Goal: Task Accomplishment & Management: Complete application form

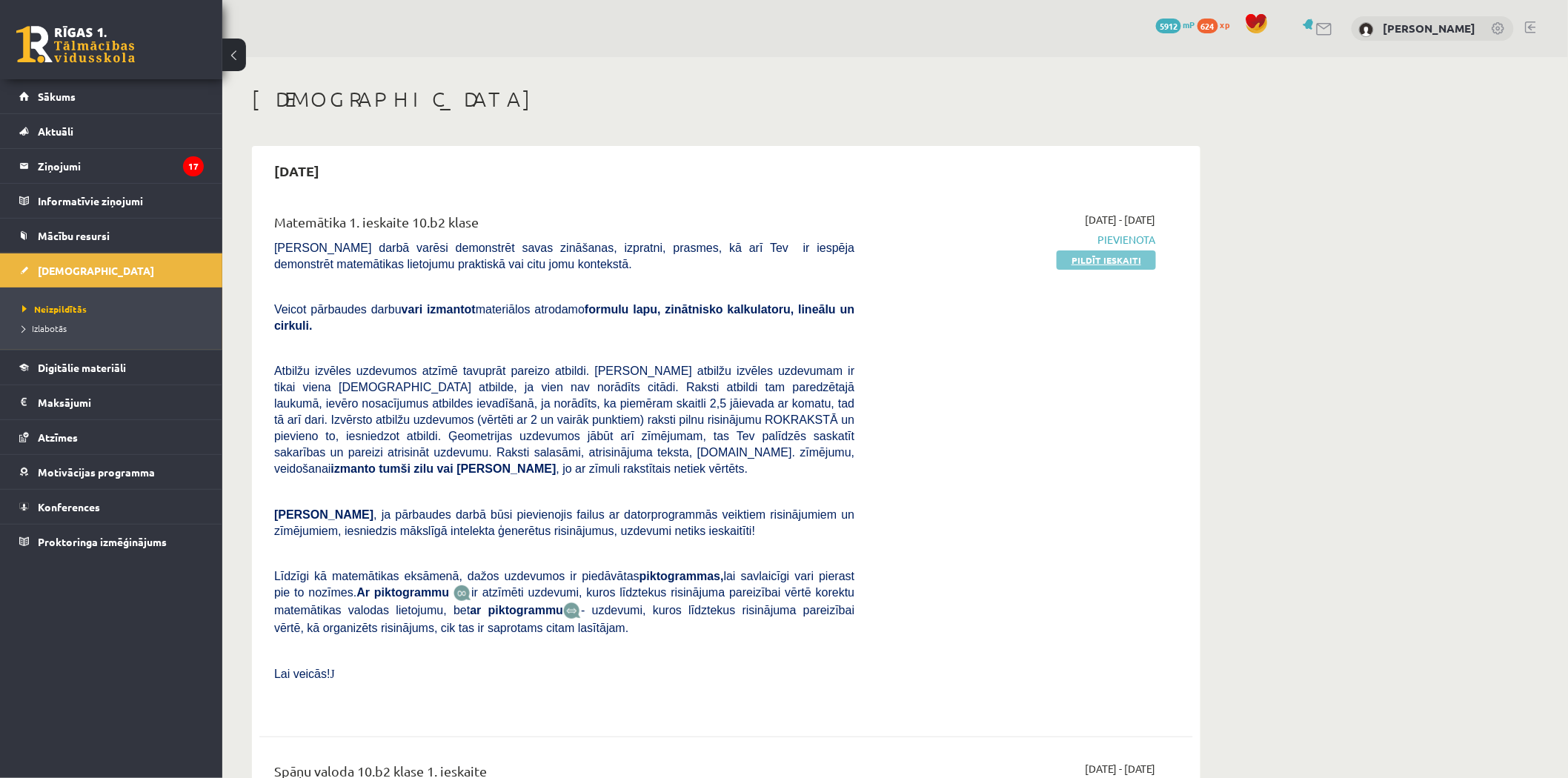
click at [1116, 269] on div "2025-10-01 - 2025-10-15 Pievienota Pildīt ieskaiti" at bounding box center [1016, 462] width 301 height 501
click at [1105, 266] on link "Pildīt ieskaiti" at bounding box center [1106, 260] width 99 height 20
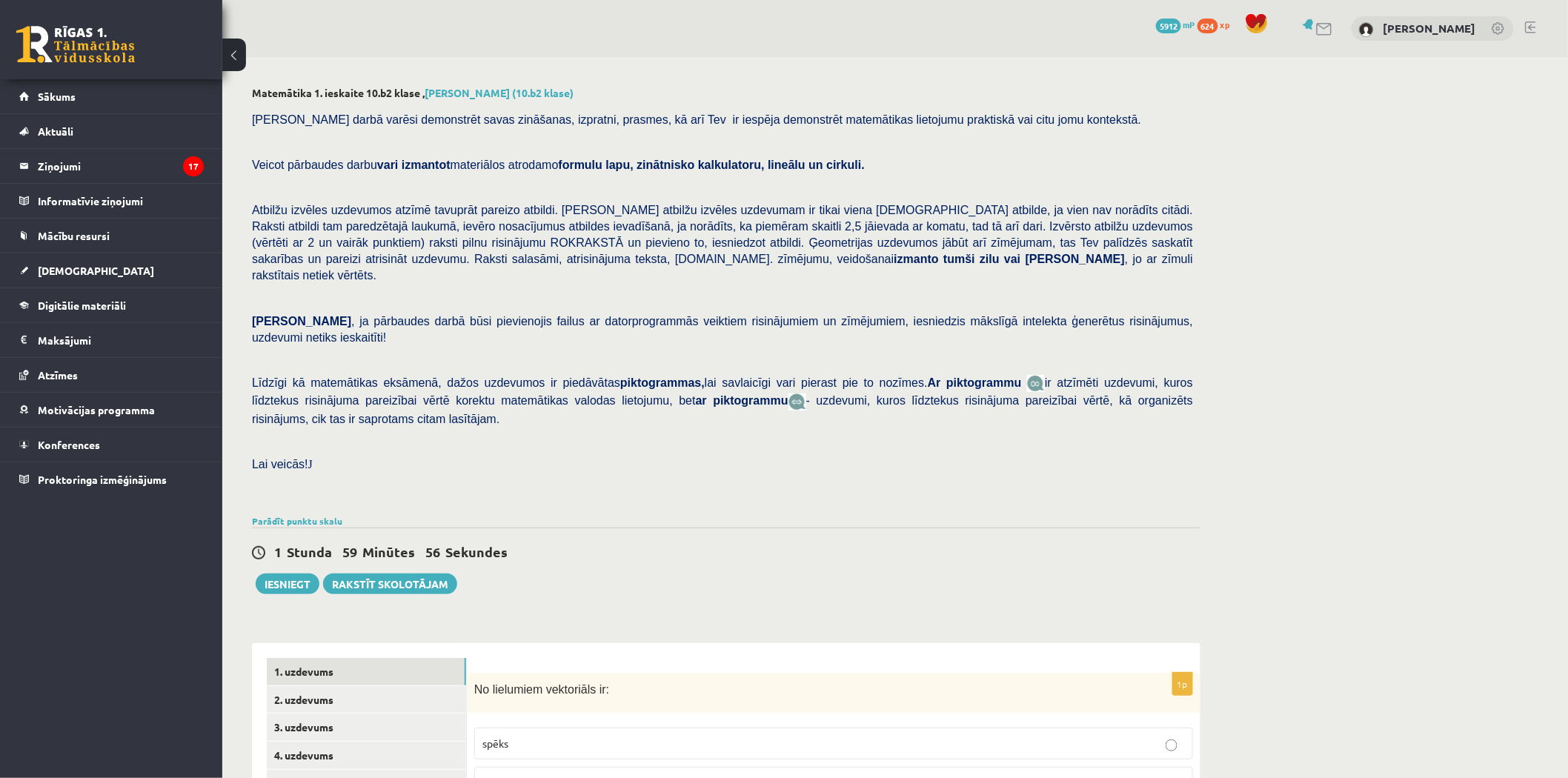
scroll to position [240, 0]
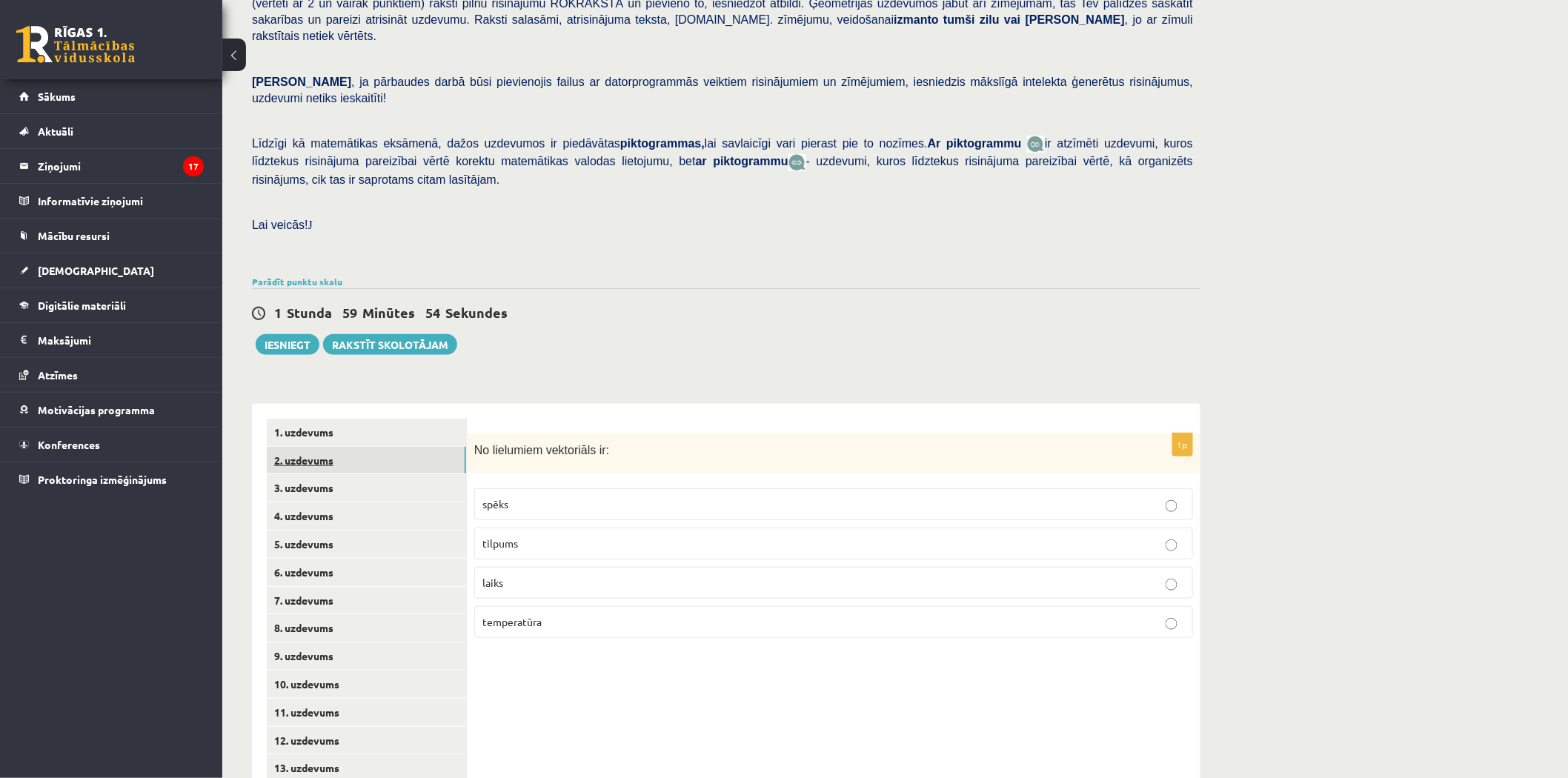
click at [342, 447] on link "2. uzdevums" at bounding box center [366, 461] width 199 height 28
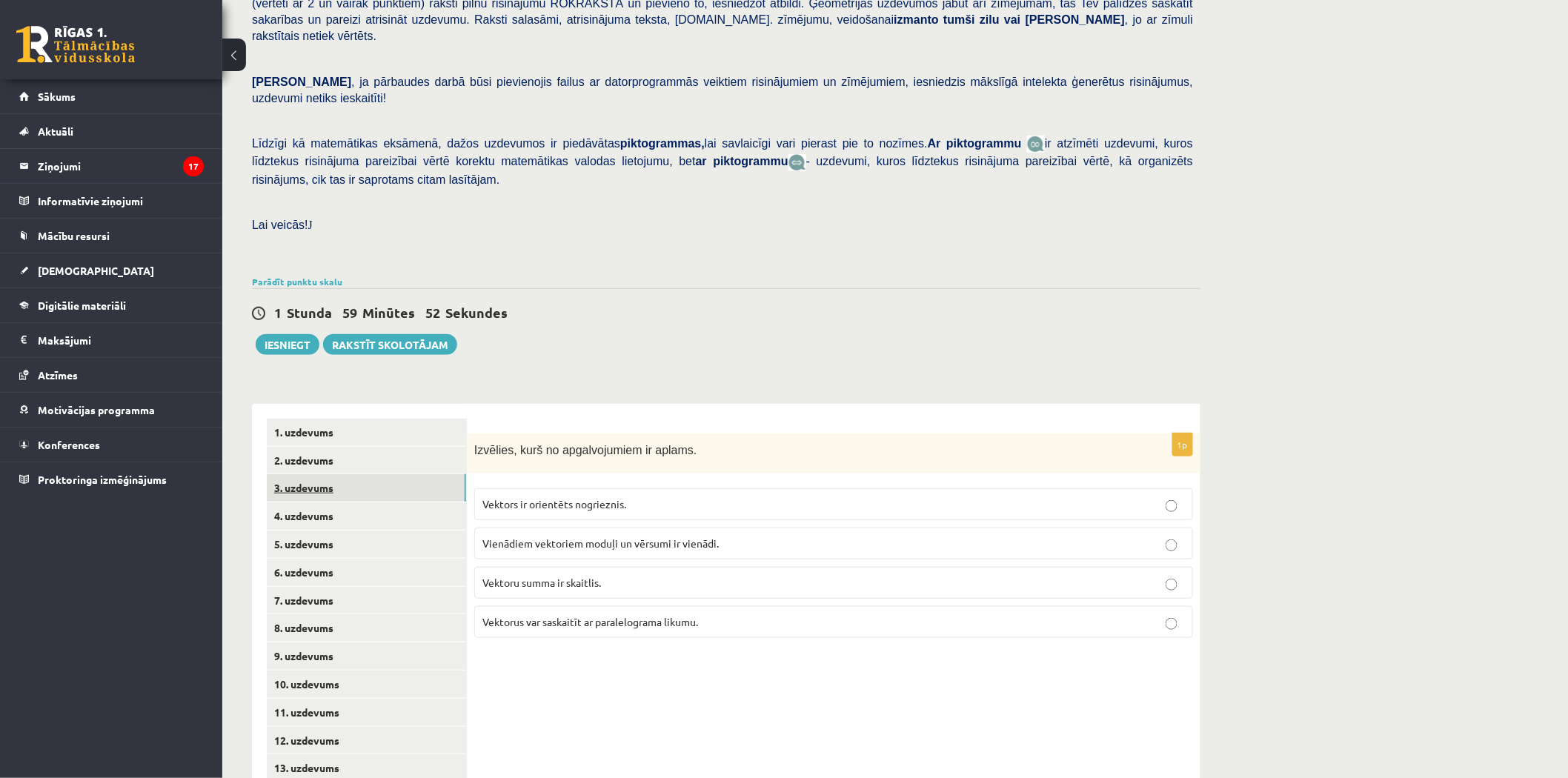
click at [309, 474] on link "3. uzdevums" at bounding box center [366, 487] width 199 height 28
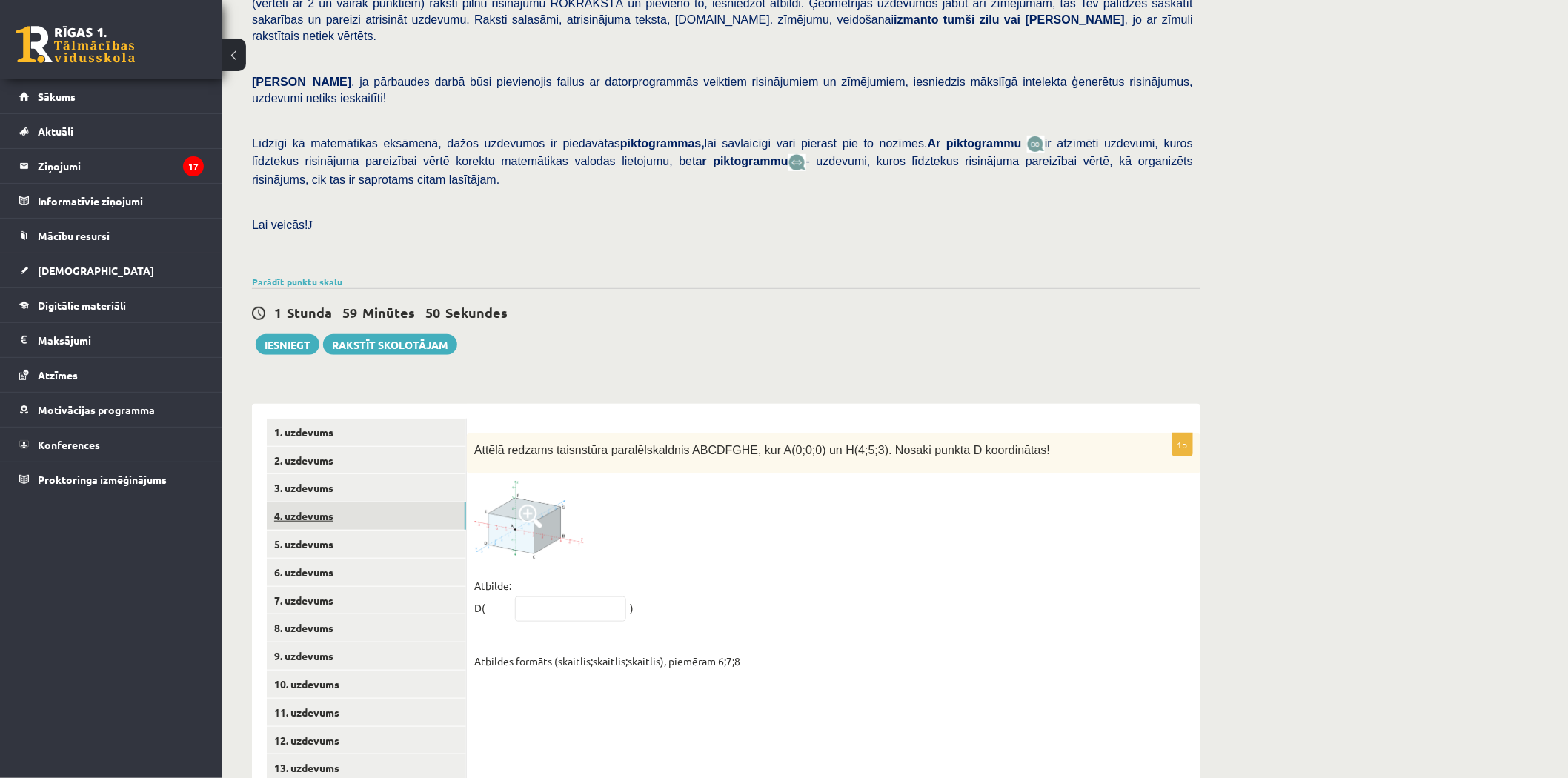
click at [314, 503] on link "4. uzdevums" at bounding box center [366, 516] width 199 height 28
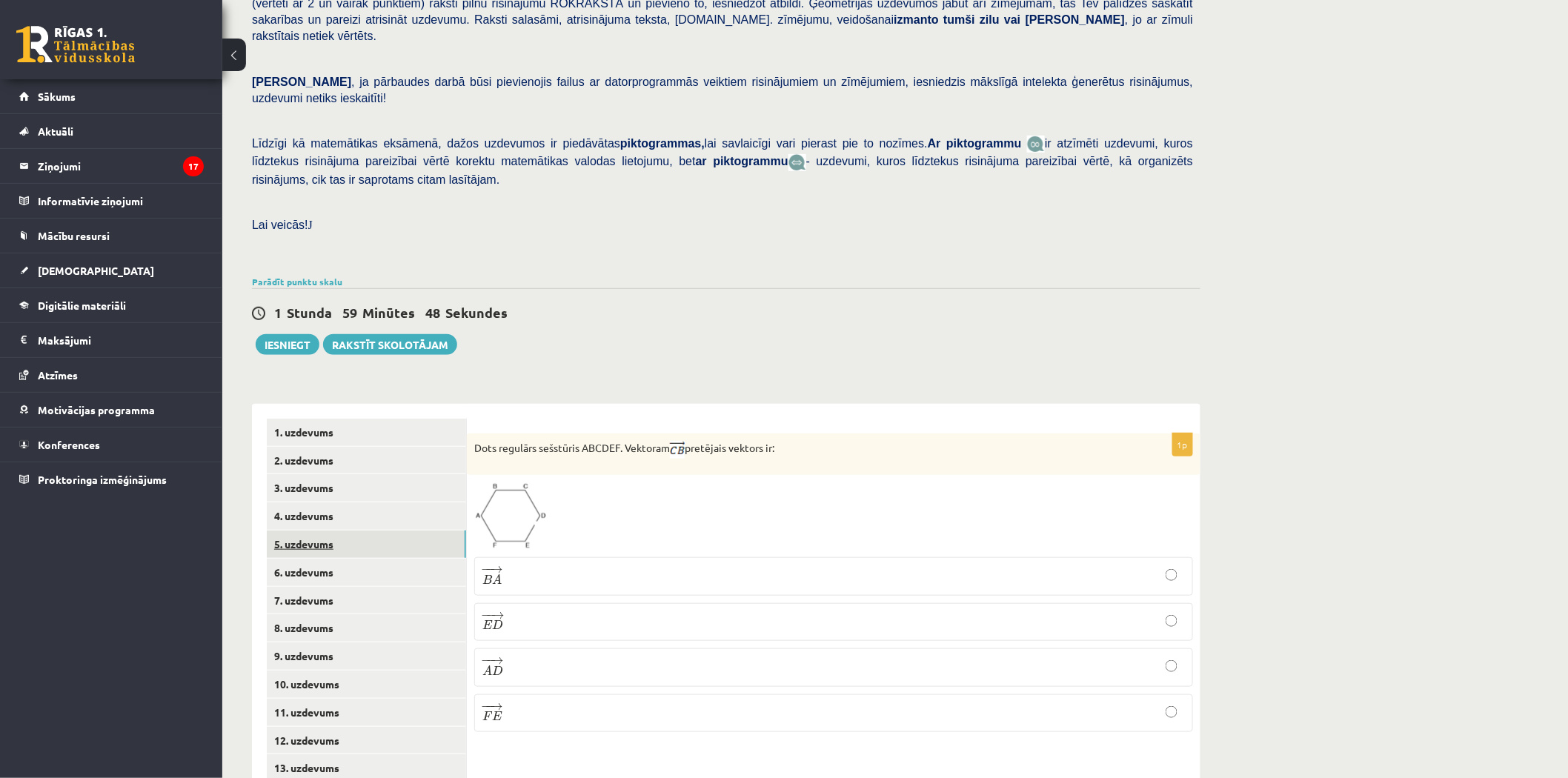
click at [316, 530] on link "5. uzdevums" at bounding box center [366, 544] width 199 height 28
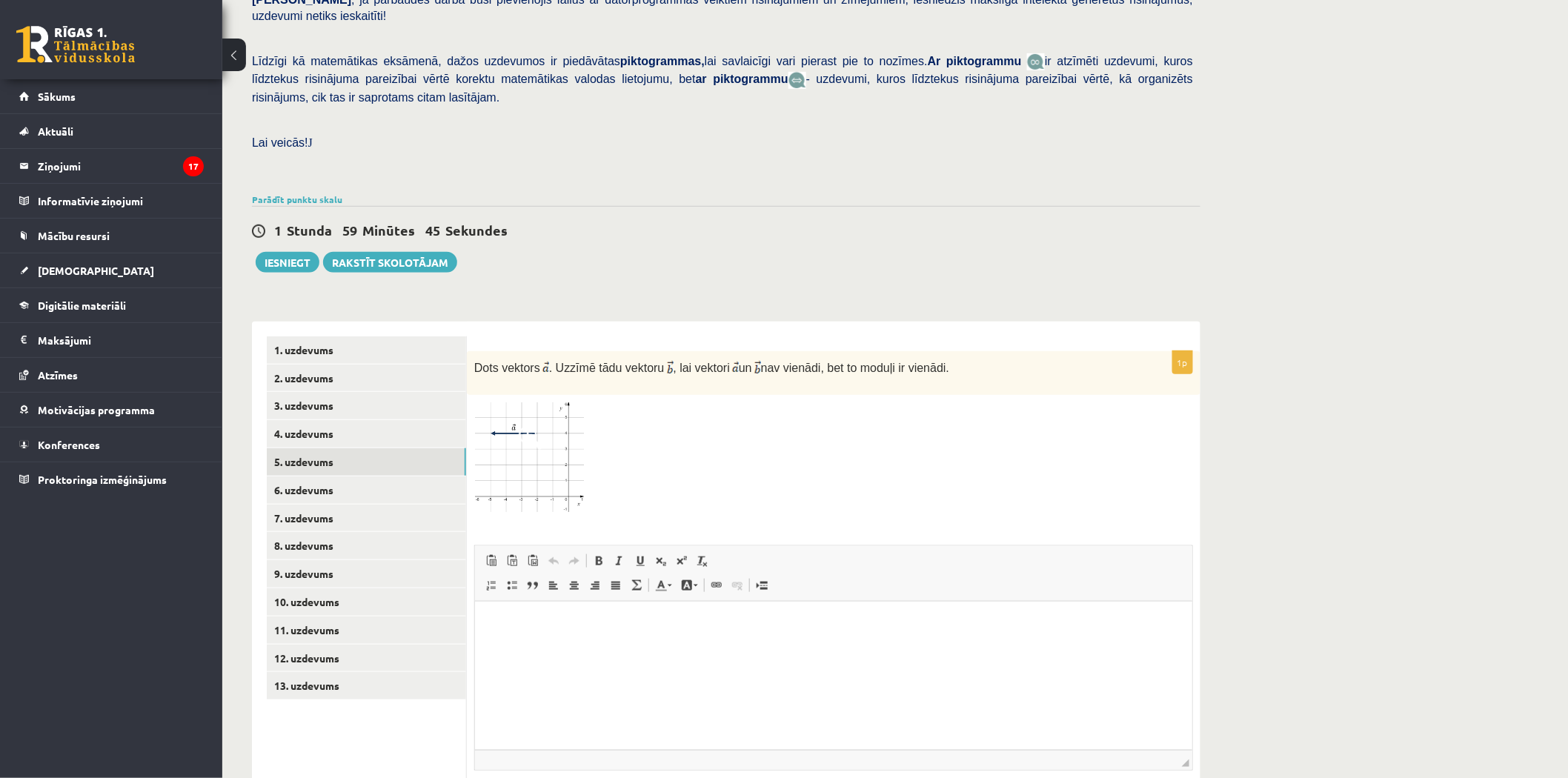
scroll to position [393, 0]
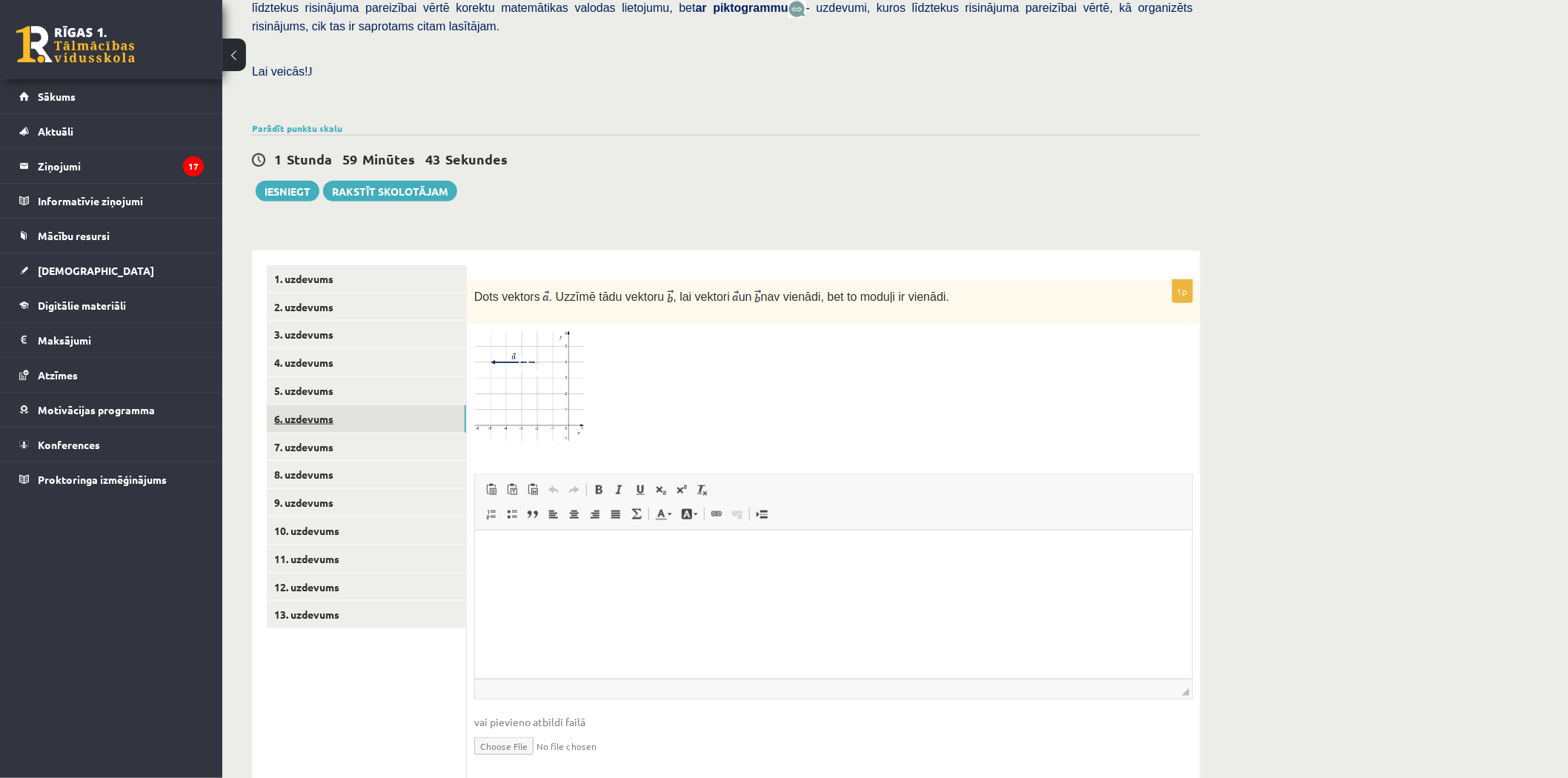
click at [317, 405] on link "6. uzdevums" at bounding box center [366, 419] width 199 height 28
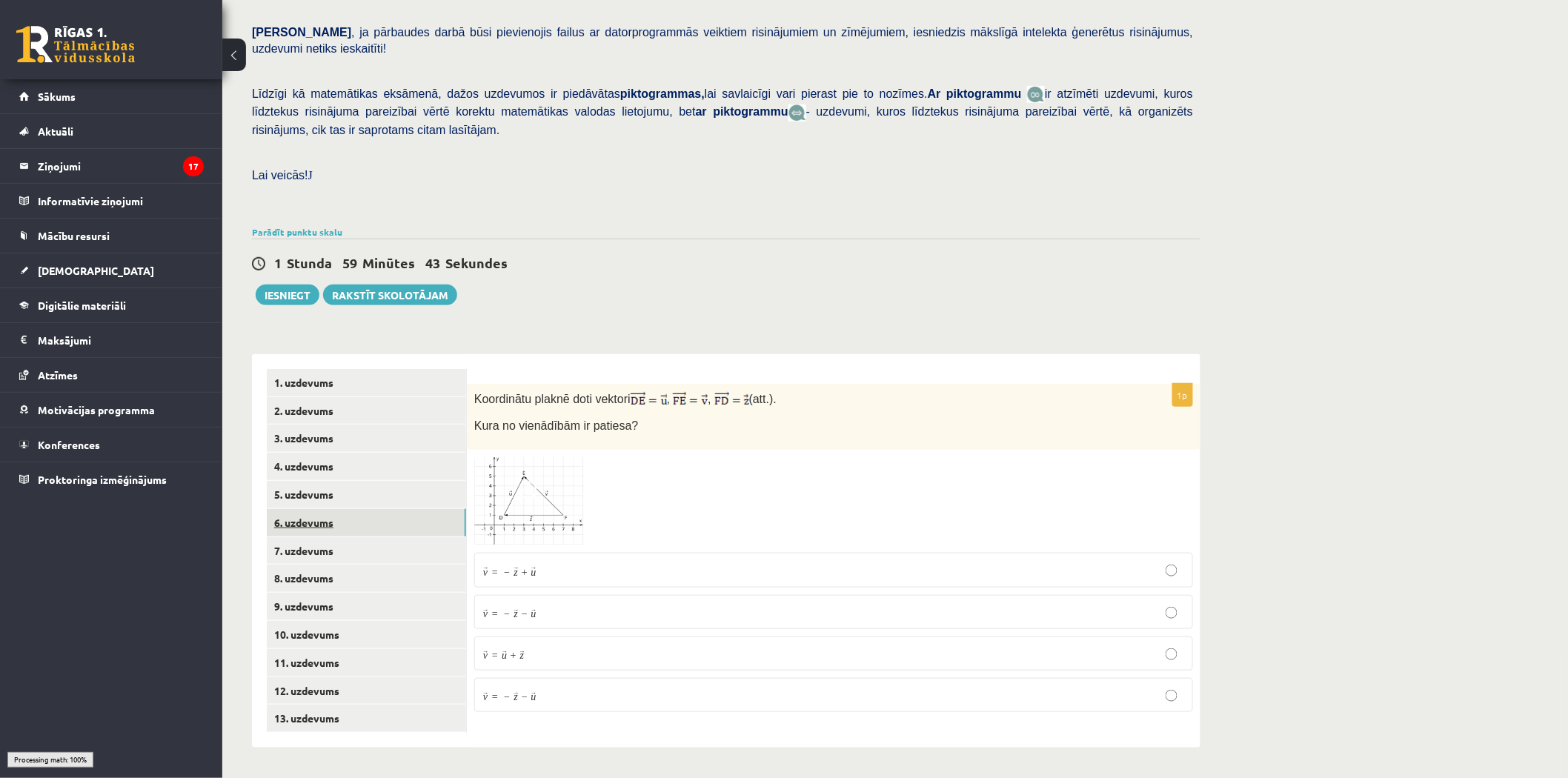
scroll to position [240, 0]
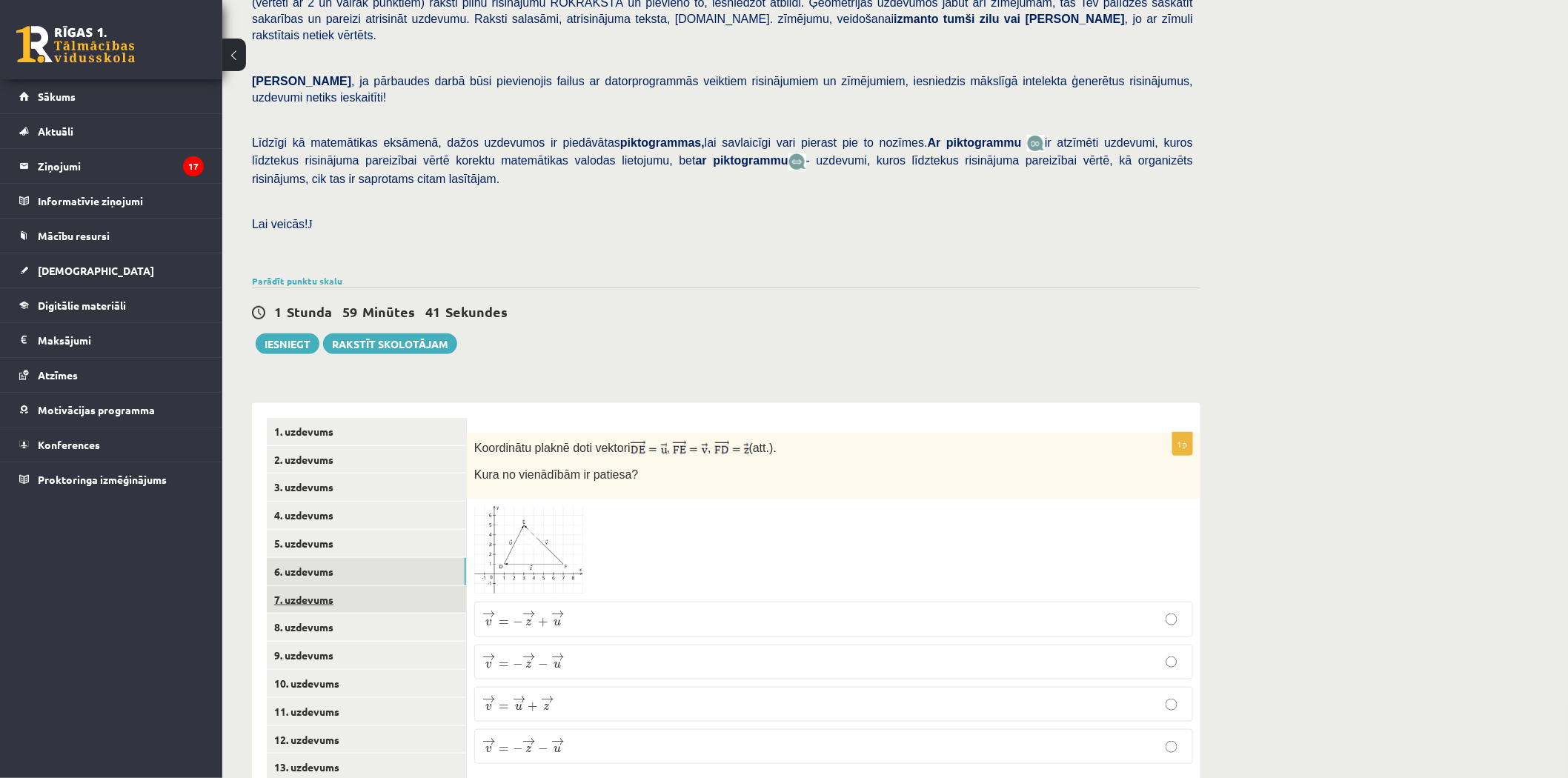
click at [314, 587] on link "7. uzdevums" at bounding box center [366, 600] width 199 height 28
click at [335, 613] on link "8. uzdevums" at bounding box center [366, 627] width 199 height 28
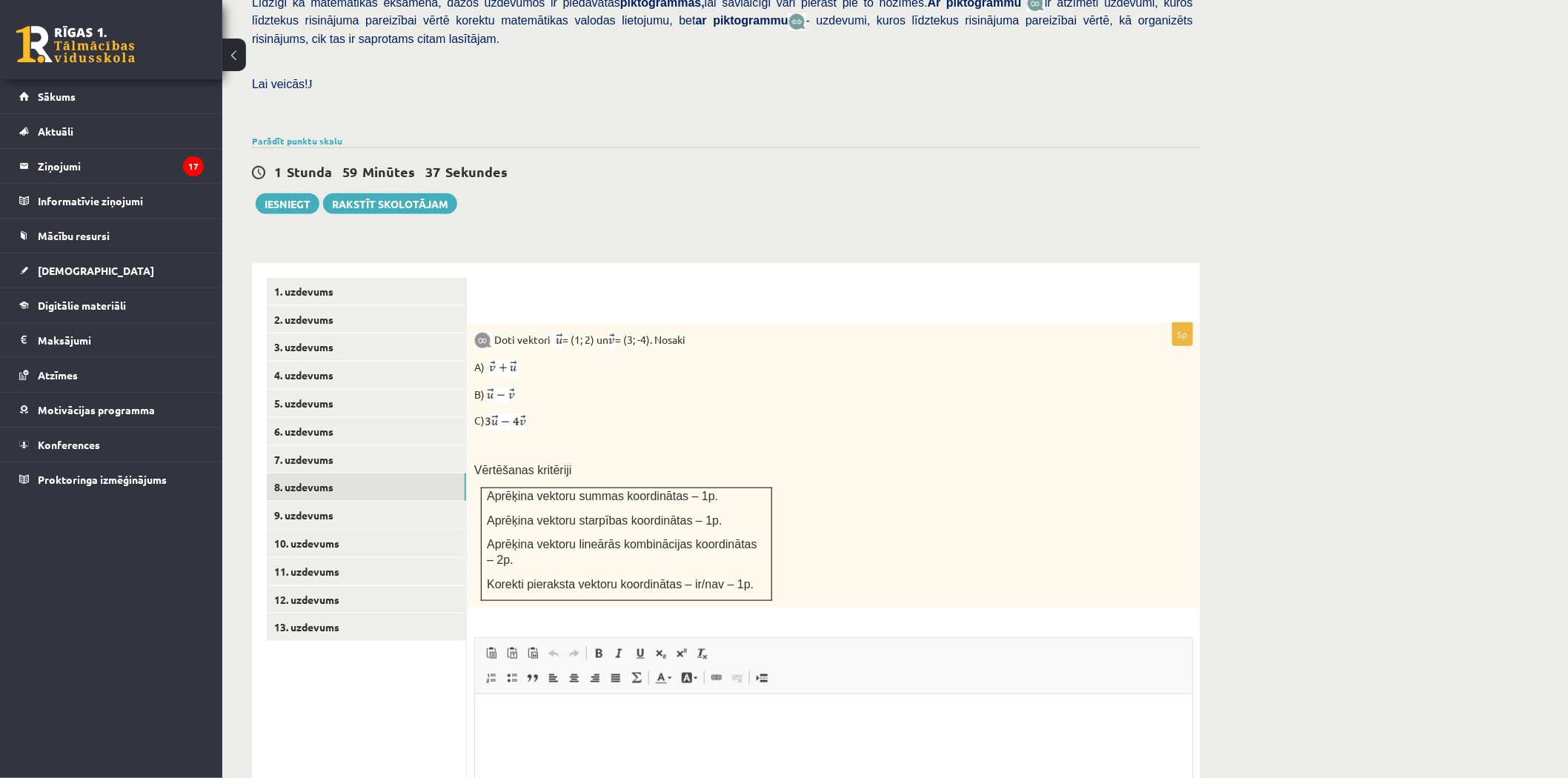
scroll to position [462, 0]
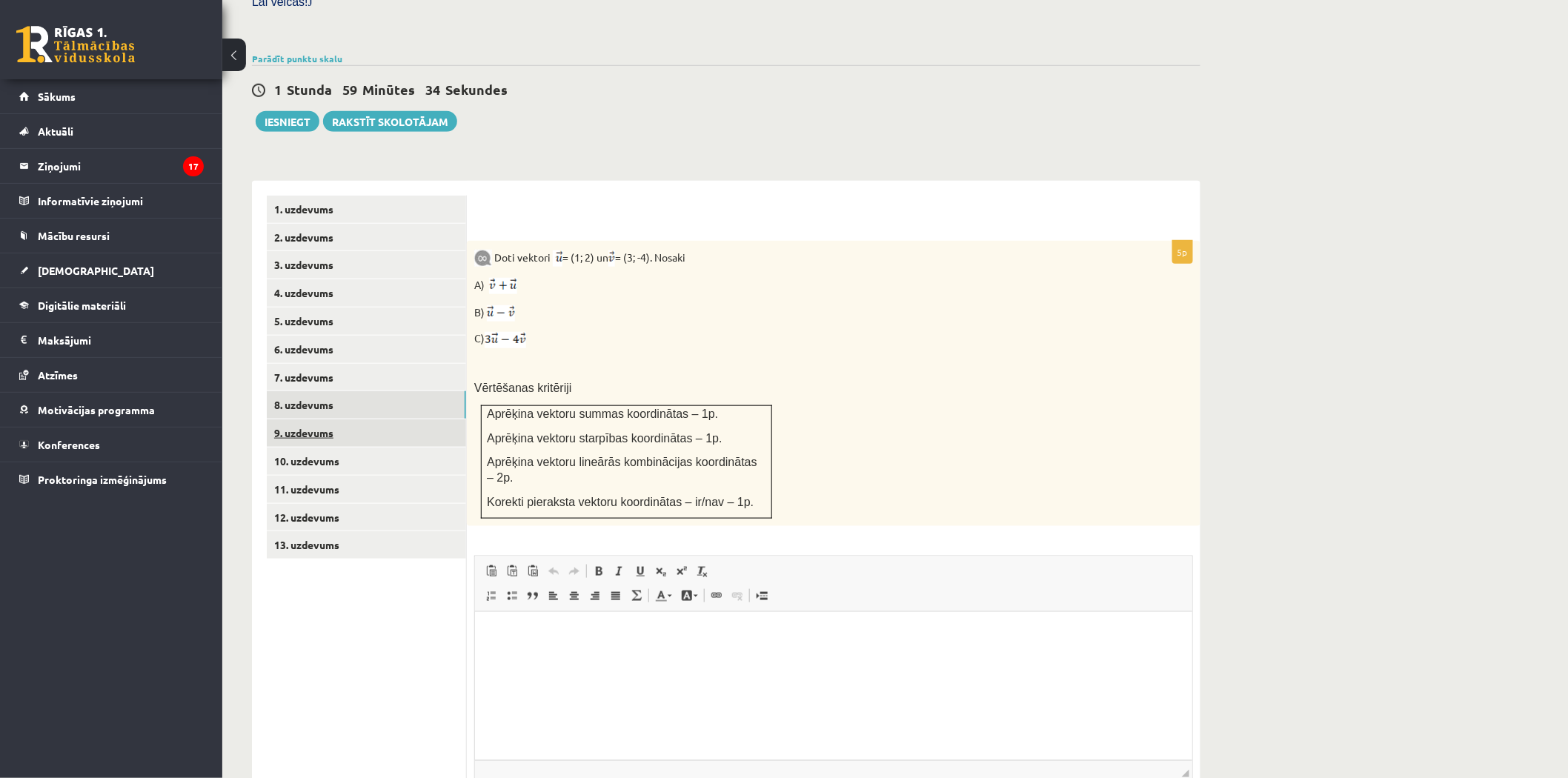
click at [322, 419] on link "9. uzdevums" at bounding box center [366, 433] width 199 height 28
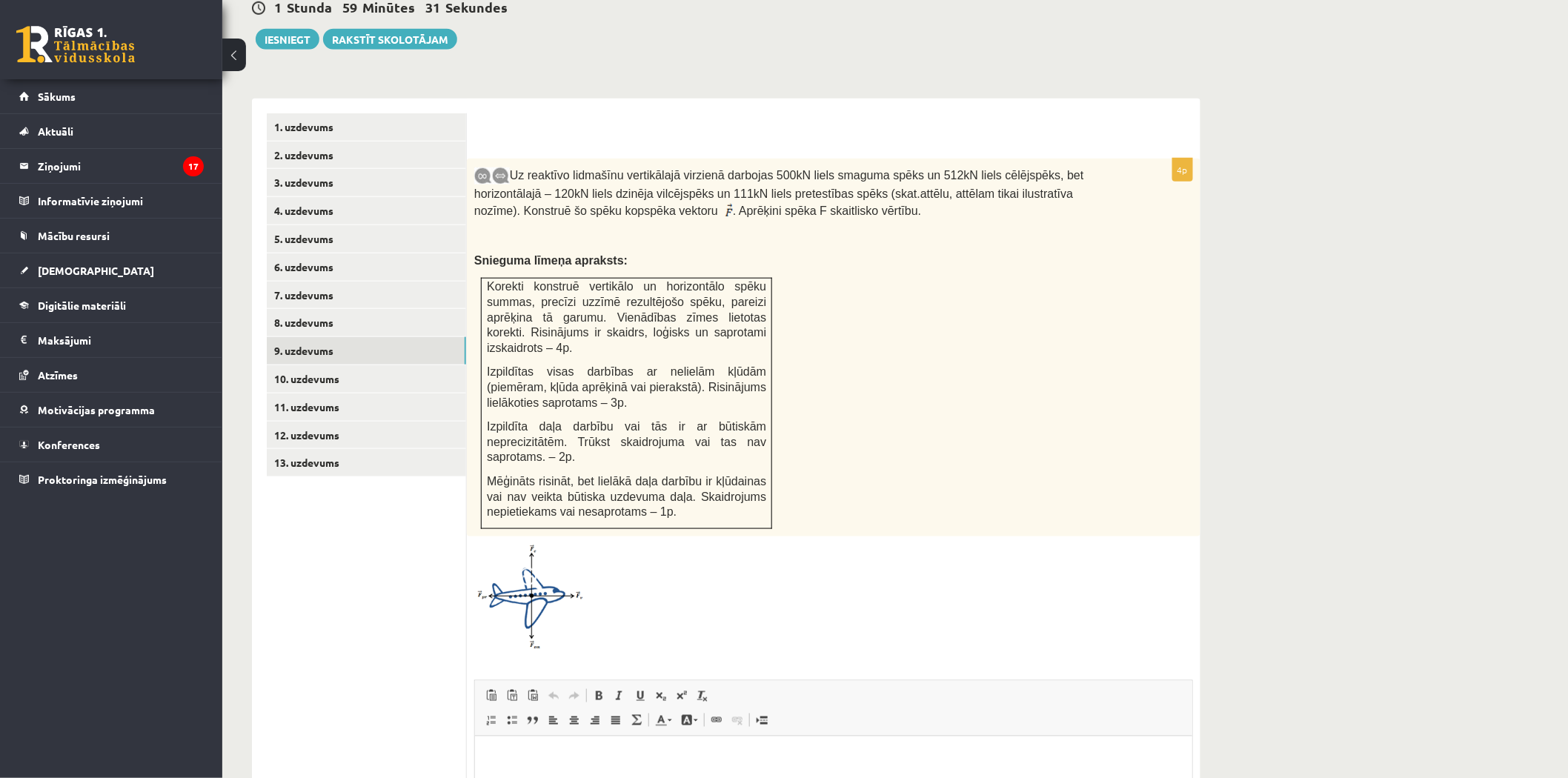
scroll to position [627, 0]
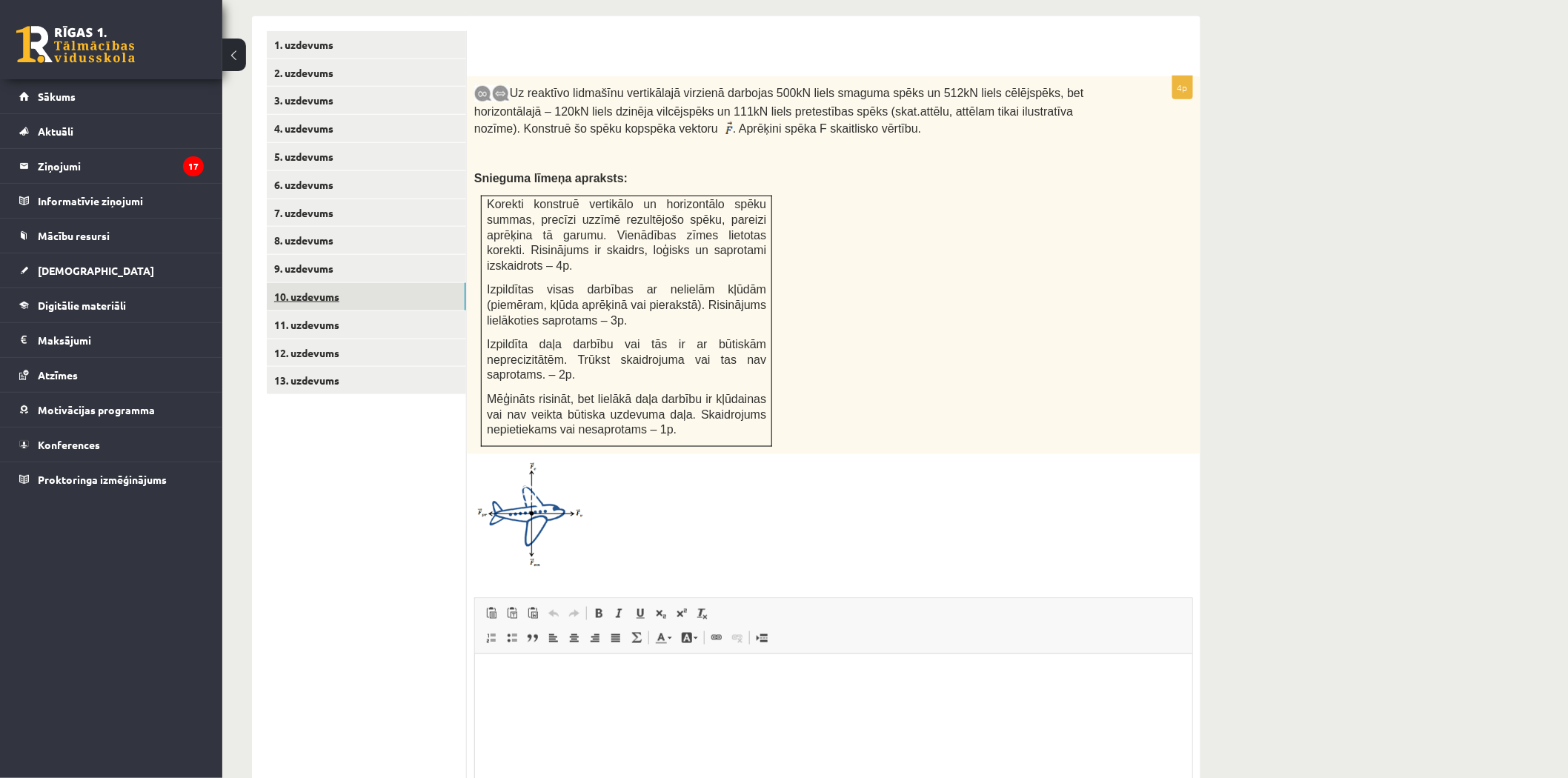
click at [314, 283] on link "10. uzdevums" at bounding box center [366, 297] width 199 height 28
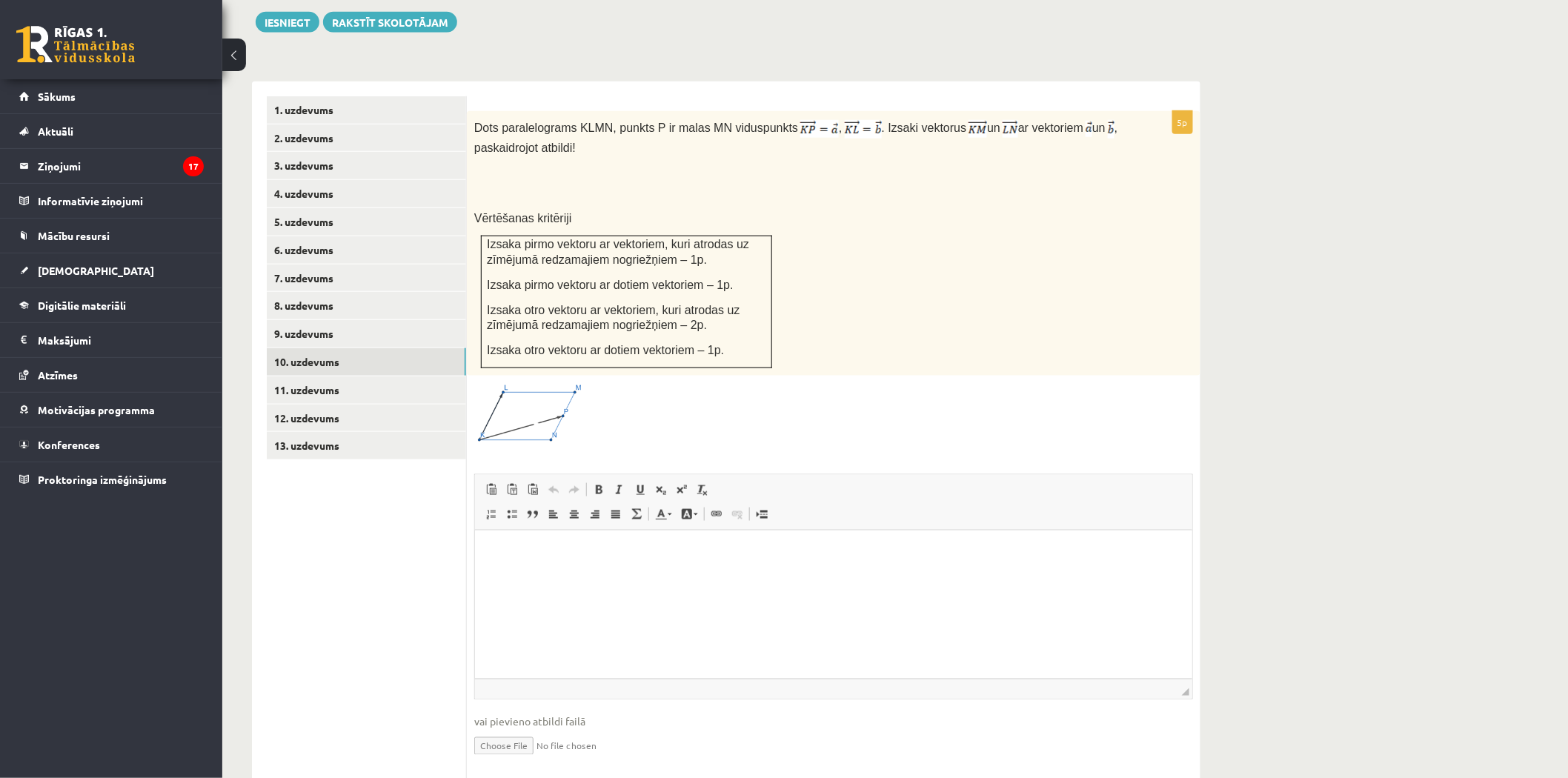
scroll to position [0, 0]
click at [330, 376] on link "11. uzdevums" at bounding box center [366, 390] width 199 height 28
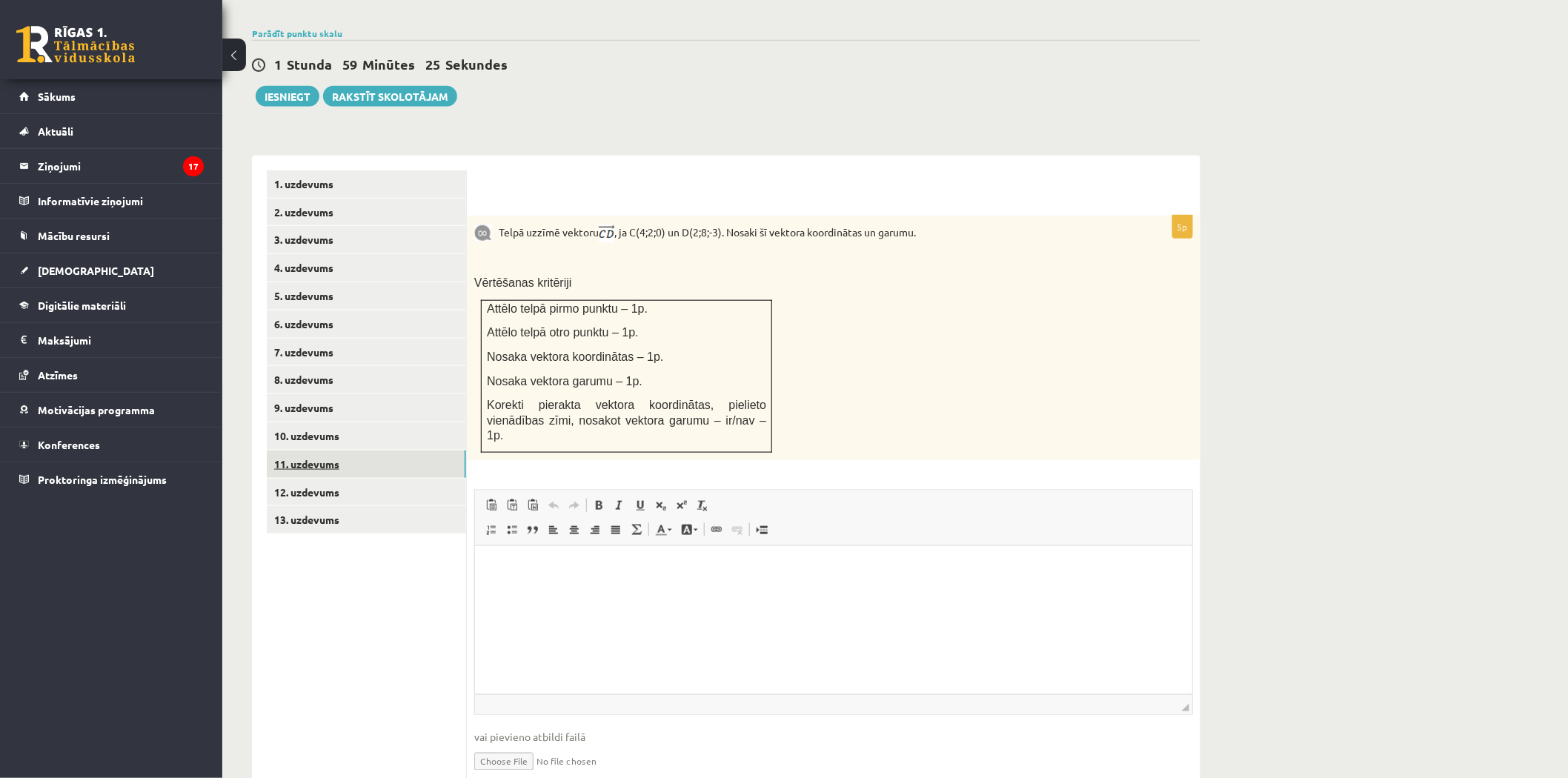
click at [320, 451] on link "11. uzdevums" at bounding box center [366, 464] width 199 height 28
click at [311, 596] on ul "1. uzdevums 2. uzdevums 3. uzdevums 4. uzdevums 5. uzdevums 6. uzdevums 7. uzde…" at bounding box center [367, 485] width 200 height 628
click at [308, 478] on link "12. uzdevums" at bounding box center [366, 492] width 199 height 28
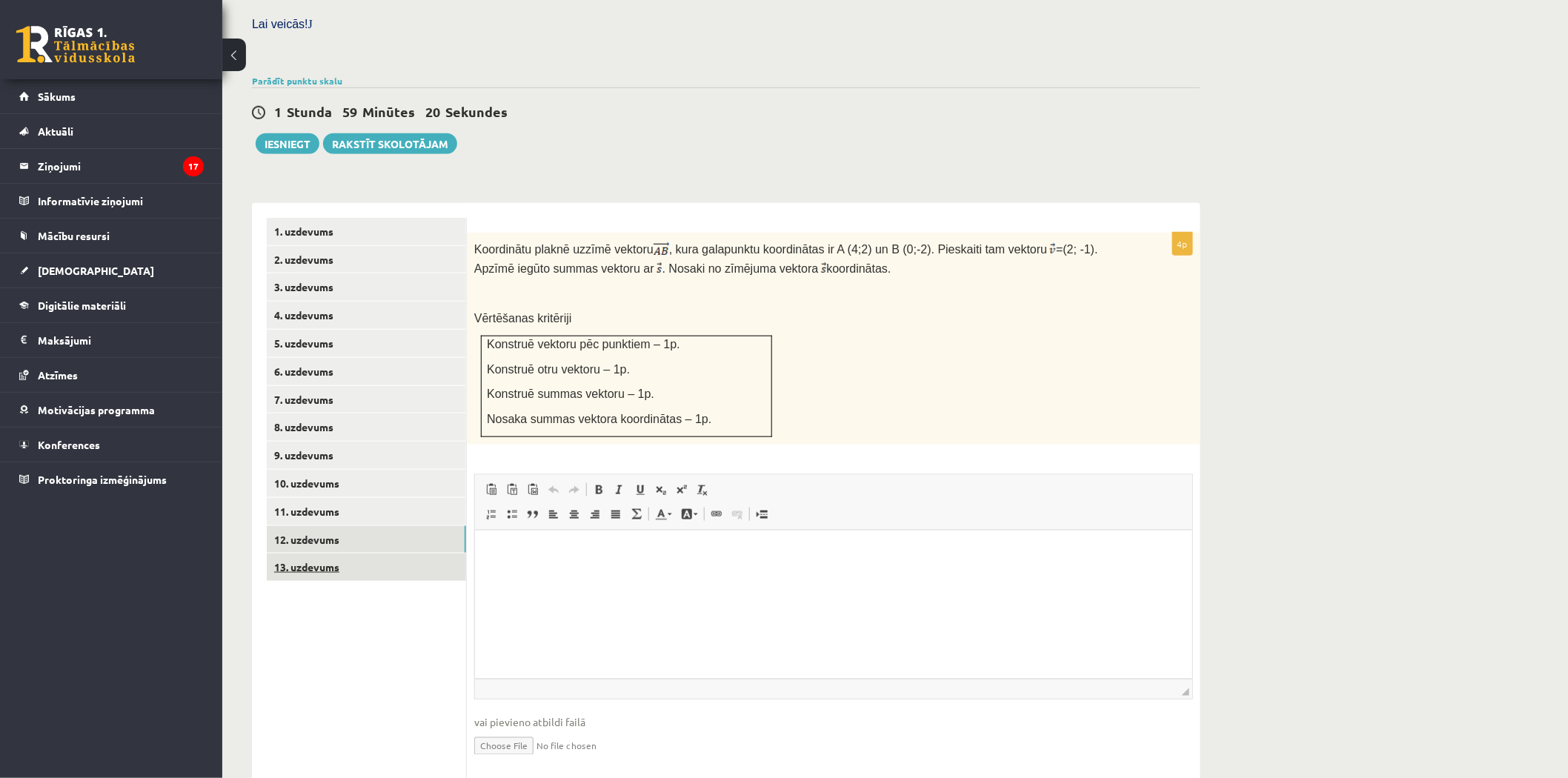
click at [318, 554] on link "13. uzdevums" at bounding box center [366, 567] width 199 height 28
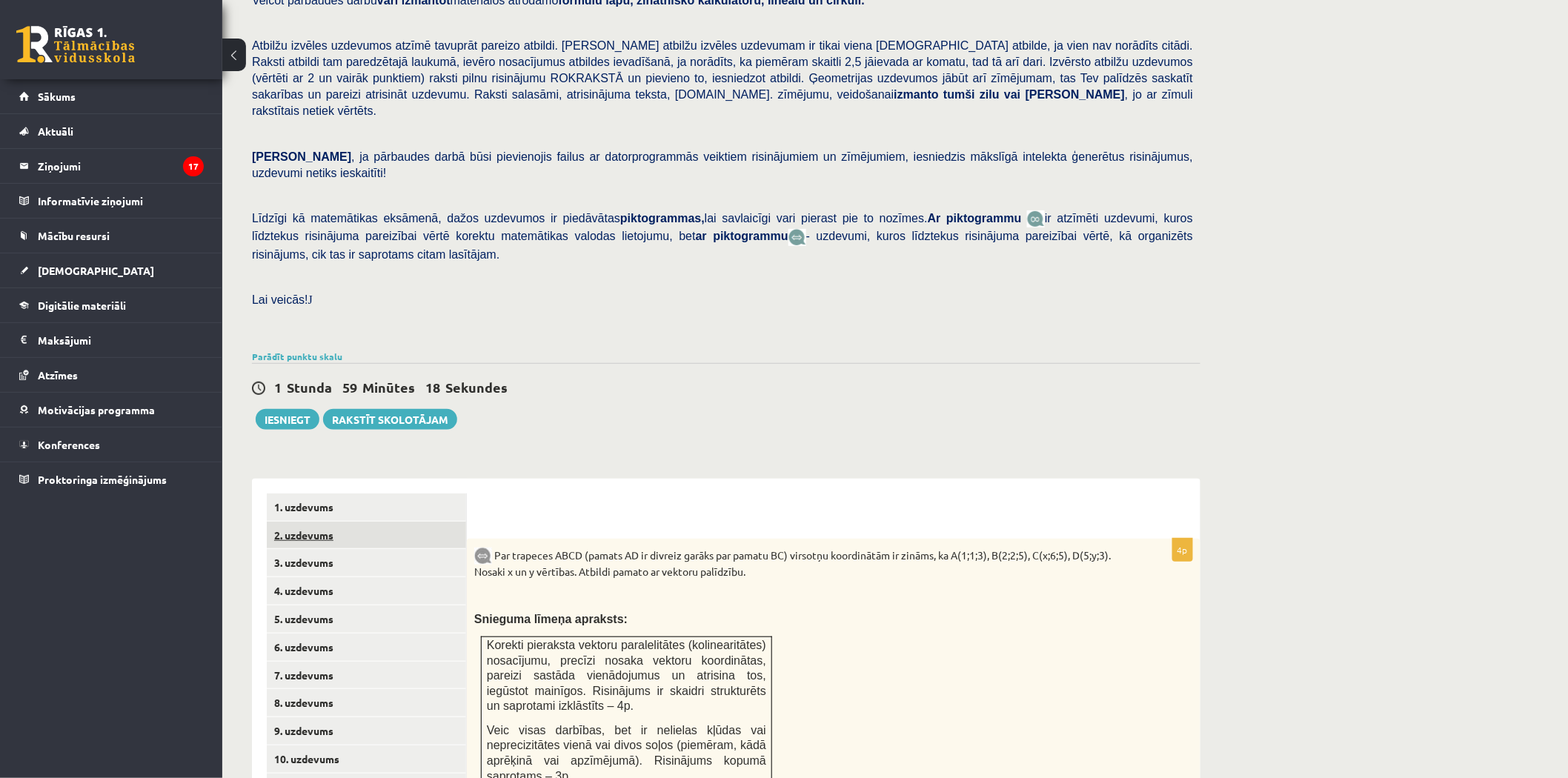
scroll to position [247, 0]
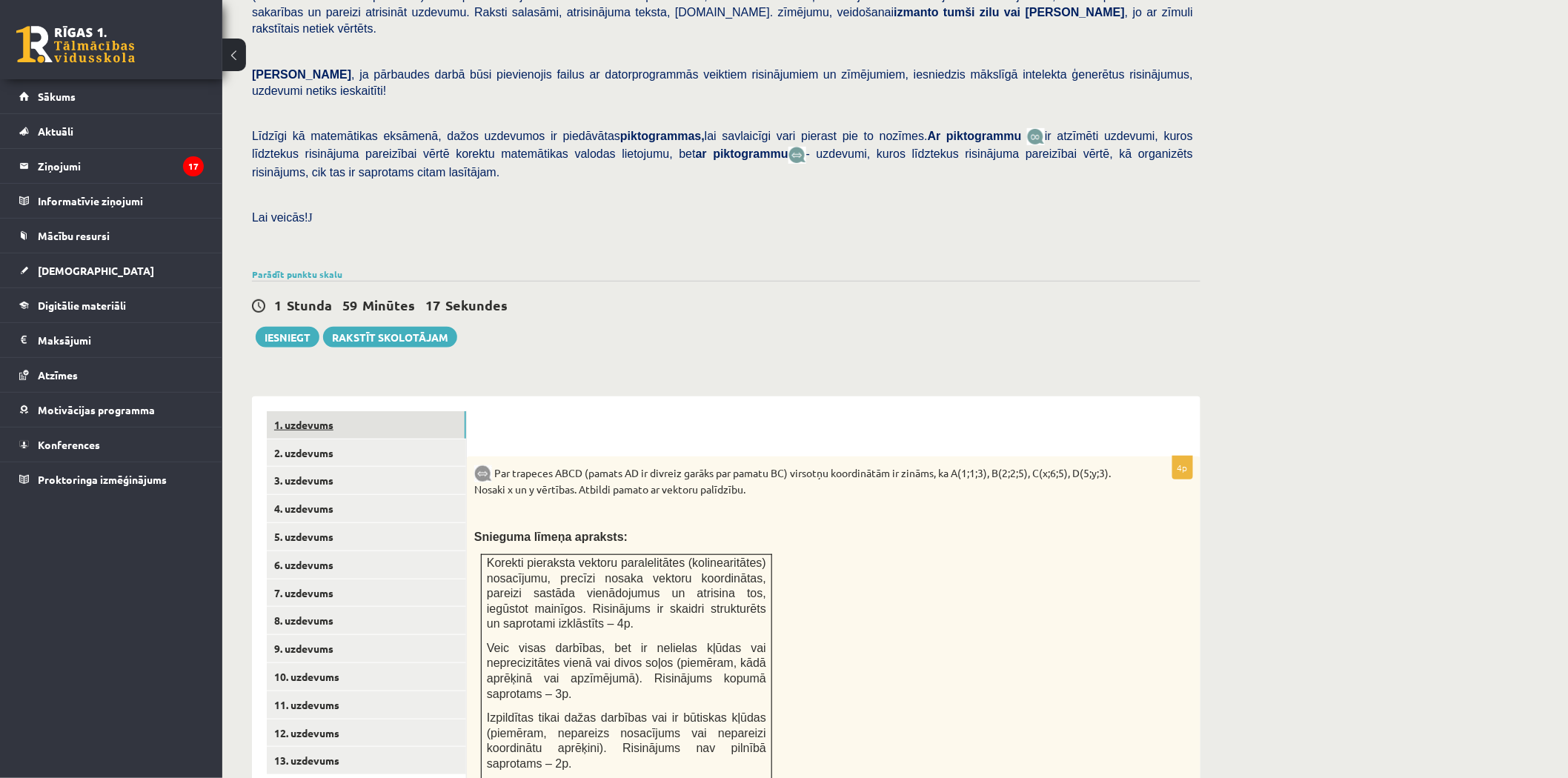
click at [312, 411] on link "1. uzdevums" at bounding box center [366, 425] width 199 height 28
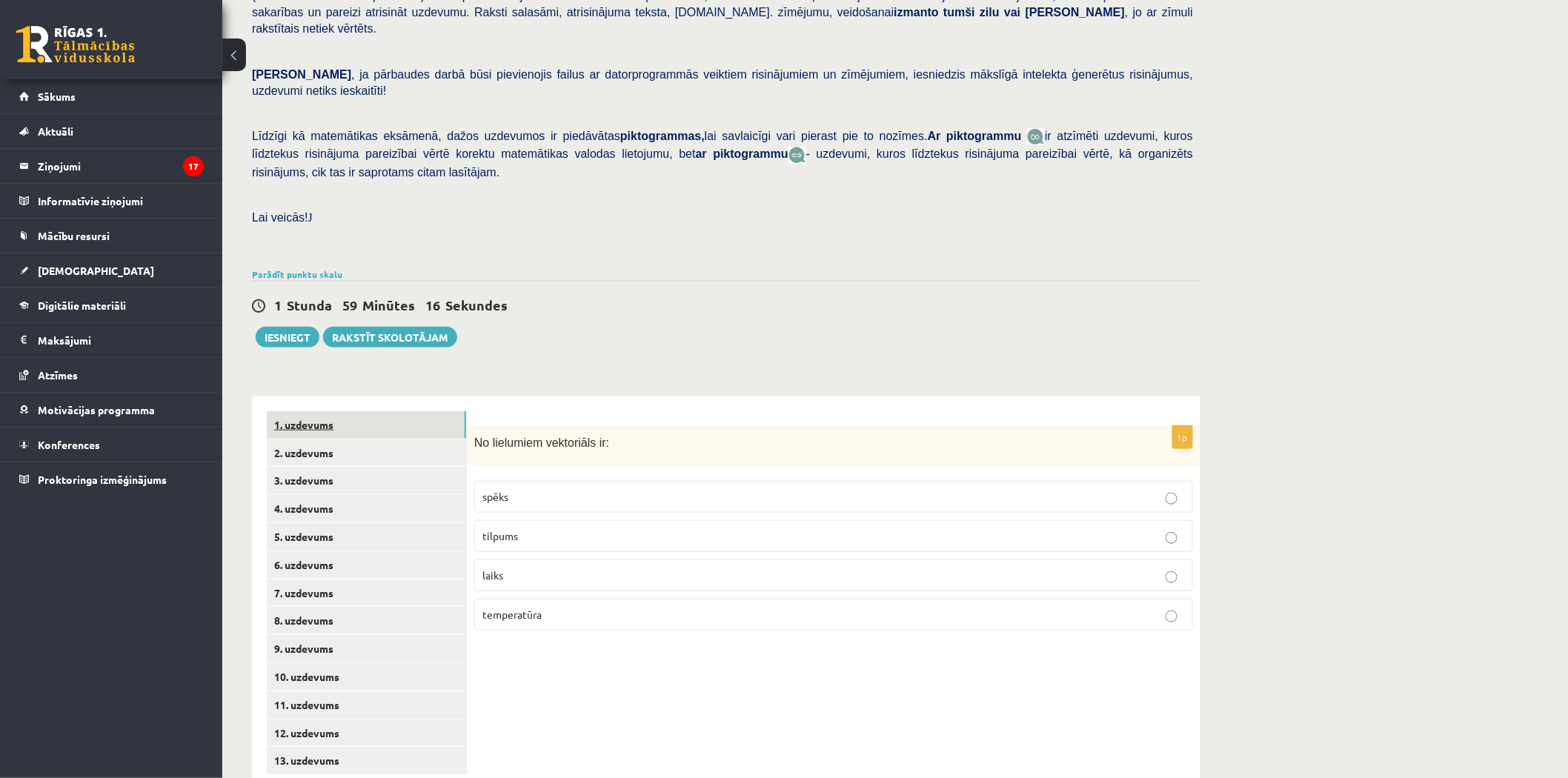
scroll to position [240, 0]
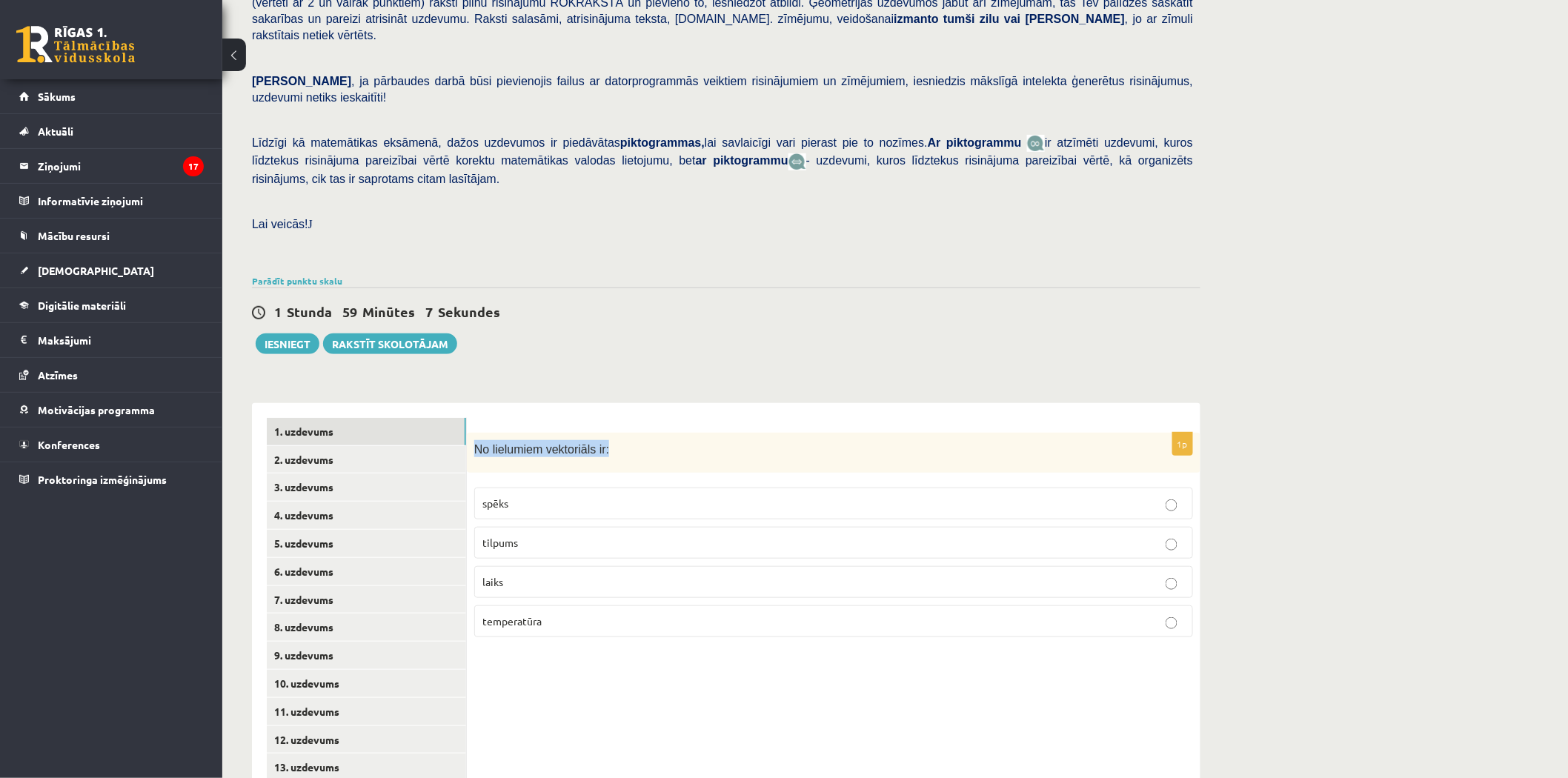
drag, startPoint x: 601, startPoint y: 400, endPoint x: 469, endPoint y: 422, distance: 133.8
click at [469, 433] on div "No lielumiem vektoriāls ir:" at bounding box center [833, 453] width 733 height 41
copy span "No lielumiem vektoriāls ir:"
click at [606, 495] on p "spēks" at bounding box center [833, 503] width 703 height 15
click at [314, 446] on link "2. uzdevums" at bounding box center [366, 460] width 199 height 28
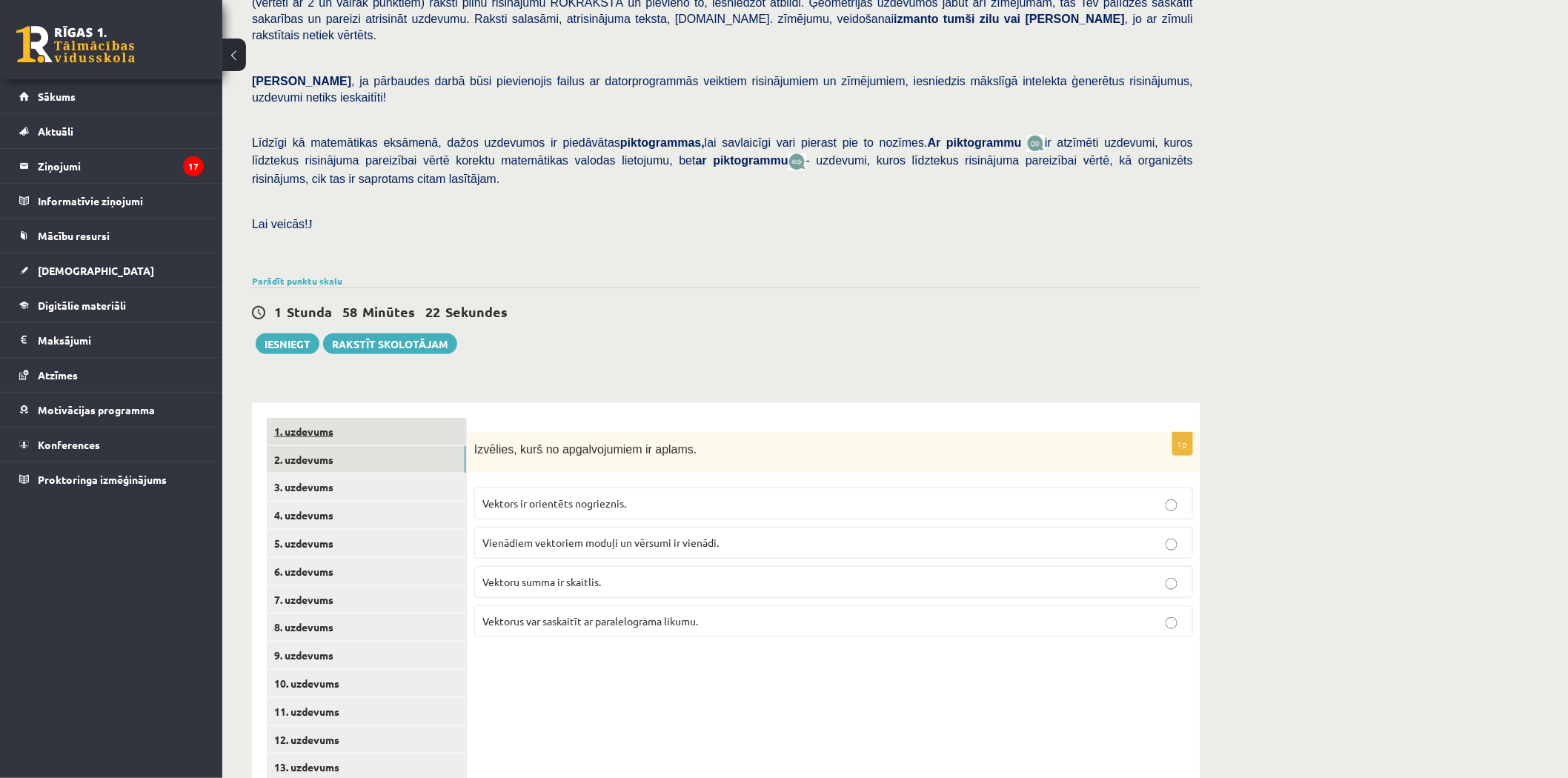
click at [307, 418] on link "1. uzdevums" at bounding box center [366, 431] width 199 height 28
click at [316, 446] on link "2. uzdevums" at bounding box center [366, 460] width 199 height 28
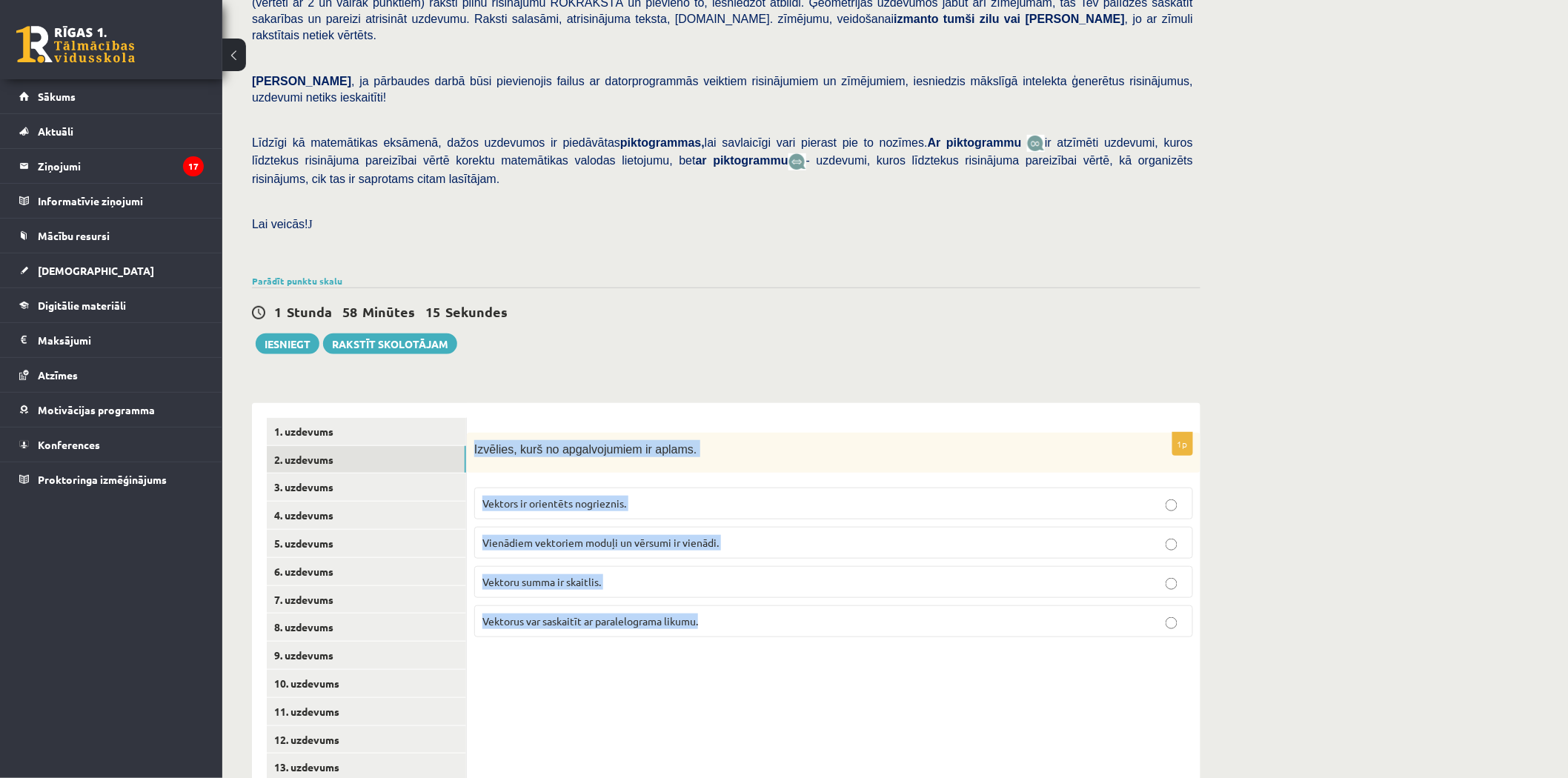
drag, startPoint x: 471, startPoint y: 398, endPoint x: 750, endPoint y: 571, distance: 328.3
click at [750, 571] on div "1p Izvēlies, kurš no apgalvojumiem ir aplams. Vektors ir orientēts nogrieznis. …" at bounding box center [833, 541] width 733 height 217
copy div "Izvēlies, kurš no apgalvojumiem ir aplams. Vektors ir orientēts nogrieznis. Vie…"
click at [686, 605] on label "Vektorus var saskaitīt ar paralelograma likumu." at bounding box center [833, 622] width 719 height 32
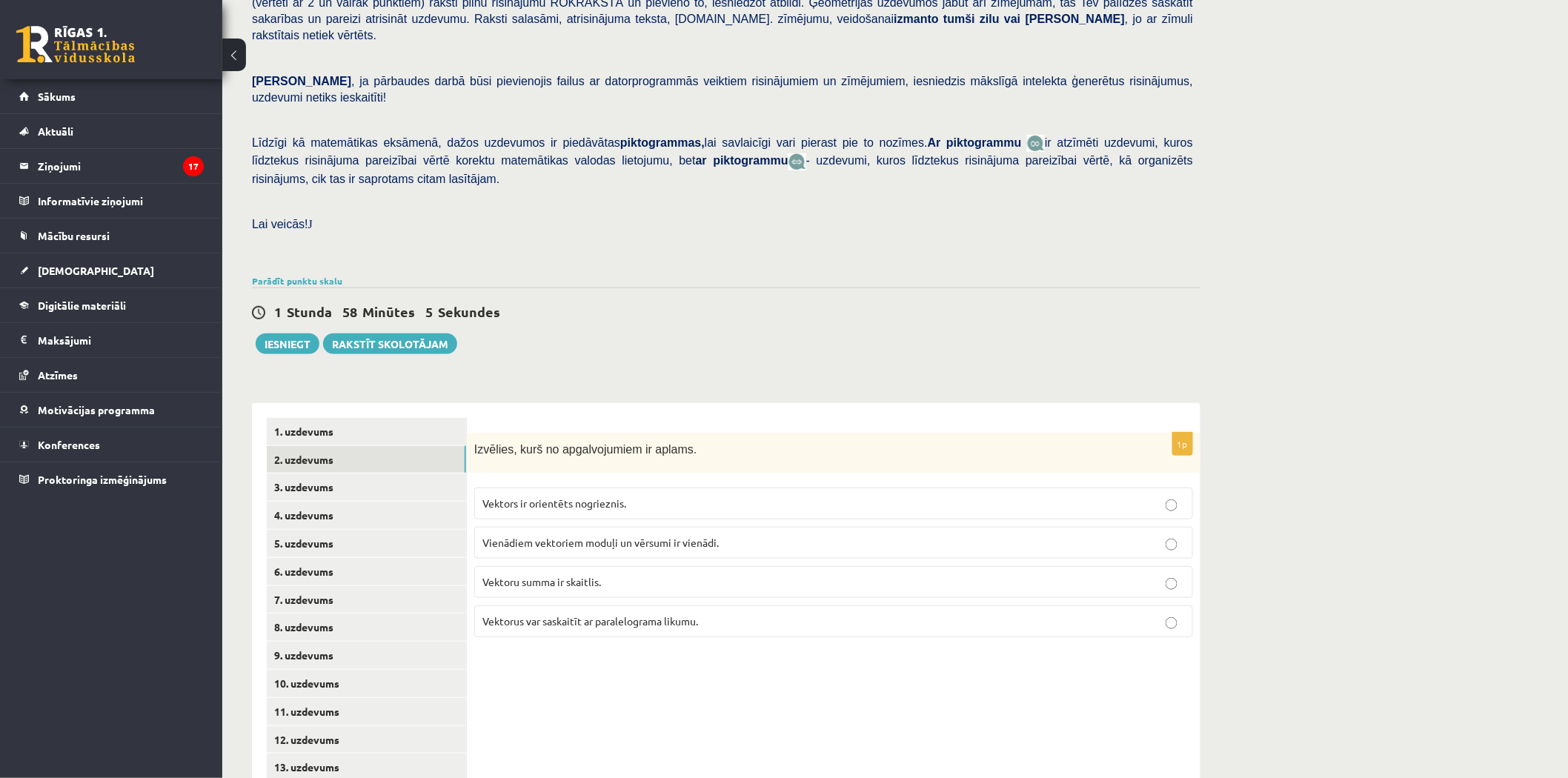
click at [632, 574] on p "Vektoru summa ir skaitlis." at bounding box center [833, 581] width 703 height 15
click at [315, 474] on link "3. uzdevums" at bounding box center [366, 487] width 199 height 28
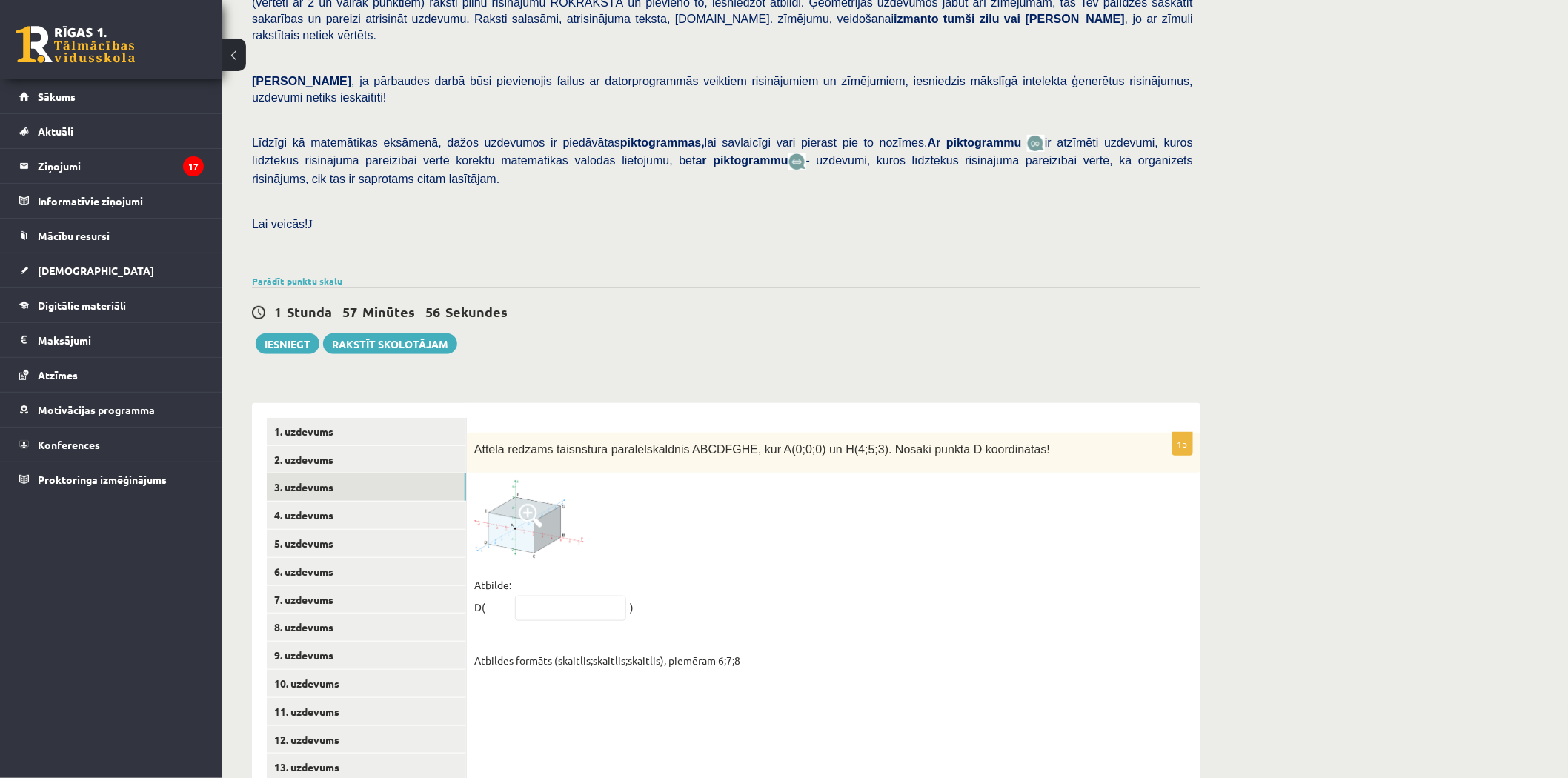
click at [541, 485] on img at bounding box center [529, 519] width 111 height 78
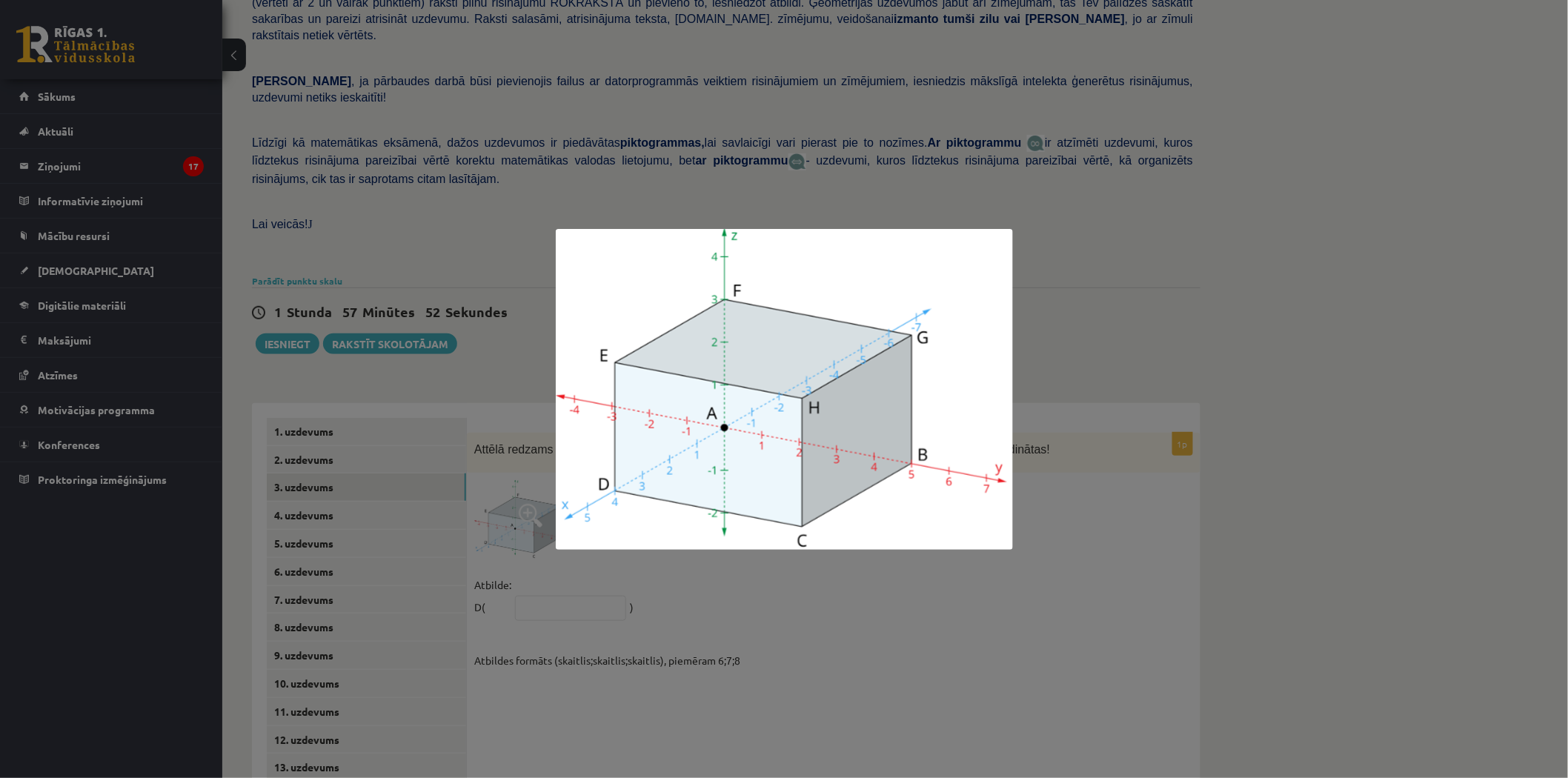
click at [741, 575] on div at bounding box center [784, 389] width 1568 height 778
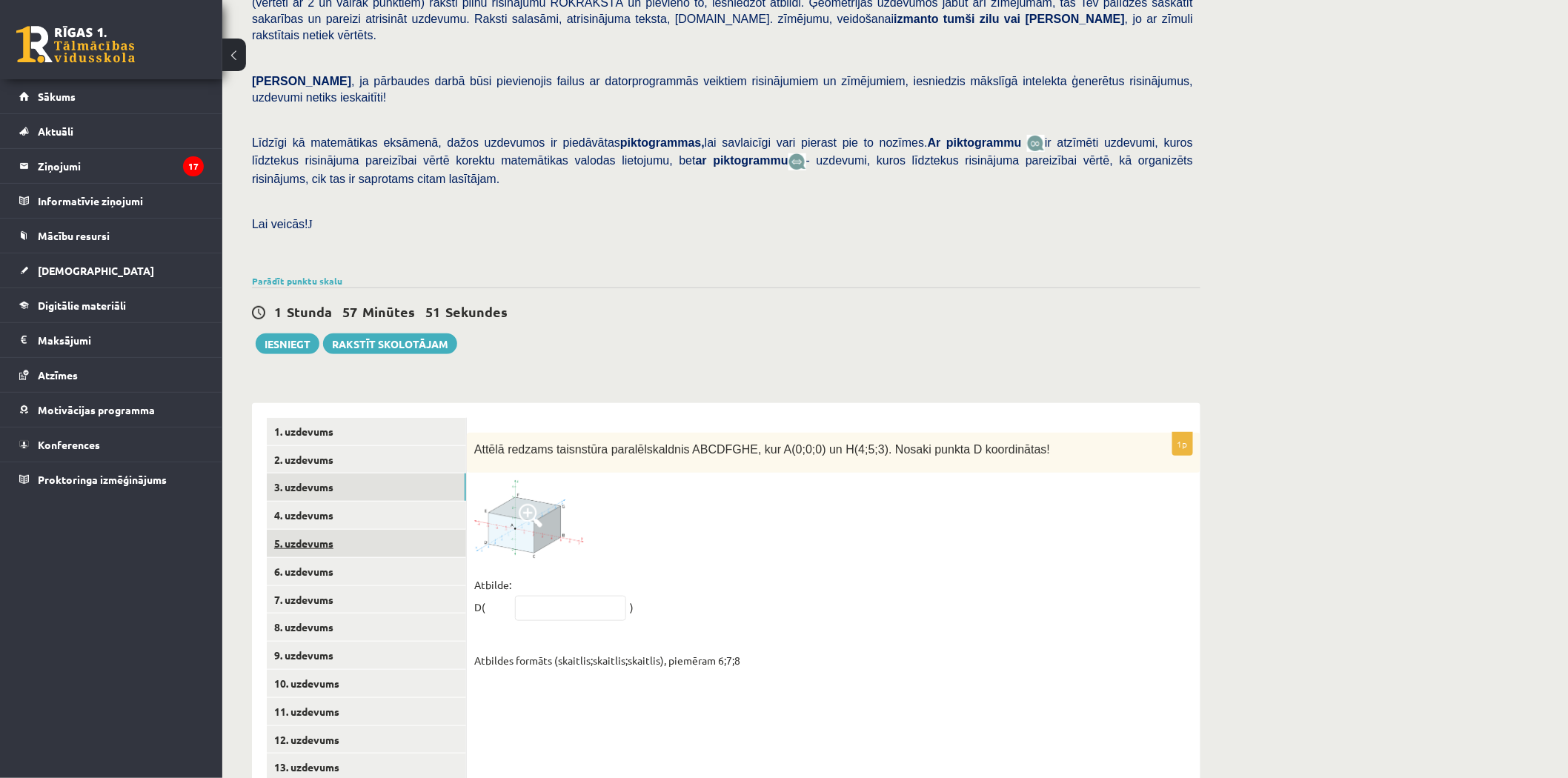
click at [331, 530] on link "5. uzdevums" at bounding box center [366, 544] width 199 height 28
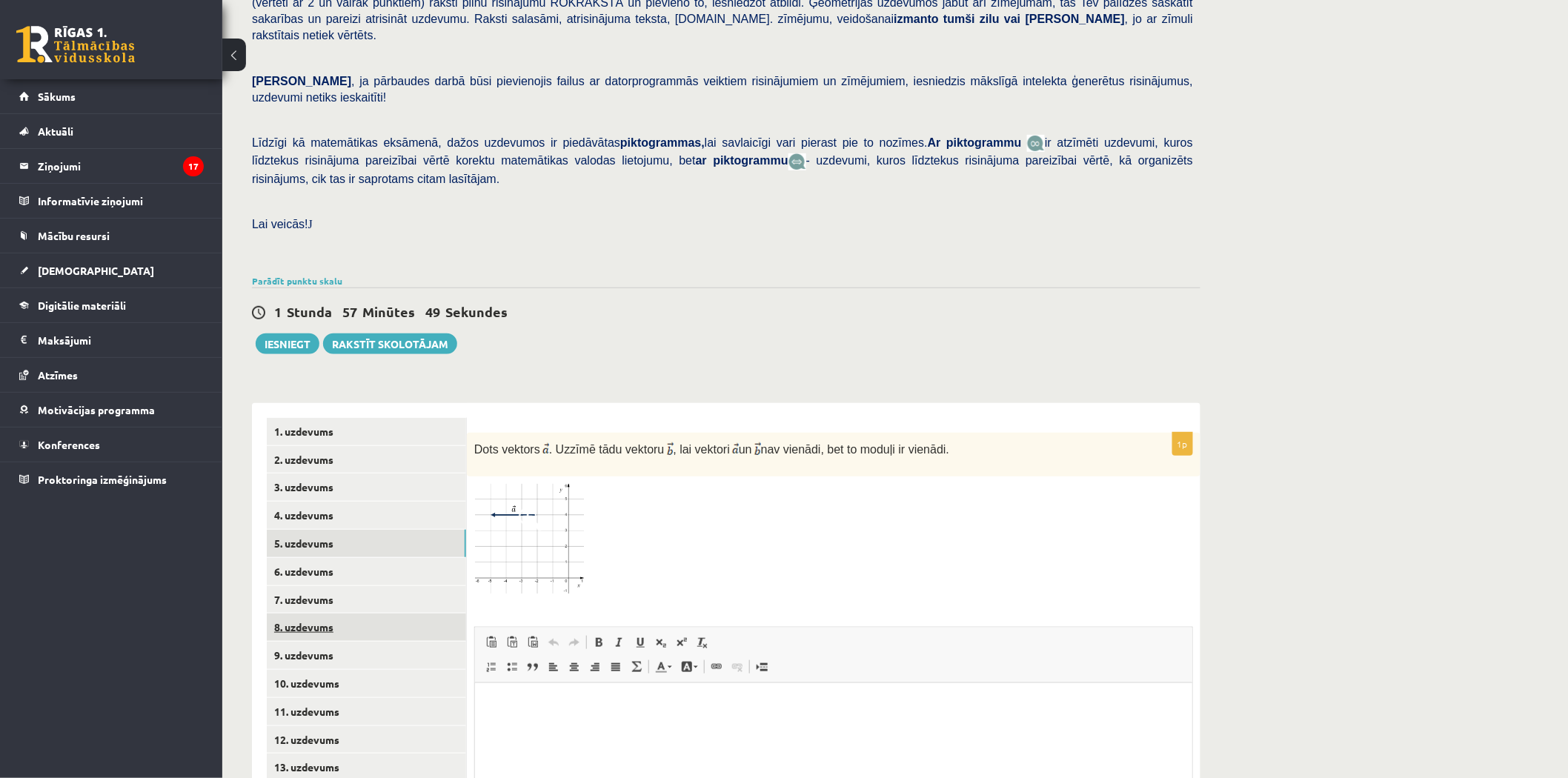
scroll to position [0, 0]
click at [347, 613] on link "8. uzdevums" at bounding box center [366, 627] width 199 height 28
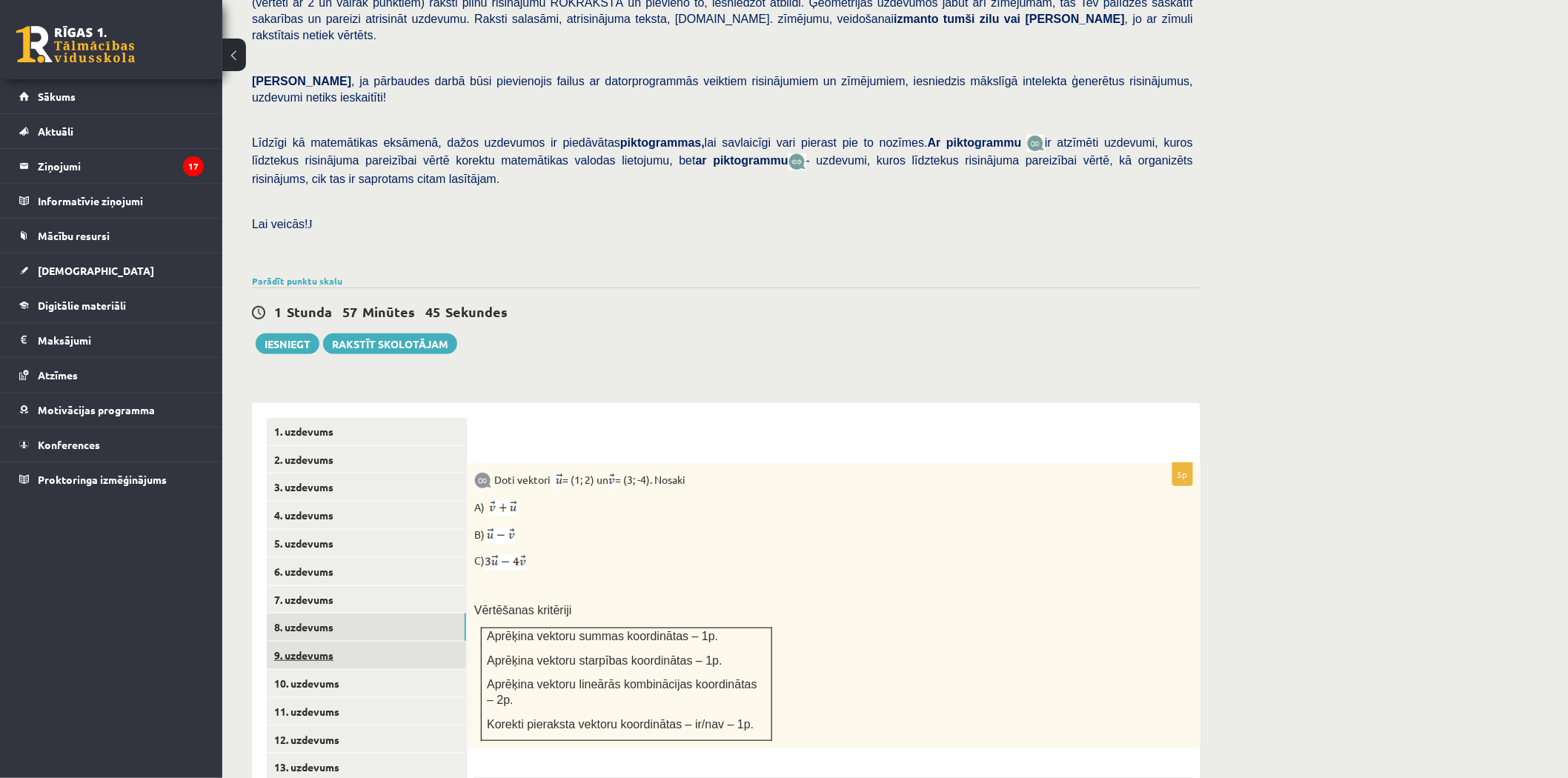
click at [328, 642] on link "9. uzdevums" at bounding box center [366, 655] width 199 height 28
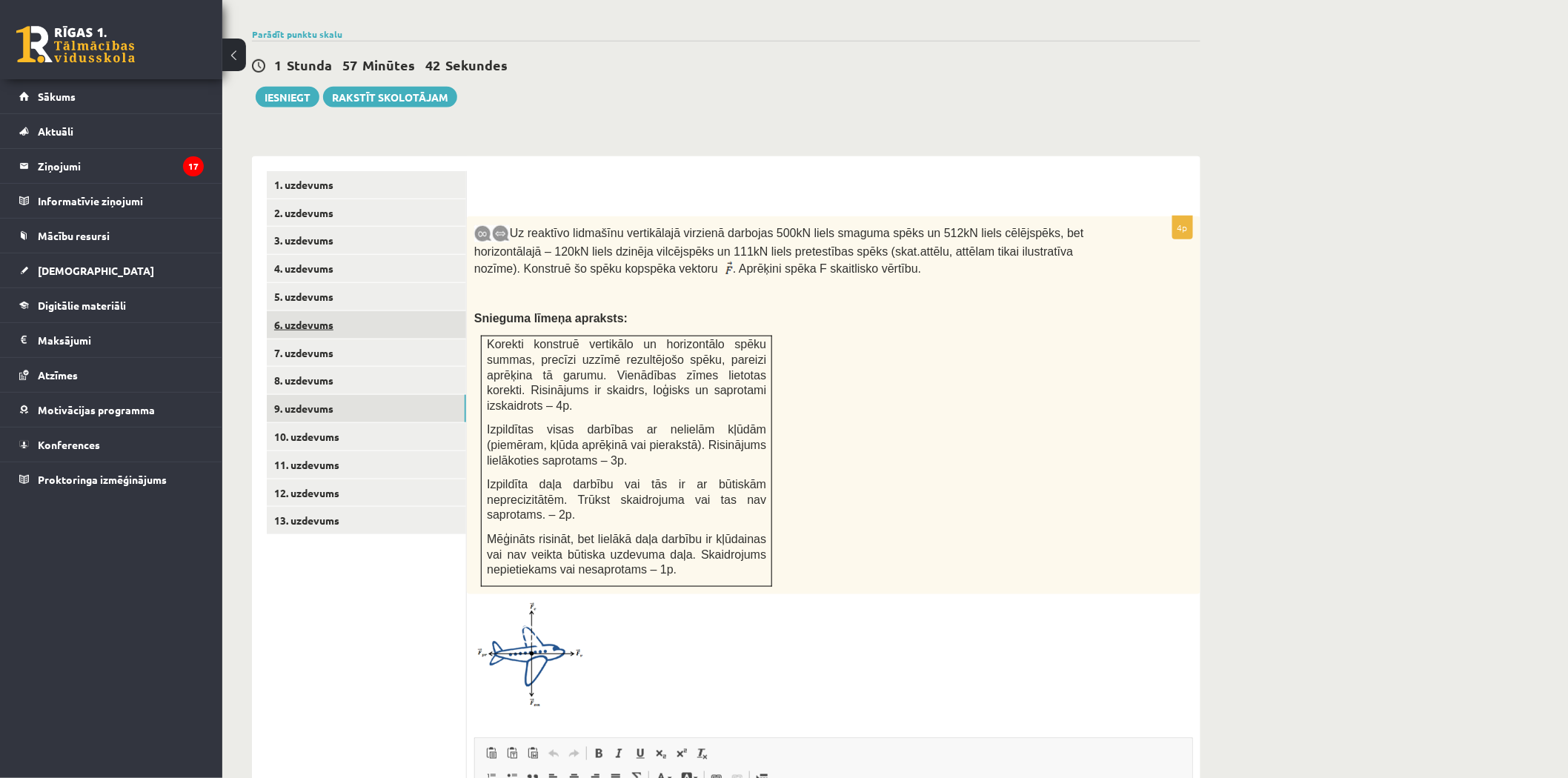
click at [322, 311] on link "6. uzdevums" at bounding box center [366, 325] width 199 height 28
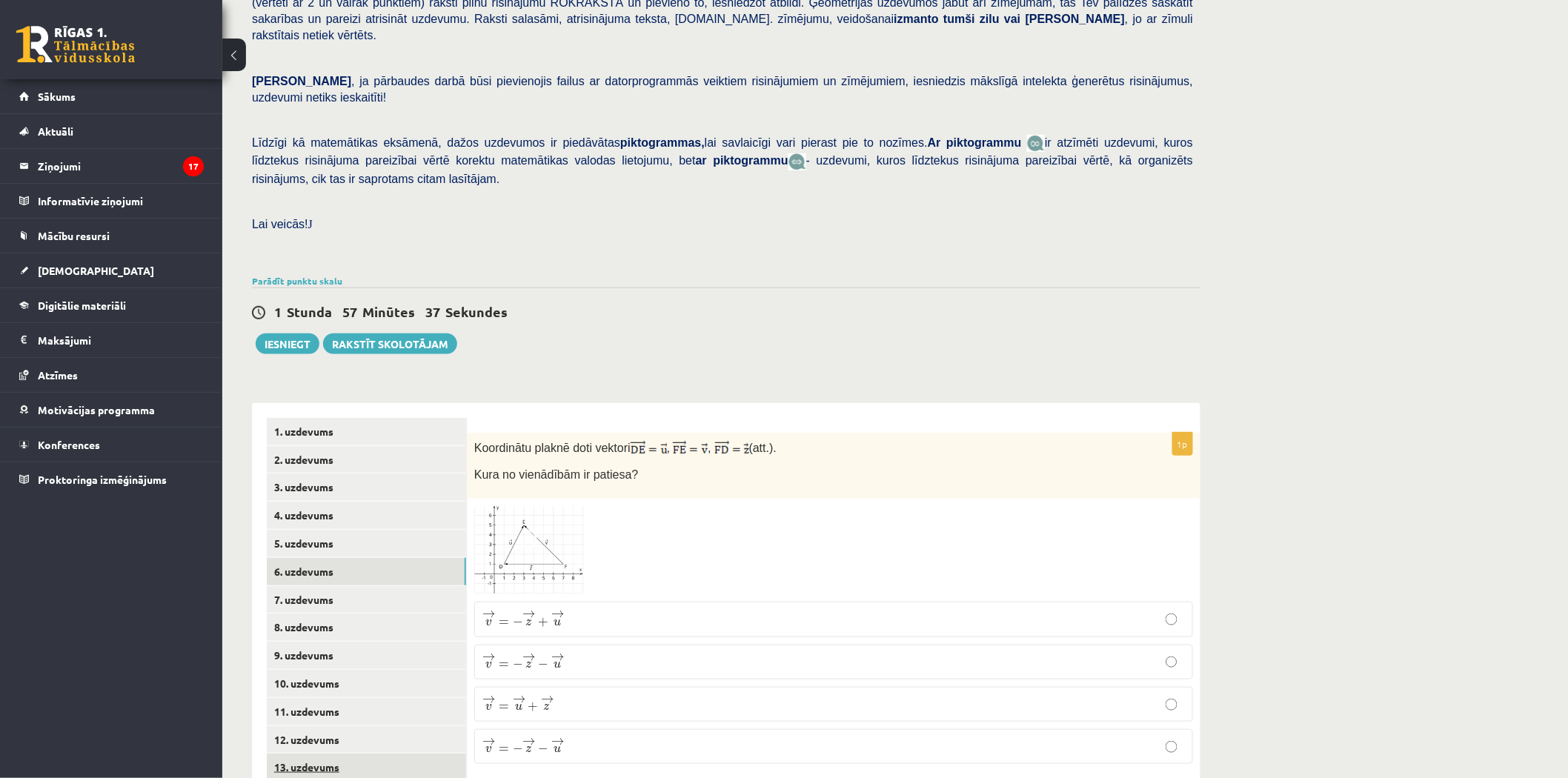
click at [326, 754] on link "13. uzdevums" at bounding box center [366, 767] width 199 height 28
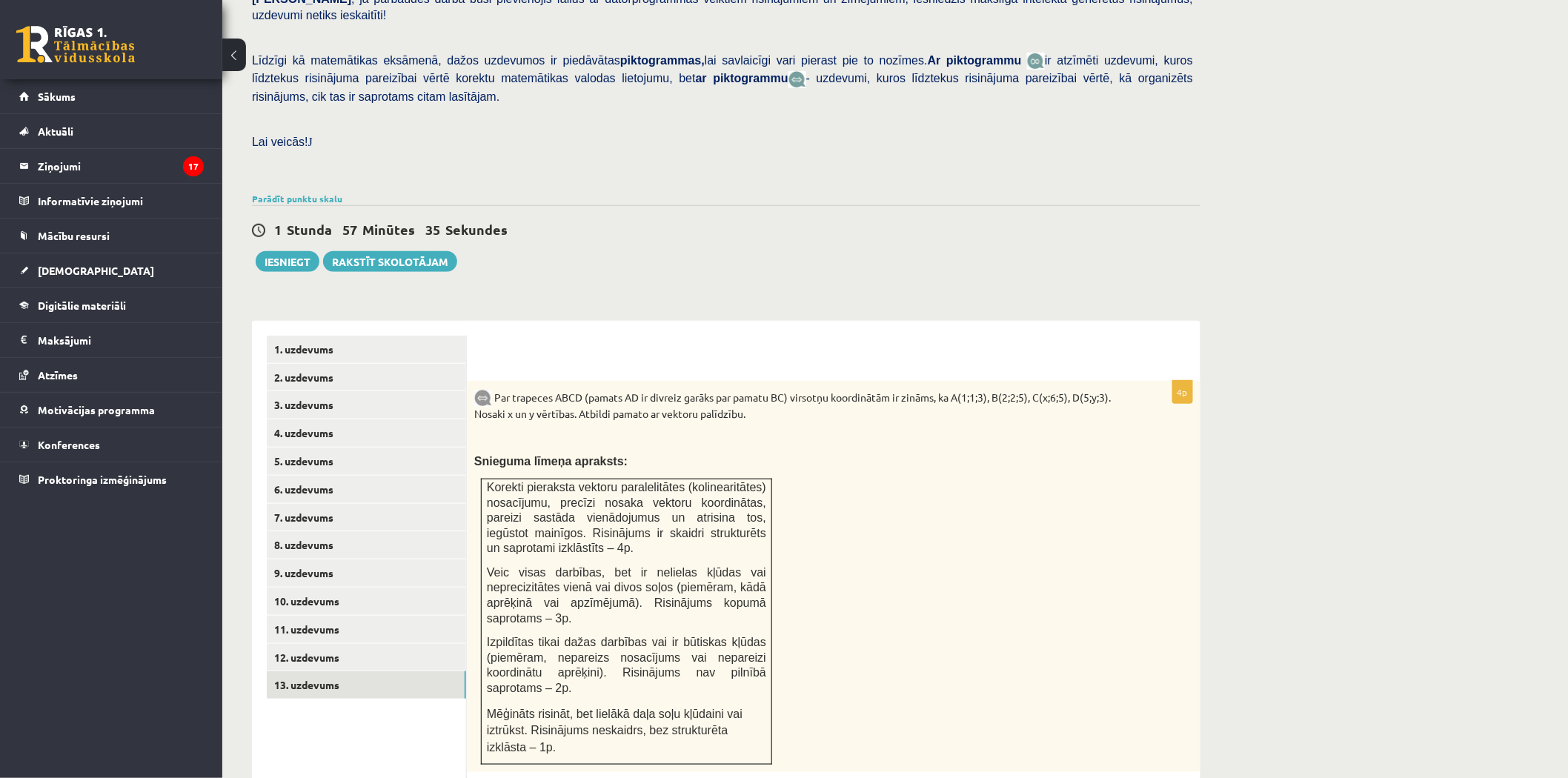
scroll to position [0, 0]
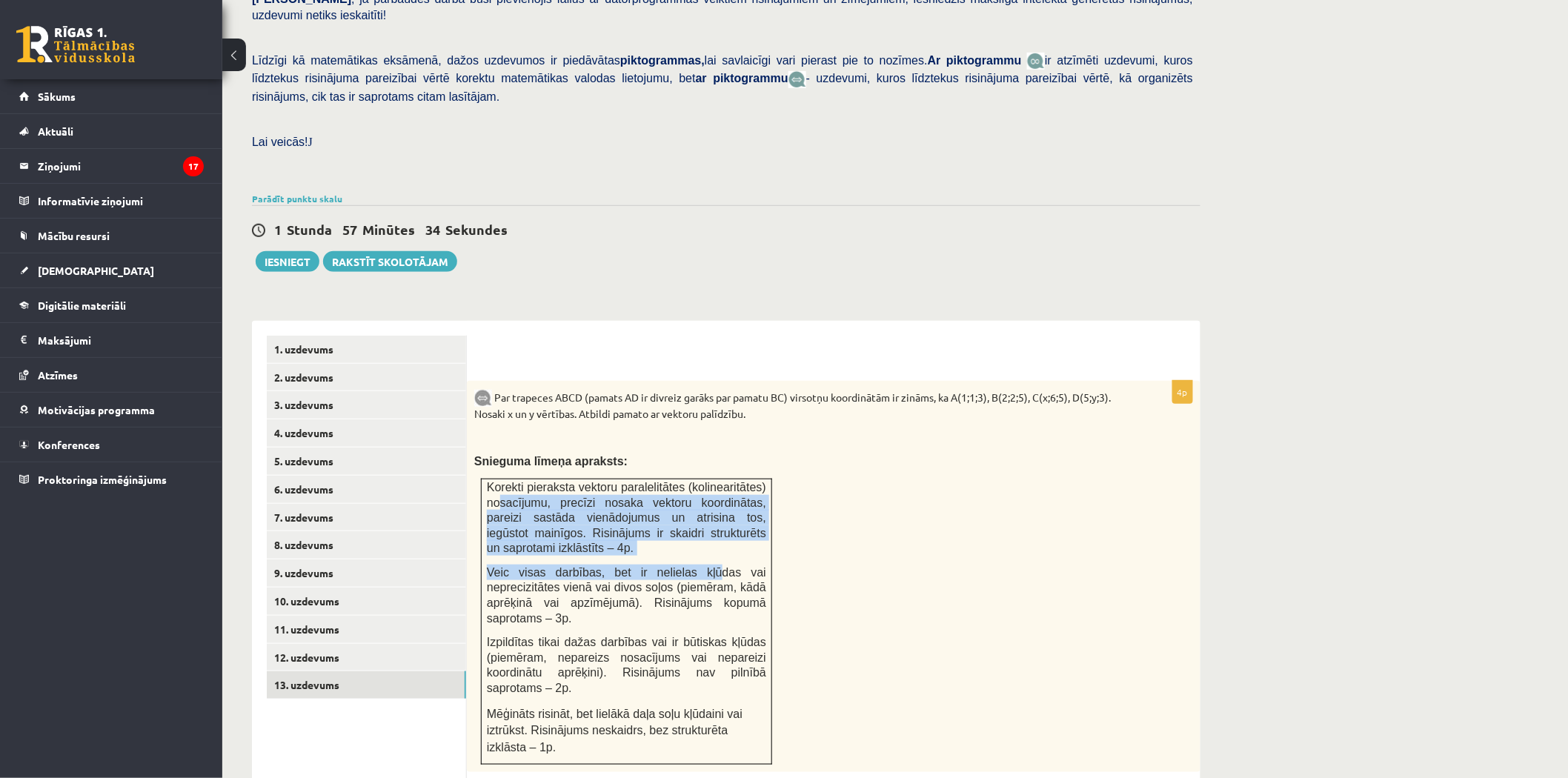
drag, startPoint x: 498, startPoint y: 460, endPoint x: 662, endPoint y: 512, distance: 172.0
click at [662, 512] on td "Korekti pieraksta vektoru paralelitātes (kolinearitātes) nosacījumu, precīzi no…" at bounding box center [627, 622] width 291 height 286
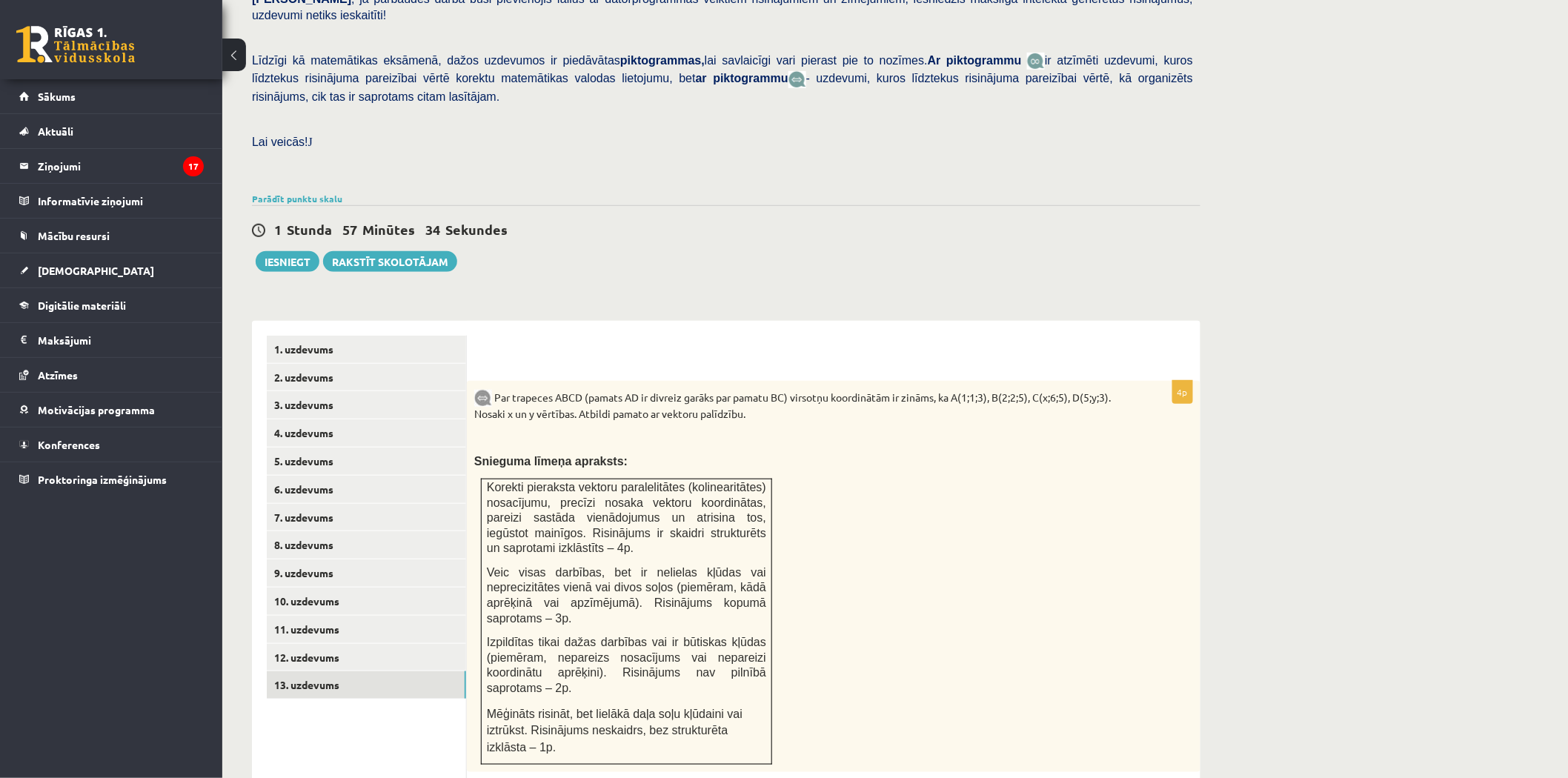
click at [870, 529] on div "Par trapeces ABCD (pamats AD ir divreiz garāks par pamatu BC) virsotņu koordinā…" at bounding box center [833, 577] width 733 height 392
click at [319, 644] on link "12. uzdevums" at bounding box center [366, 657] width 199 height 28
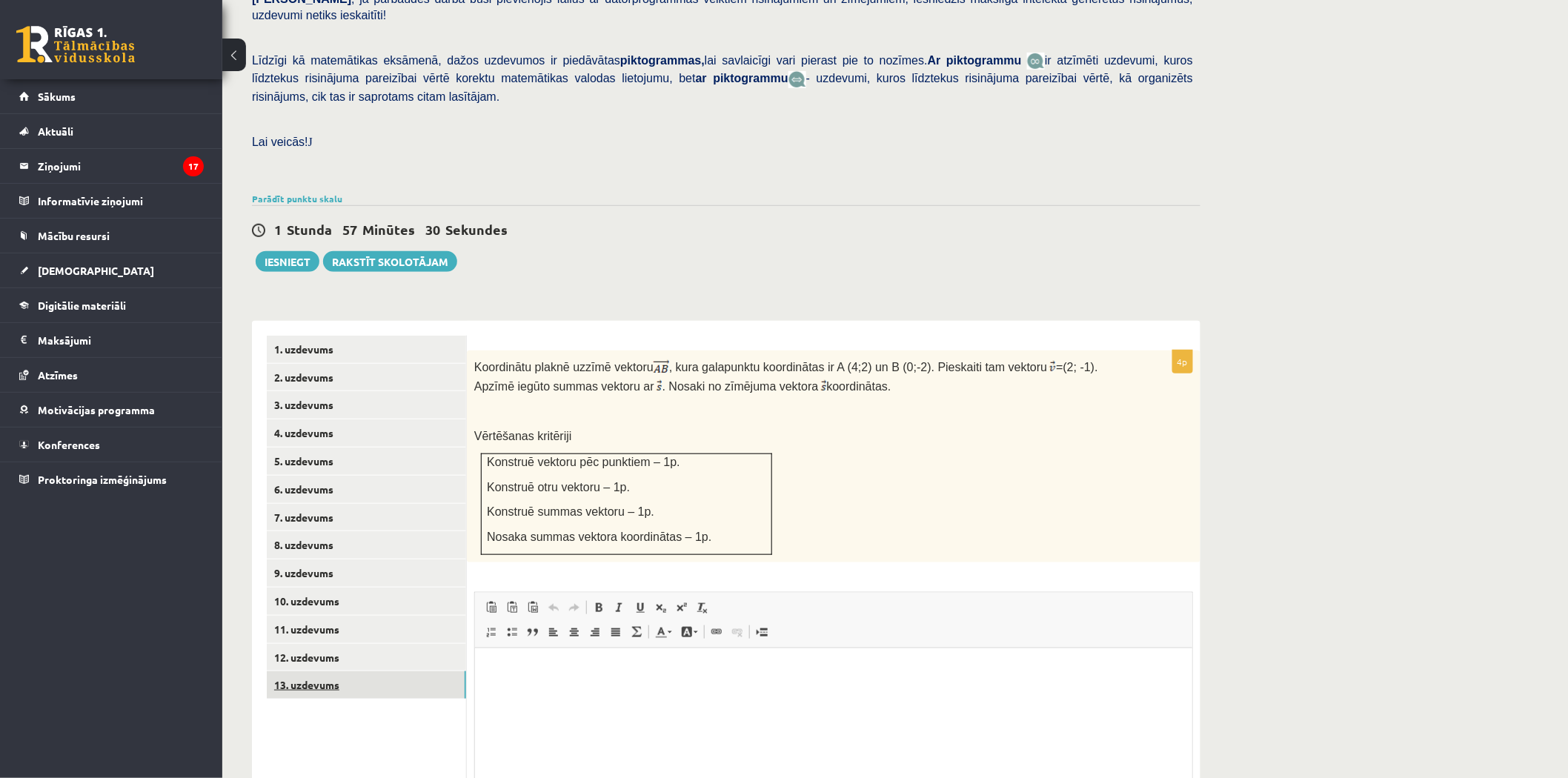
click at [325, 672] on link "13. uzdevums" at bounding box center [366, 685] width 199 height 28
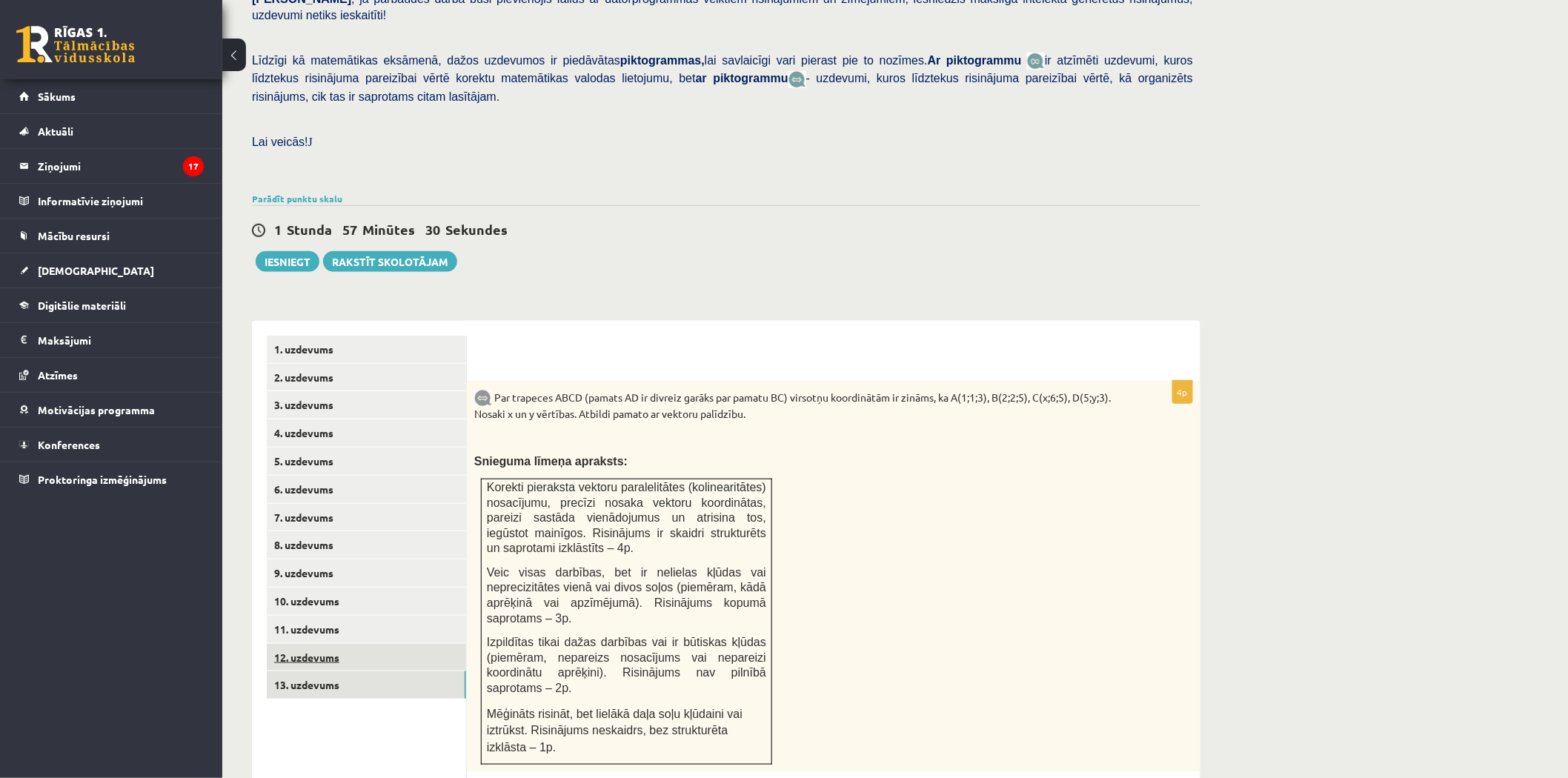
click at [323, 644] on link "12. uzdevums" at bounding box center [366, 657] width 199 height 28
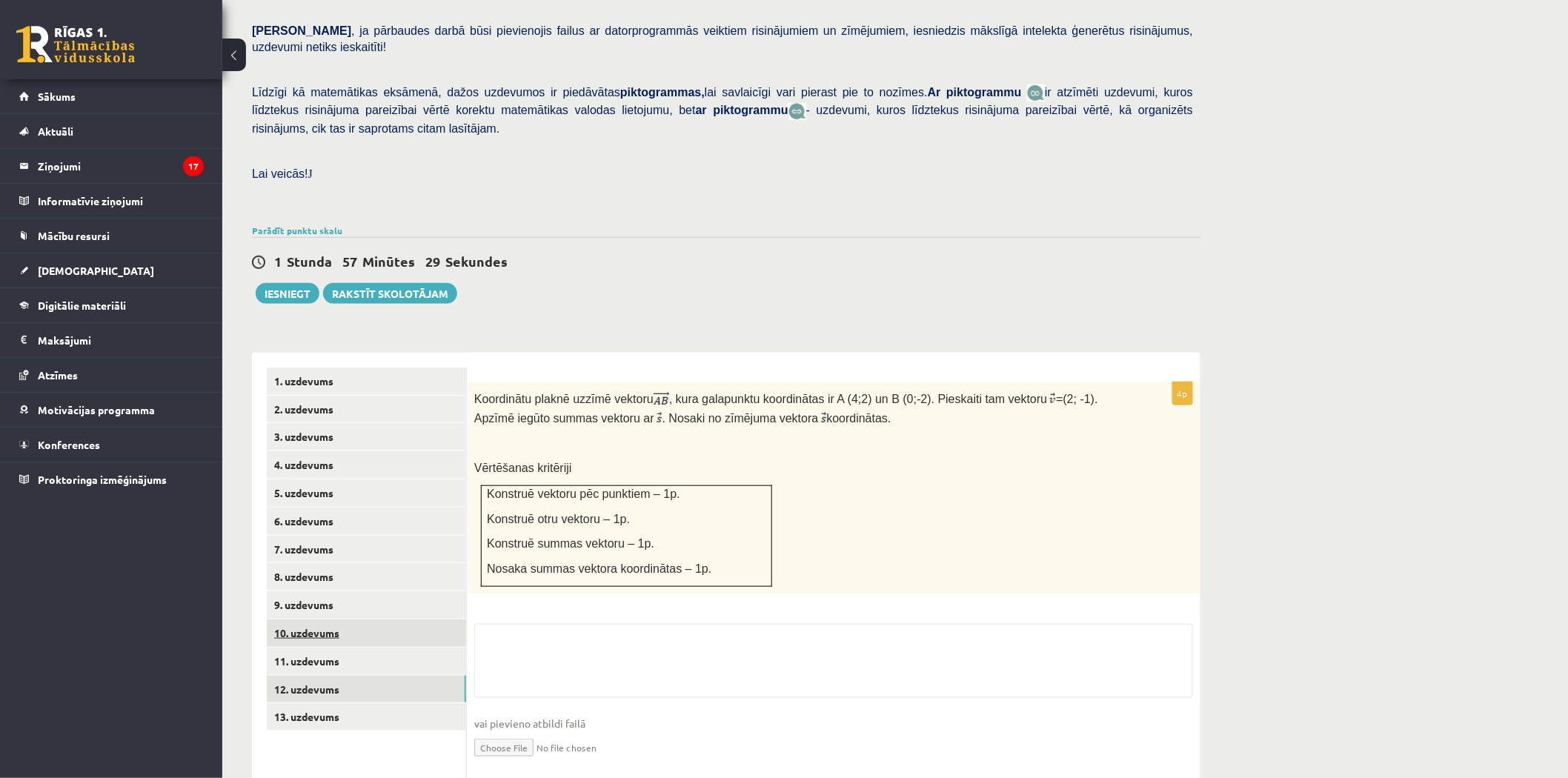
click at [313, 620] on link "10. uzdevums" at bounding box center [366, 633] width 199 height 28
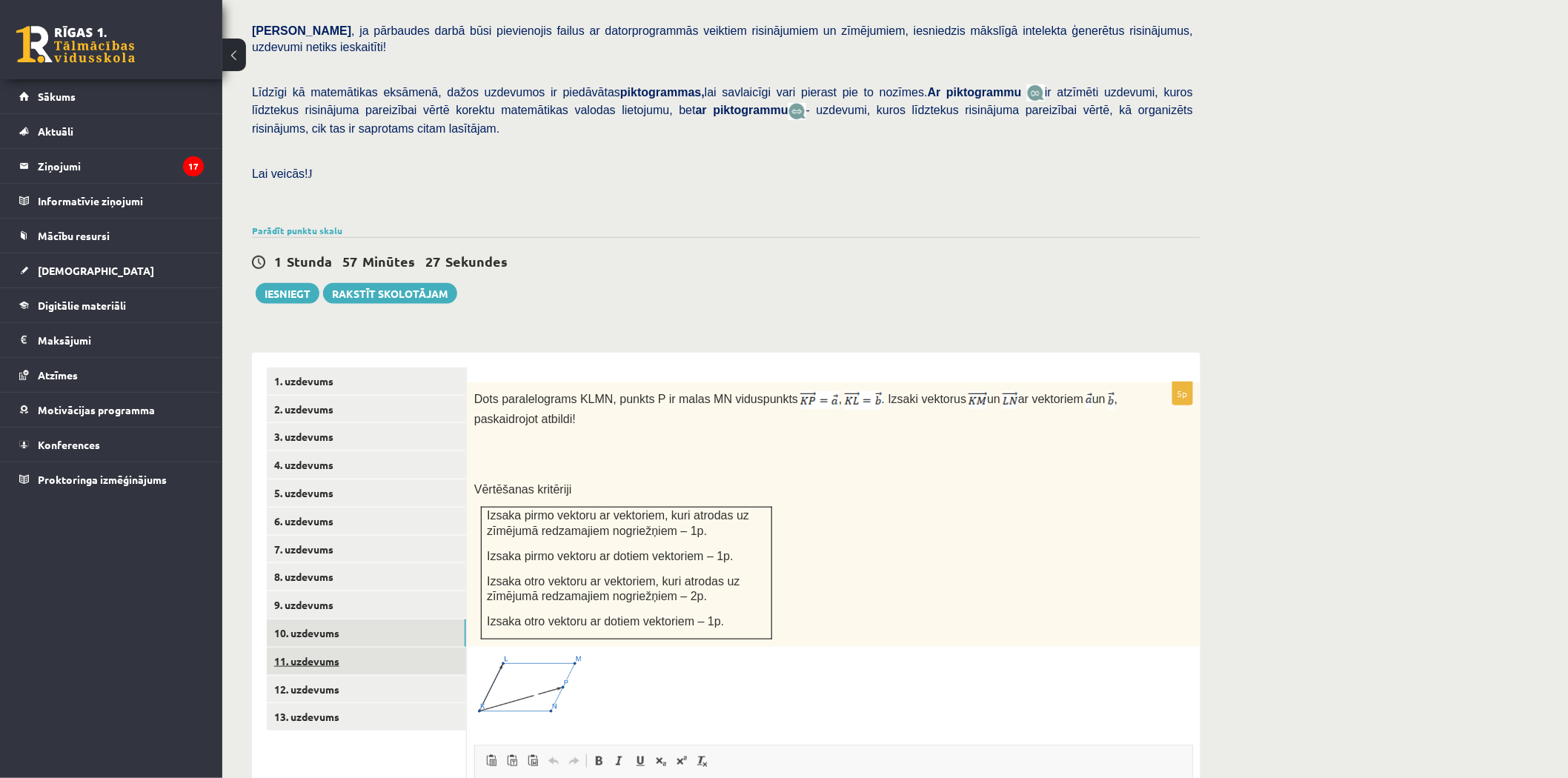
scroll to position [0, 0]
click at [315, 647] on link "11. uzdevums" at bounding box center [366, 661] width 199 height 28
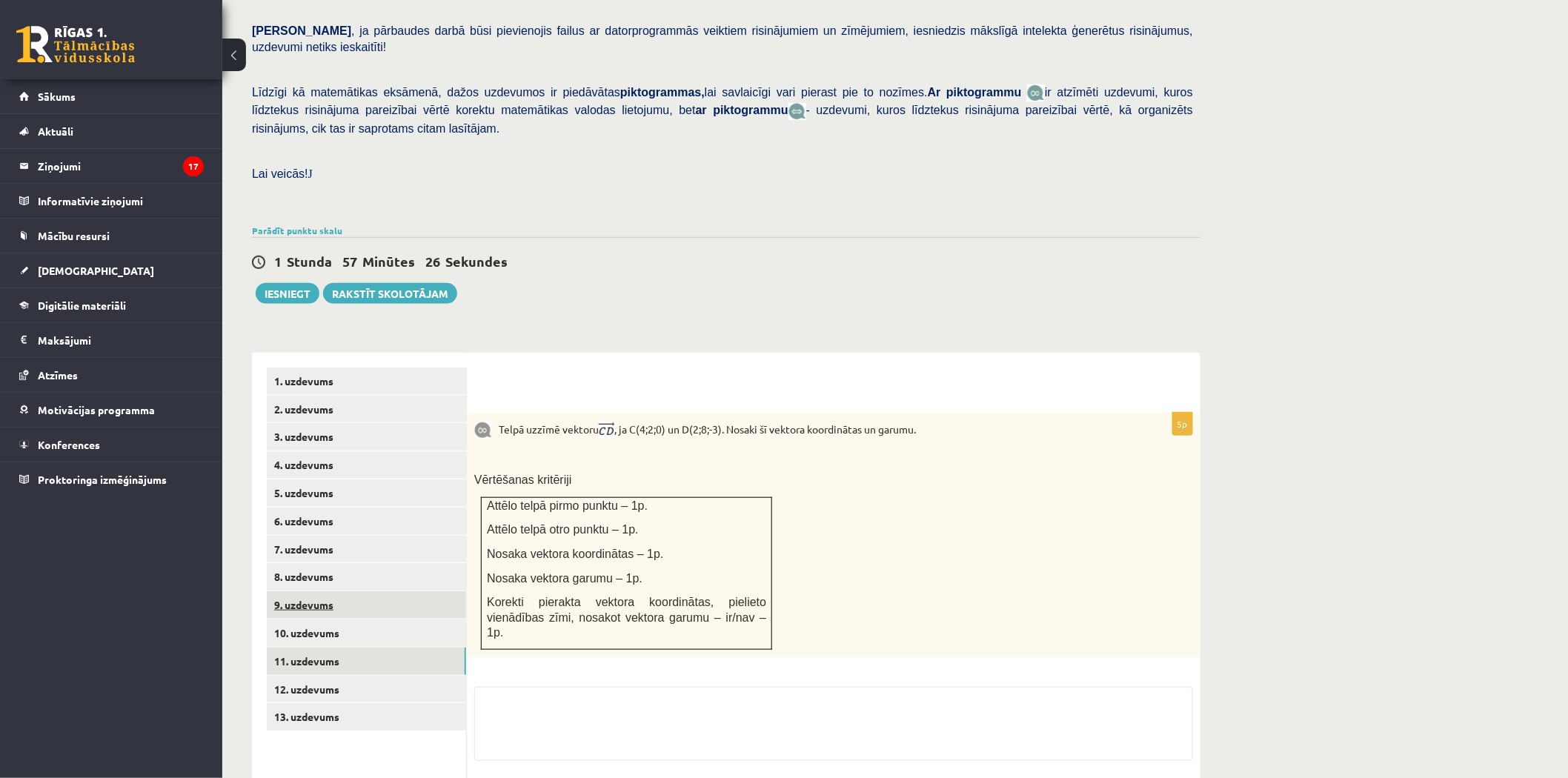
click at [307, 591] on link "9. uzdevums" at bounding box center [366, 605] width 199 height 28
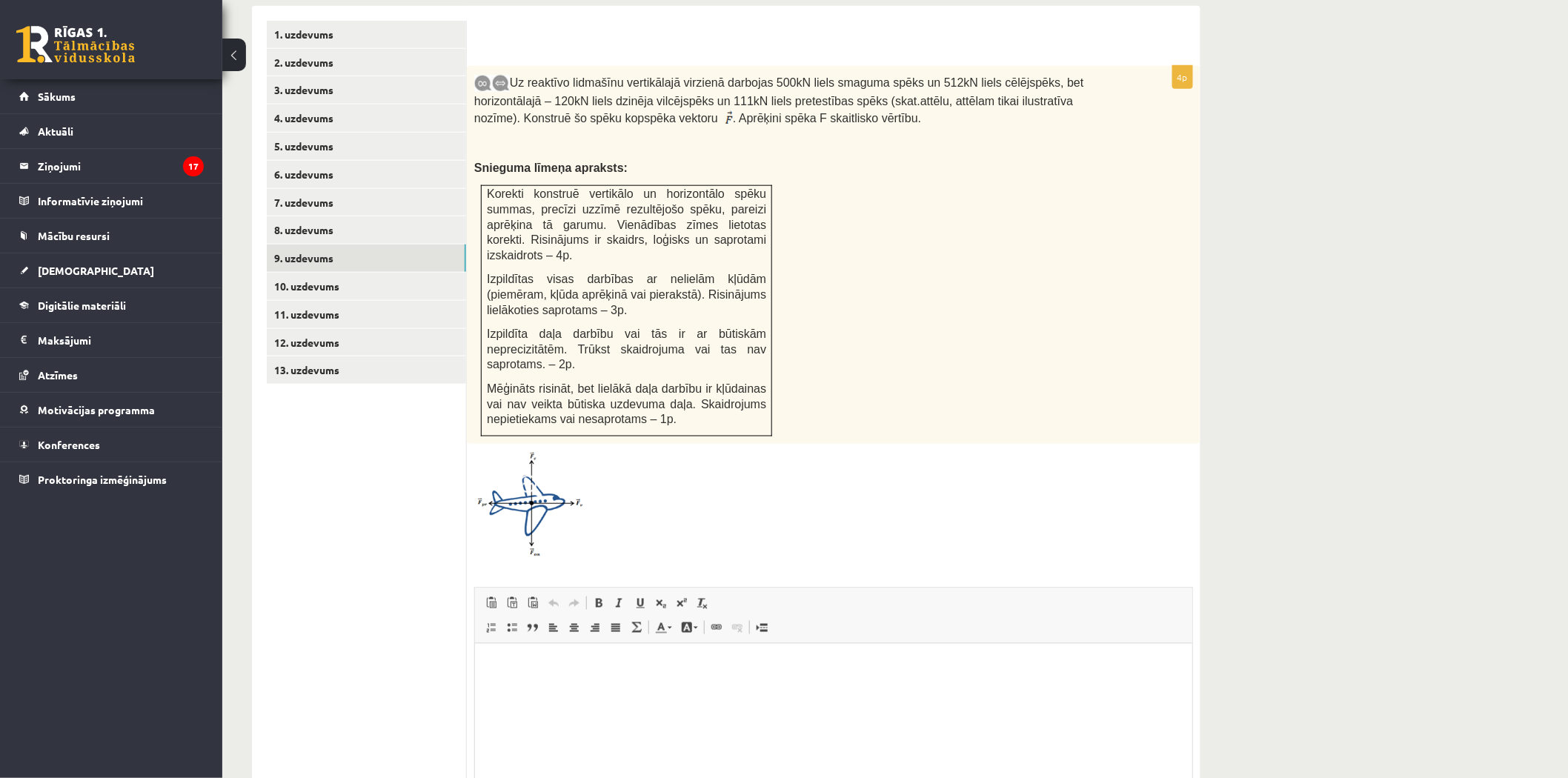
scroll to position [472, 0]
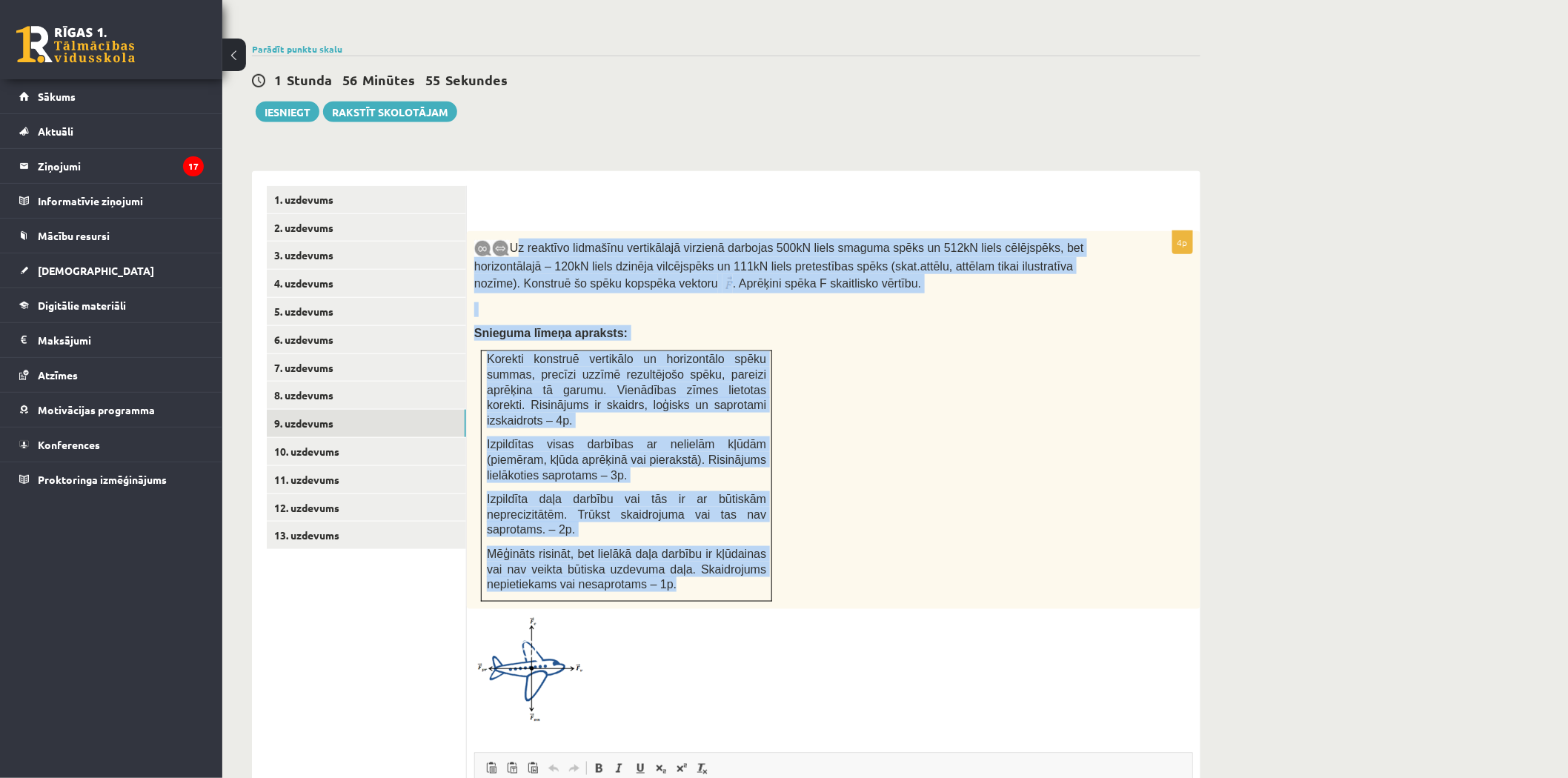
drag, startPoint x: 511, startPoint y: 197, endPoint x: 606, endPoint y: 500, distance: 317.5
click at [606, 500] on div "Uz reaktīvo lidmašīnu vertikālajā virzienā darbojas 500kN liels smaguma spēks u…" at bounding box center [833, 420] width 733 height 378
copy div "Lo ipsumdol sitametco adipiscinge seddoeiu temporin 334uT labor etdolor magna a…"
click at [301, 241] on link "3. uzdevums" at bounding box center [366, 255] width 199 height 28
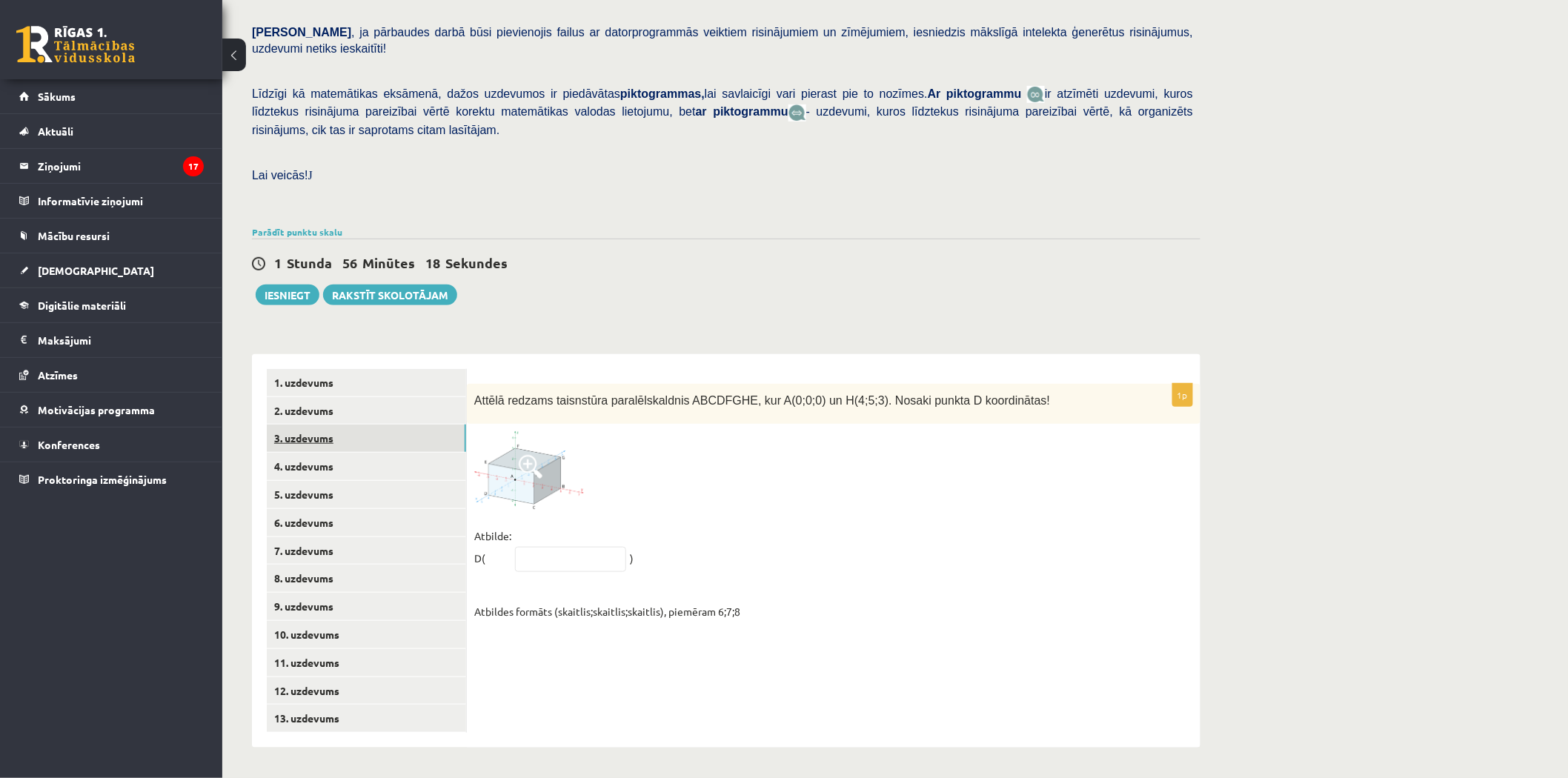
scroll to position [240, 0]
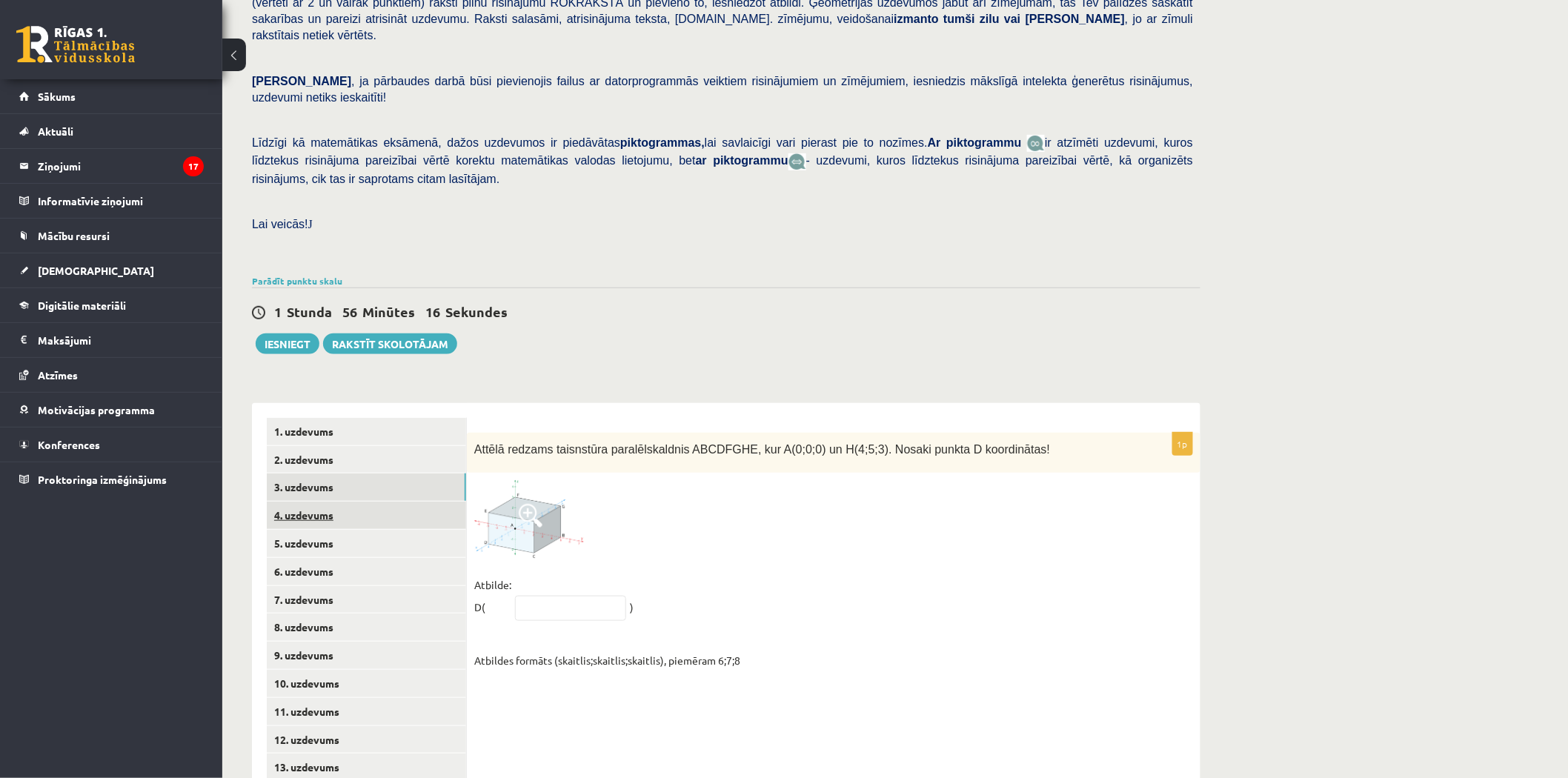
click at [297, 502] on link "4. uzdevums" at bounding box center [366, 515] width 199 height 28
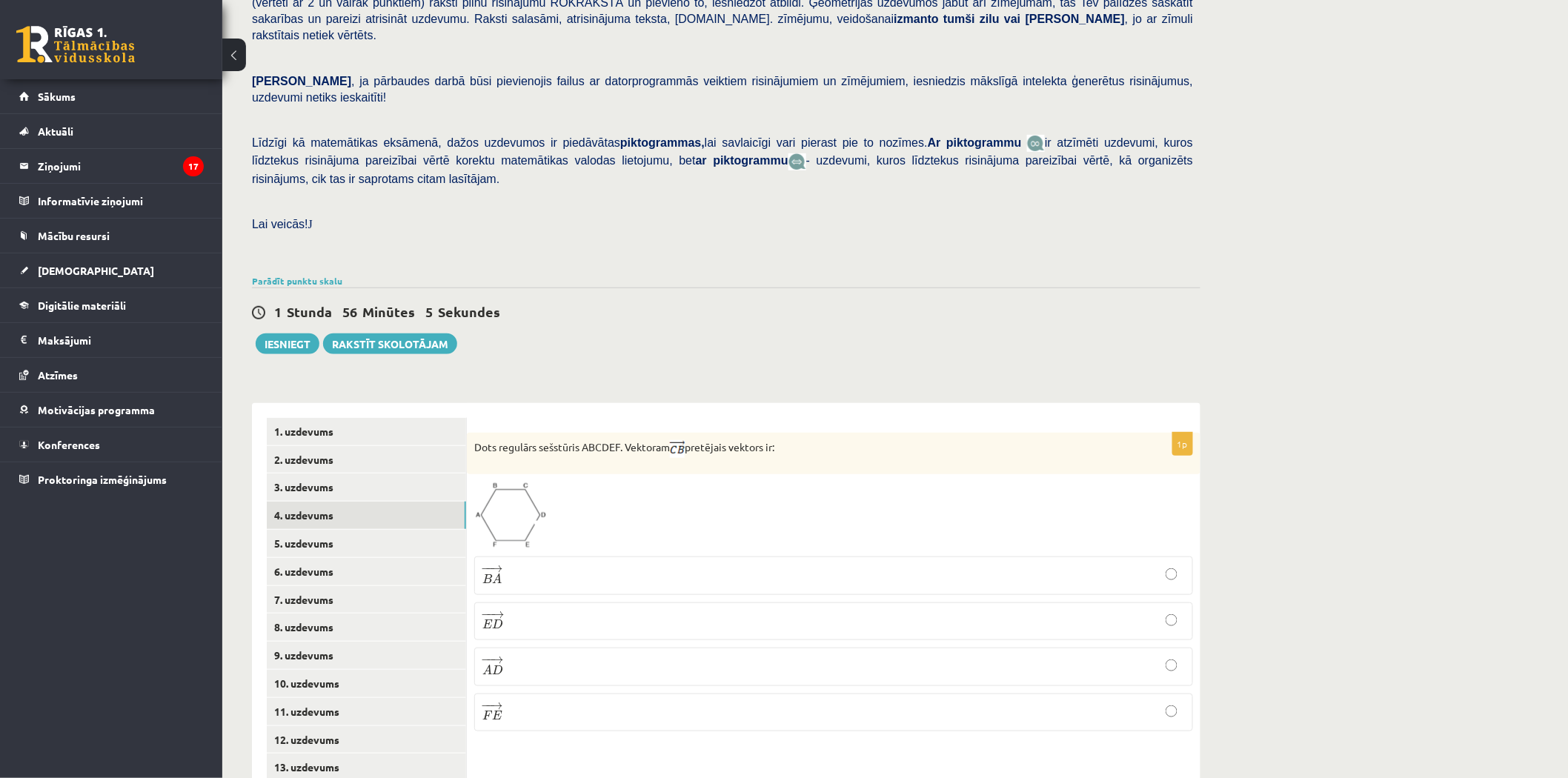
click at [564, 702] on p "− − → F E F E →" at bounding box center [833, 713] width 703 height 21
click at [327, 502] on link "4. uzdevums" at bounding box center [366, 515] width 199 height 28
click at [326, 474] on link "3. uzdevums" at bounding box center [366, 487] width 199 height 28
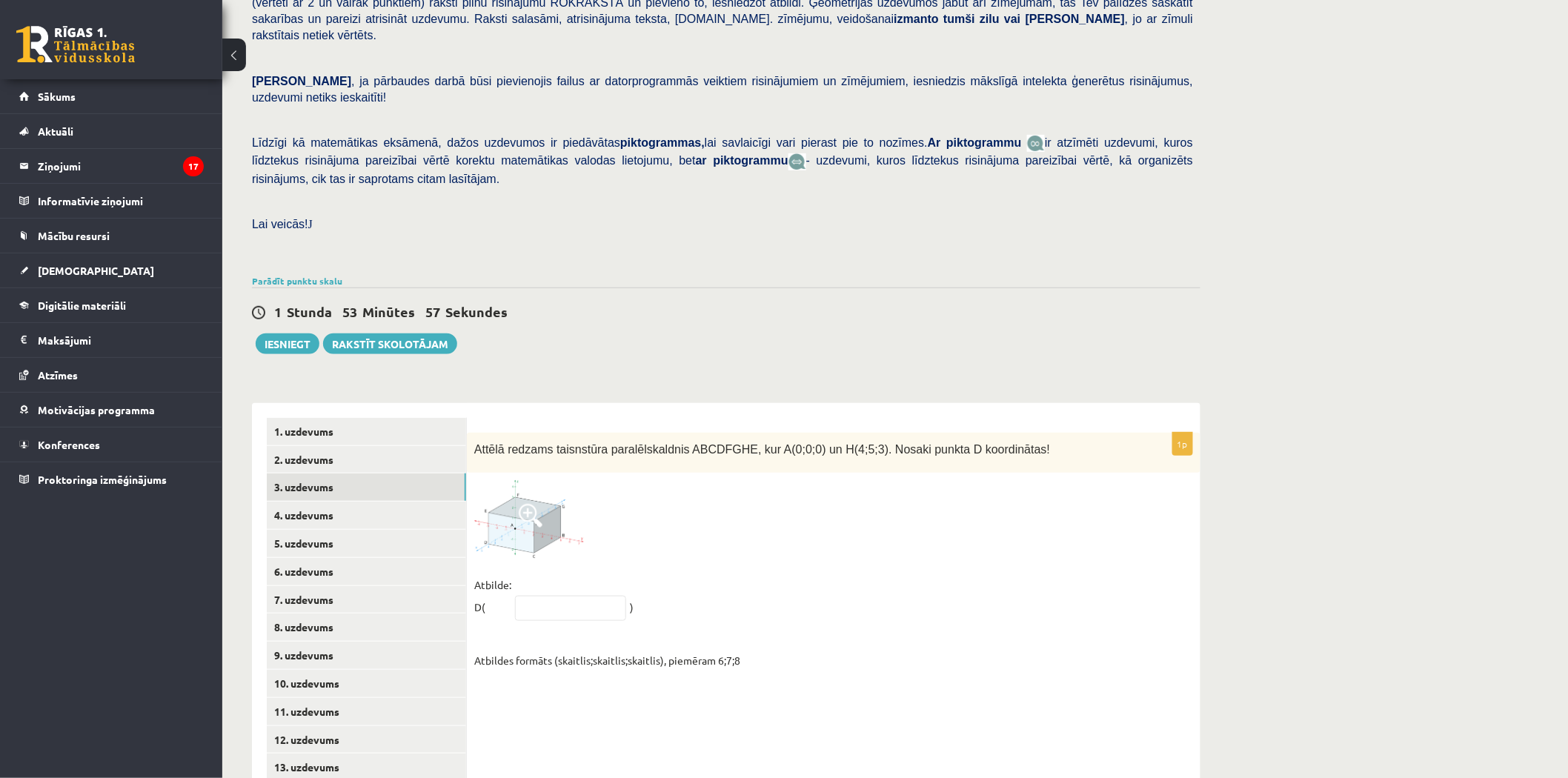
click at [517, 480] on img at bounding box center [529, 519] width 111 height 78
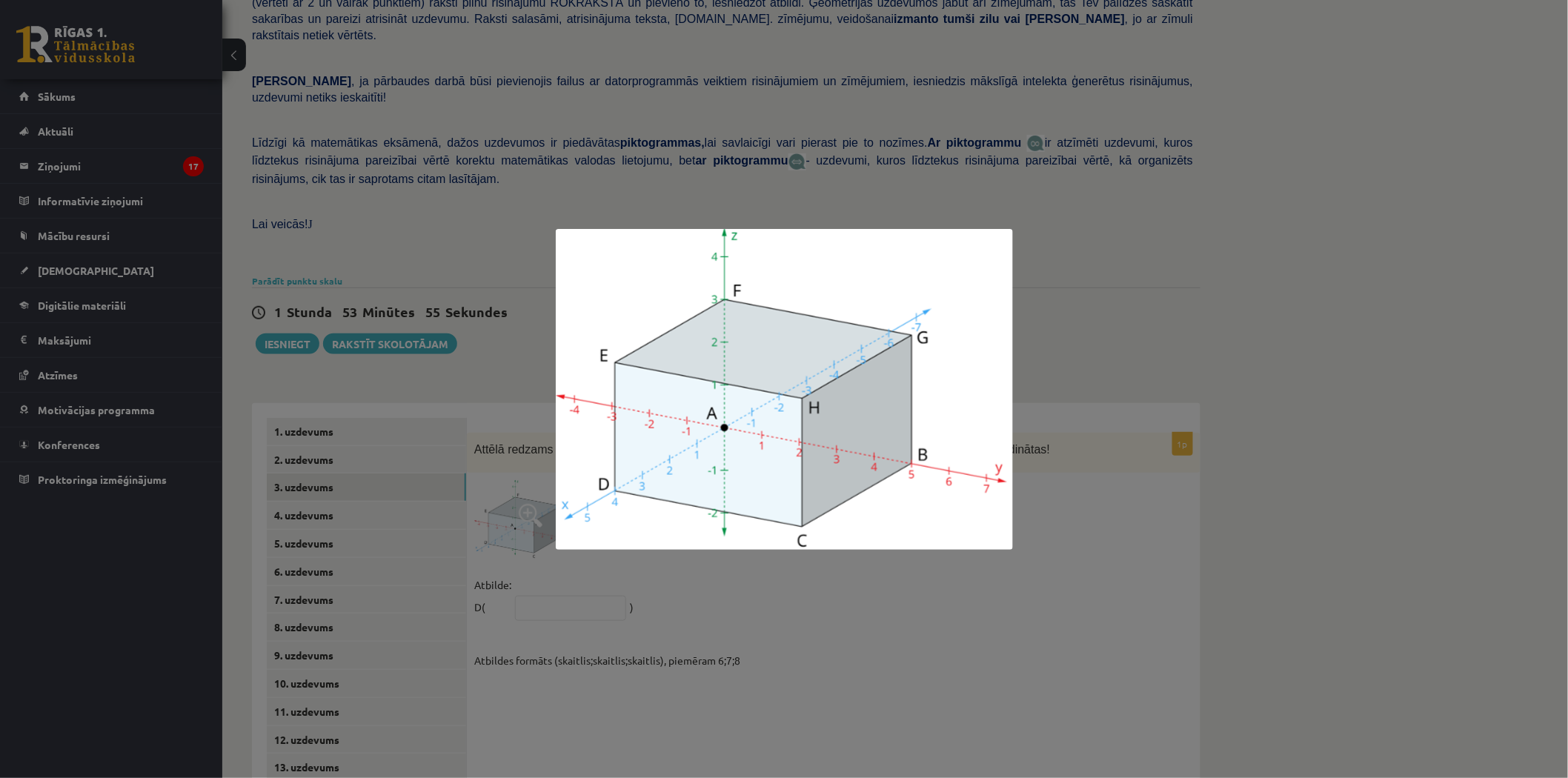
click at [415, 219] on div at bounding box center [784, 389] width 1568 height 778
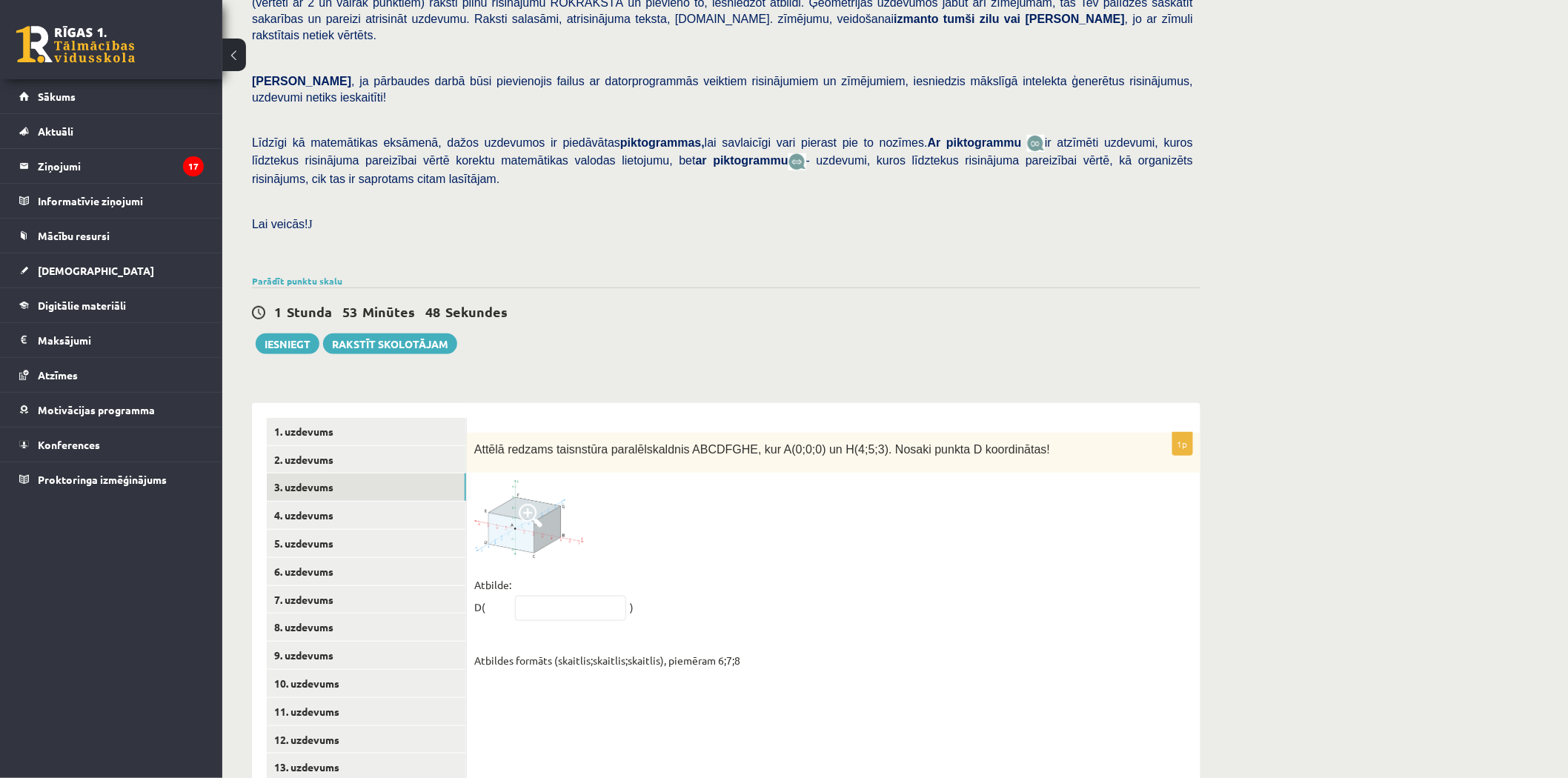
click at [528, 504] on span at bounding box center [530, 516] width 24 height 24
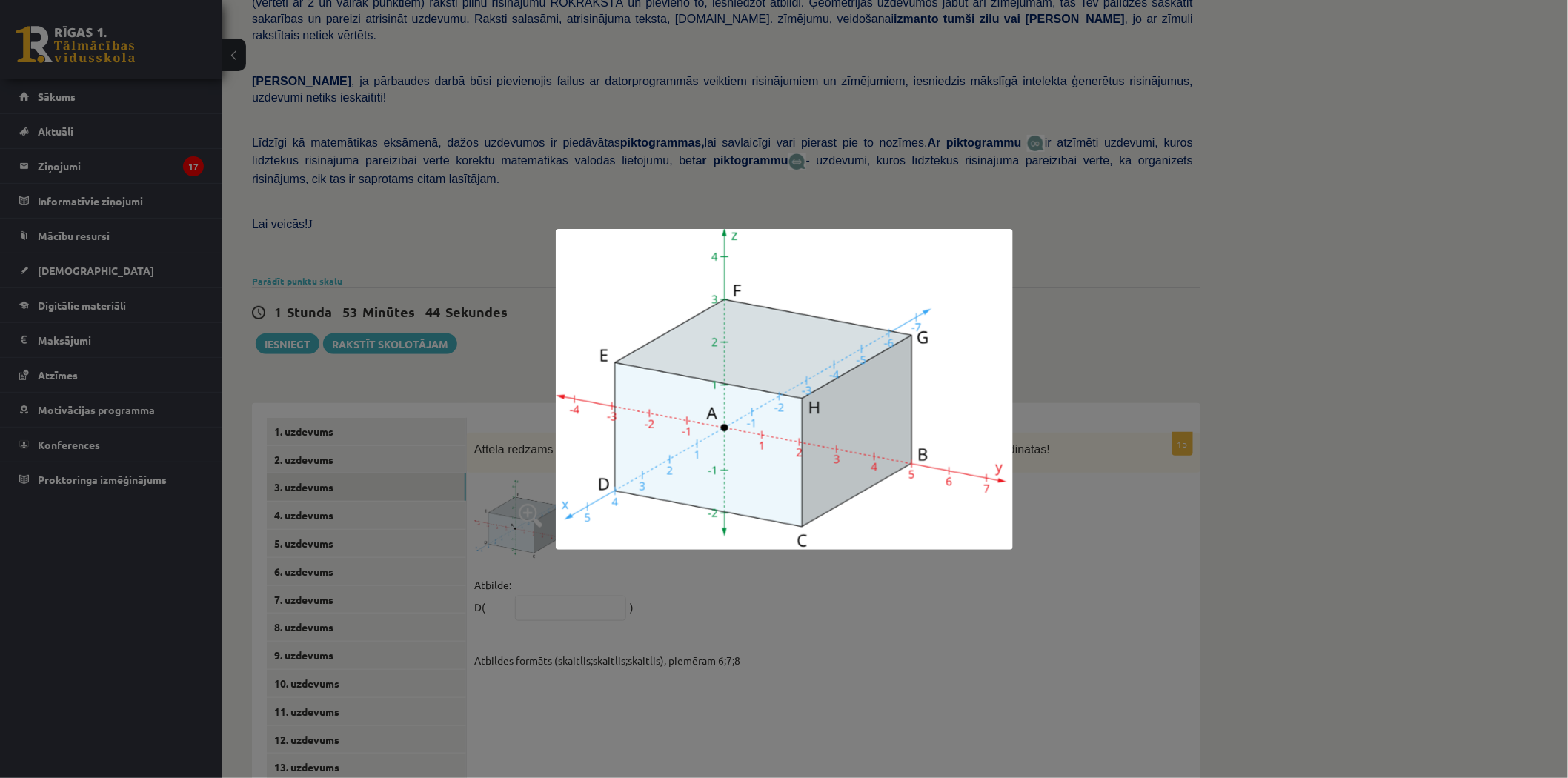
click at [525, 314] on div at bounding box center [784, 389] width 1568 height 778
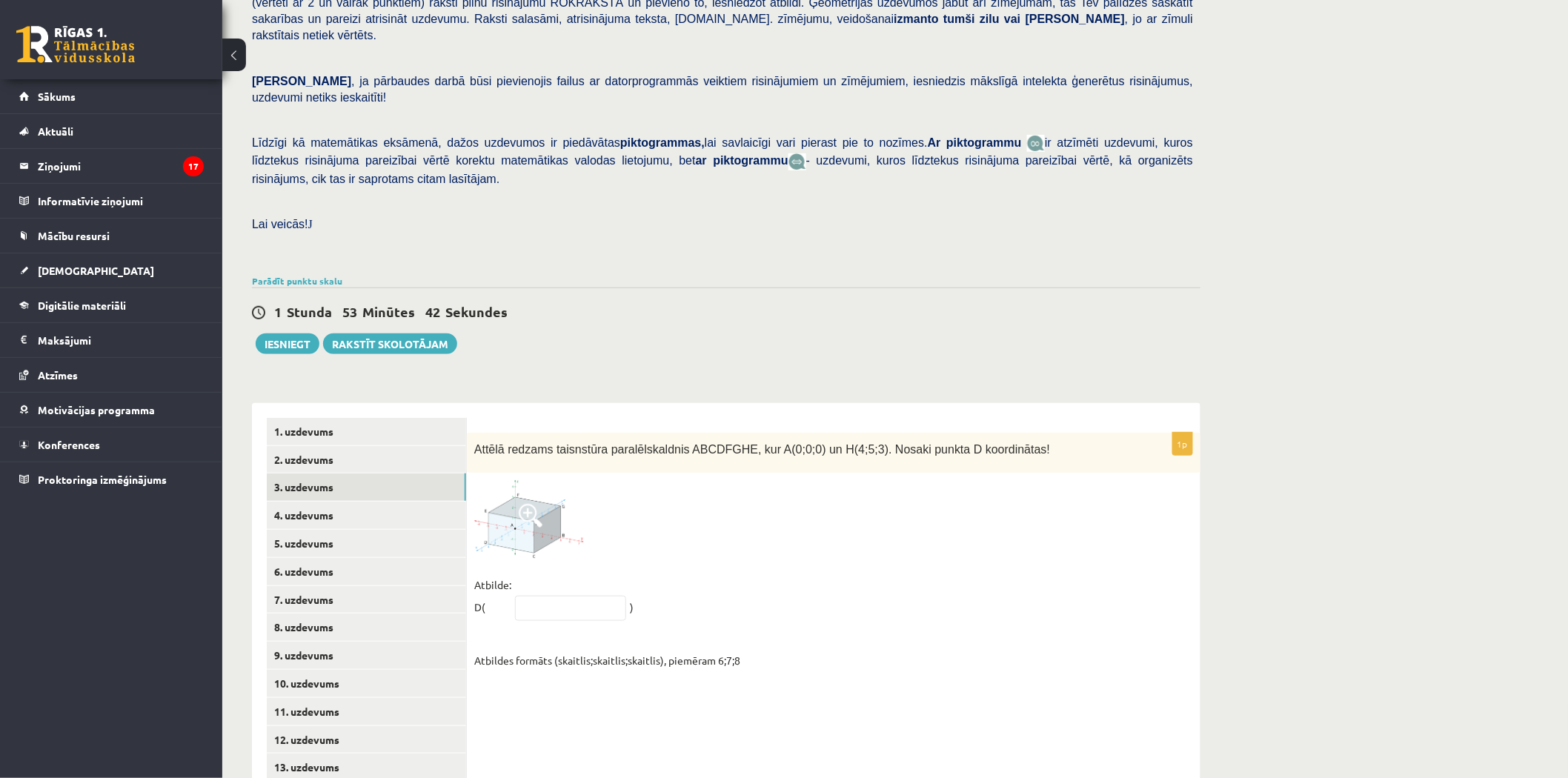
click at [526, 504] on span at bounding box center [530, 516] width 24 height 24
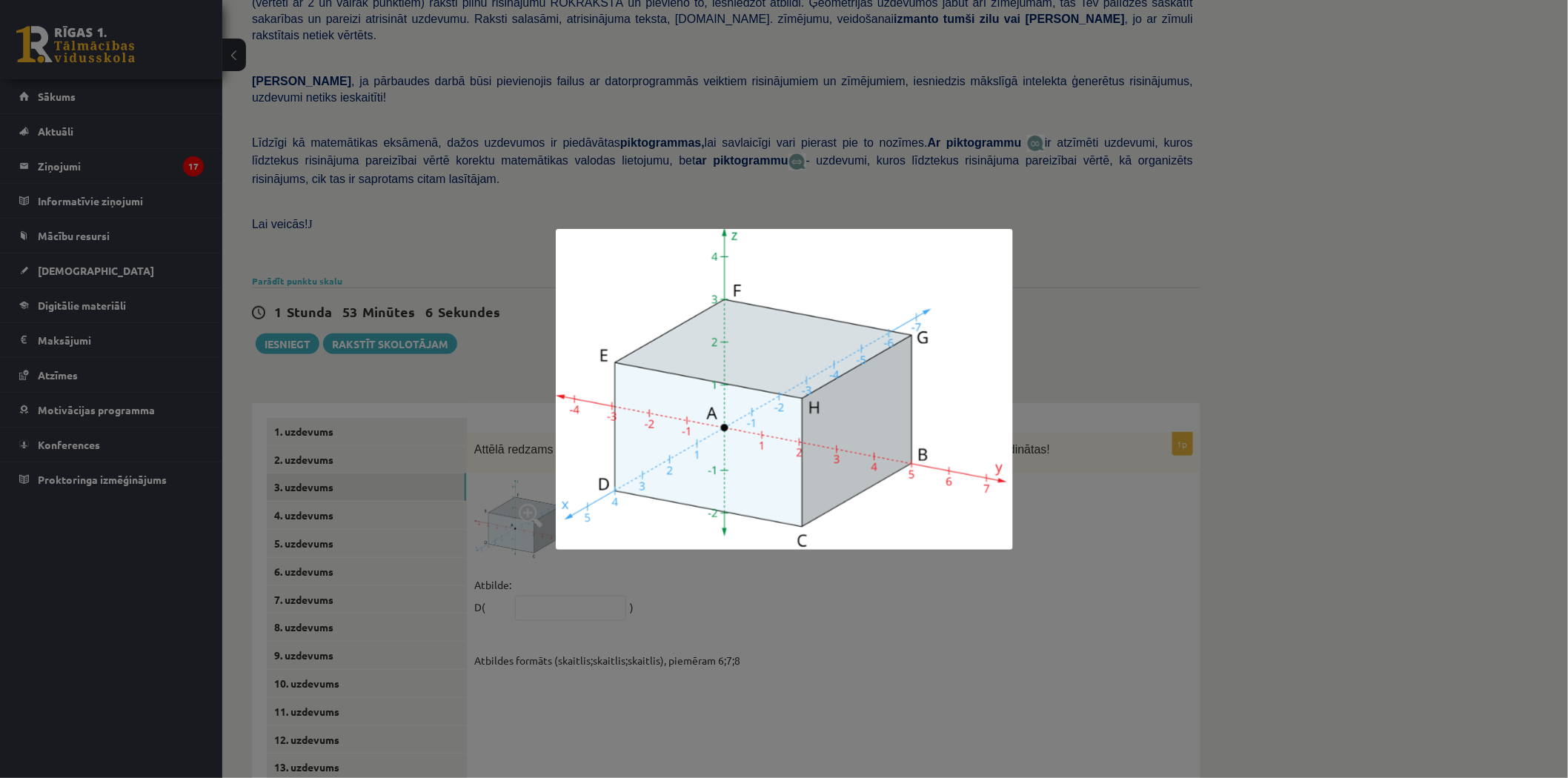
click at [1272, 483] on div at bounding box center [784, 389] width 1568 height 778
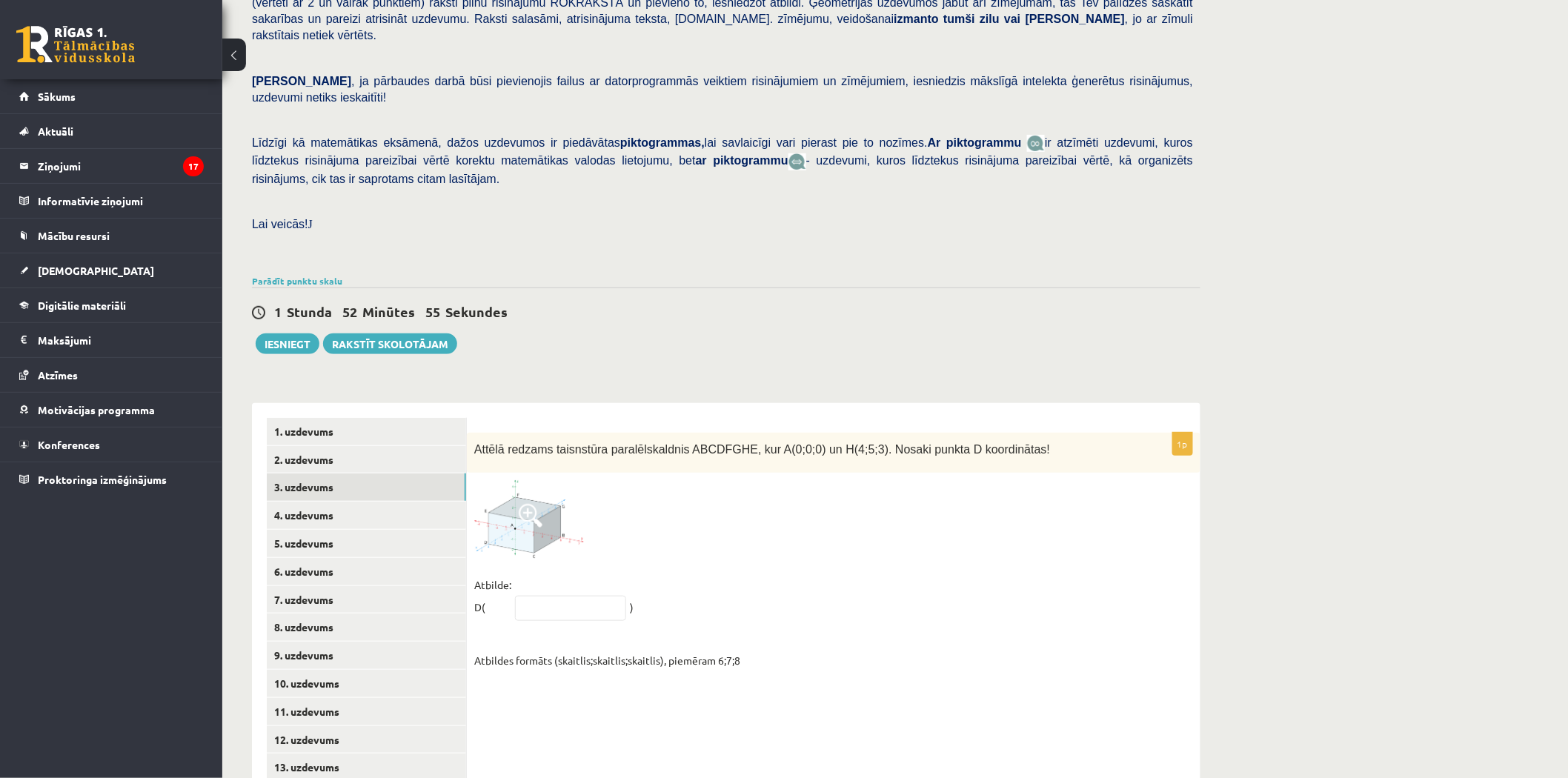
click at [530, 504] on span at bounding box center [530, 516] width 24 height 24
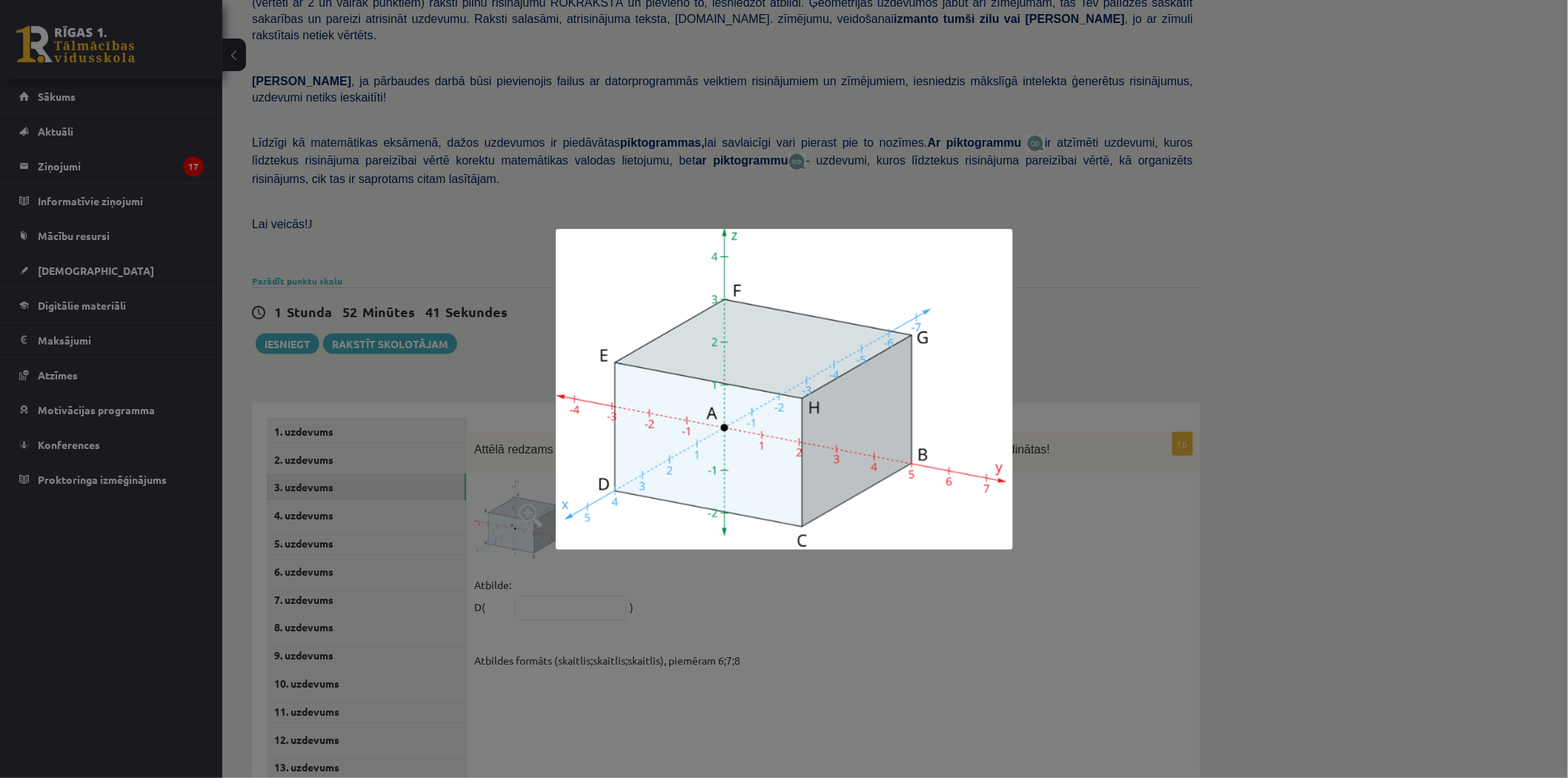
click at [1176, 470] on div at bounding box center [784, 389] width 1568 height 778
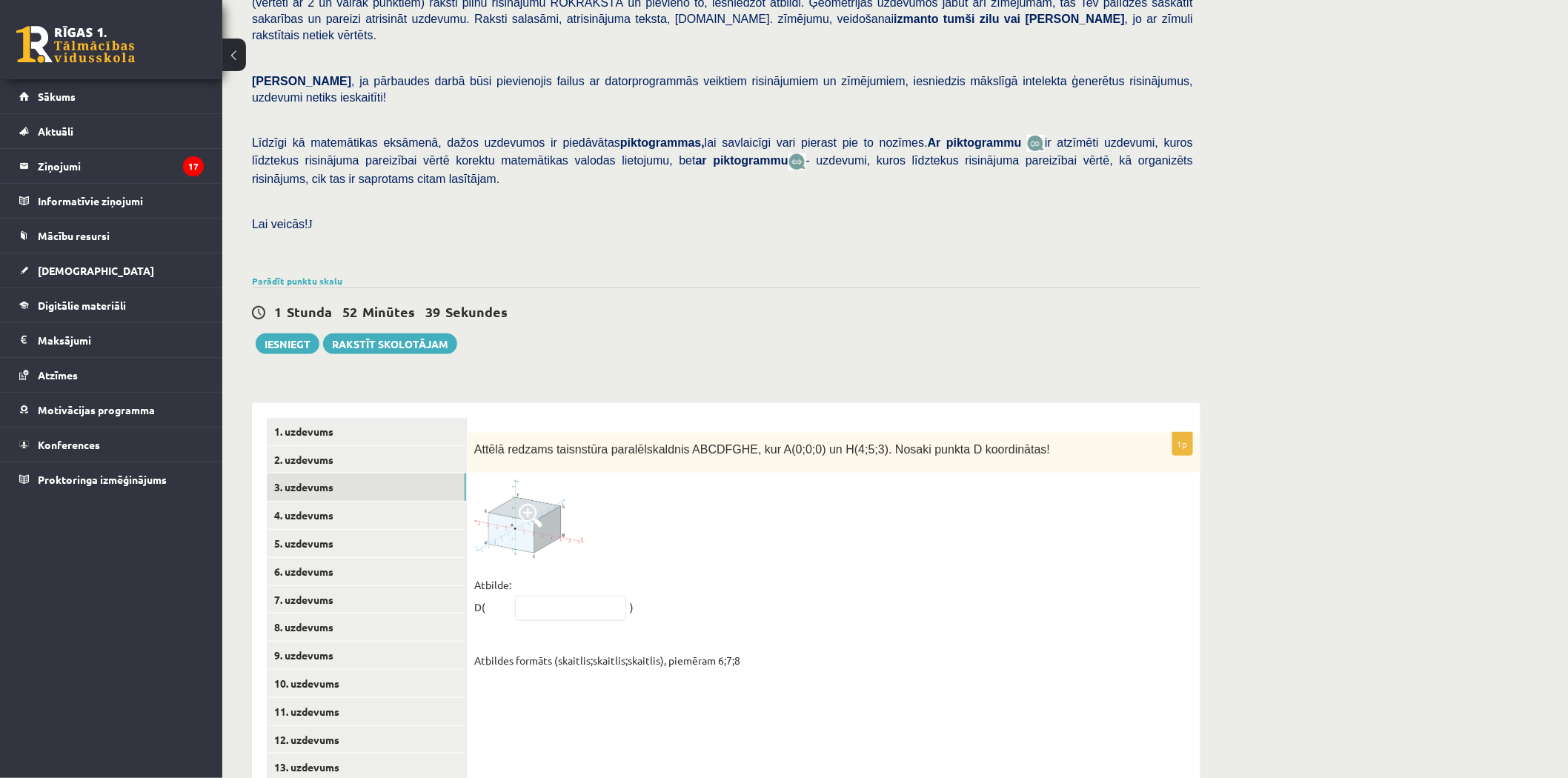
click at [525, 504] on span at bounding box center [530, 516] width 24 height 24
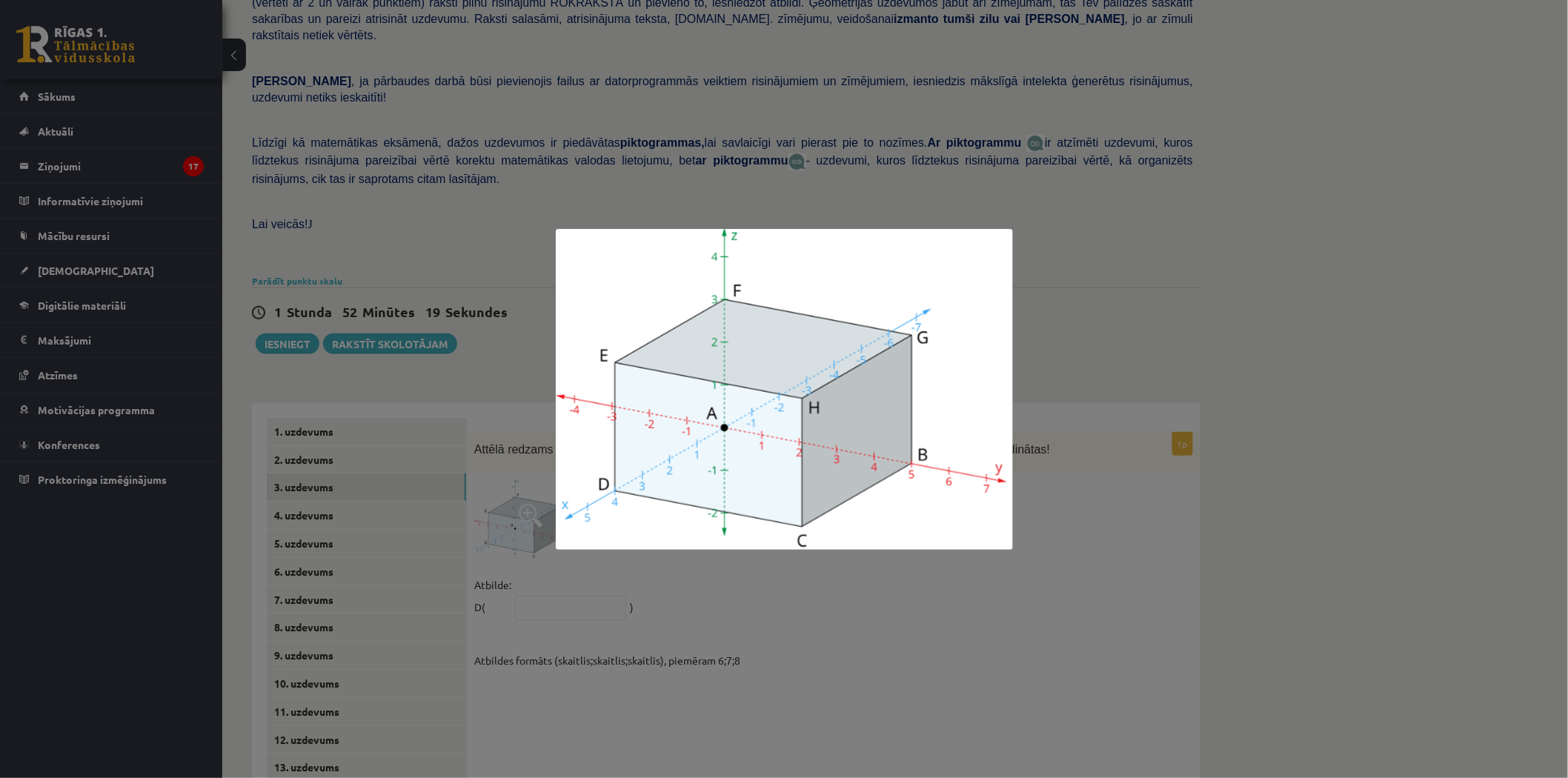
click at [1153, 464] on div at bounding box center [784, 389] width 1568 height 778
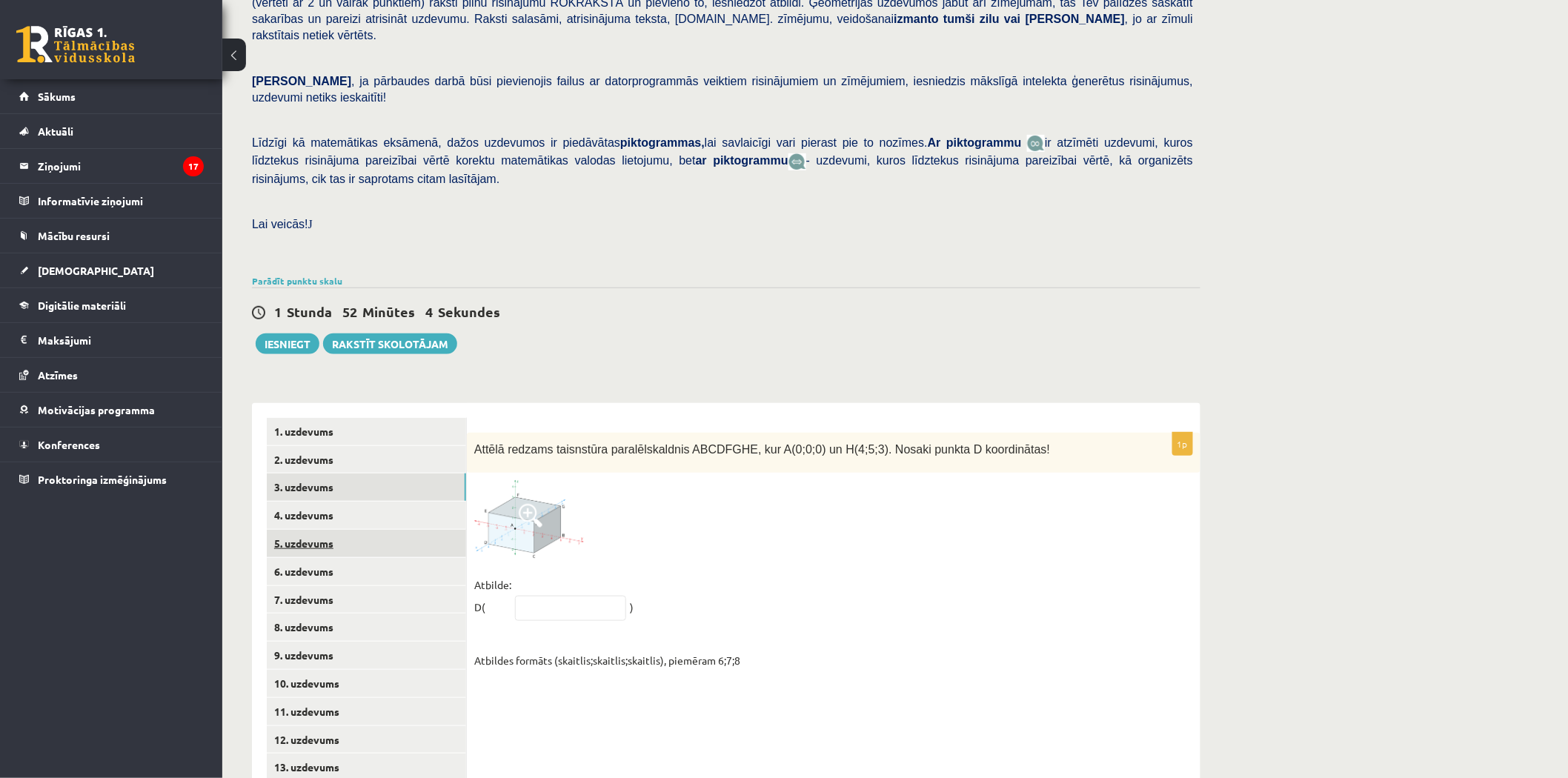
click at [313, 530] on link "5. uzdevums" at bounding box center [366, 544] width 199 height 28
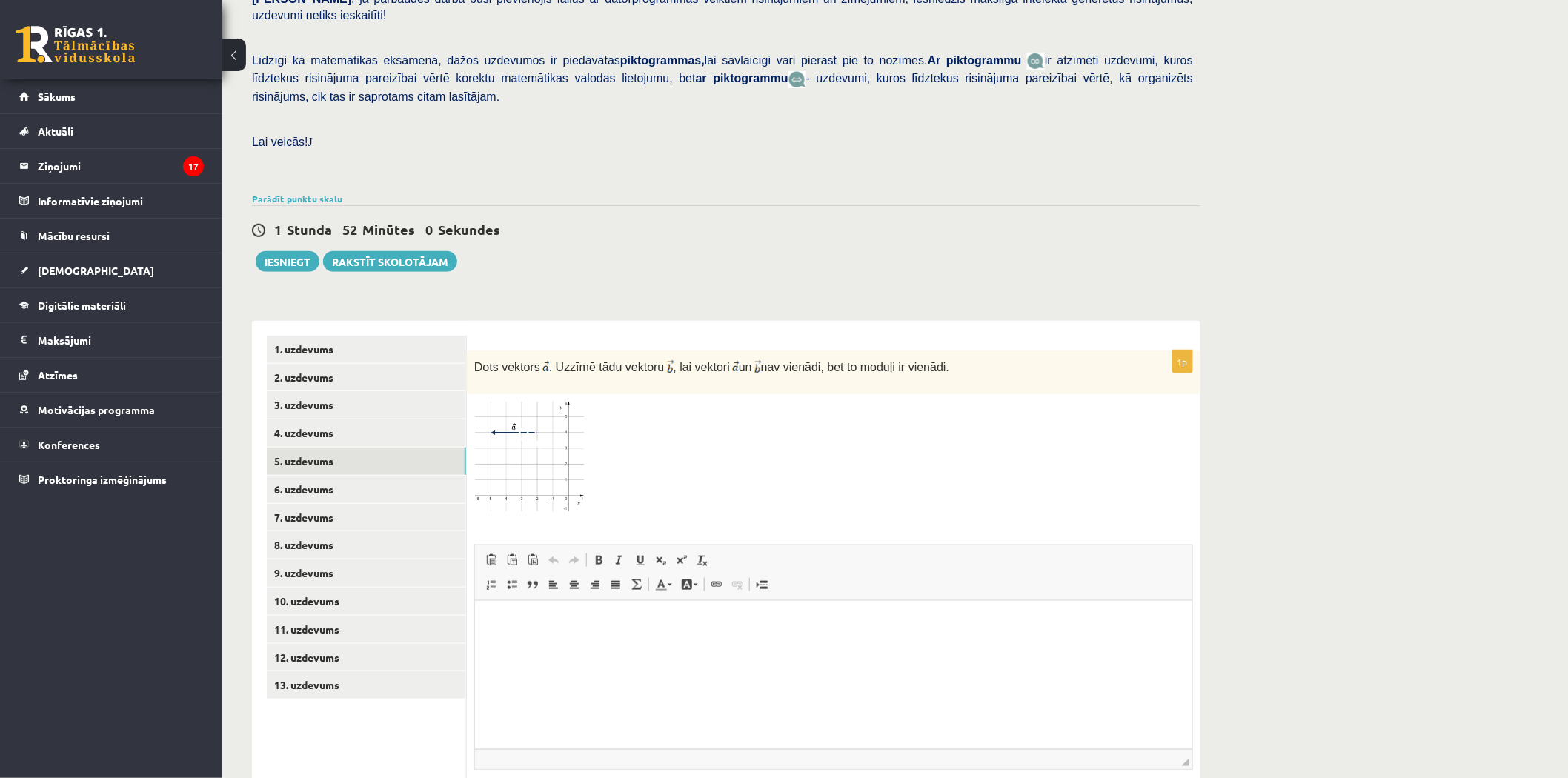
scroll to position [393, 0]
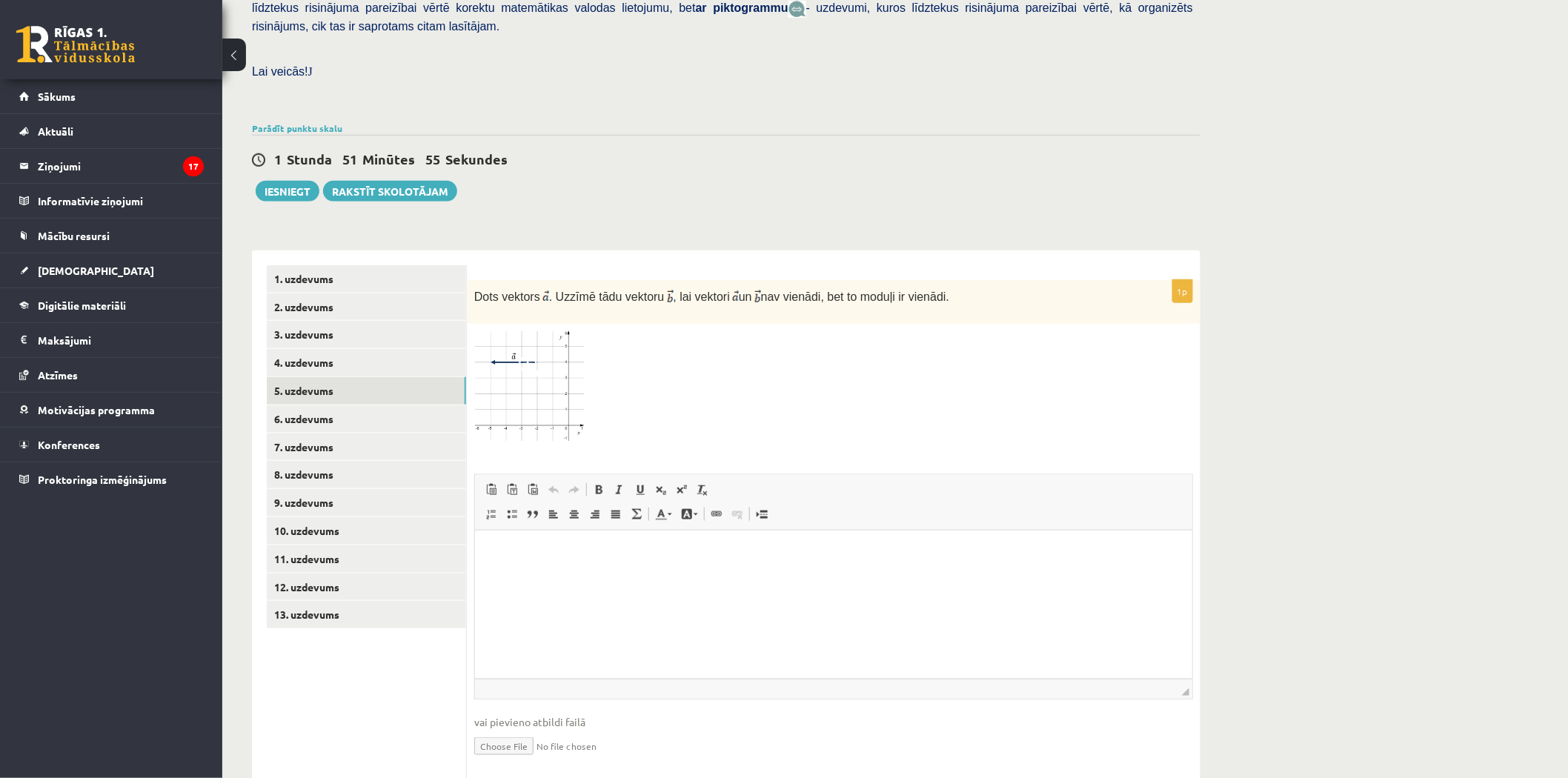
drag, startPoint x: 476, startPoint y: 244, endPoint x: 936, endPoint y: 262, distance: 460.4
click at [936, 280] on div "Dots vektors . Uzzīmē tādu vektoru , lai vektori un nav vienādi, bet to moduļi …" at bounding box center [833, 301] width 733 height 44
copy p "Dots vektors . Uzzīmē tādu vektoru , lai vektori un nav vienādi, bet to moduļi …"
click at [538, 355] on span at bounding box center [530, 367] width 24 height 24
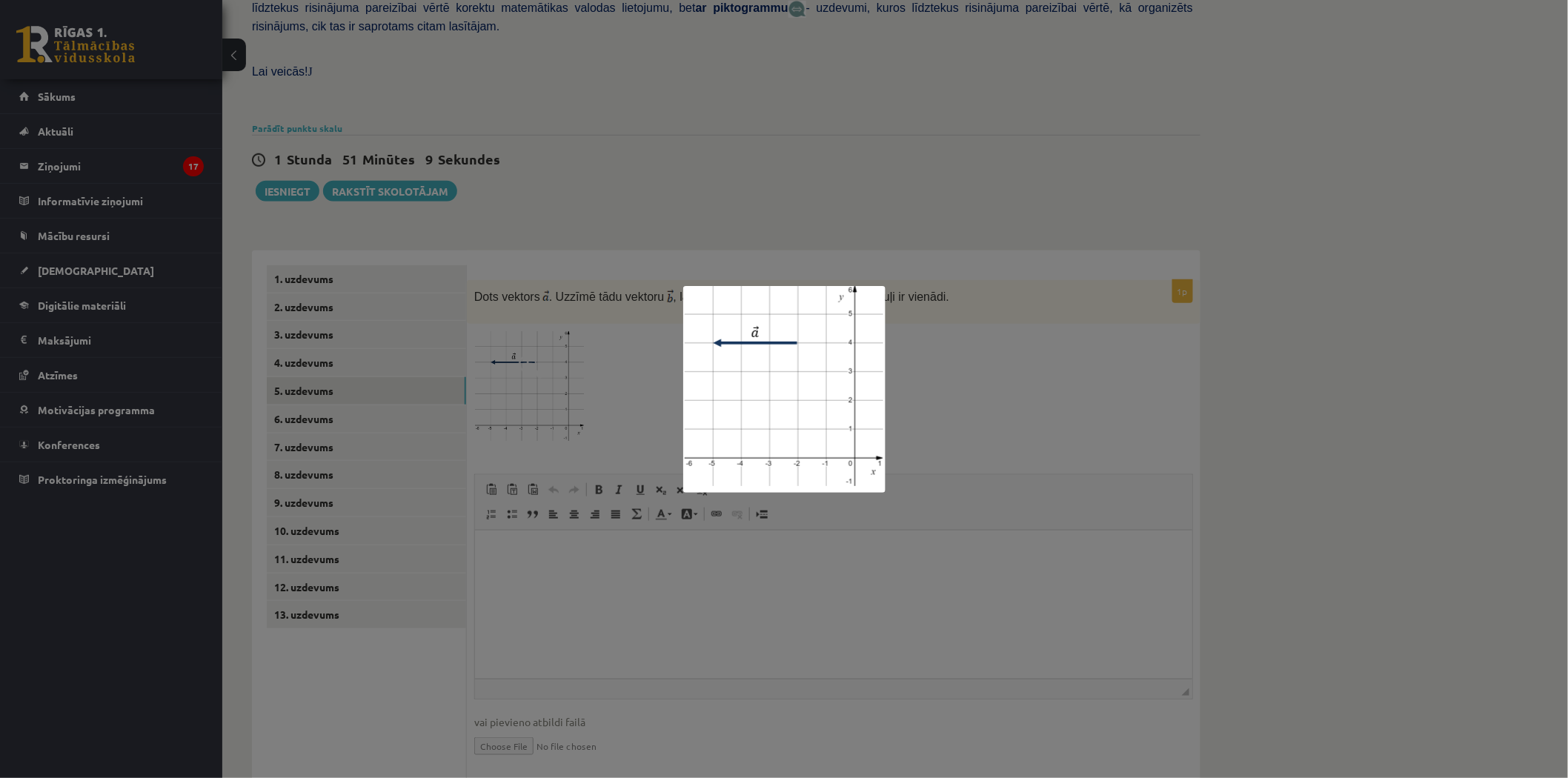
click at [960, 456] on div at bounding box center [784, 389] width 1568 height 778
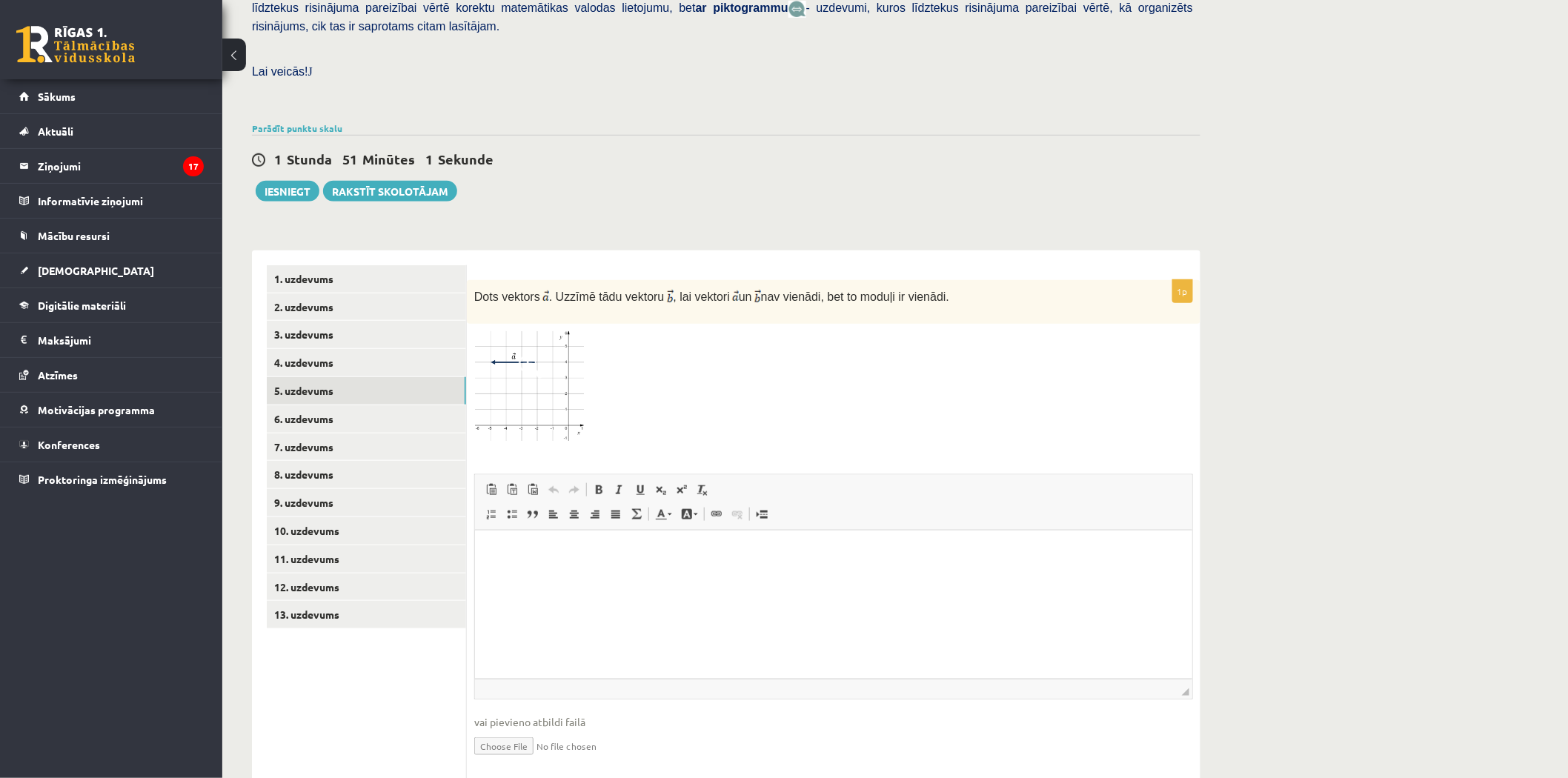
click at [510, 331] on img at bounding box center [529, 387] width 111 height 114
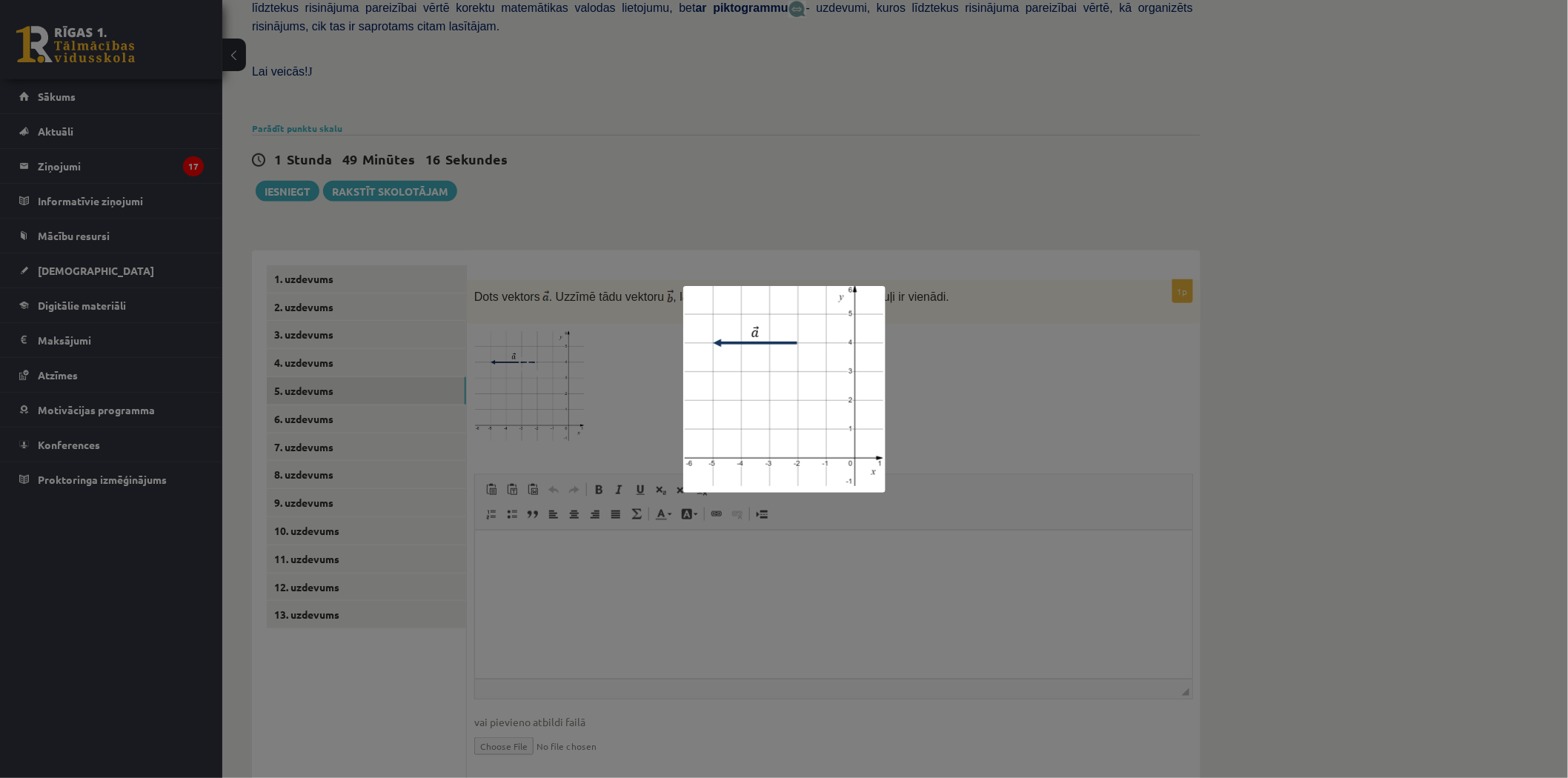
drag, startPoint x: 702, startPoint y: 563, endPoint x: 721, endPoint y: 564, distance: 19.0
click at [704, 565] on div at bounding box center [784, 389] width 1568 height 778
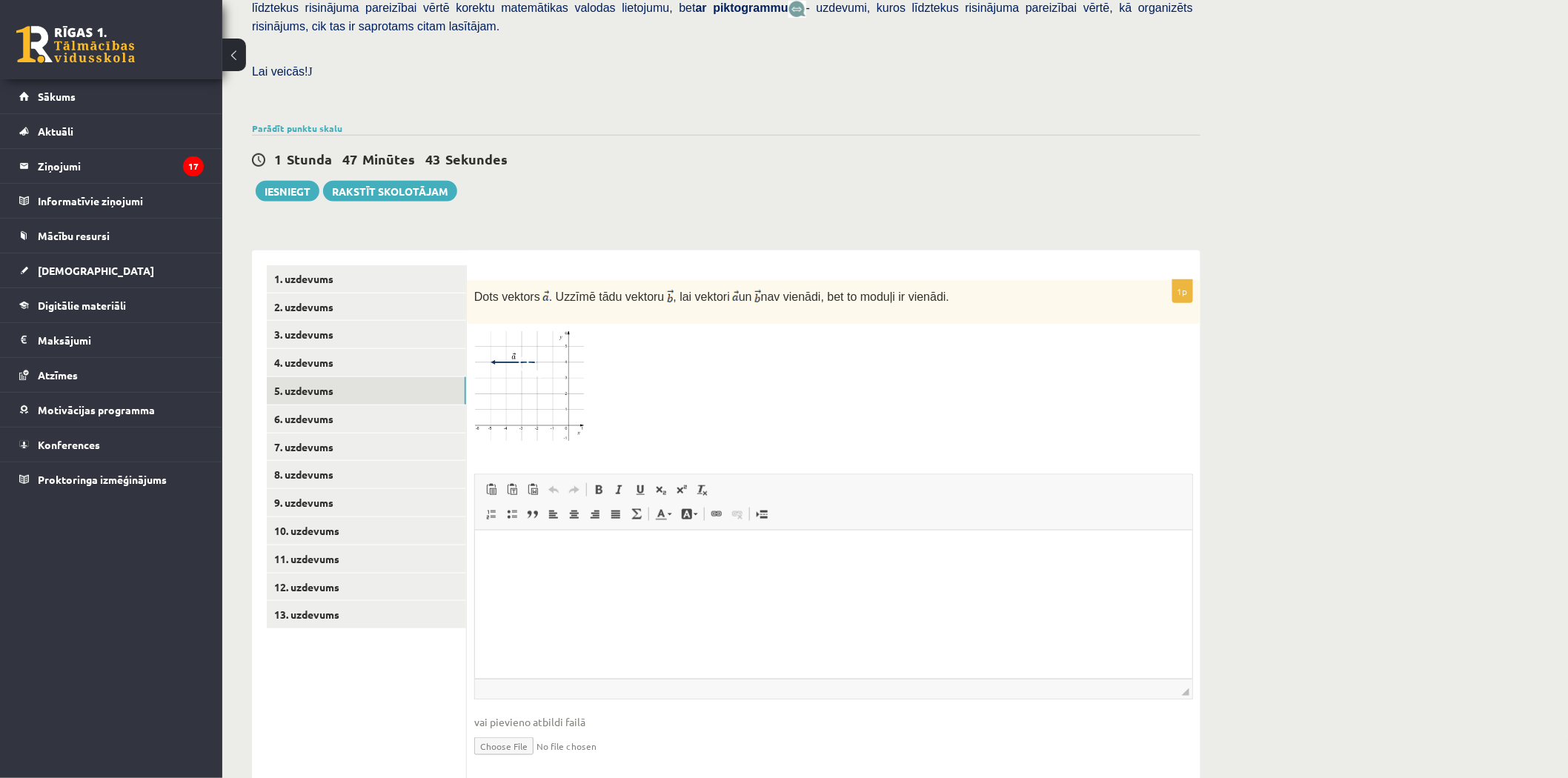
click at [504, 730] on input "file" at bounding box center [833, 745] width 719 height 30
type input "**********"
click at [361, 349] on link "4. uzdevums" at bounding box center [366, 362] width 199 height 28
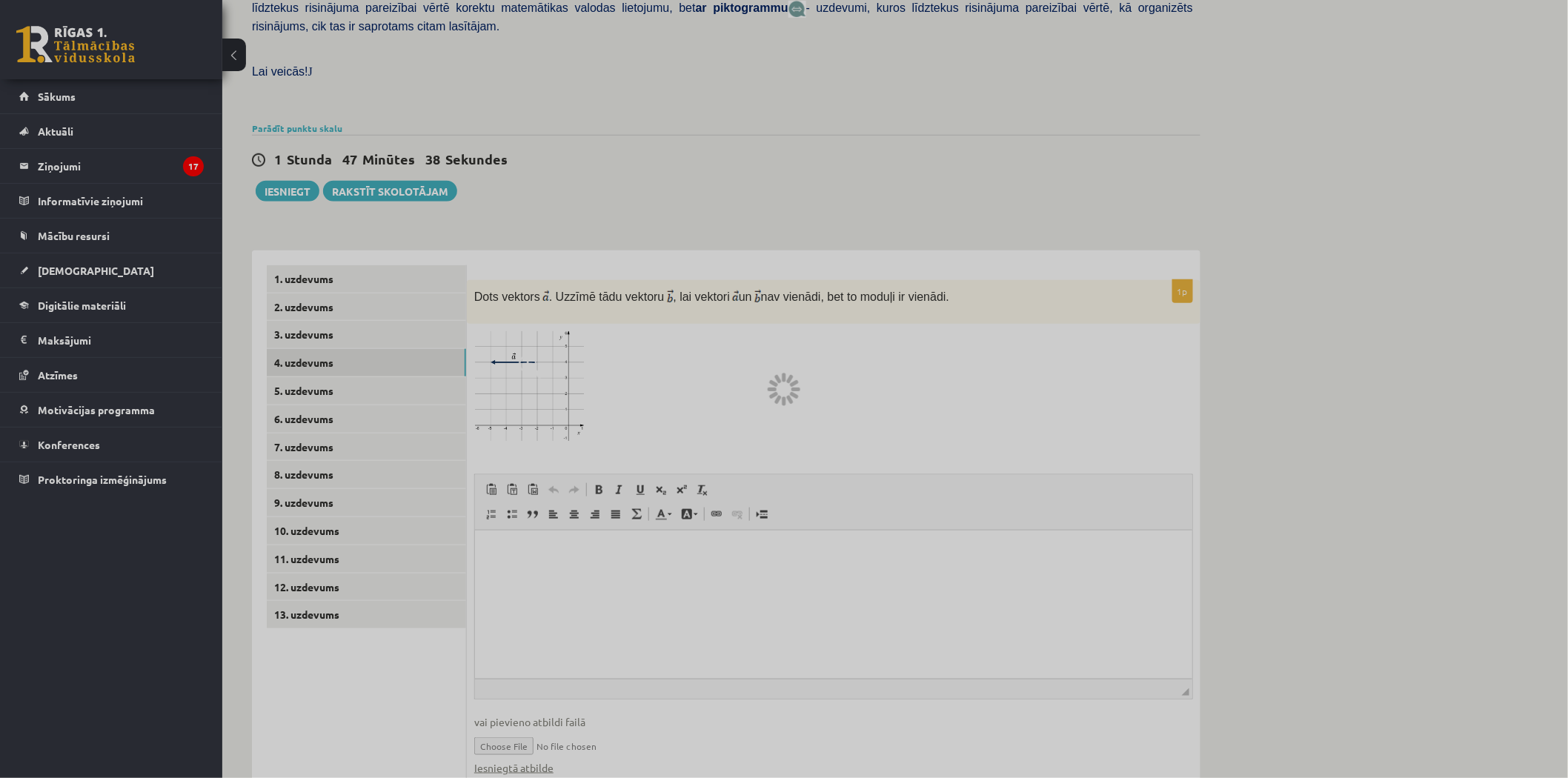
scroll to position [240, 0]
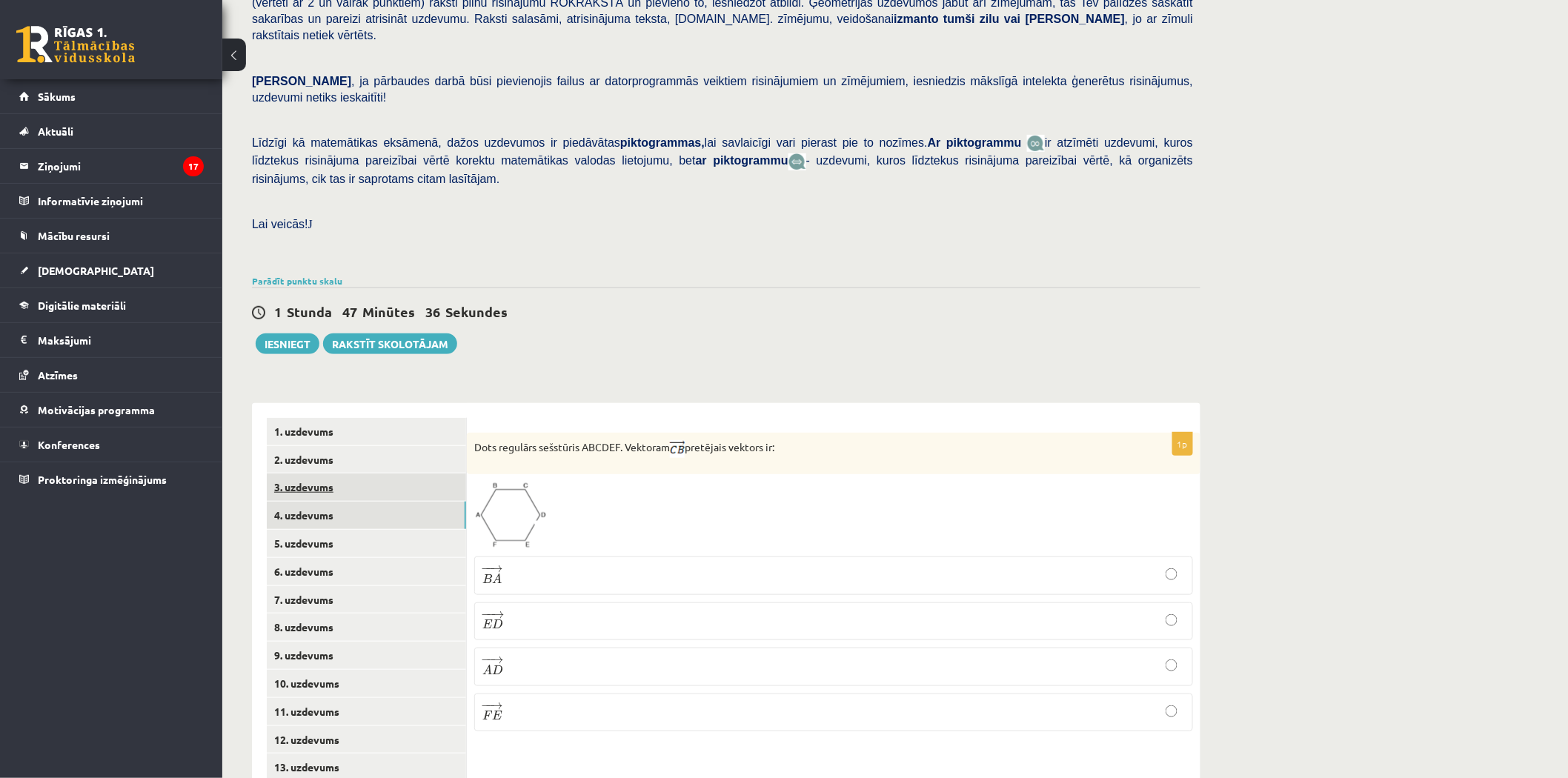
click at [312, 474] on link "3. uzdevums" at bounding box center [366, 487] width 199 height 28
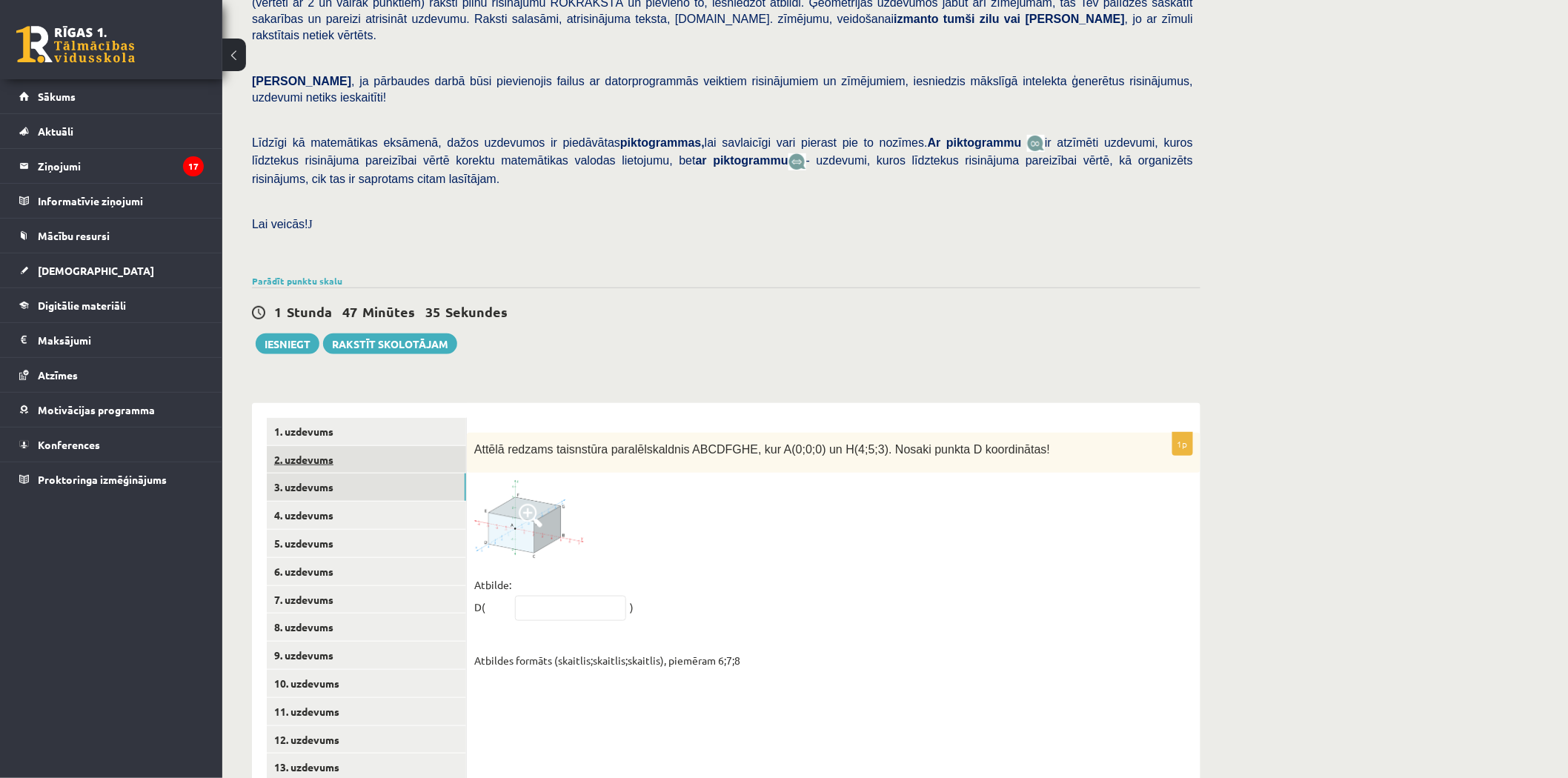
click at [331, 446] on link "2. uzdevums" at bounding box center [366, 460] width 199 height 28
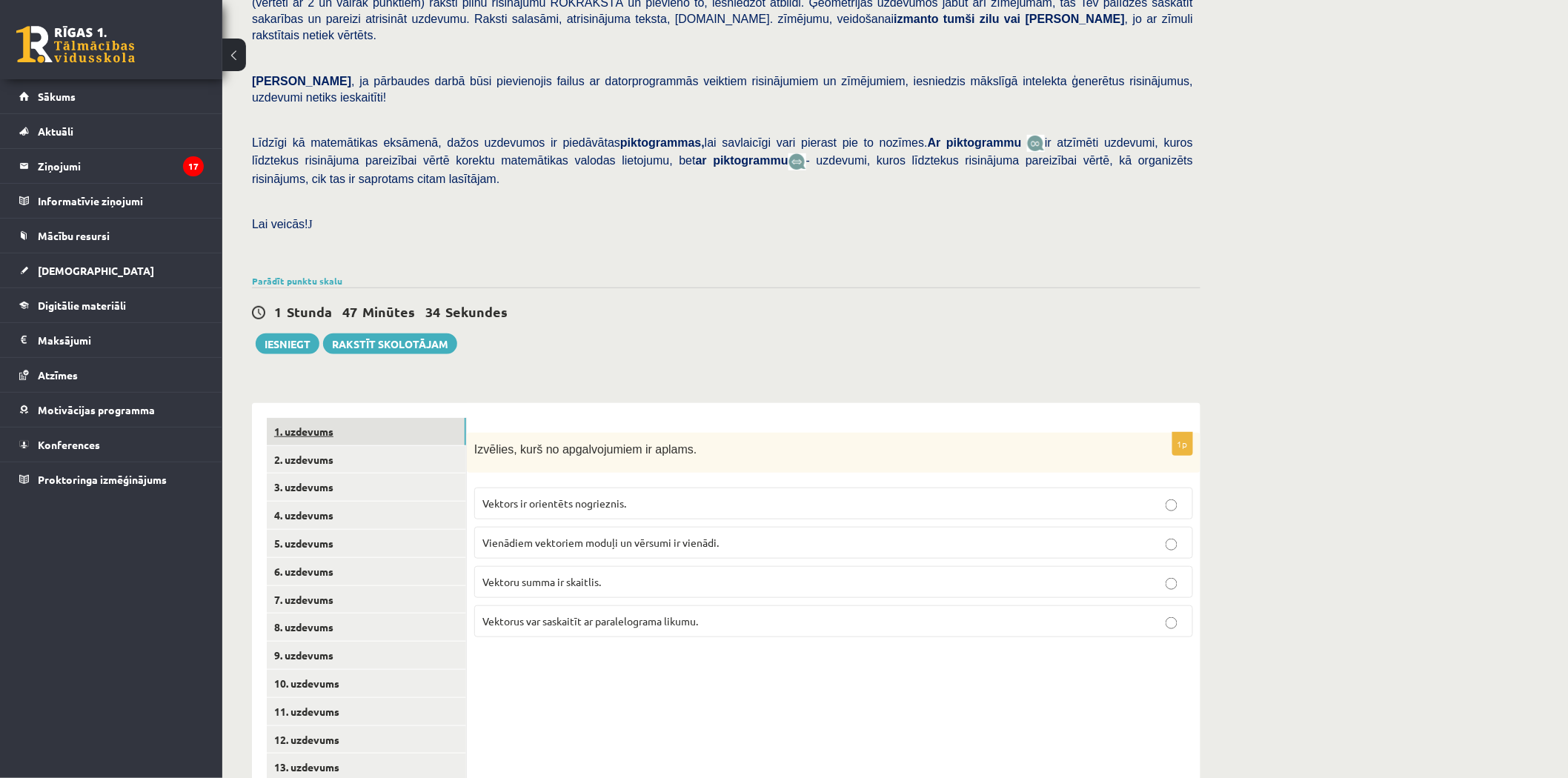
click at [344, 418] on link "1. uzdevums" at bounding box center [366, 431] width 199 height 28
click at [350, 446] on link "2. uzdevums" at bounding box center [366, 460] width 199 height 28
click at [358, 446] on link "2. uzdevums" at bounding box center [366, 460] width 199 height 28
click at [358, 418] on link "1. uzdevums" at bounding box center [366, 431] width 199 height 28
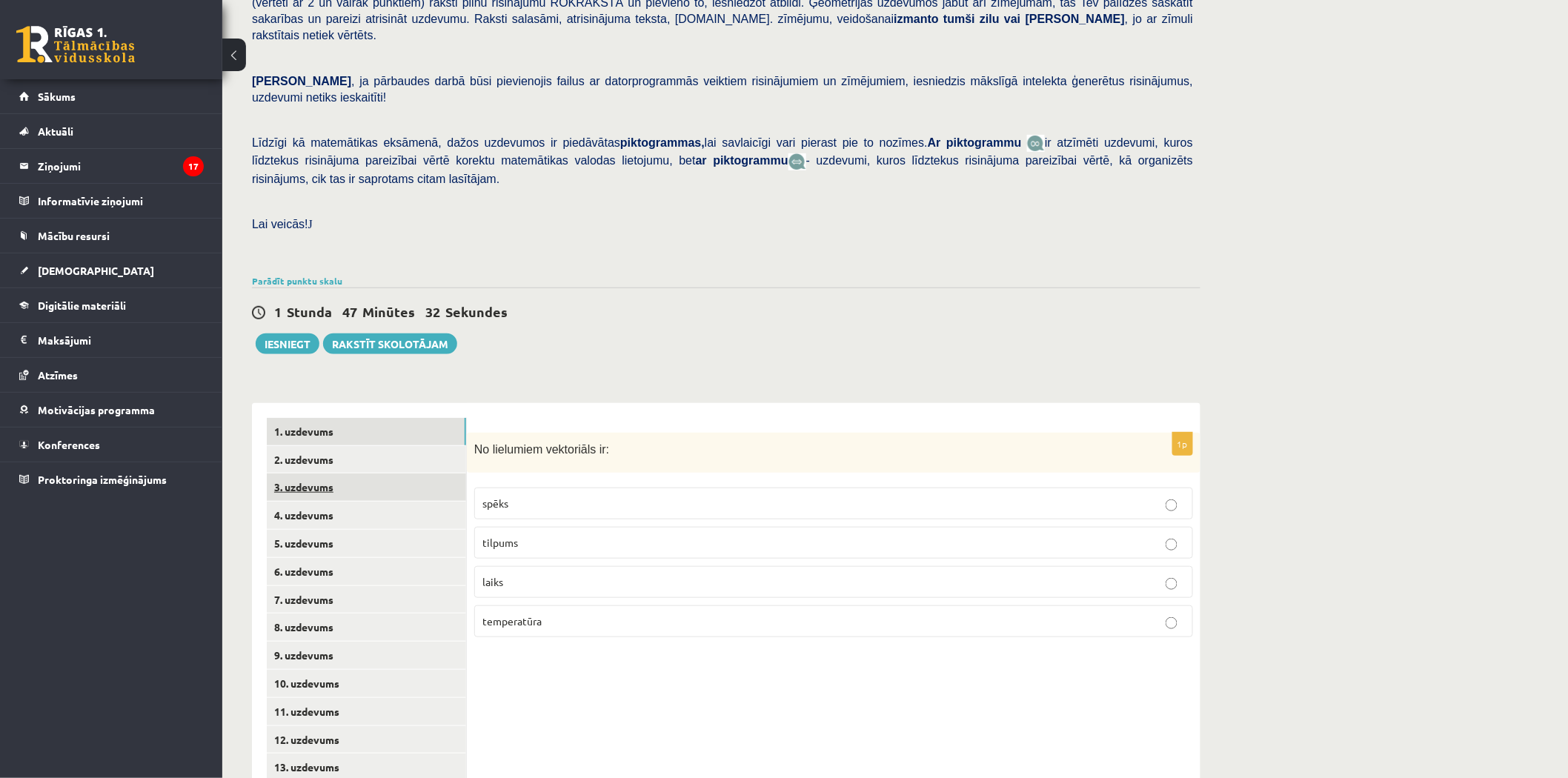
click at [363, 474] on link "3. uzdevums" at bounding box center [366, 487] width 199 height 28
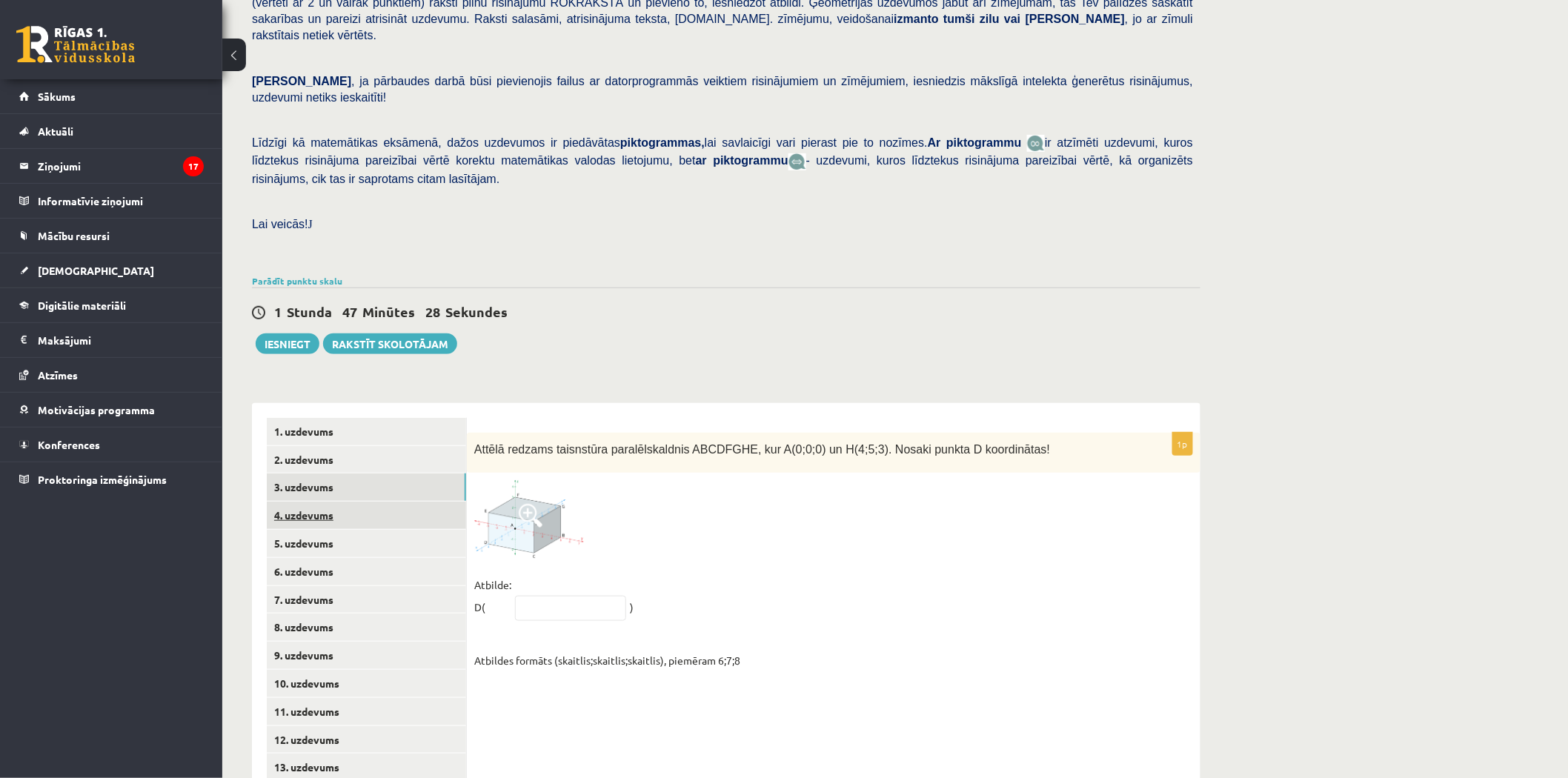
click at [326, 502] on link "4. uzdevums" at bounding box center [366, 515] width 199 height 28
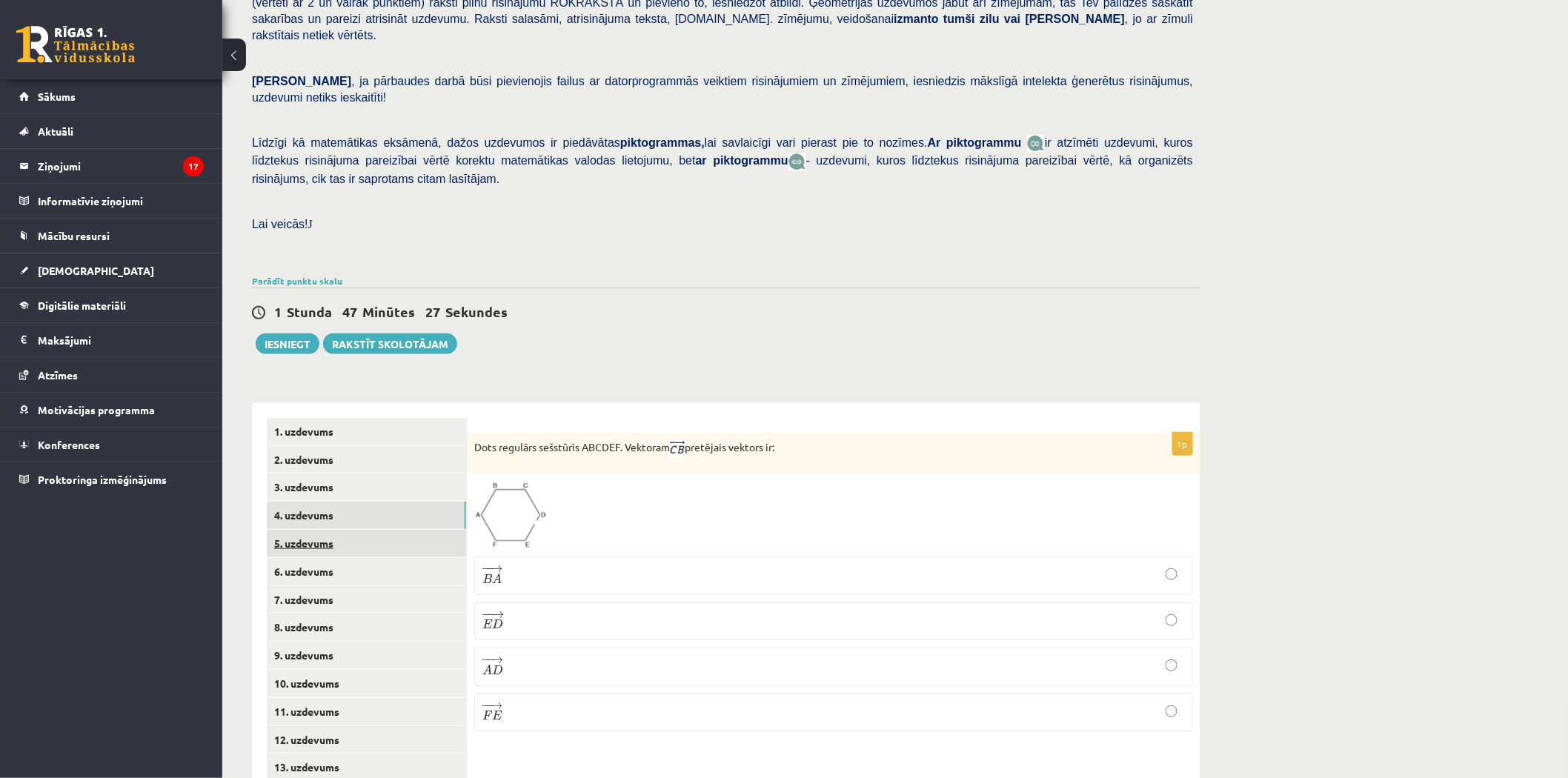
click at [326, 530] on link "5. uzdevums" at bounding box center [366, 544] width 199 height 28
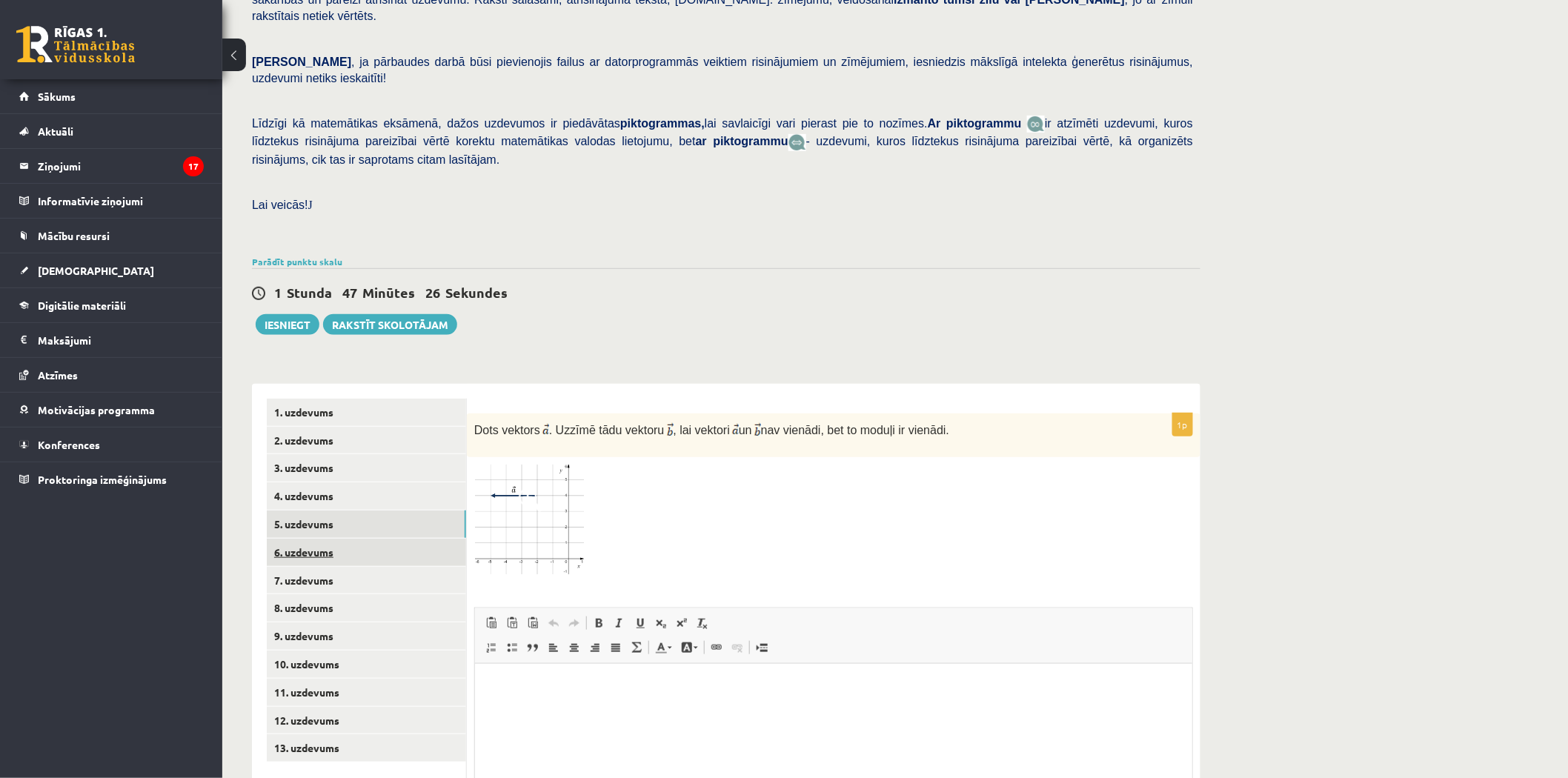
scroll to position [0, 0]
click at [328, 538] on link "6. uzdevums" at bounding box center [366, 552] width 199 height 28
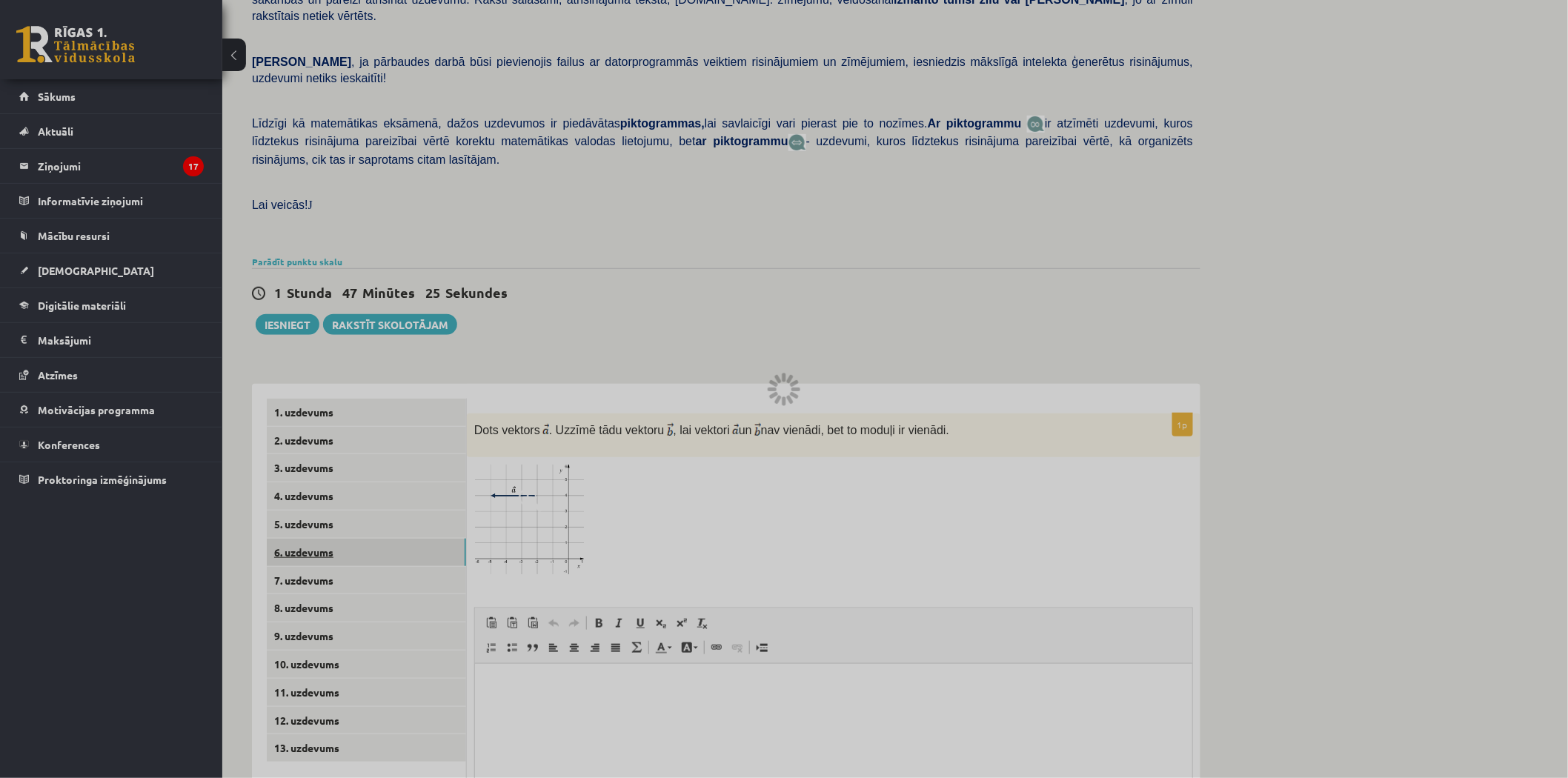
scroll to position [240, 0]
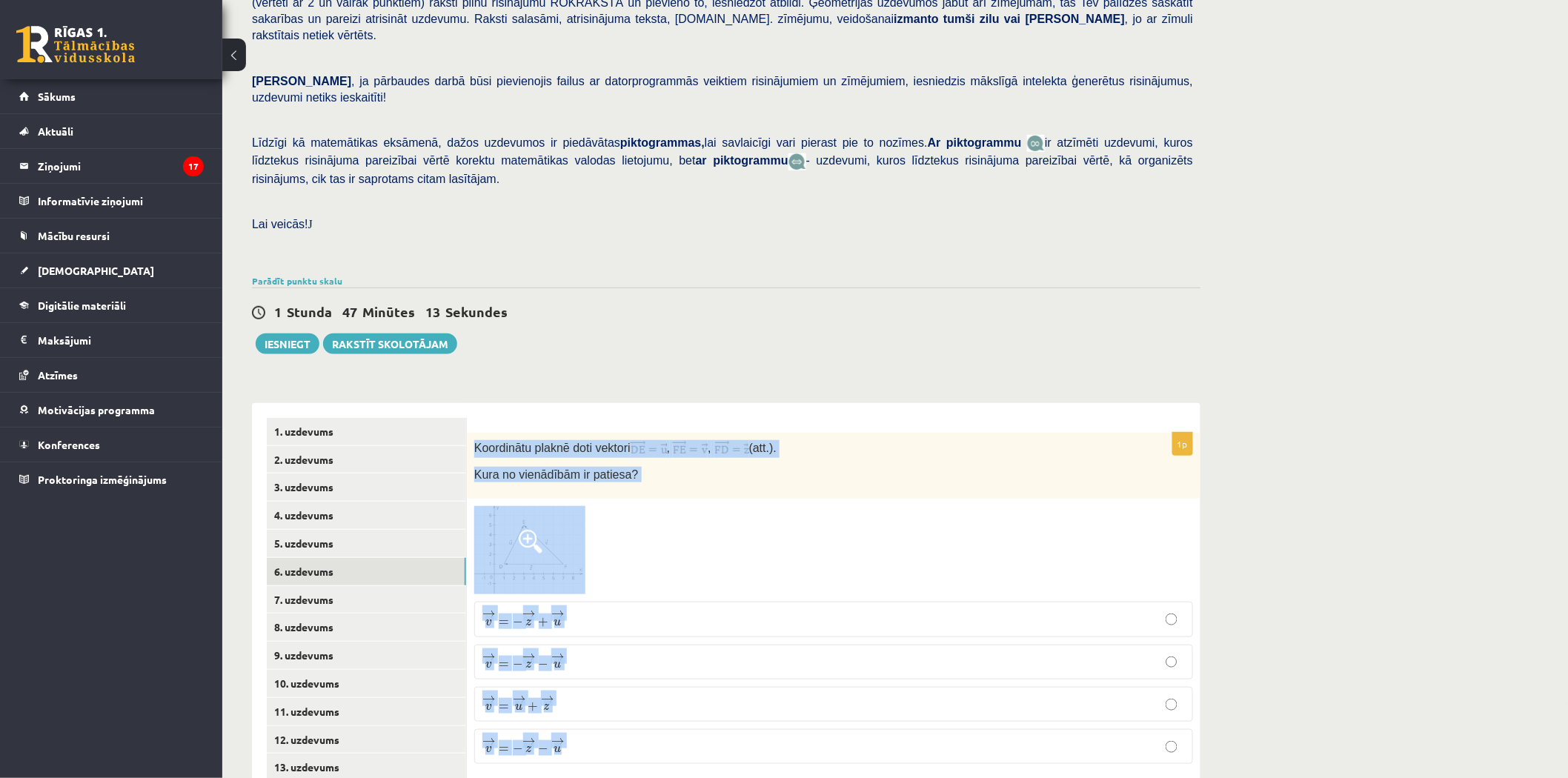
drag, startPoint x: 469, startPoint y: 391, endPoint x: 729, endPoint y: 682, distance: 390.2
click at [729, 682] on div "1p Koordinātu plaknē doti vektori , , (att.). Kura no vienādībām ir patiesa? → …" at bounding box center [833, 605] width 733 height 343
copy div "Koordinātu plaknē doti vektori , , (att.). Kura no vienādībām ir patiesa? → v =…"
click at [872, 433] on div "Koordinātu plaknē doti vektori , , (att.). Kura no vienādībām ir patiesa?" at bounding box center [833, 466] width 733 height 66
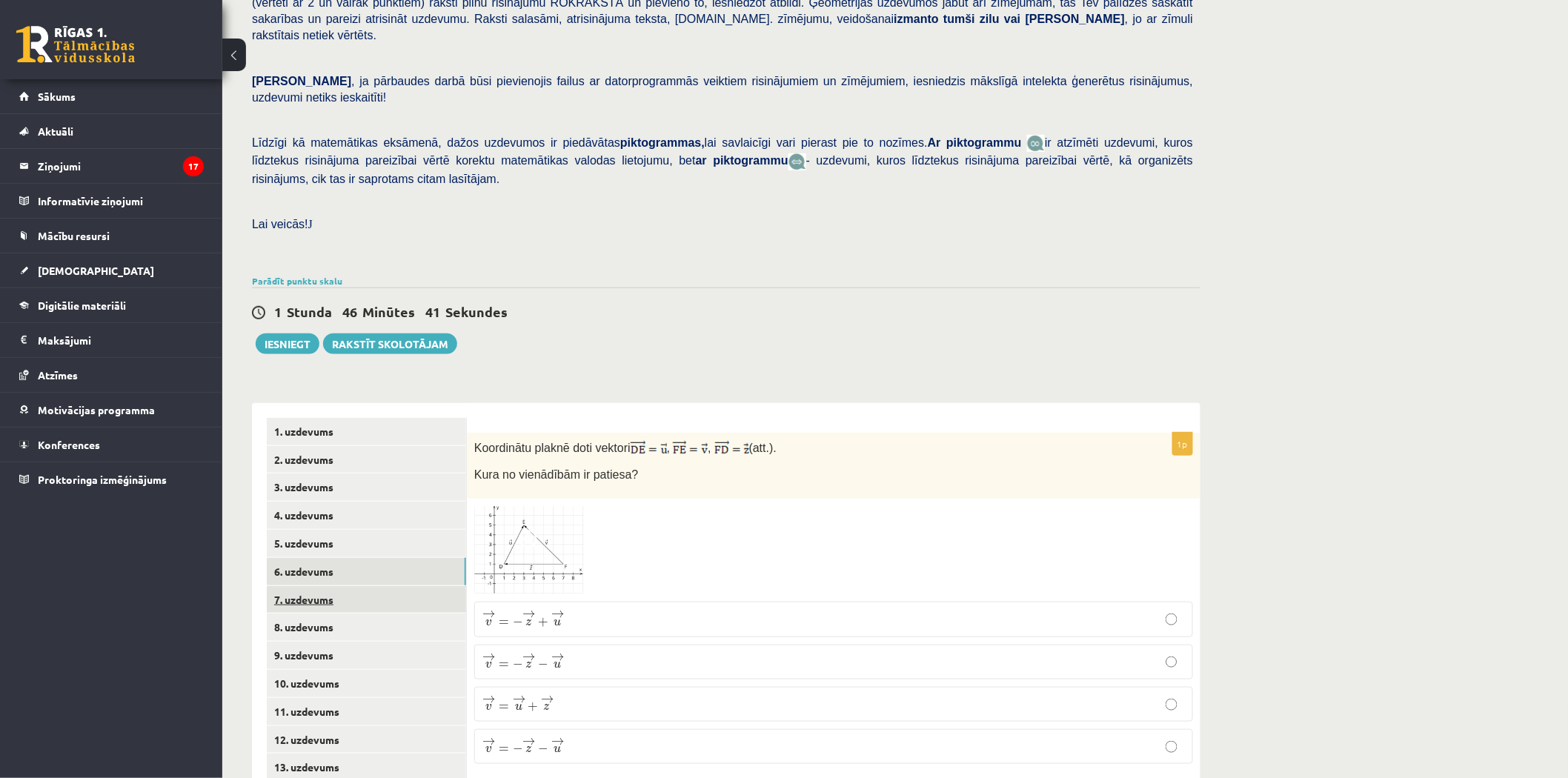
click at [373, 587] on link "7. uzdevums" at bounding box center [366, 600] width 199 height 28
click at [323, 613] on link "8. uzdevums" at bounding box center [366, 627] width 199 height 28
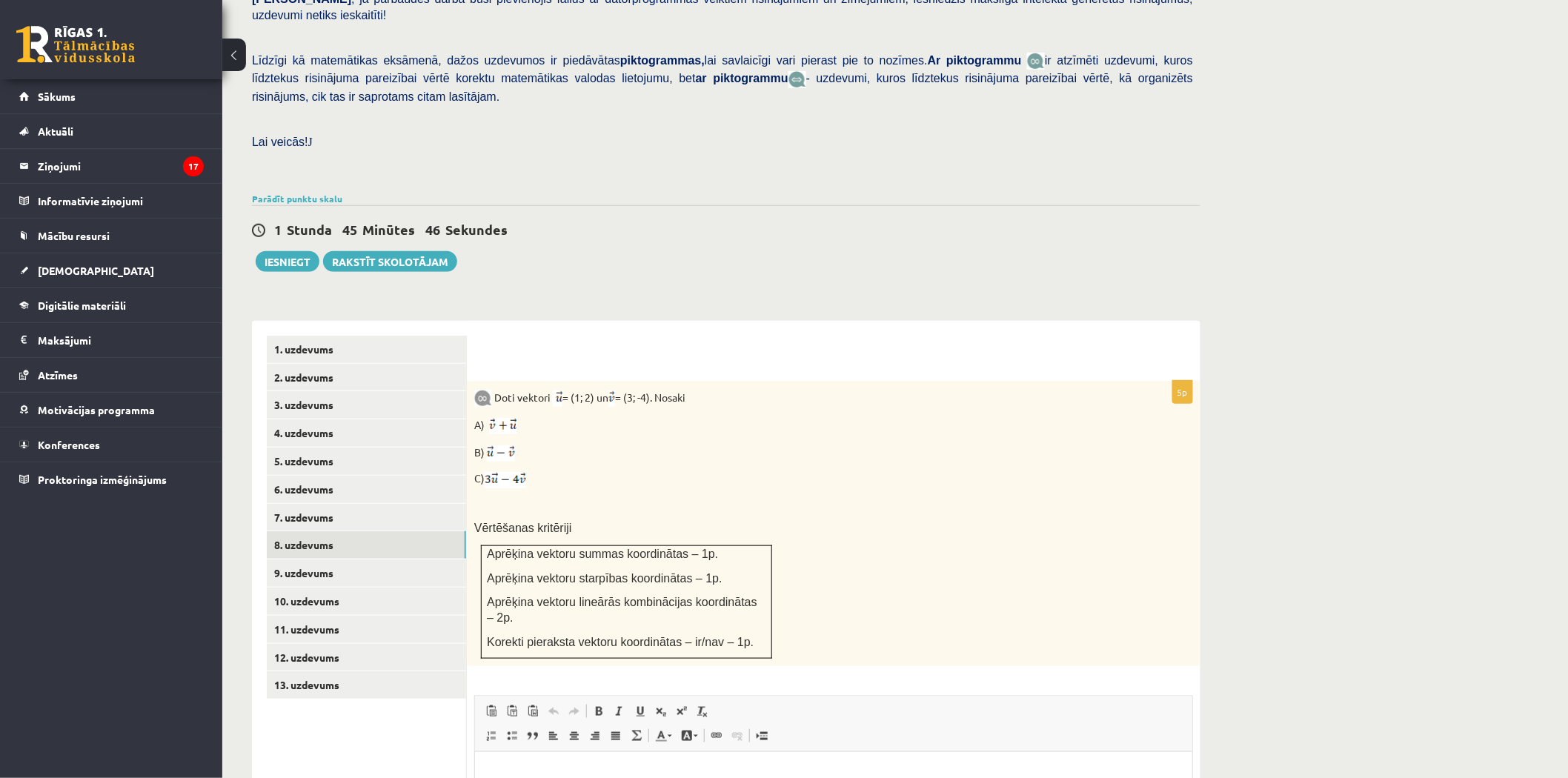
scroll to position [404, 0]
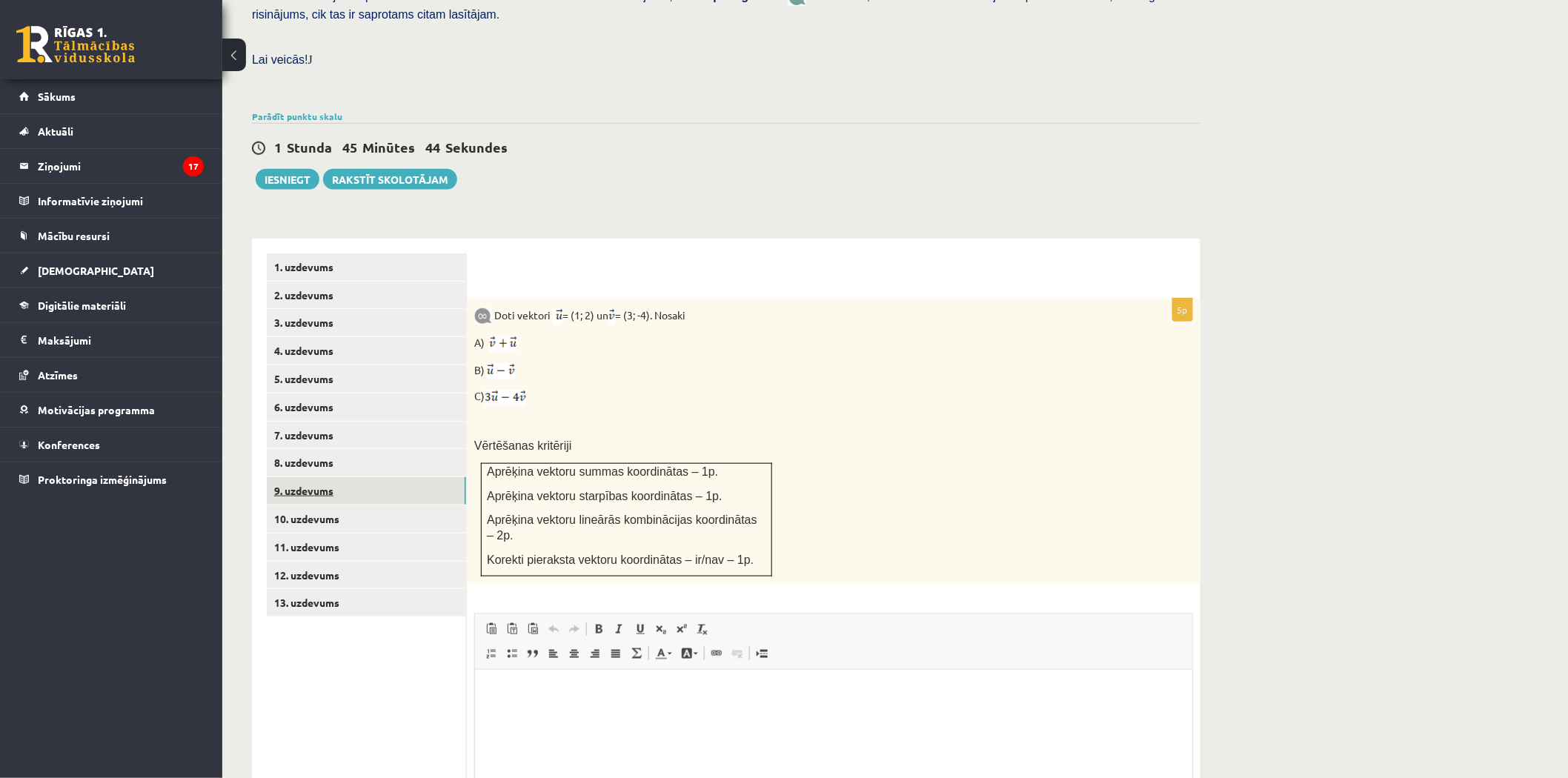
click at [327, 478] on link "9. uzdevums" at bounding box center [366, 491] width 199 height 28
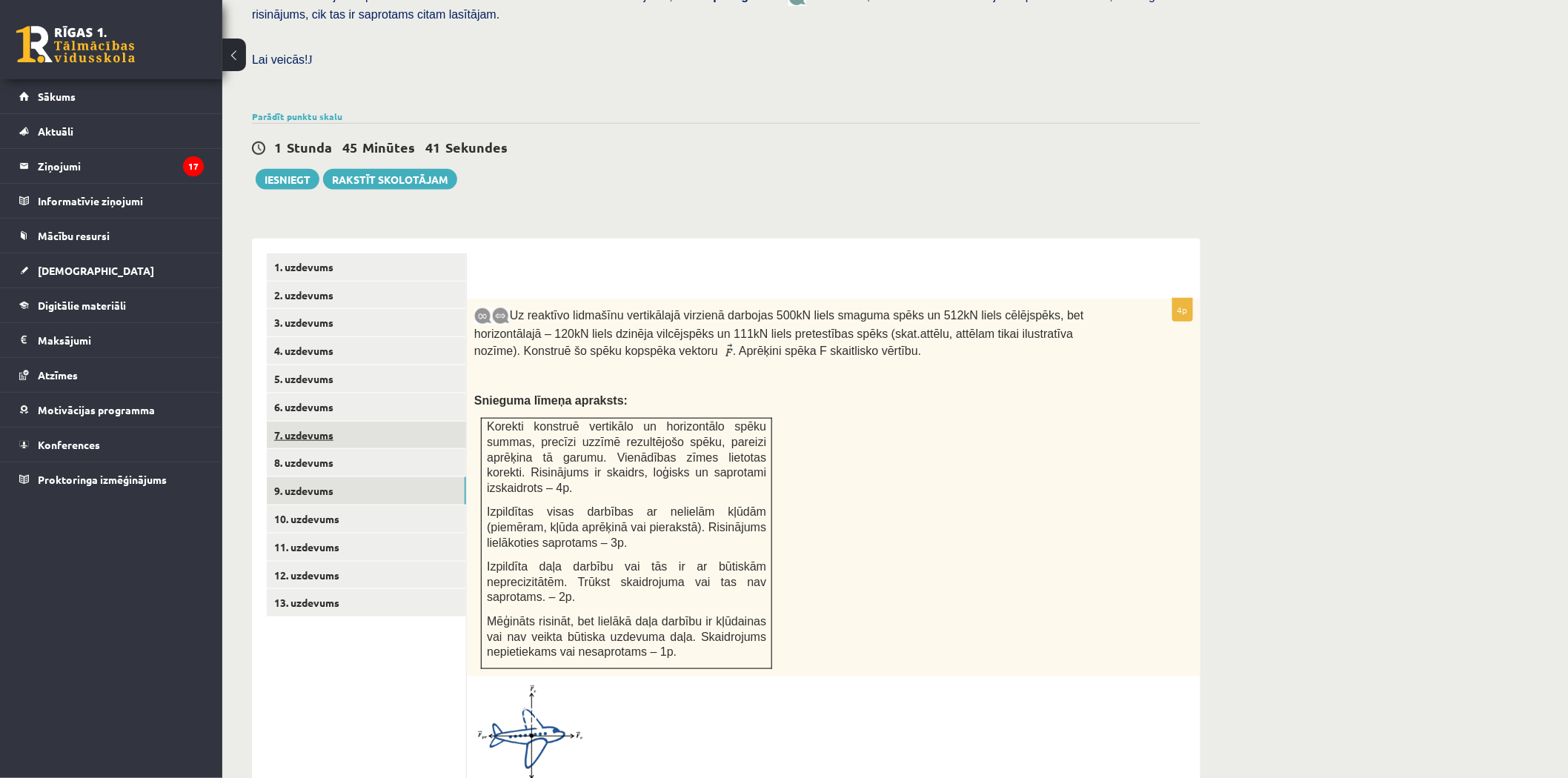
scroll to position [0, 0]
click at [325, 505] on link "10. uzdevums" at bounding box center [366, 519] width 199 height 28
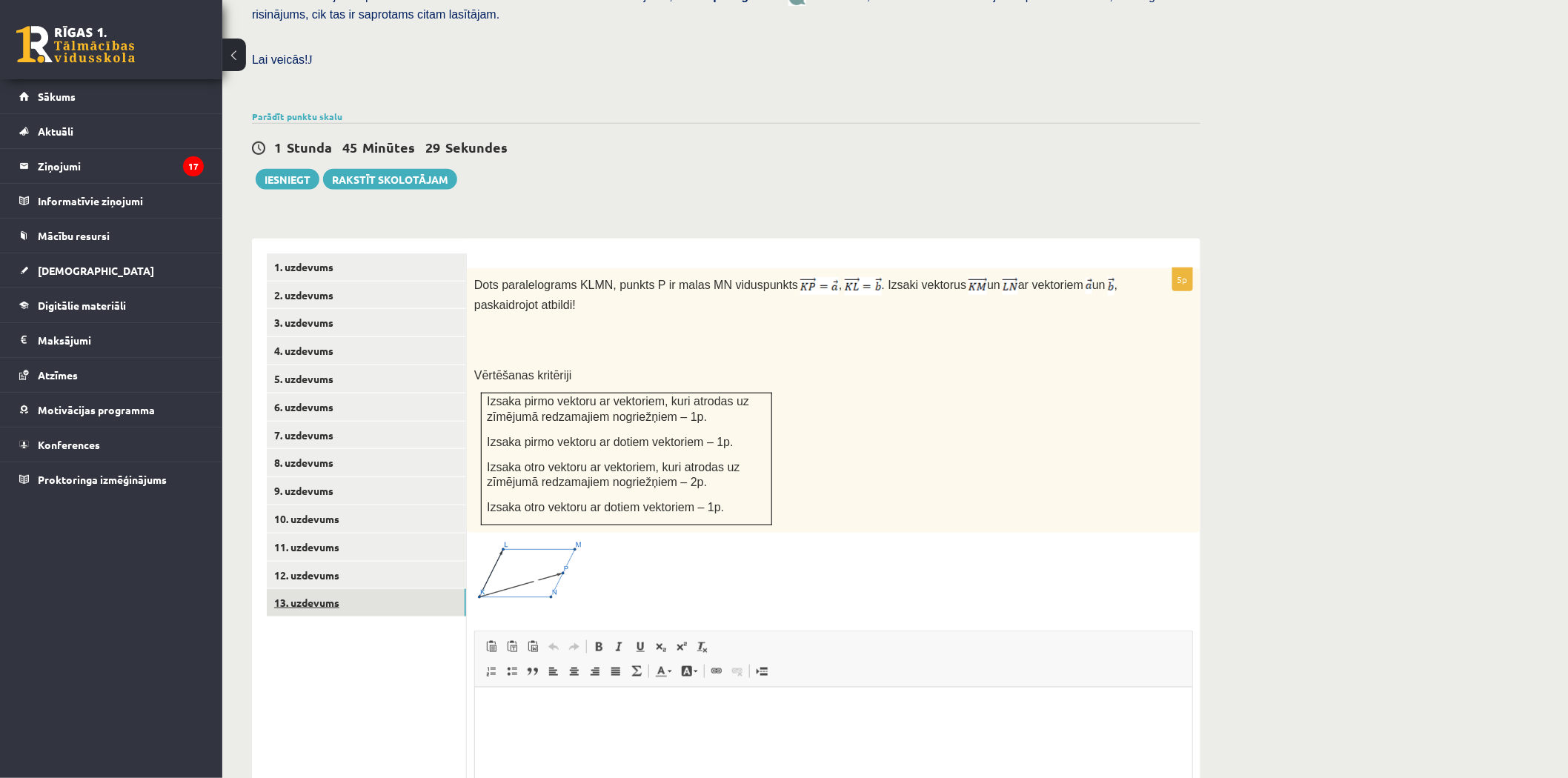
click at [331, 589] on link "13. uzdevums" at bounding box center [366, 603] width 199 height 28
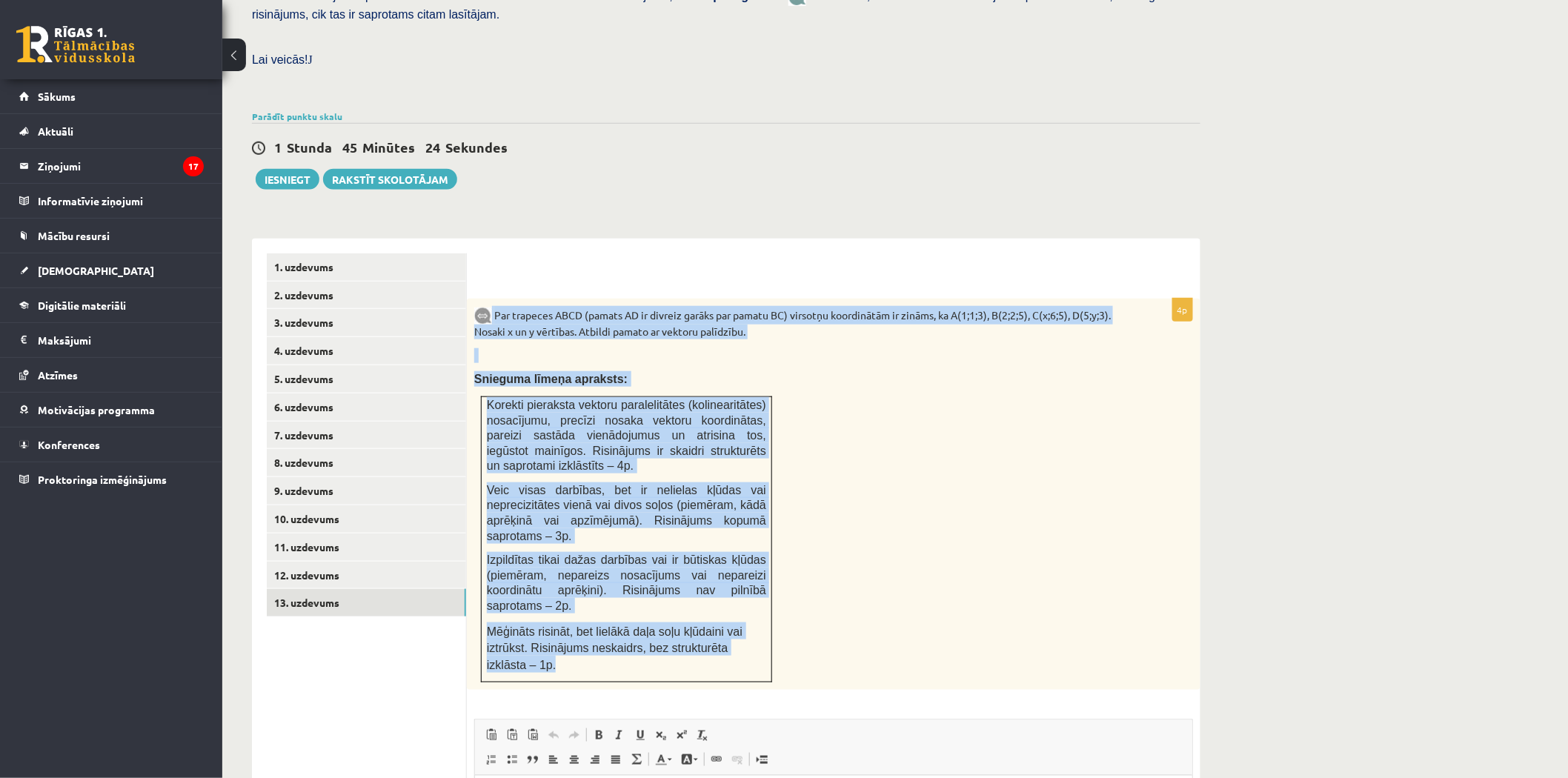
drag, startPoint x: 492, startPoint y: 262, endPoint x: 729, endPoint y: 562, distance: 382.3
click at [729, 562] on div "Par trapeces ABCD (pamats AD ir divreiz garāks par pamatu BC) virsotņu koordinā…" at bounding box center [833, 495] width 733 height 392
copy div "Par trapeces ABCD (pamats AD ir divreiz garāks par pamatu BC) virsotņu koordinā…"
click at [907, 440] on div "Par trapeces ABCD (pamats AD ir divreiz garāks par pamatu BC) virsotņu koordinā…" at bounding box center [833, 495] width 733 height 392
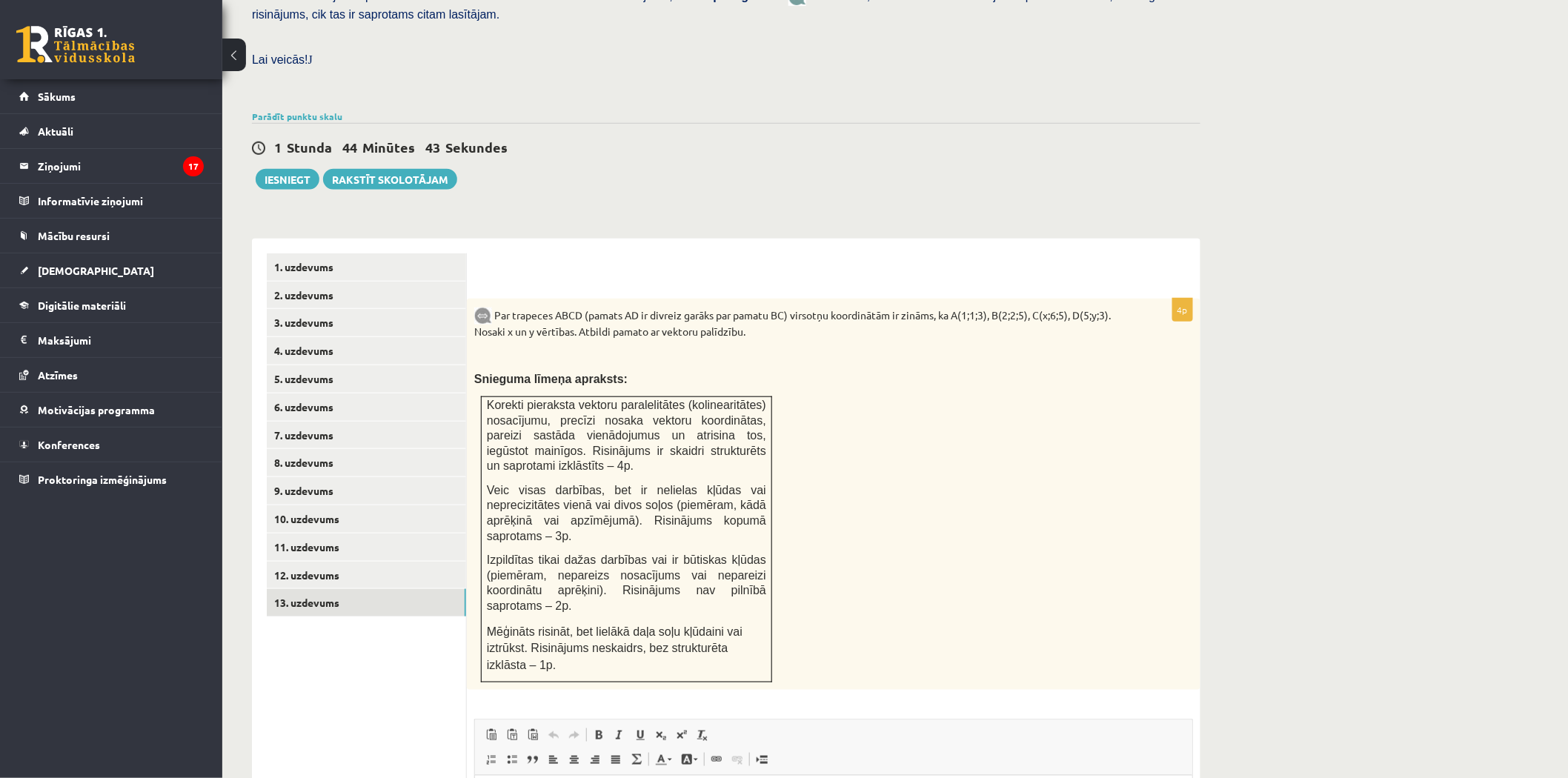
click at [906, 442] on div "Par trapeces ABCD (pamats AD ir divreiz garāks par pamatu BC) virsotņu koordinā…" at bounding box center [833, 495] width 733 height 392
click at [341, 562] on link "12. uzdevums" at bounding box center [366, 575] width 199 height 28
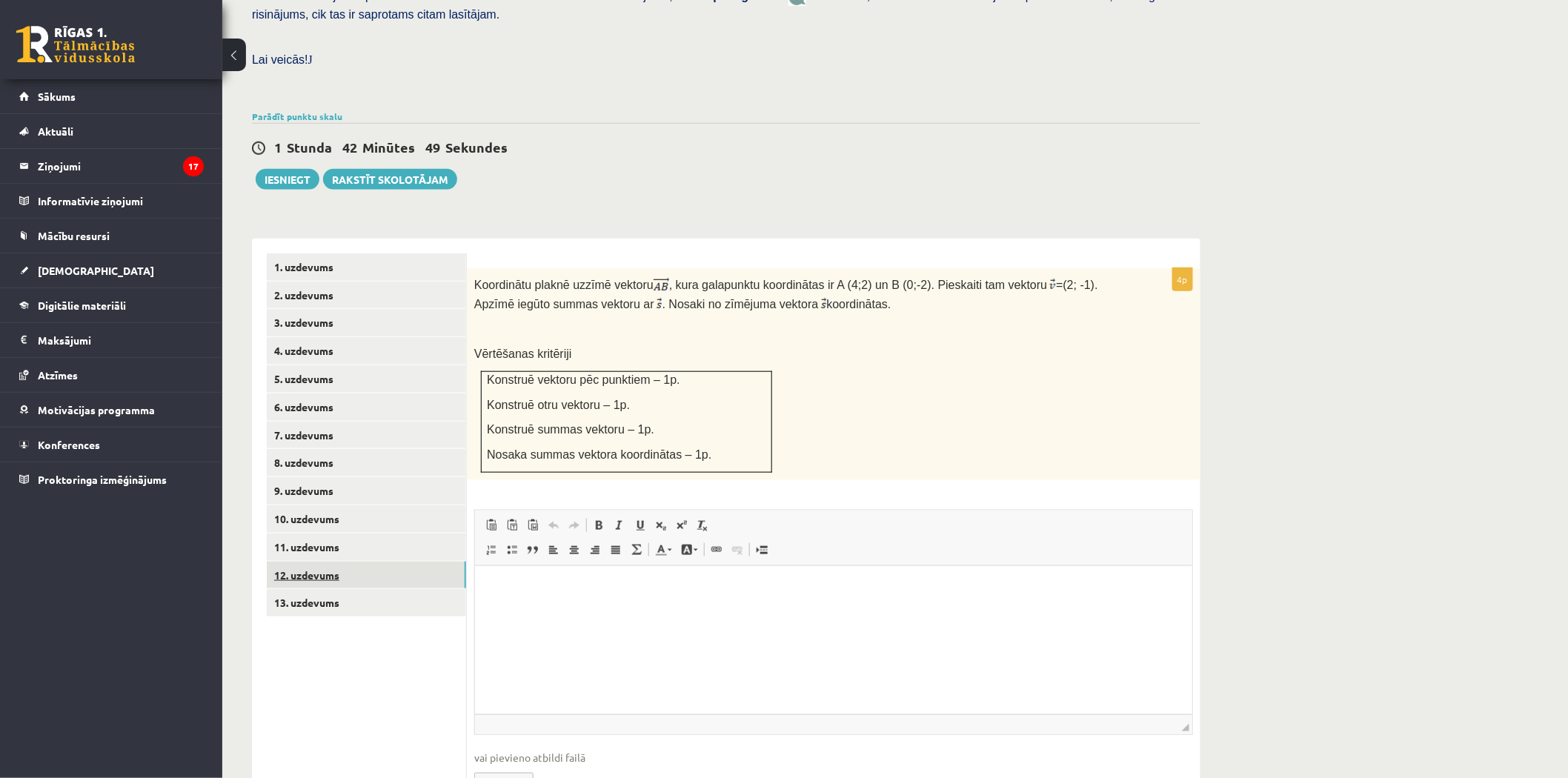
click at [317, 562] on link "12. uzdevums" at bounding box center [366, 575] width 199 height 28
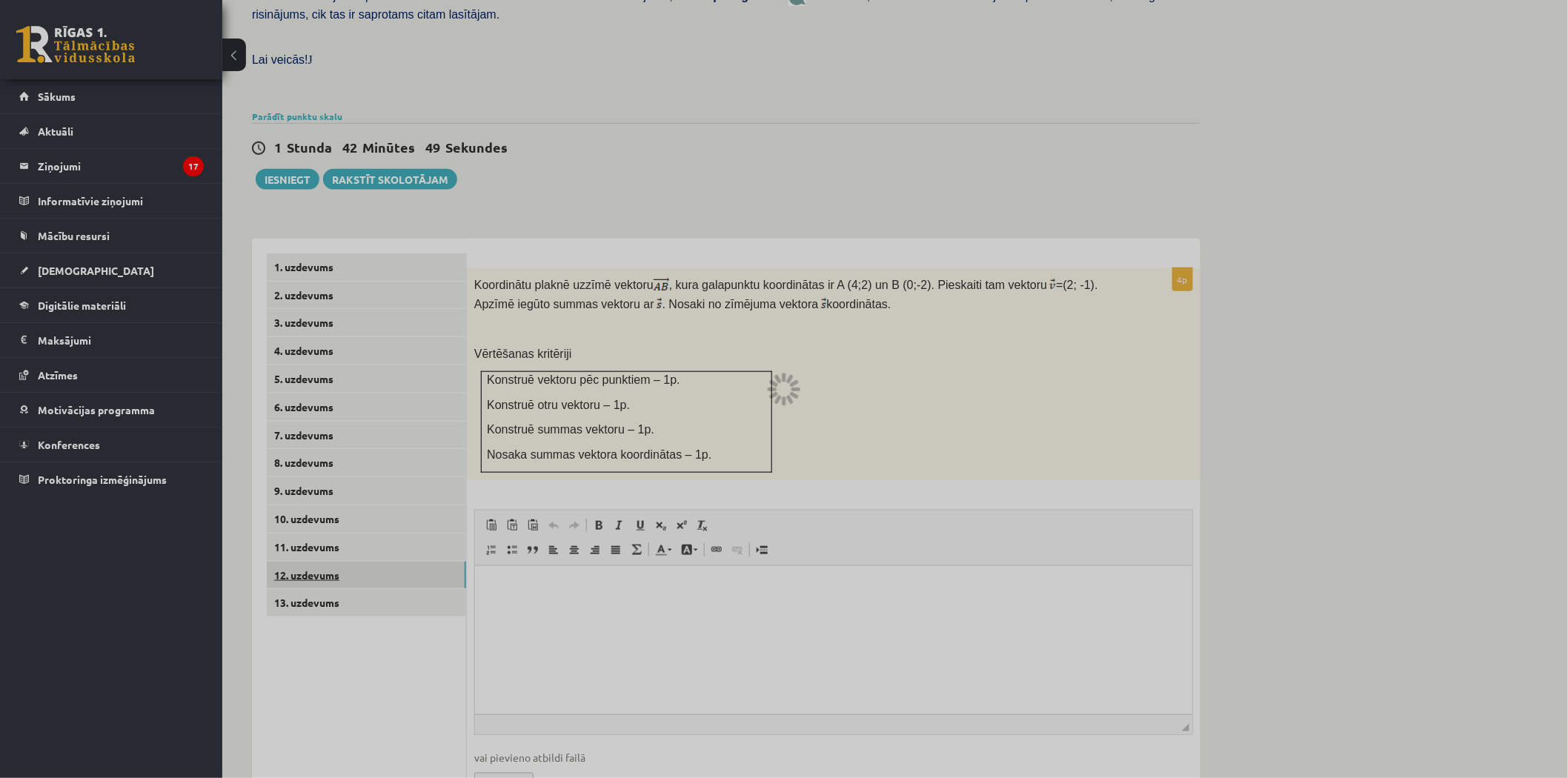
scroll to position [291, 0]
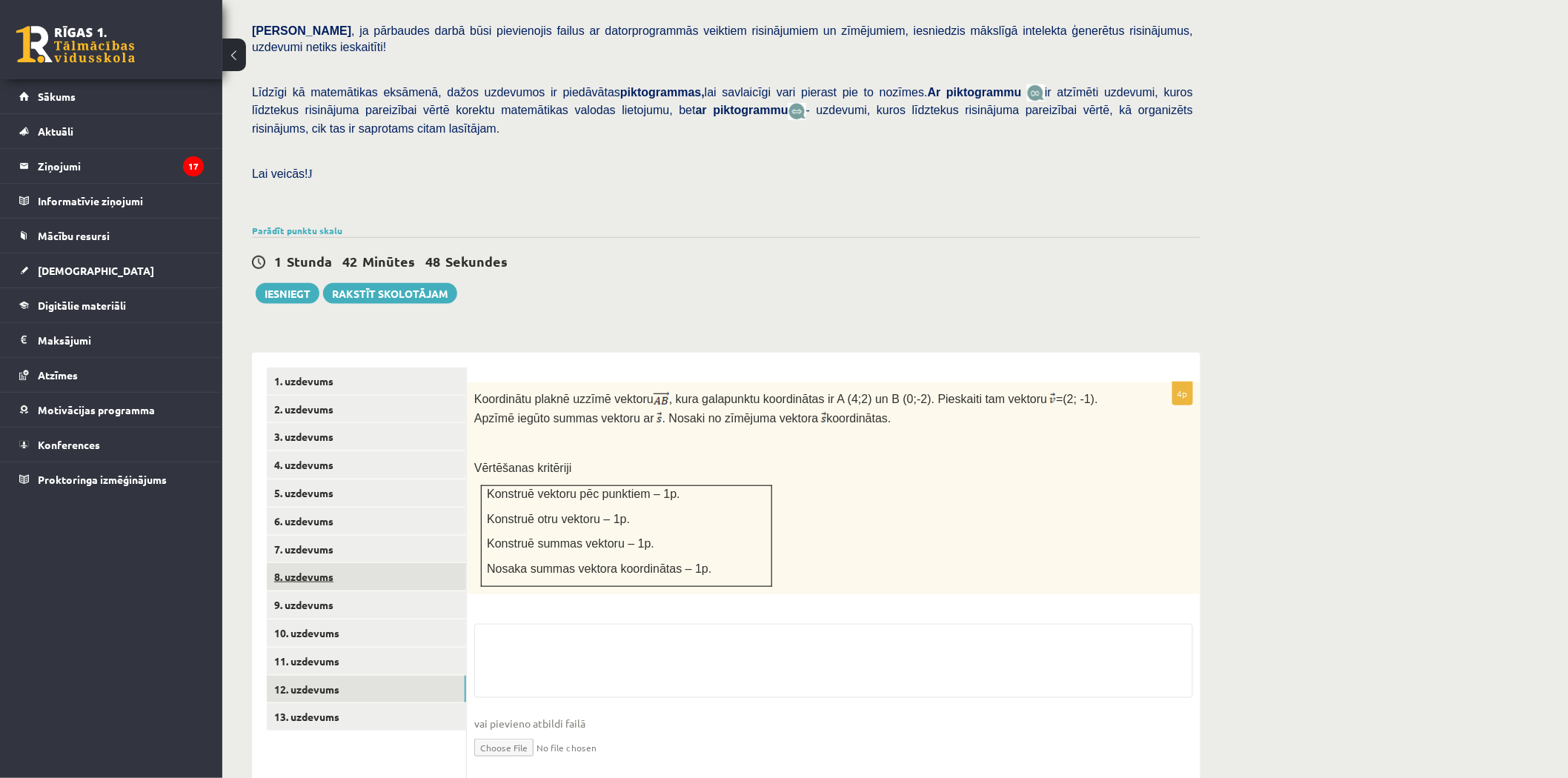
click at [317, 563] on link "8. uzdevums" at bounding box center [366, 577] width 199 height 28
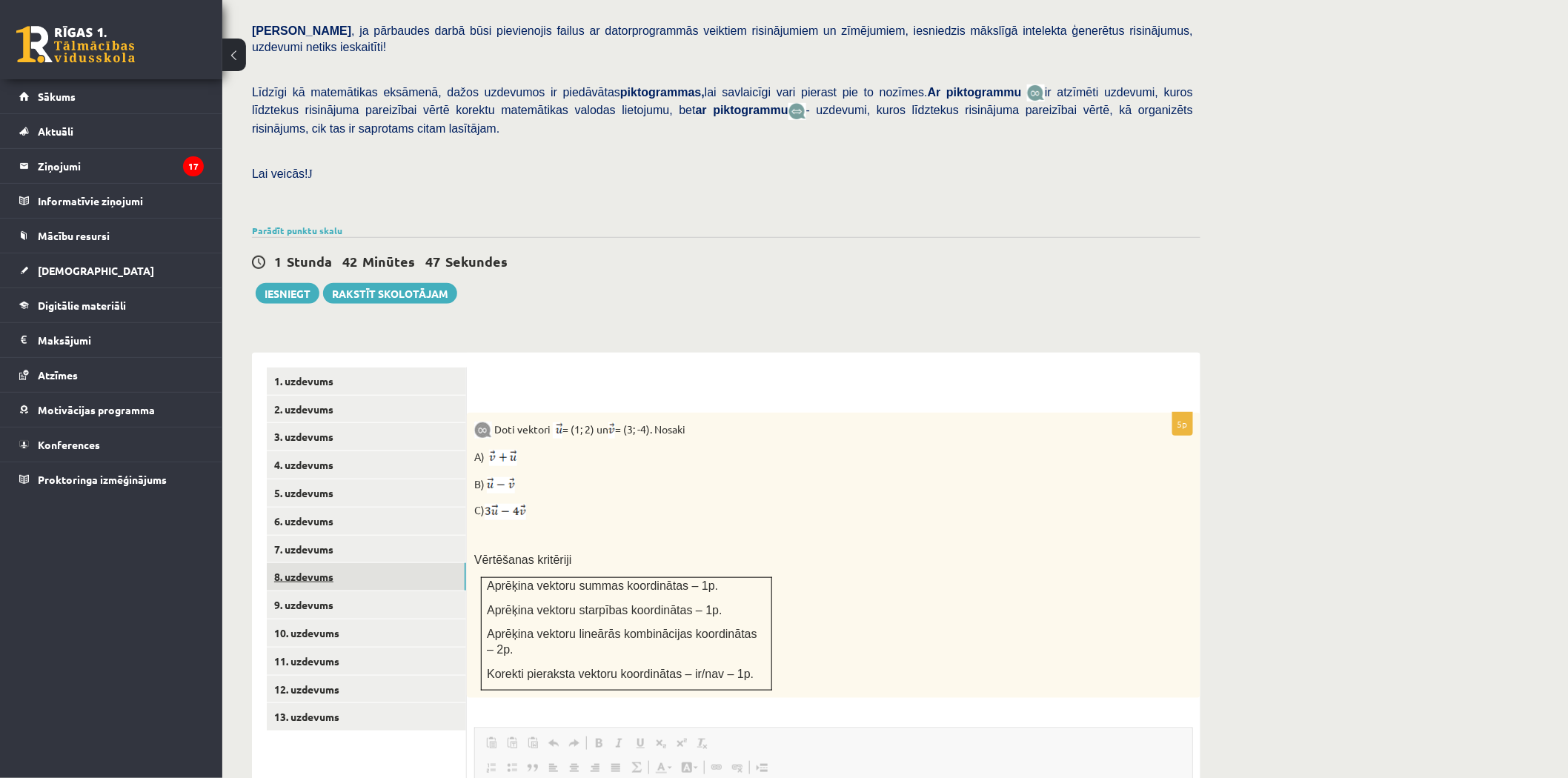
scroll to position [0, 0]
click at [311, 591] on link "9. uzdevums" at bounding box center [366, 605] width 199 height 28
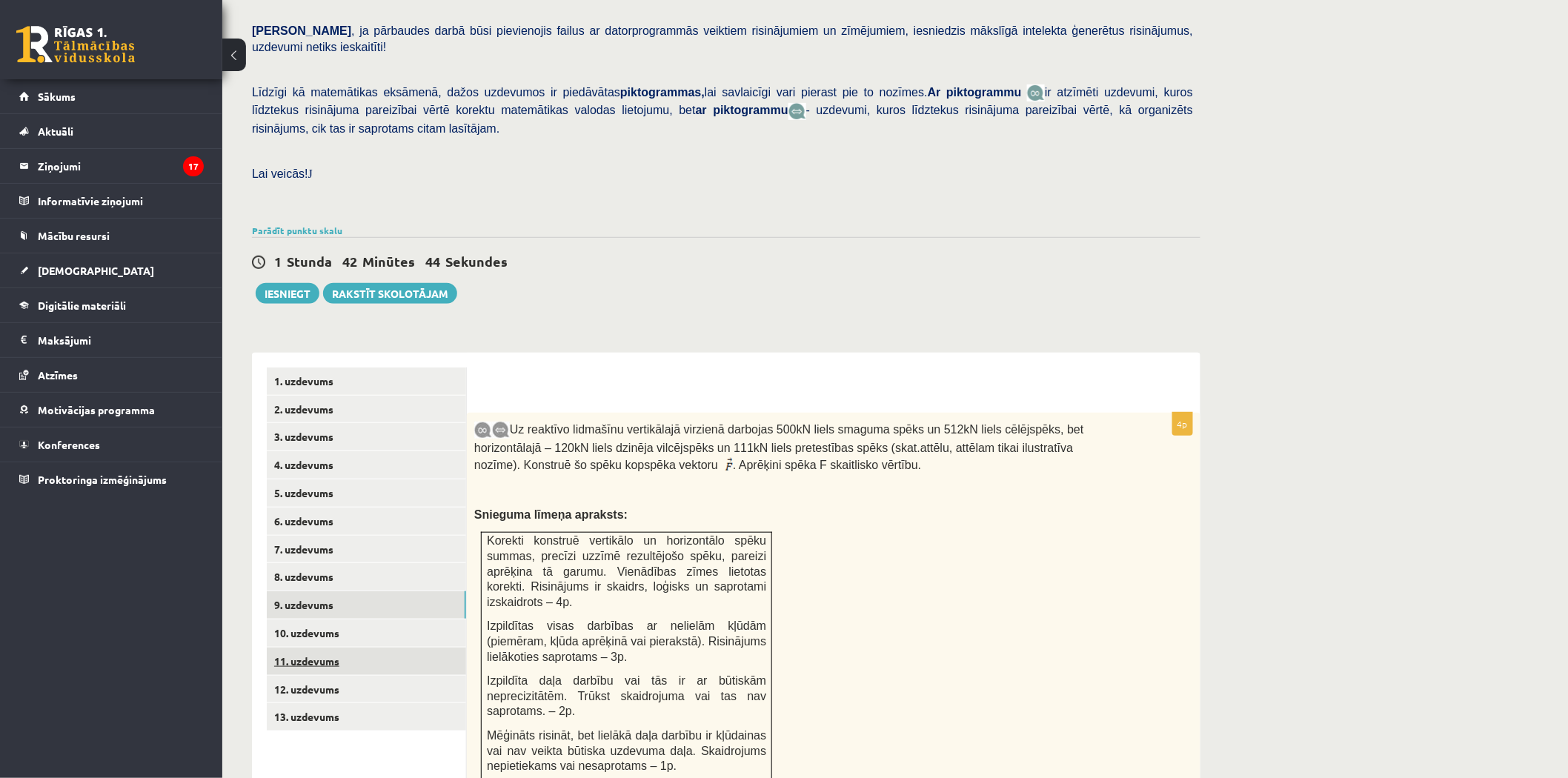
scroll to position [373, 0]
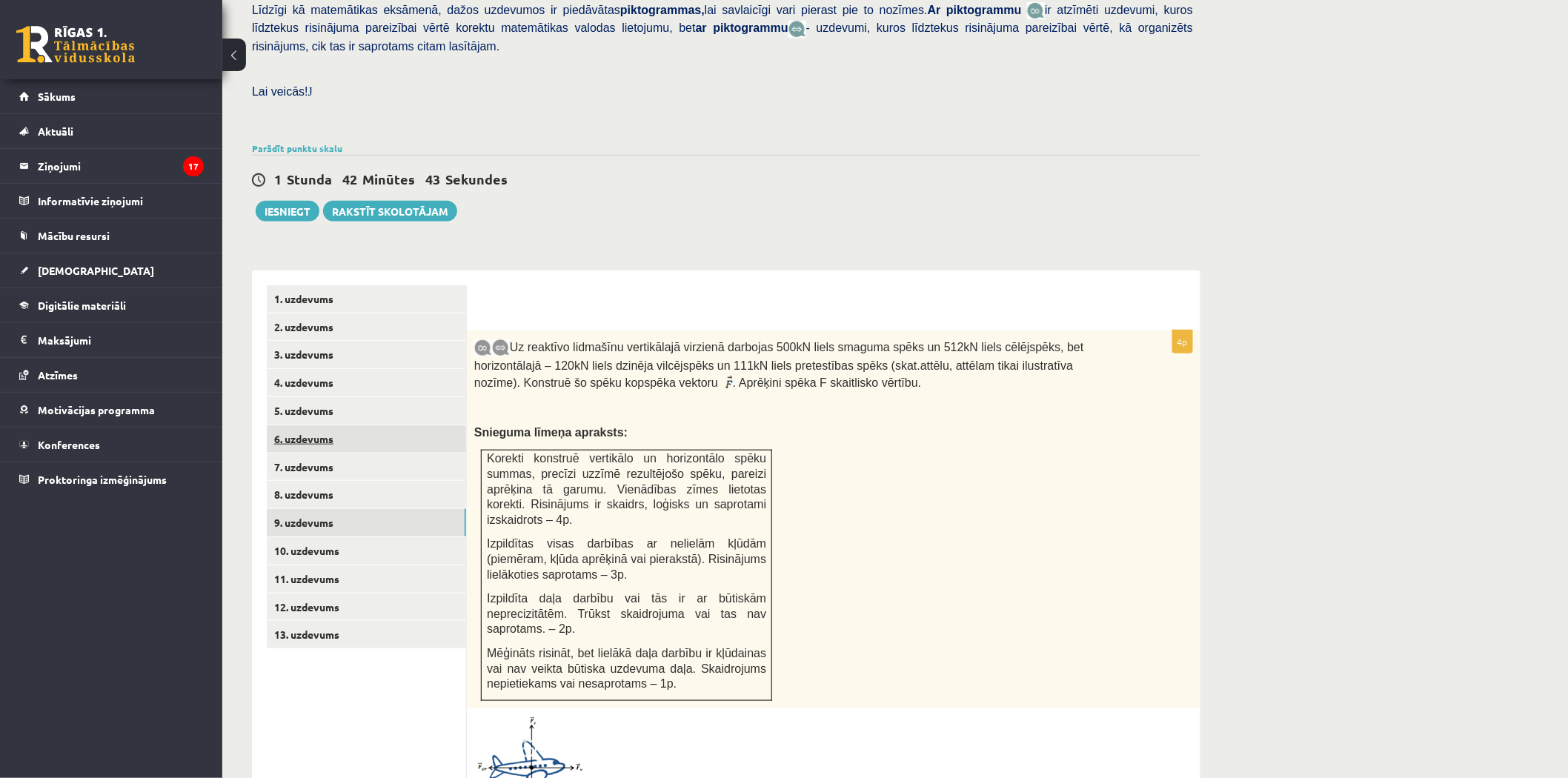
click at [317, 426] on link "6. uzdevums" at bounding box center [366, 439] width 199 height 28
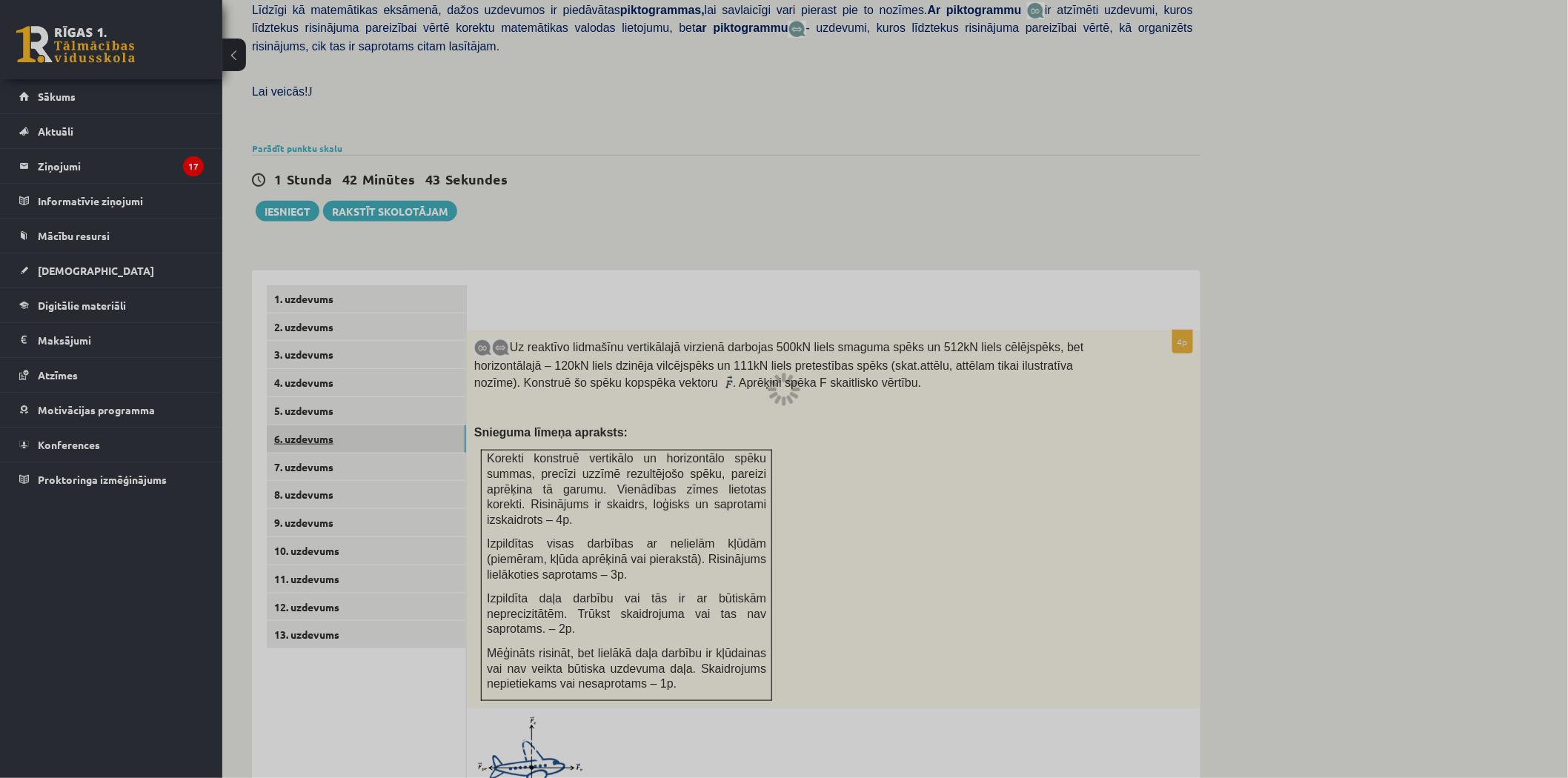
scroll to position [240, 0]
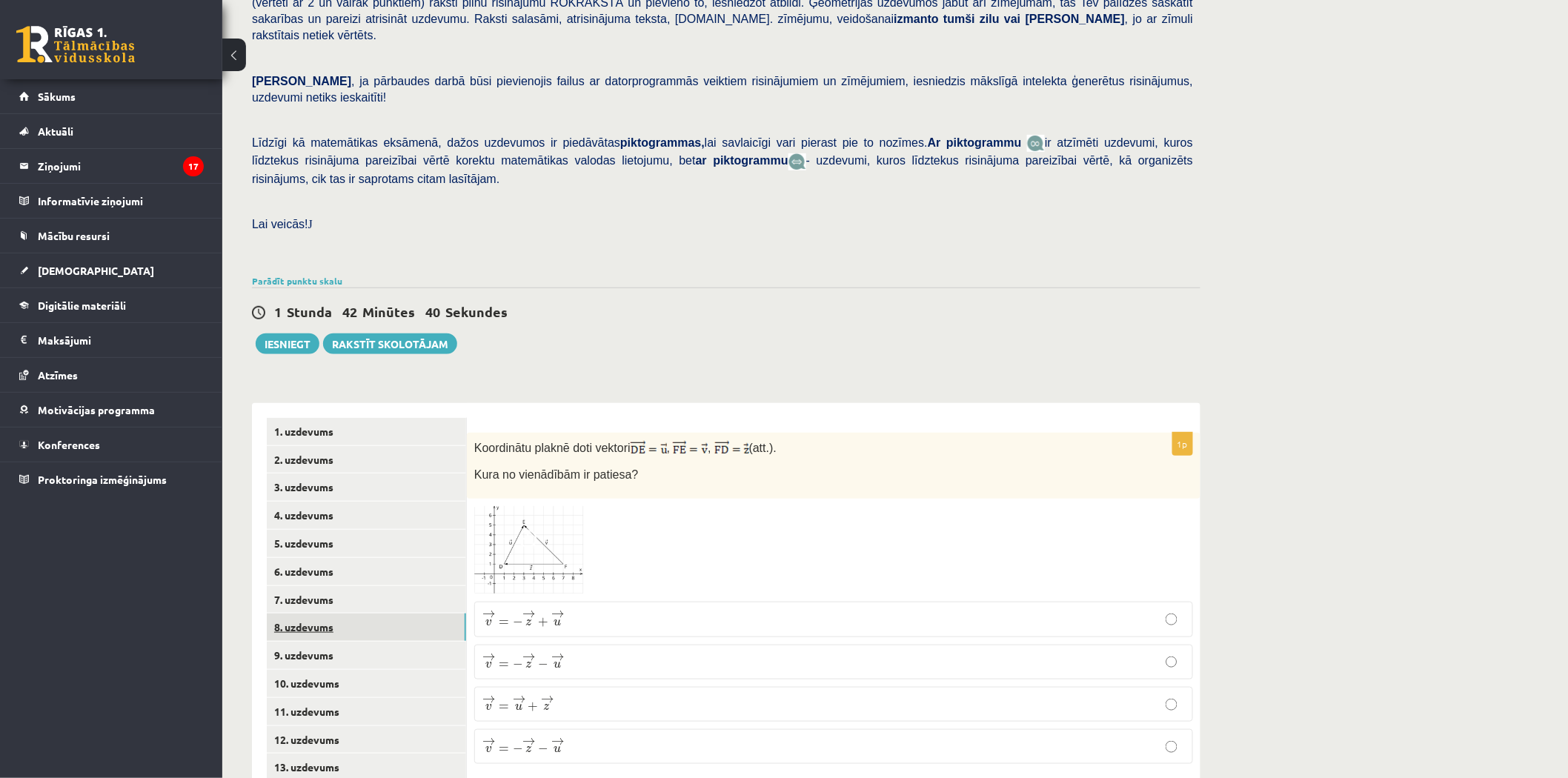
click at [307, 613] on link "8. uzdevums" at bounding box center [366, 627] width 199 height 28
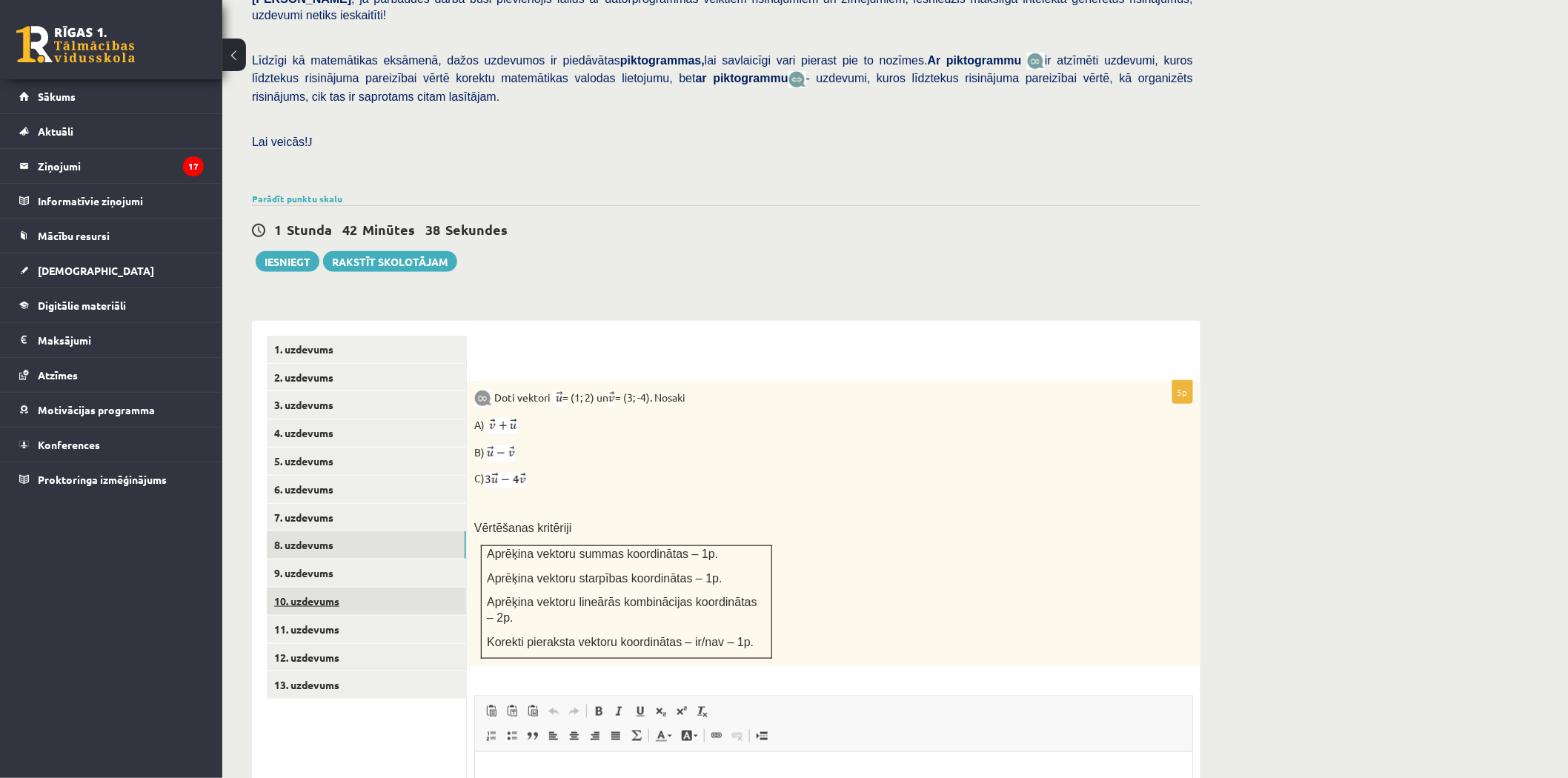
scroll to position [0, 0]
click at [311, 560] on link "9. uzdevums" at bounding box center [366, 573] width 199 height 28
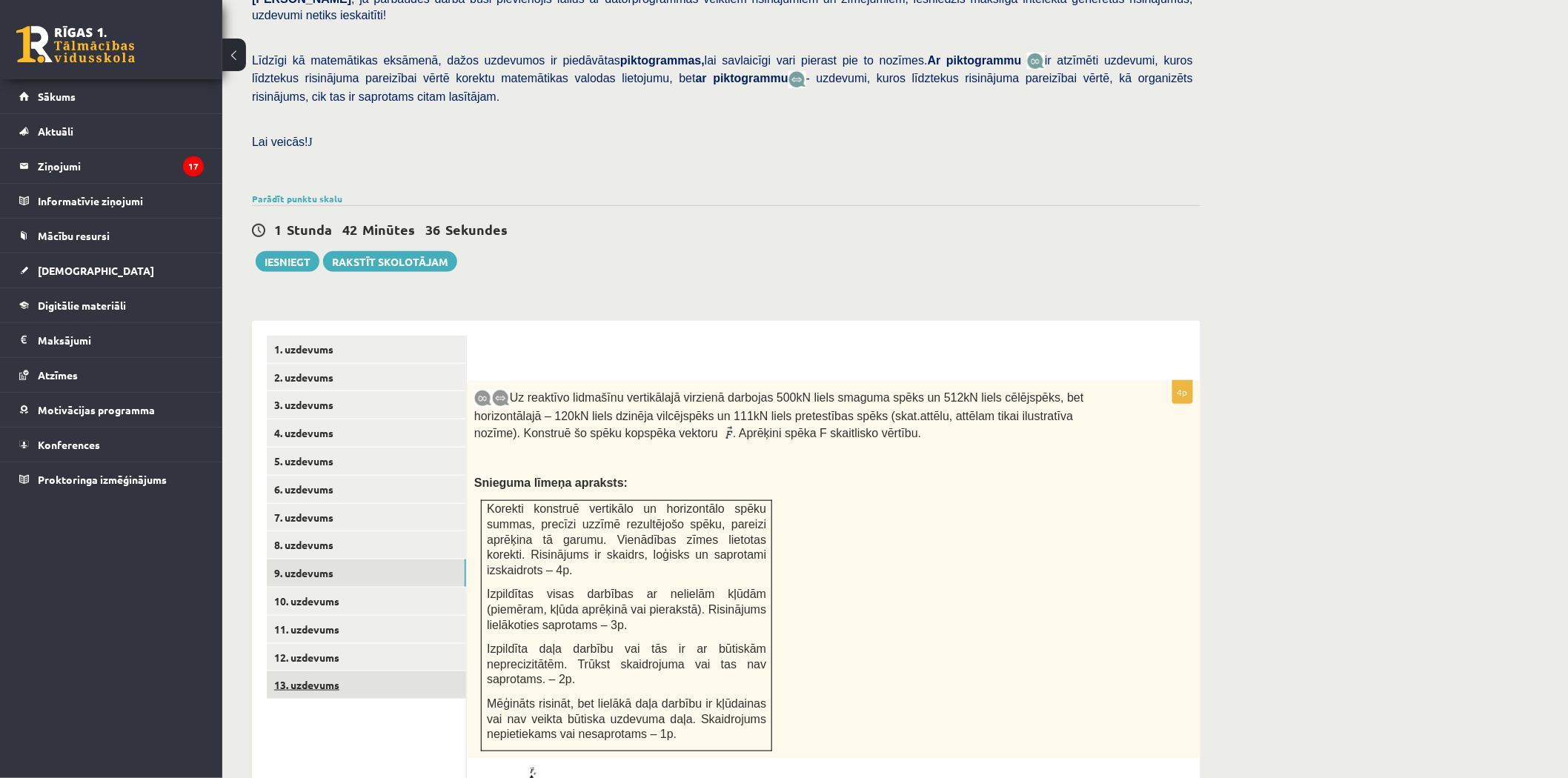
scroll to position [404, 0]
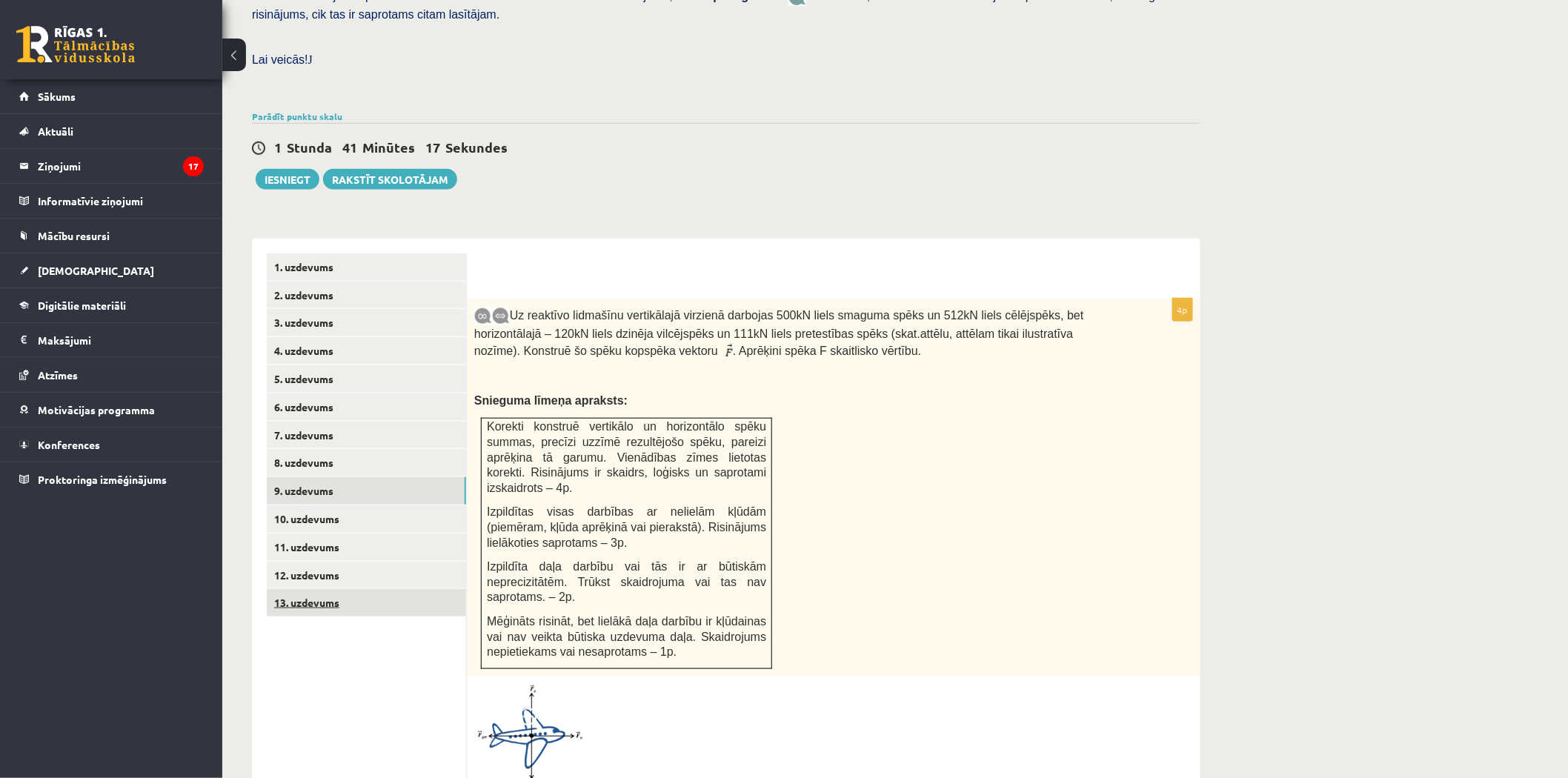
click at [328, 589] on link "13. uzdevums" at bounding box center [366, 603] width 199 height 28
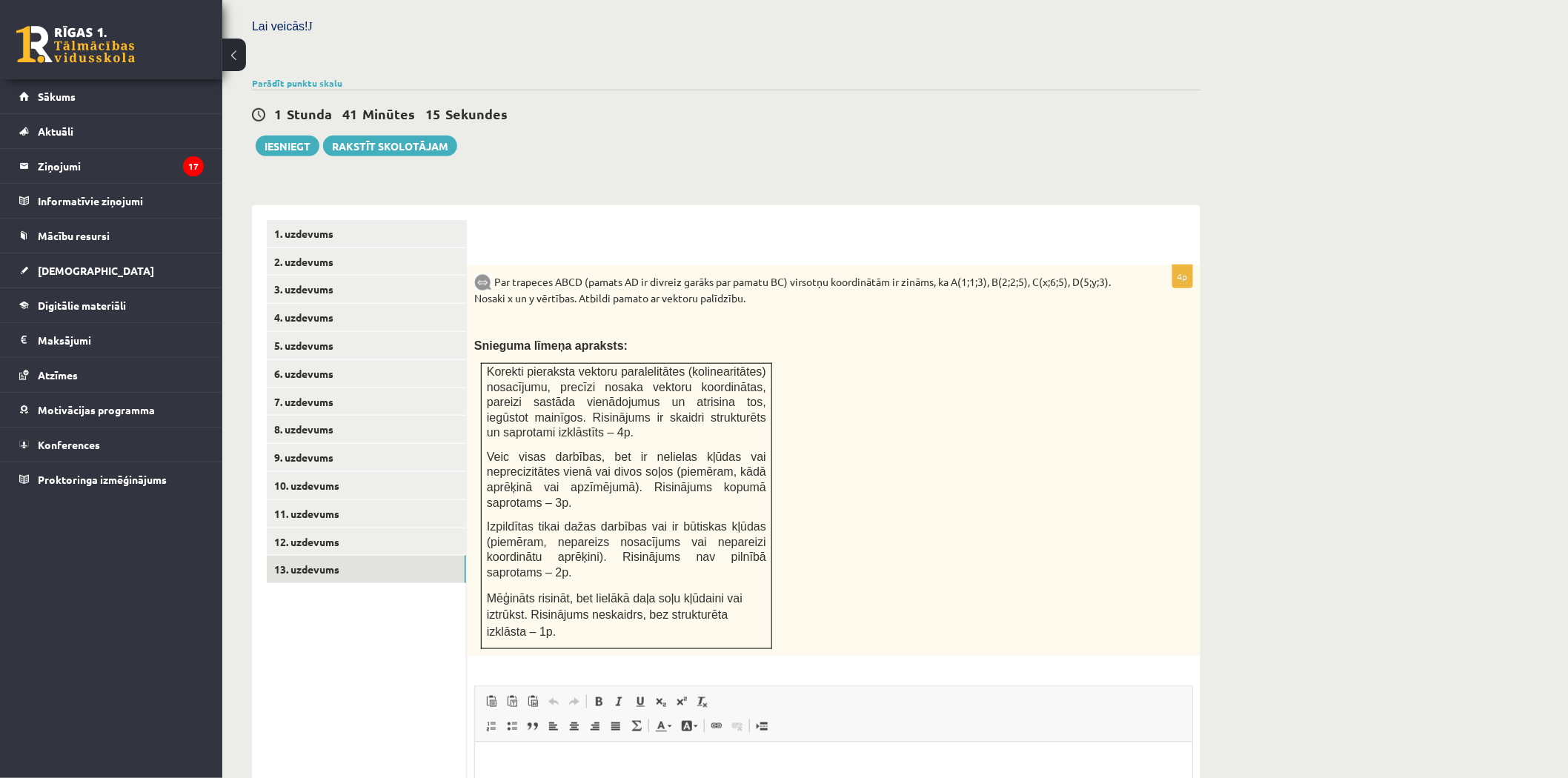
scroll to position [0, 0]
click at [326, 529] on link "12. uzdevums" at bounding box center [366, 542] width 199 height 28
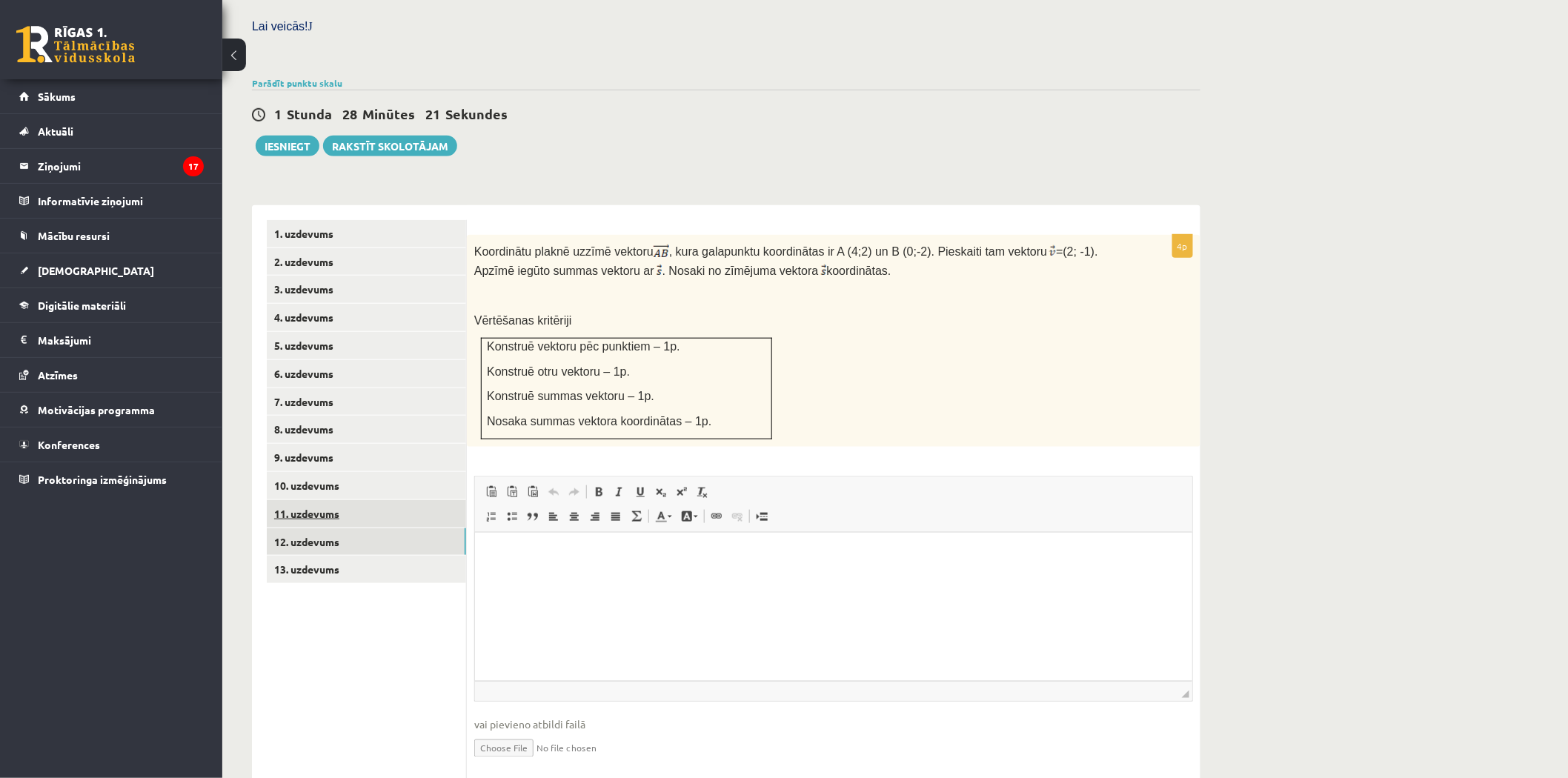
click at [333, 500] on link "11. uzdevums" at bounding box center [366, 513] width 199 height 28
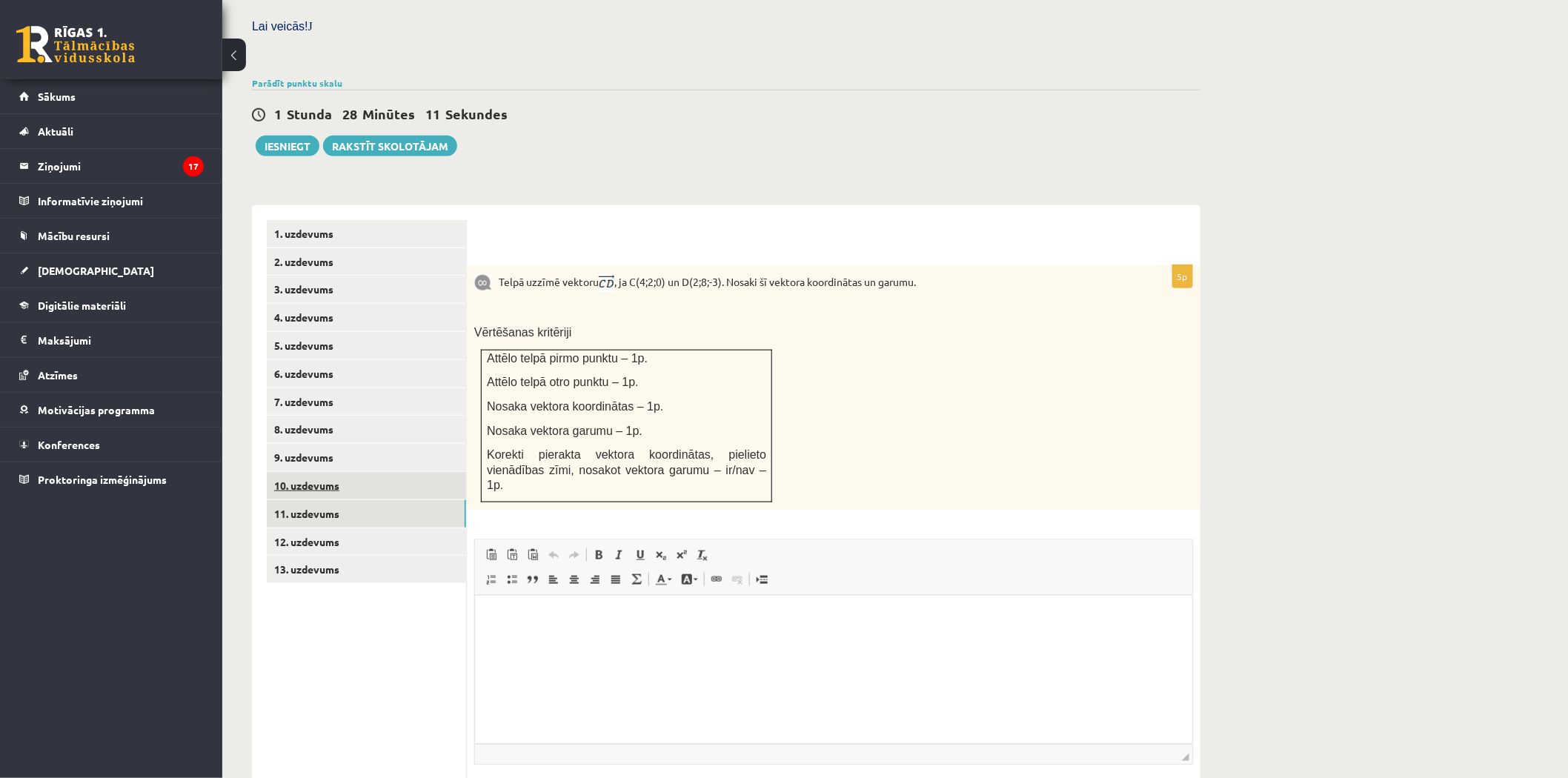
click at [321, 472] on link "10. uzdevums" at bounding box center [366, 486] width 199 height 28
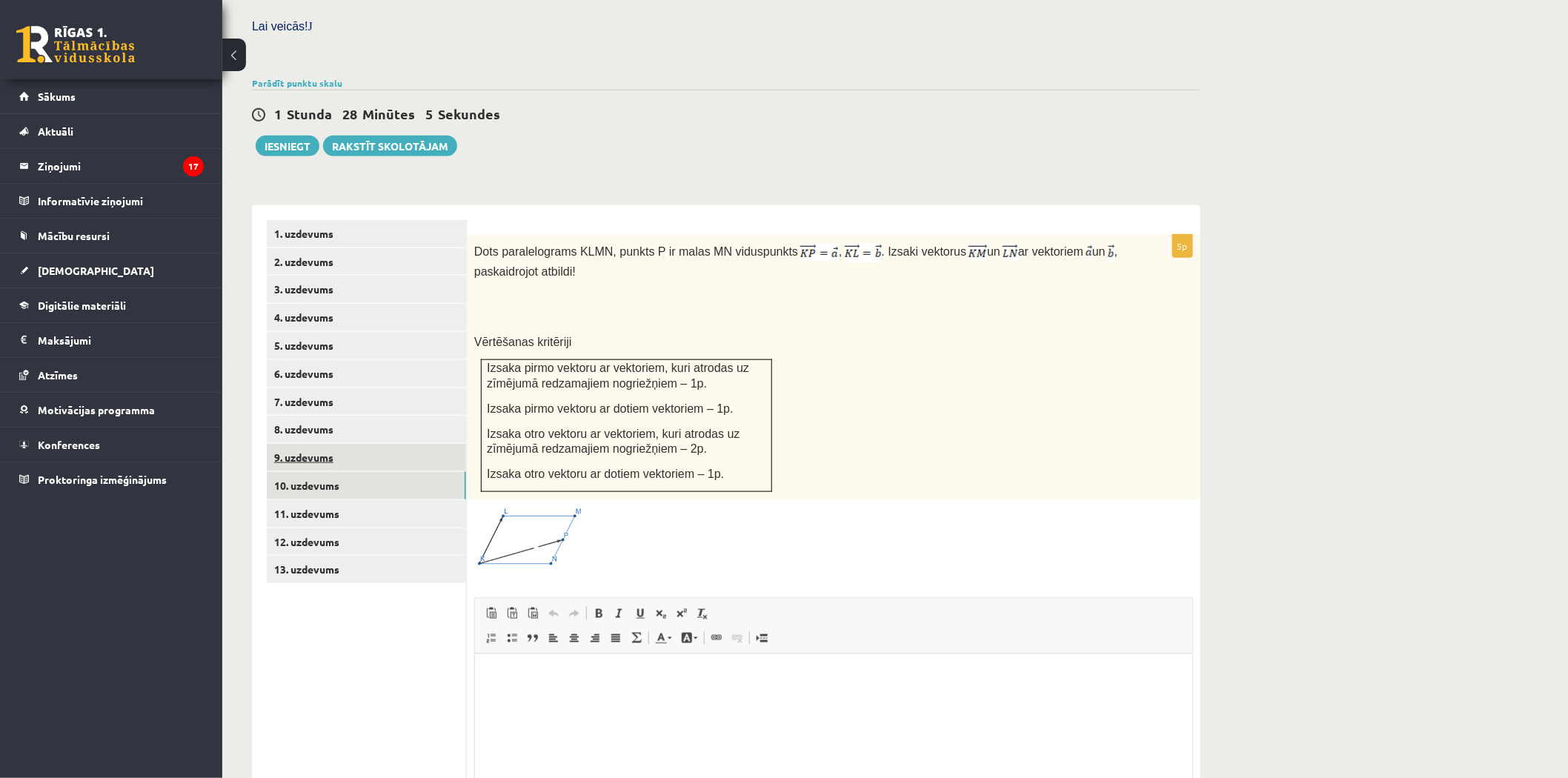
click at [316, 444] on link "9. uzdevums" at bounding box center [366, 457] width 199 height 28
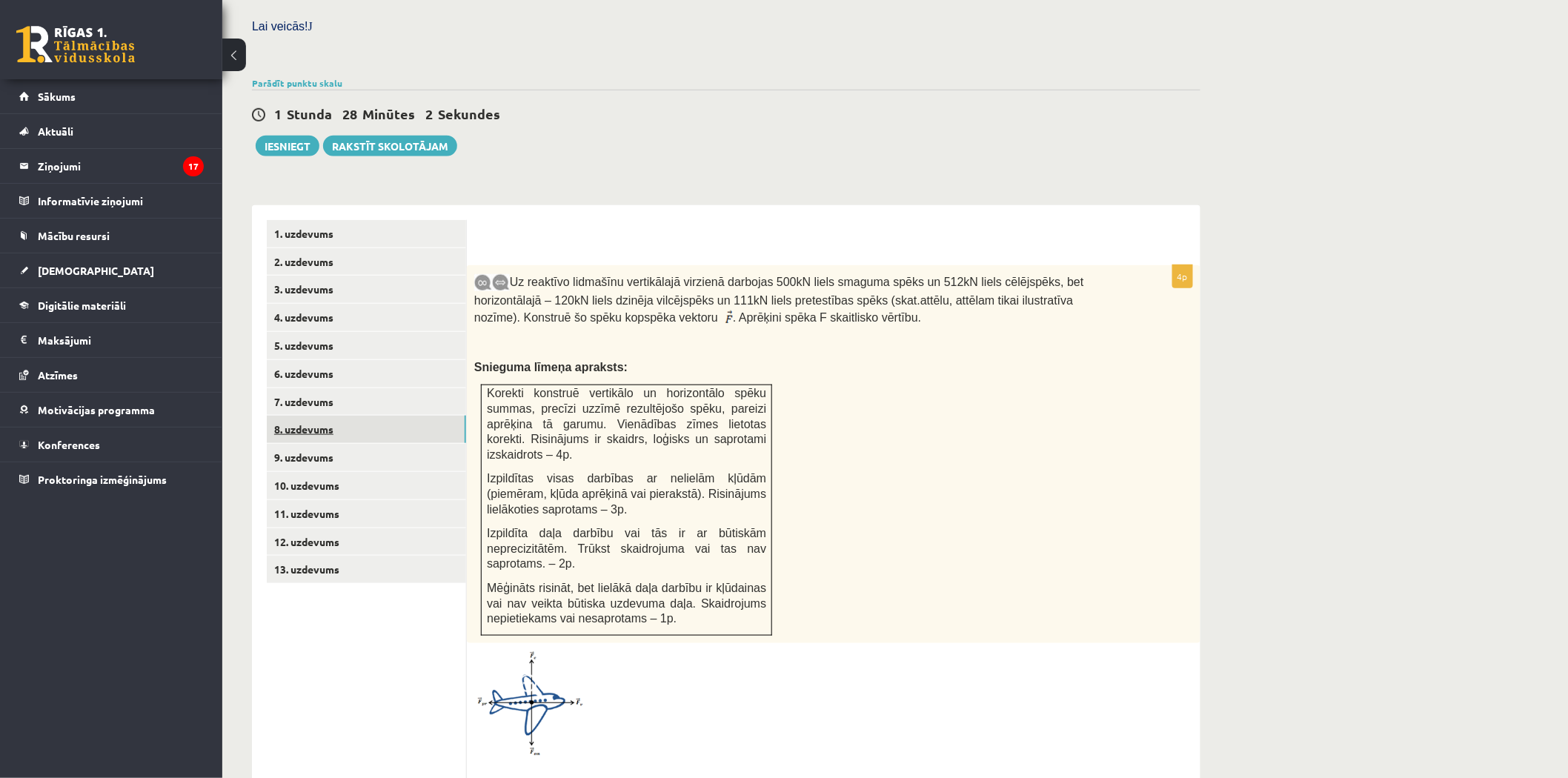
click at [327, 416] on link "8. uzdevums" at bounding box center [366, 429] width 199 height 28
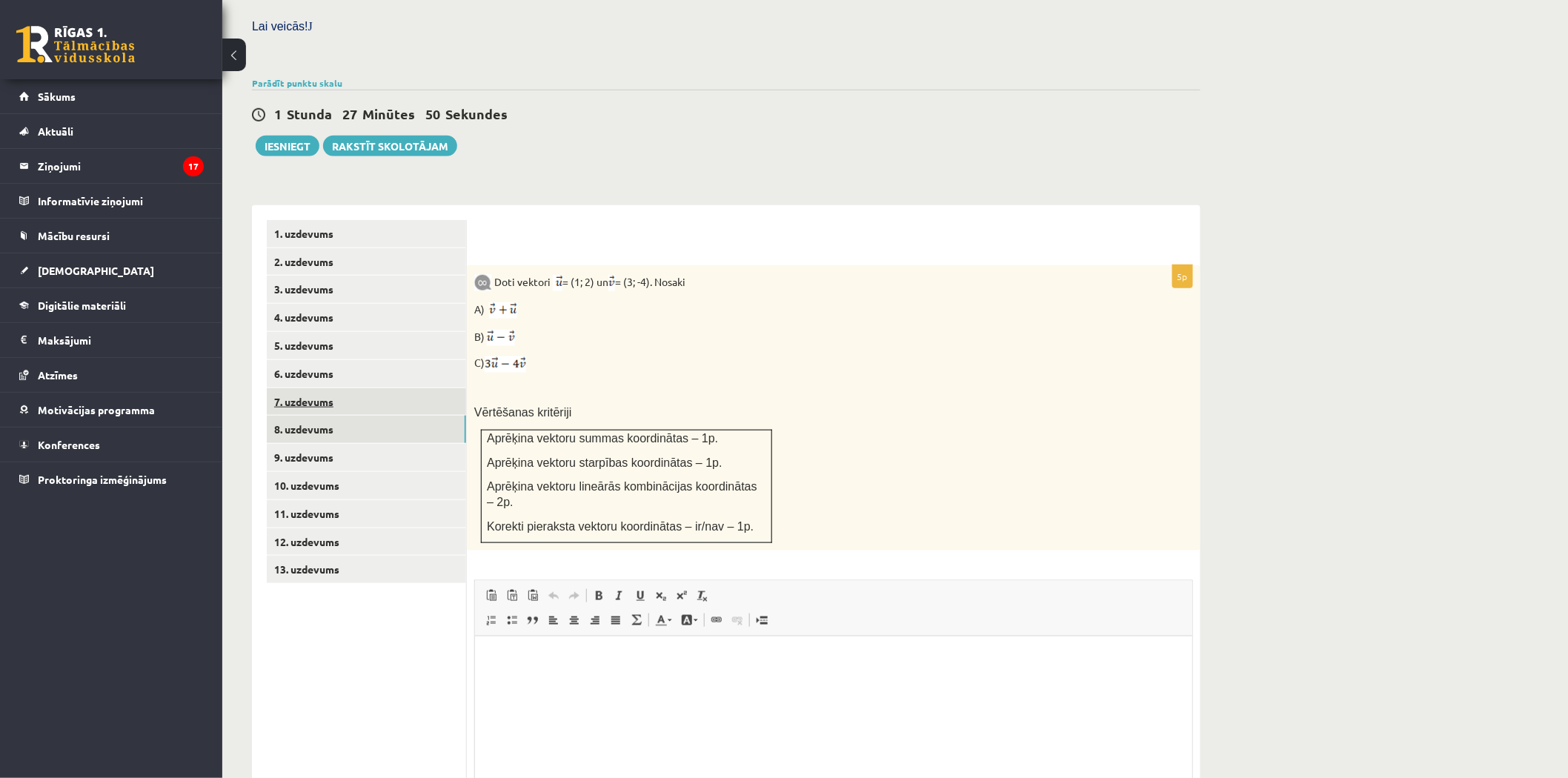
click at [311, 388] on link "7. uzdevums" at bounding box center [366, 402] width 199 height 28
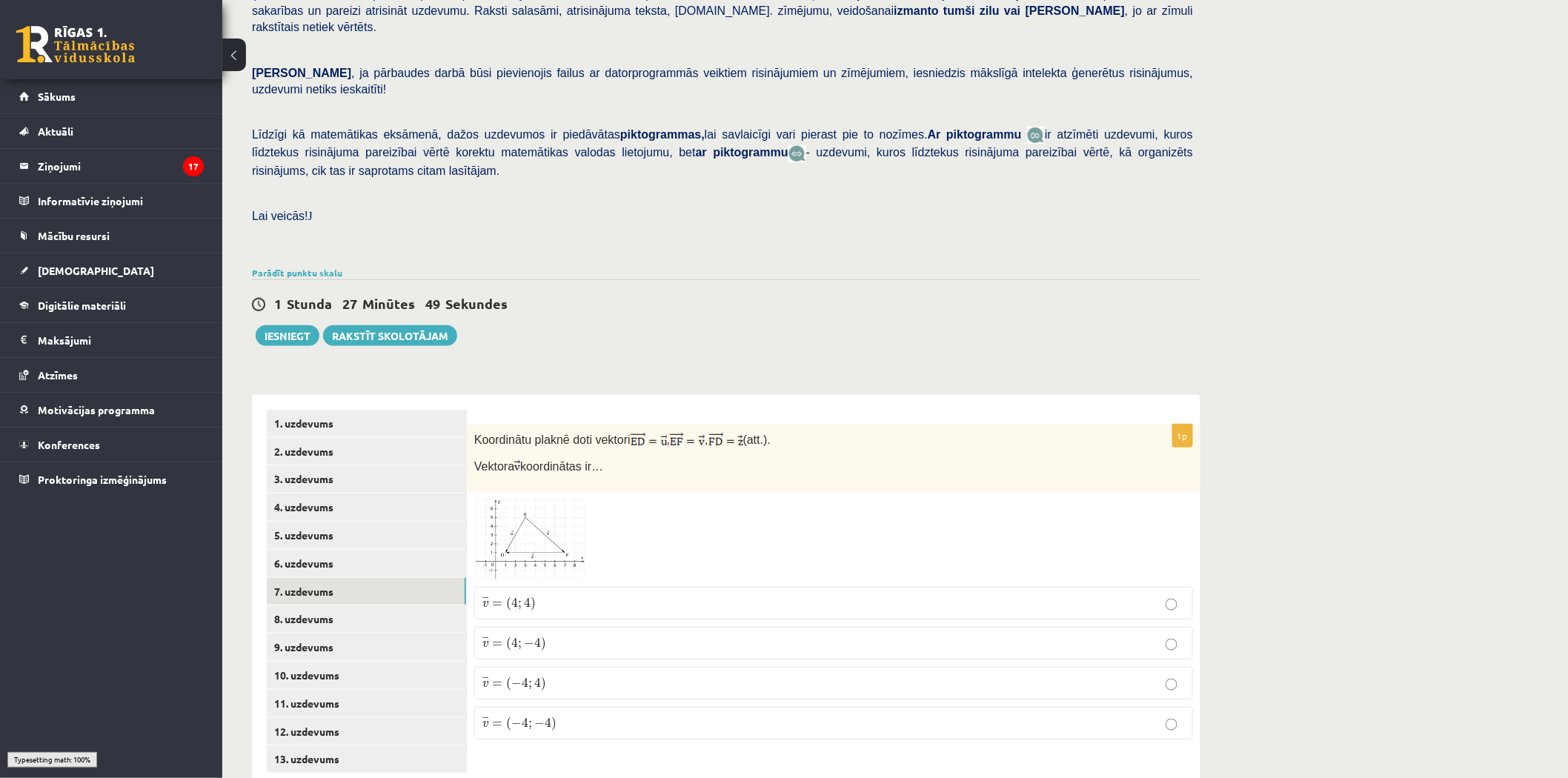
scroll to position [240, 0]
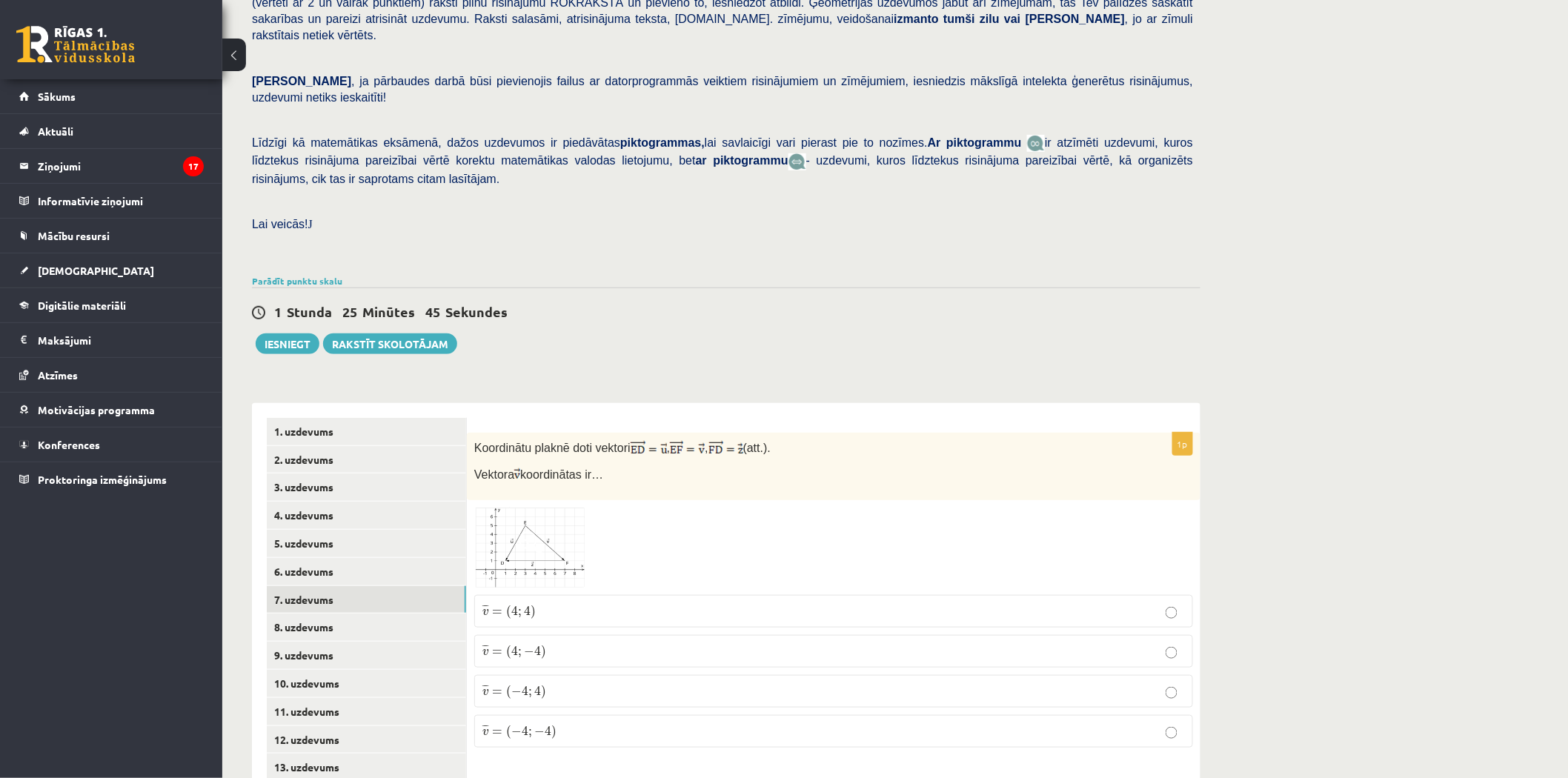
click at [522, 508] on img at bounding box center [529, 547] width 111 height 80
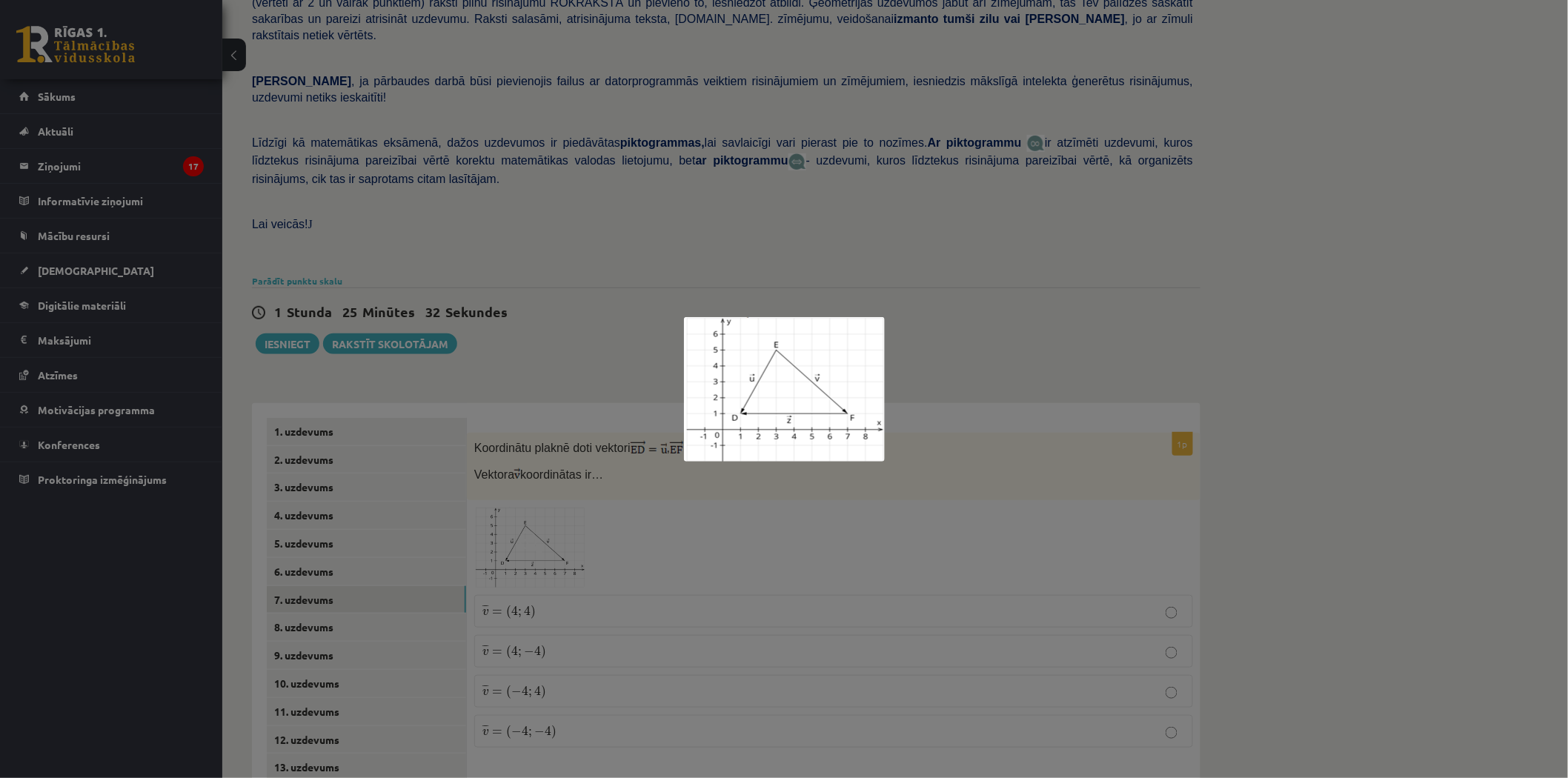
click at [904, 486] on div at bounding box center [784, 389] width 1568 height 778
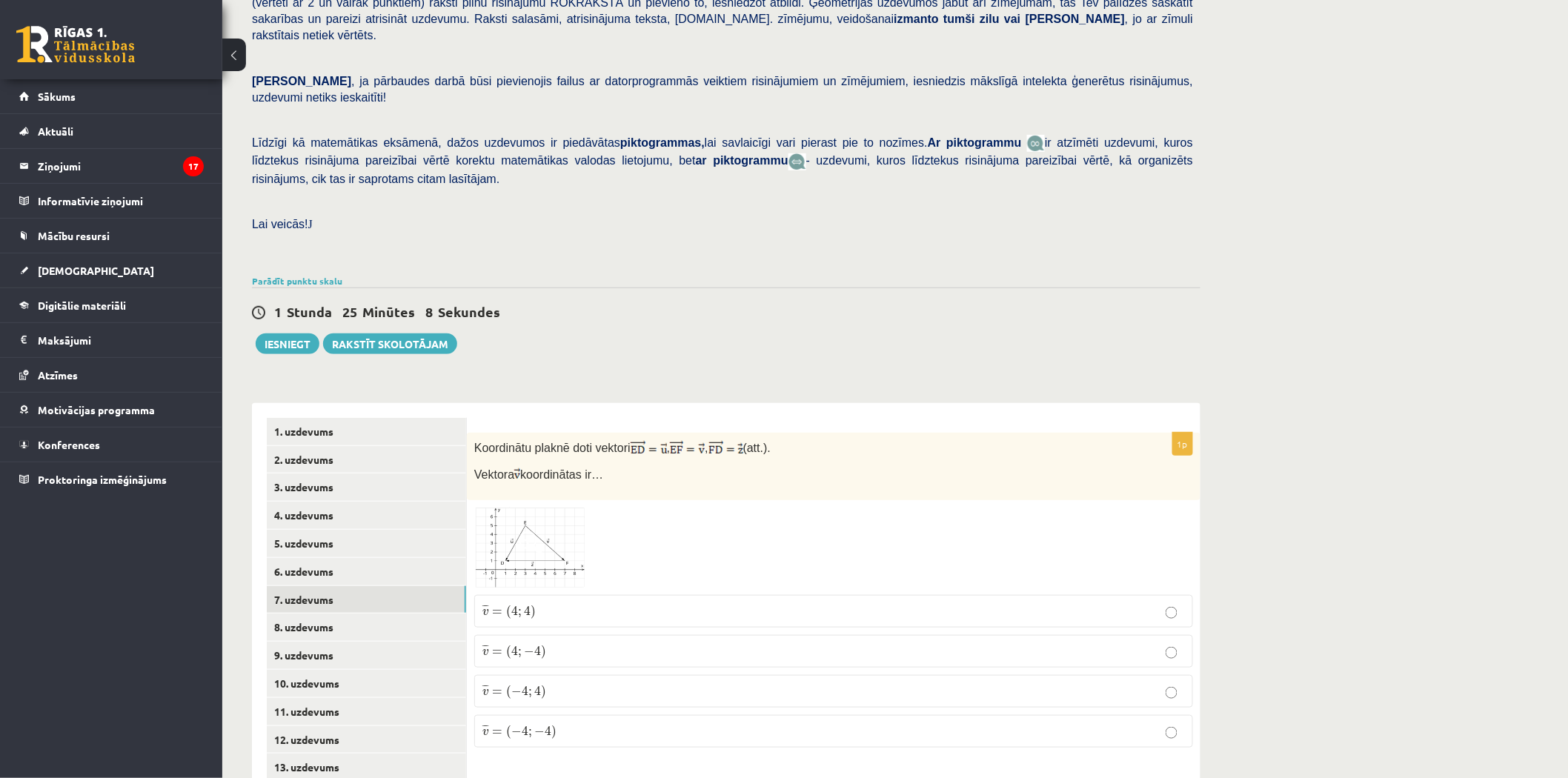
click at [538, 531] on span at bounding box center [530, 543] width 24 height 24
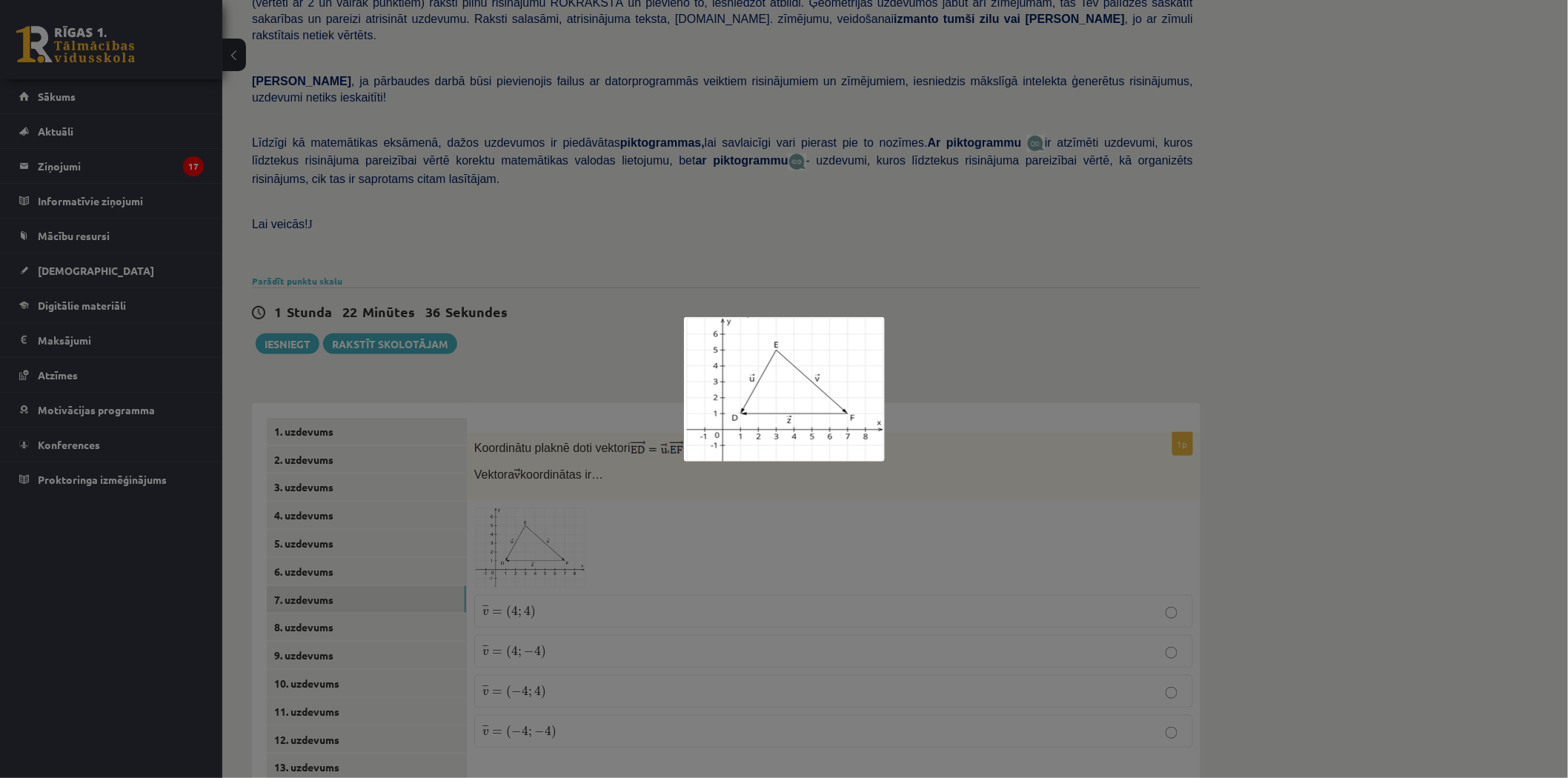
drag, startPoint x: 1210, startPoint y: 216, endPoint x: 1201, endPoint y: 212, distance: 9.8
click at [1209, 216] on div at bounding box center [784, 389] width 1568 height 778
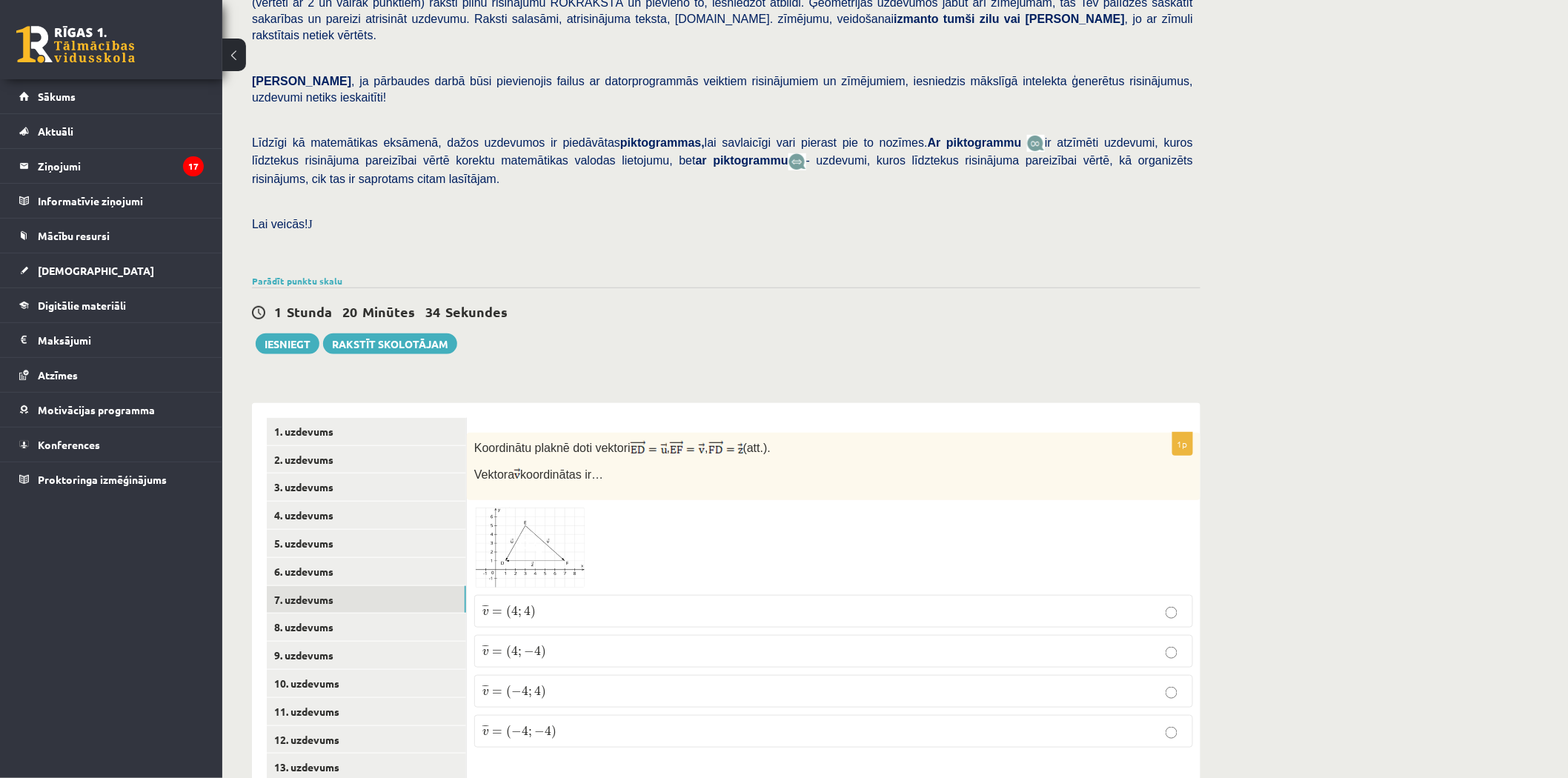
click at [532, 531] on span at bounding box center [530, 543] width 24 height 24
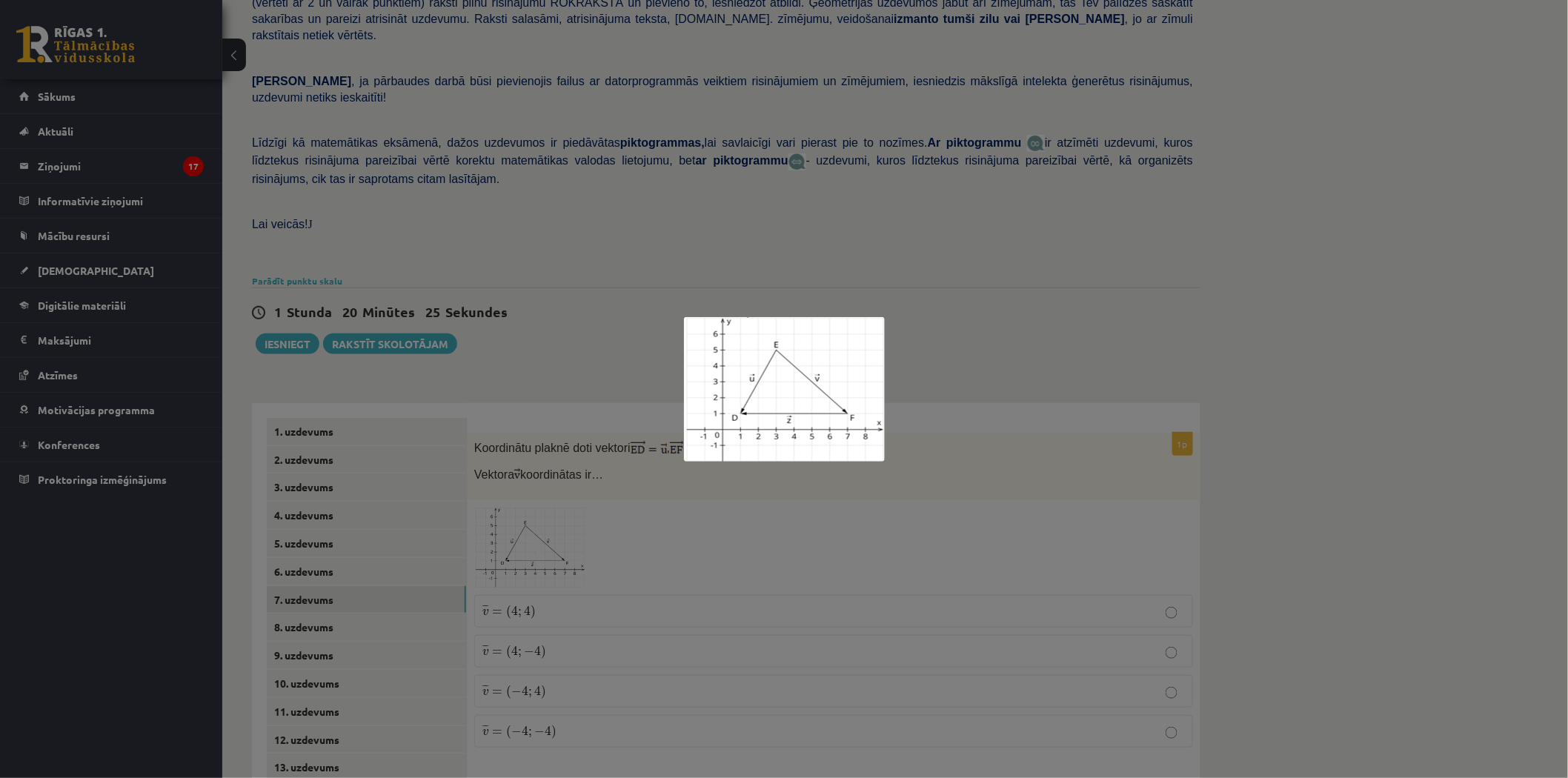
click at [1065, 359] on div at bounding box center [784, 389] width 1568 height 778
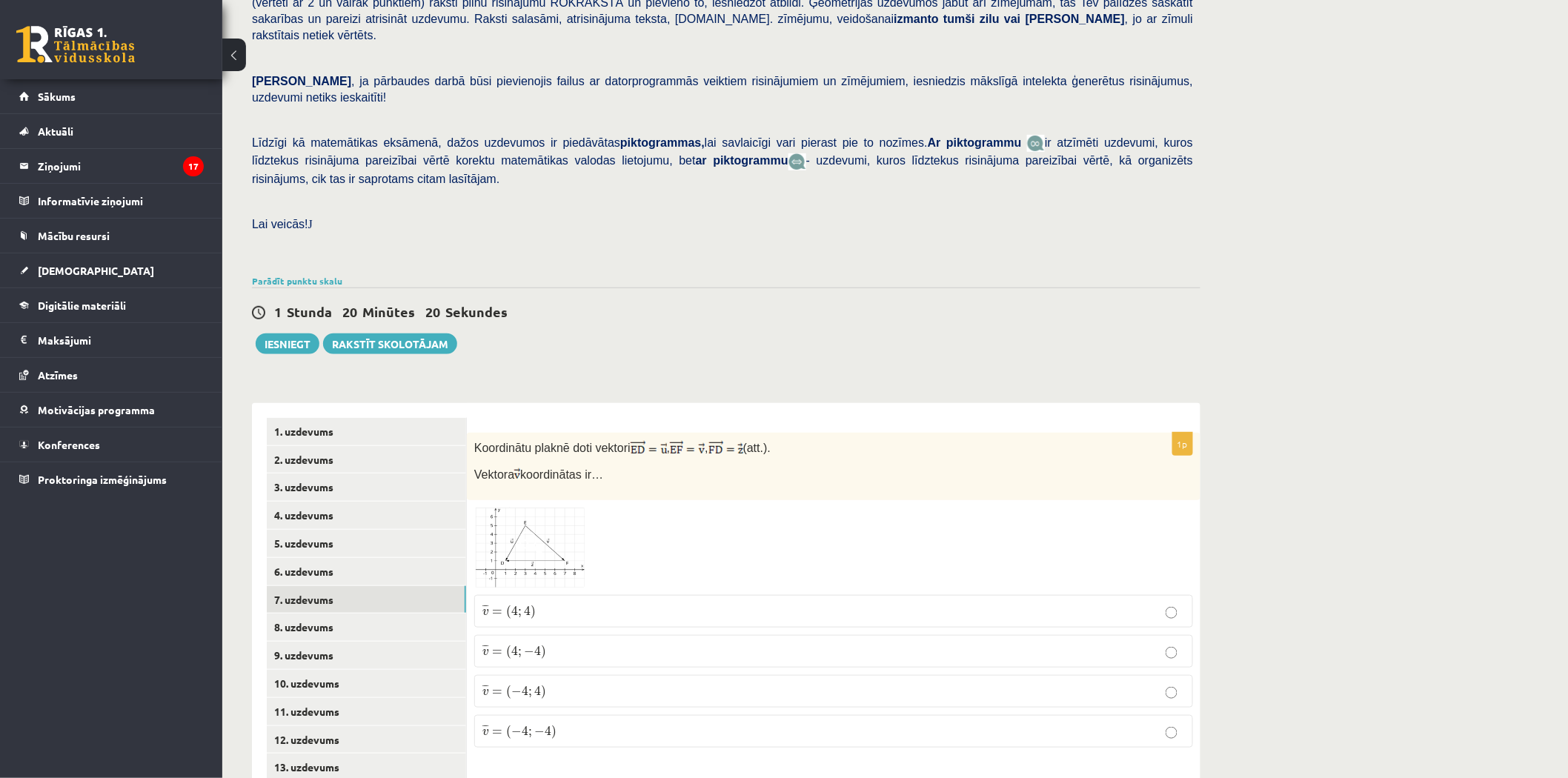
click at [559, 508] on img at bounding box center [529, 547] width 111 height 80
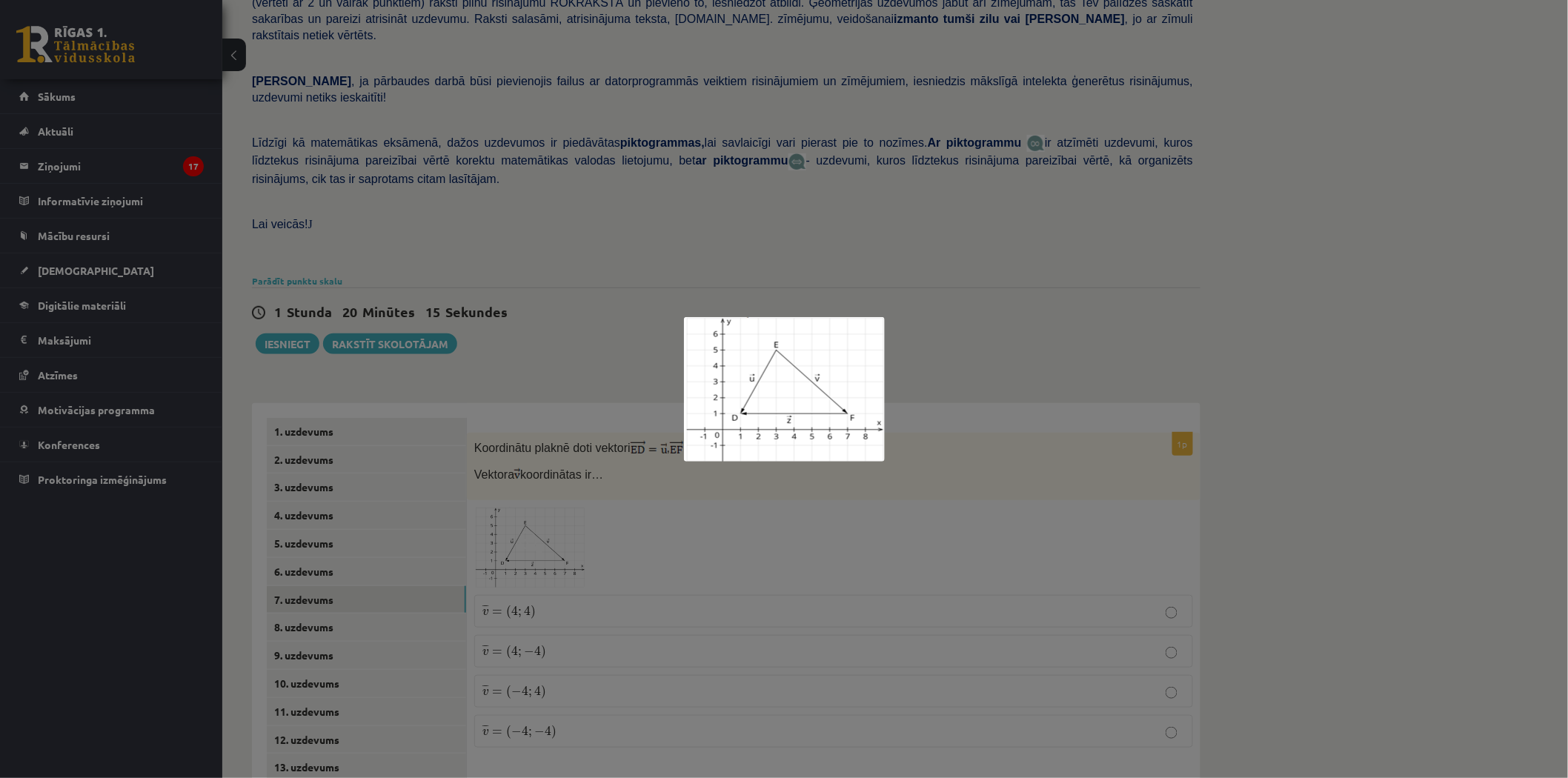
click at [606, 282] on div at bounding box center [784, 389] width 1568 height 778
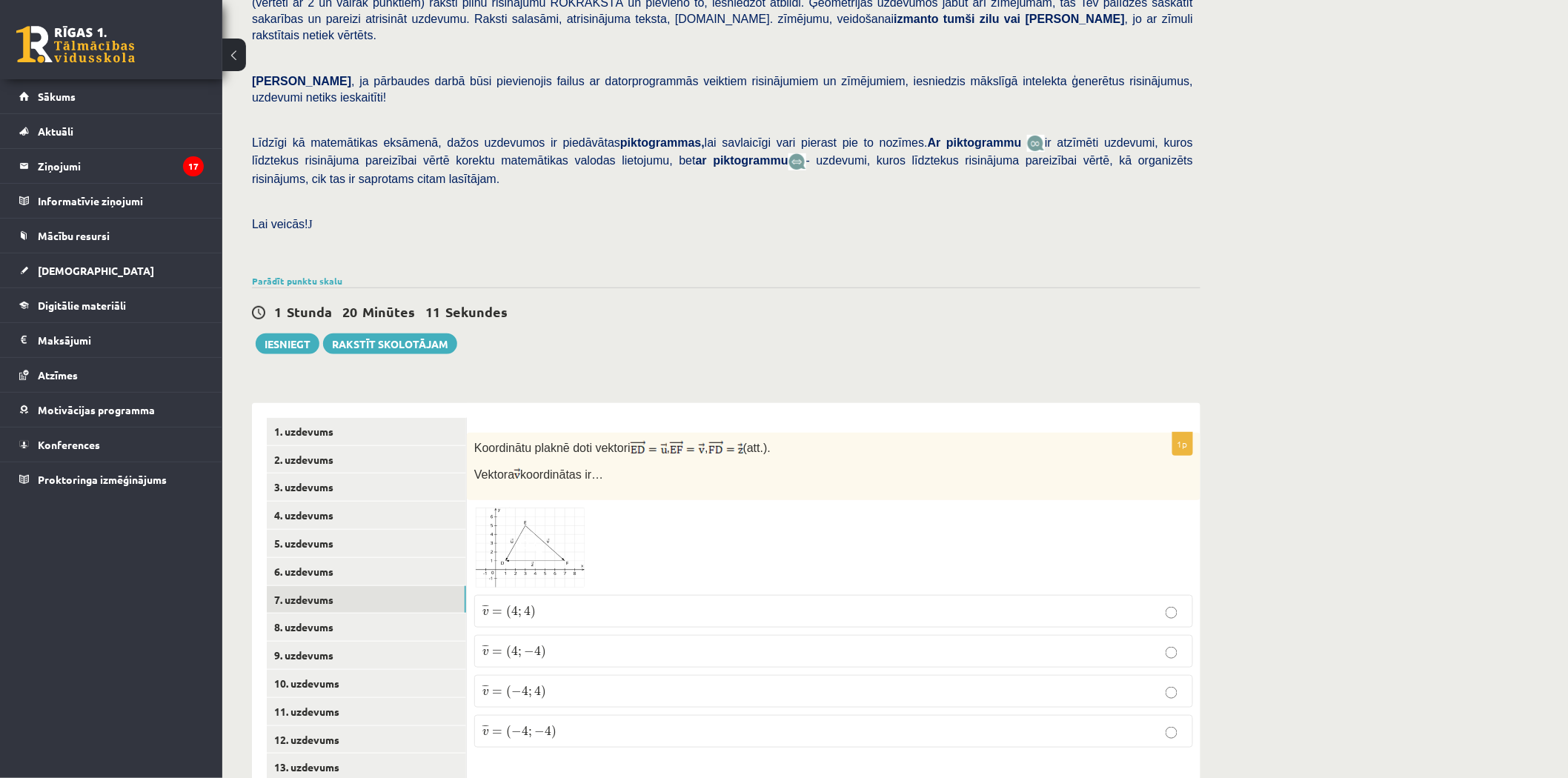
click at [524, 508] on img at bounding box center [529, 547] width 111 height 80
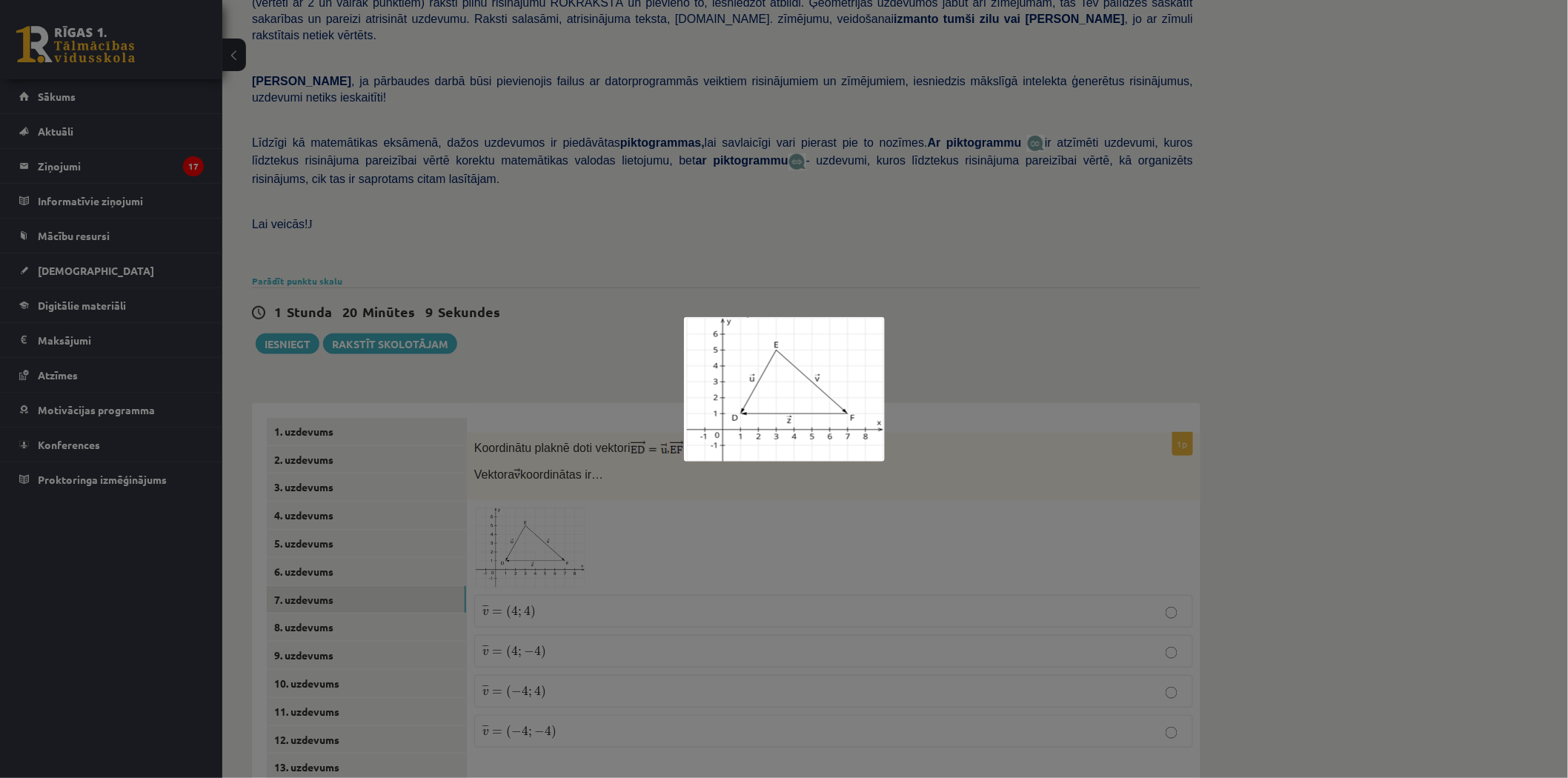
click at [634, 272] on div at bounding box center [784, 389] width 1568 height 778
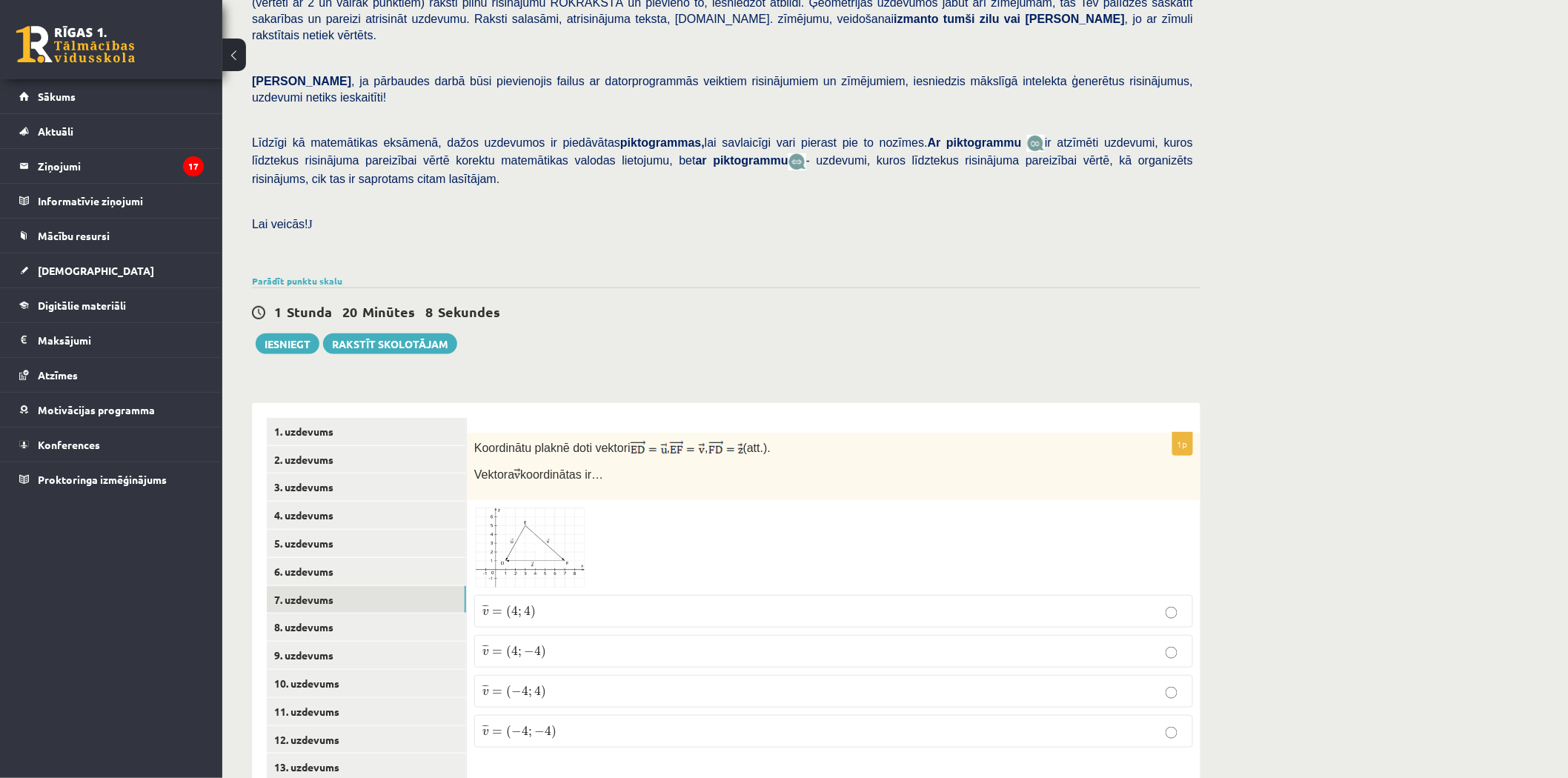
click at [569, 469] on span "koordinātas ir…" at bounding box center [561, 475] width 83 height 13
click at [518, 531] on span at bounding box center [530, 543] width 24 height 24
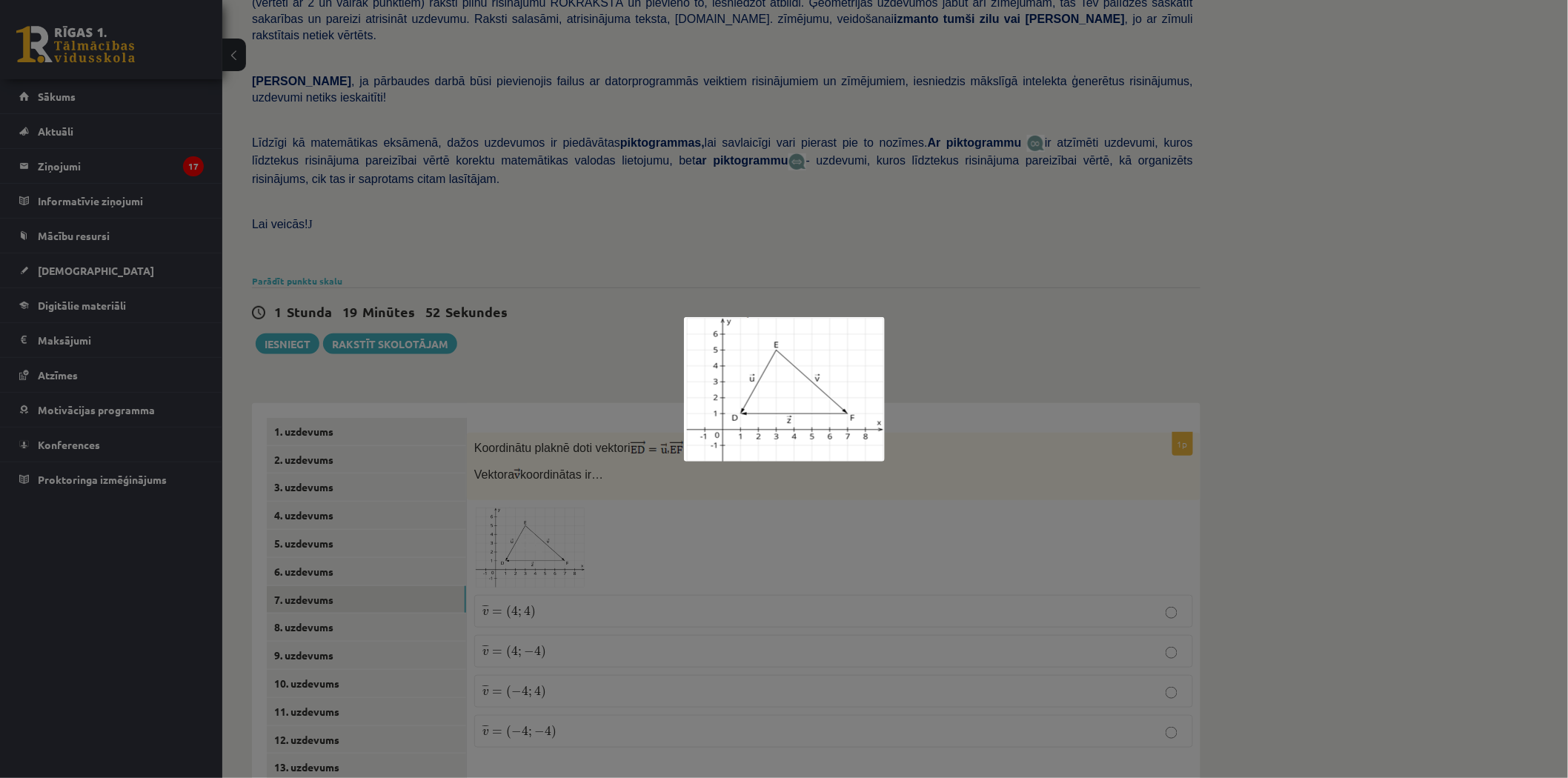
click at [589, 438] on div at bounding box center [784, 389] width 1568 height 778
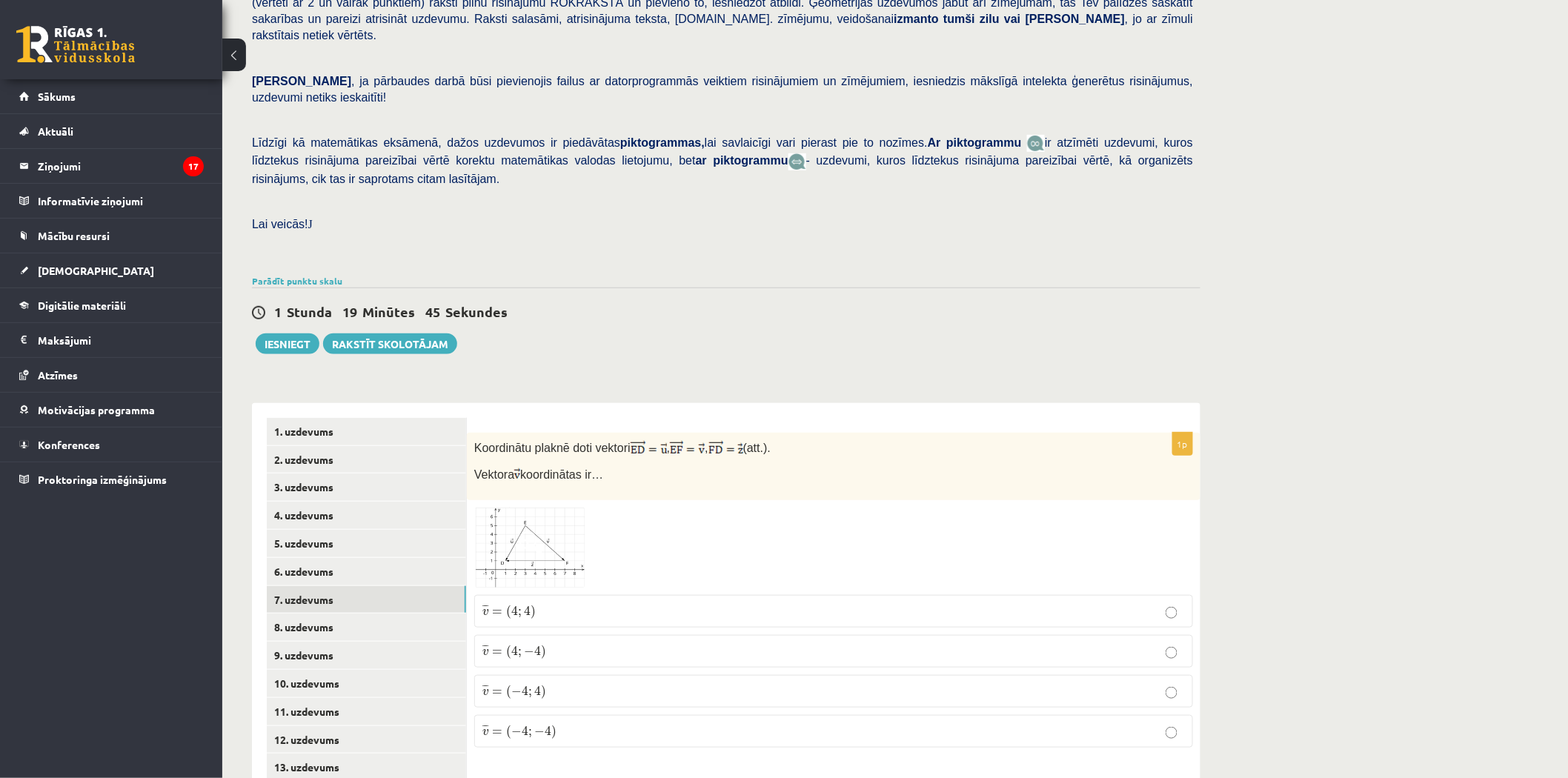
click at [537, 604] on p "¯ ¯ ¯ v = ( 4 ; 4 ) v ¯ = ( 4 ; 4 )" at bounding box center [833, 612] width 703 height 16
click at [312, 418] on link "1. uzdevums" at bounding box center [366, 431] width 199 height 28
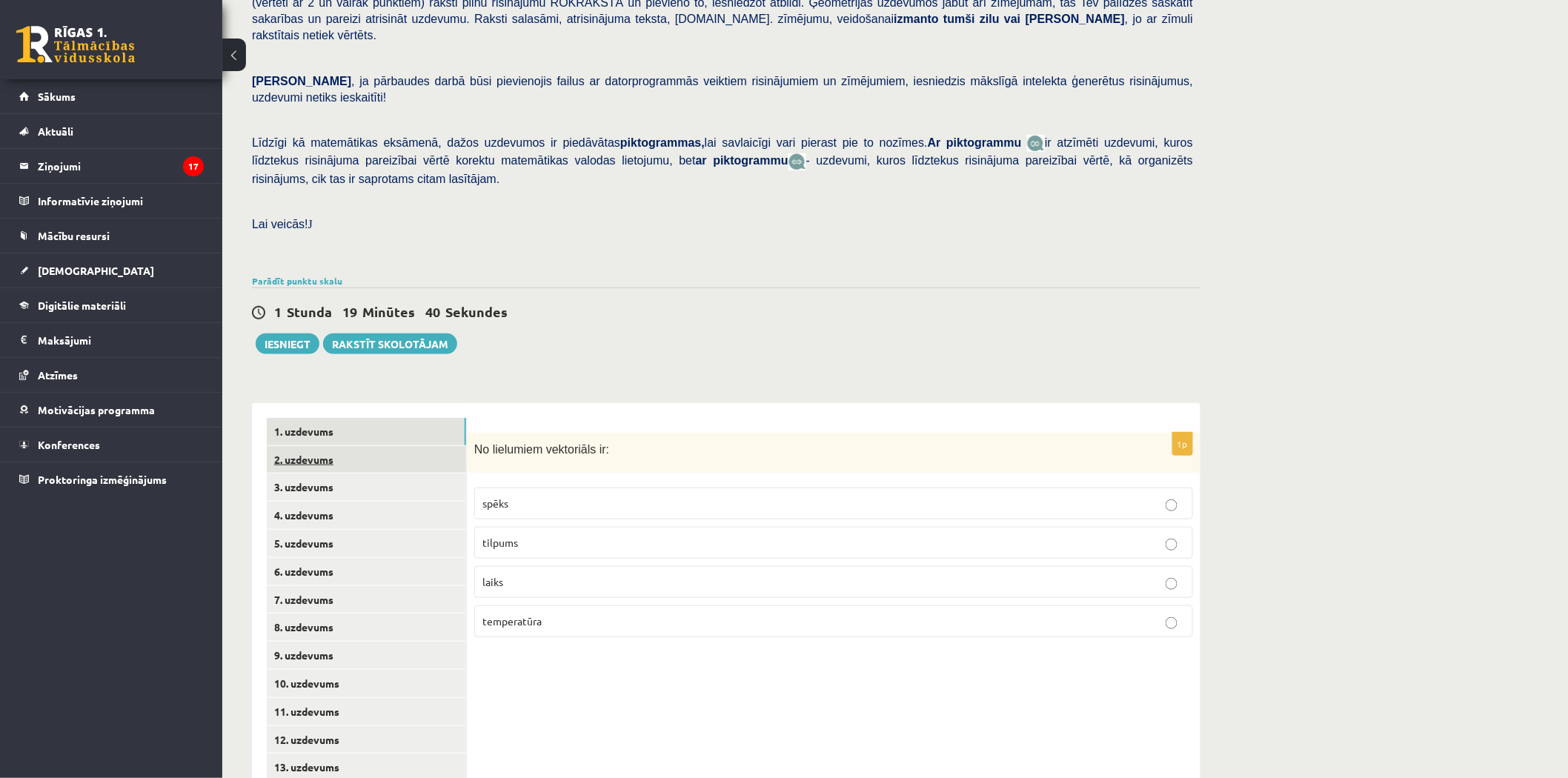
click at [296, 446] on link "2. uzdevums" at bounding box center [366, 460] width 199 height 28
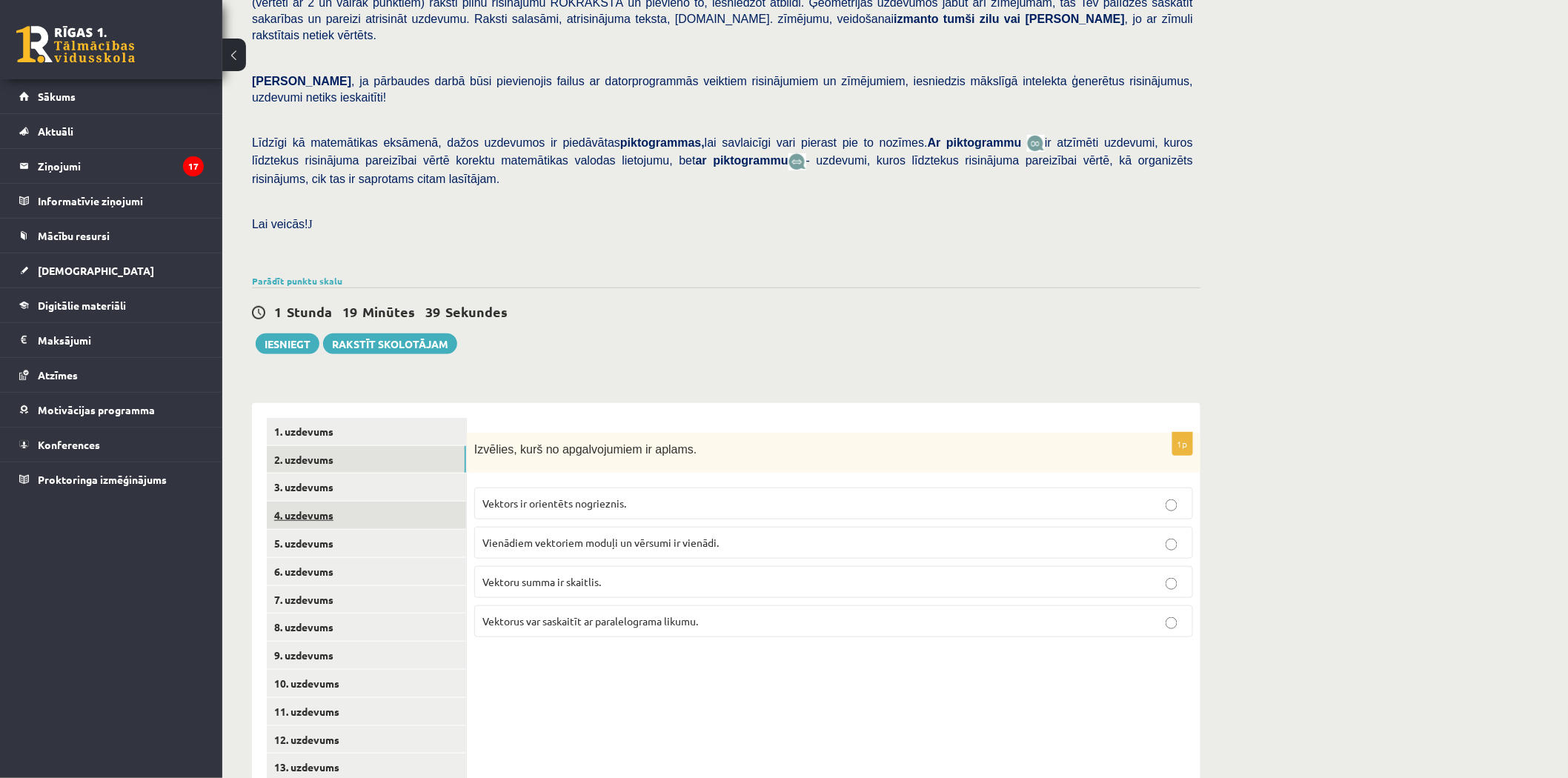
click at [325, 502] on link "4. uzdevums" at bounding box center [366, 515] width 199 height 28
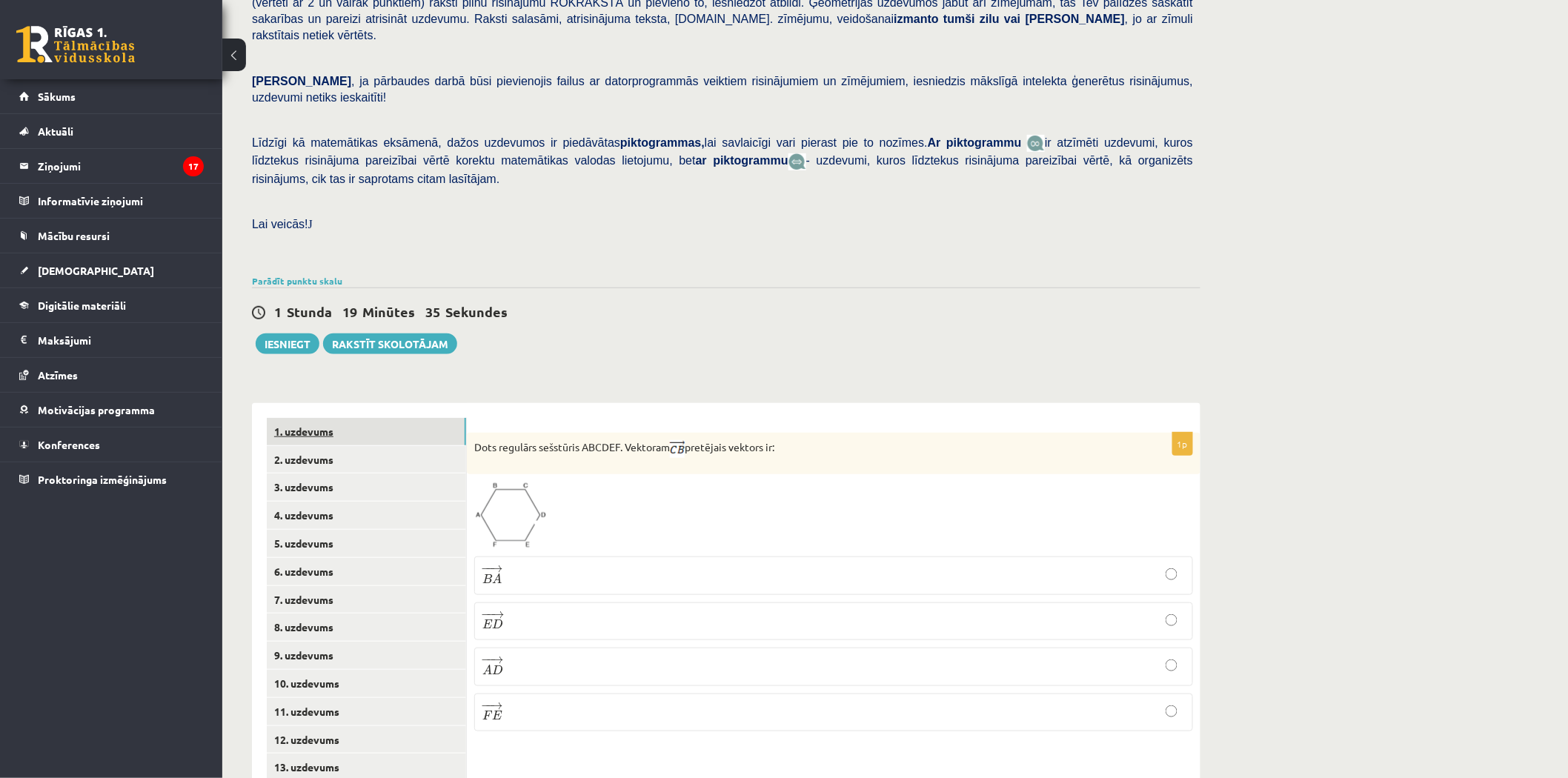
click at [315, 418] on link "1. uzdevums" at bounding box center [366, 431] width 199 height 28
click at [321, 446] on link "2. uzdevums" at bounding box center [366, 460] width 199 height 28
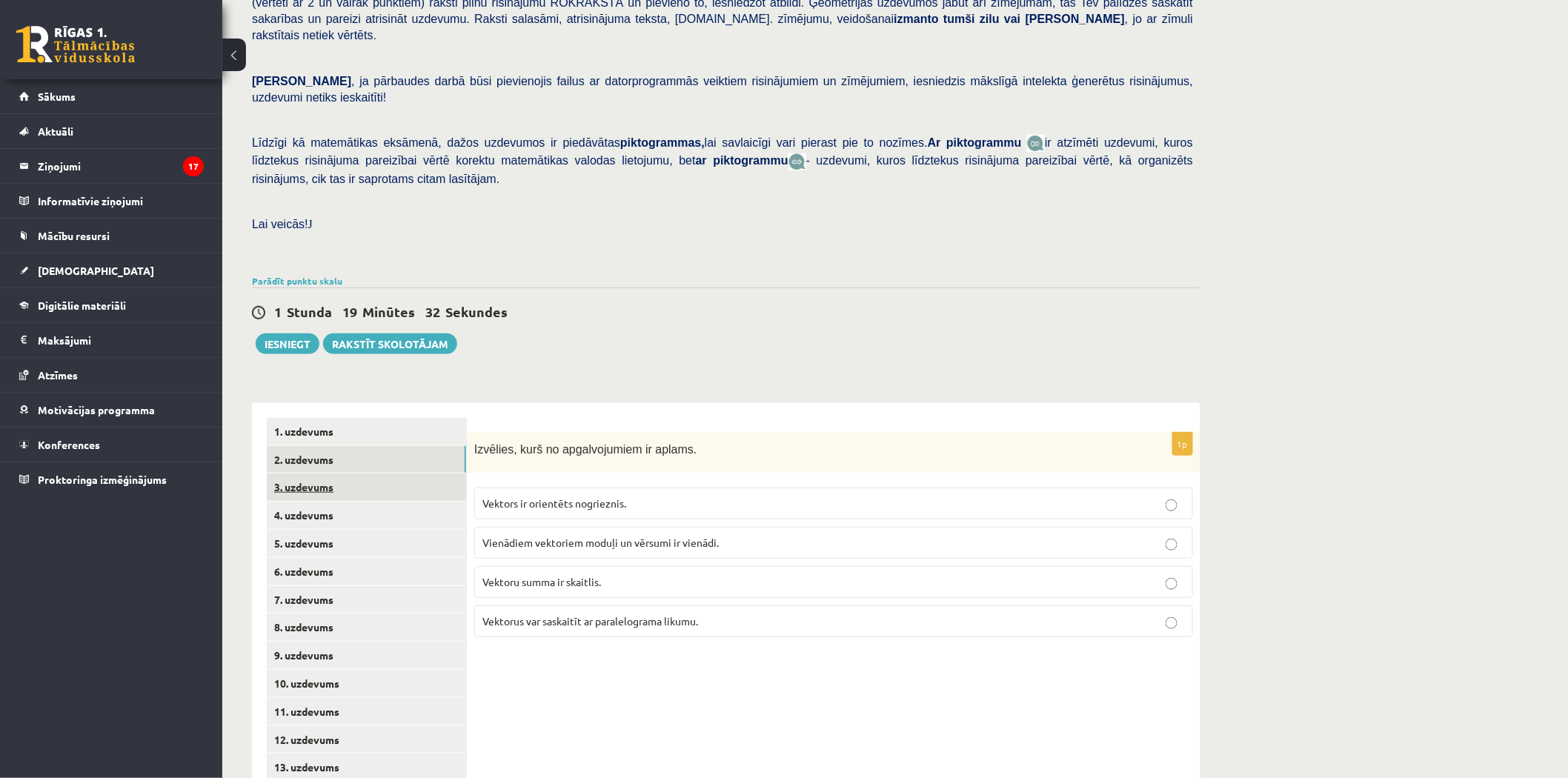
click at [323, 474] on link "3. uzdevums" at bounding box center [366, 487] width 199 height 28
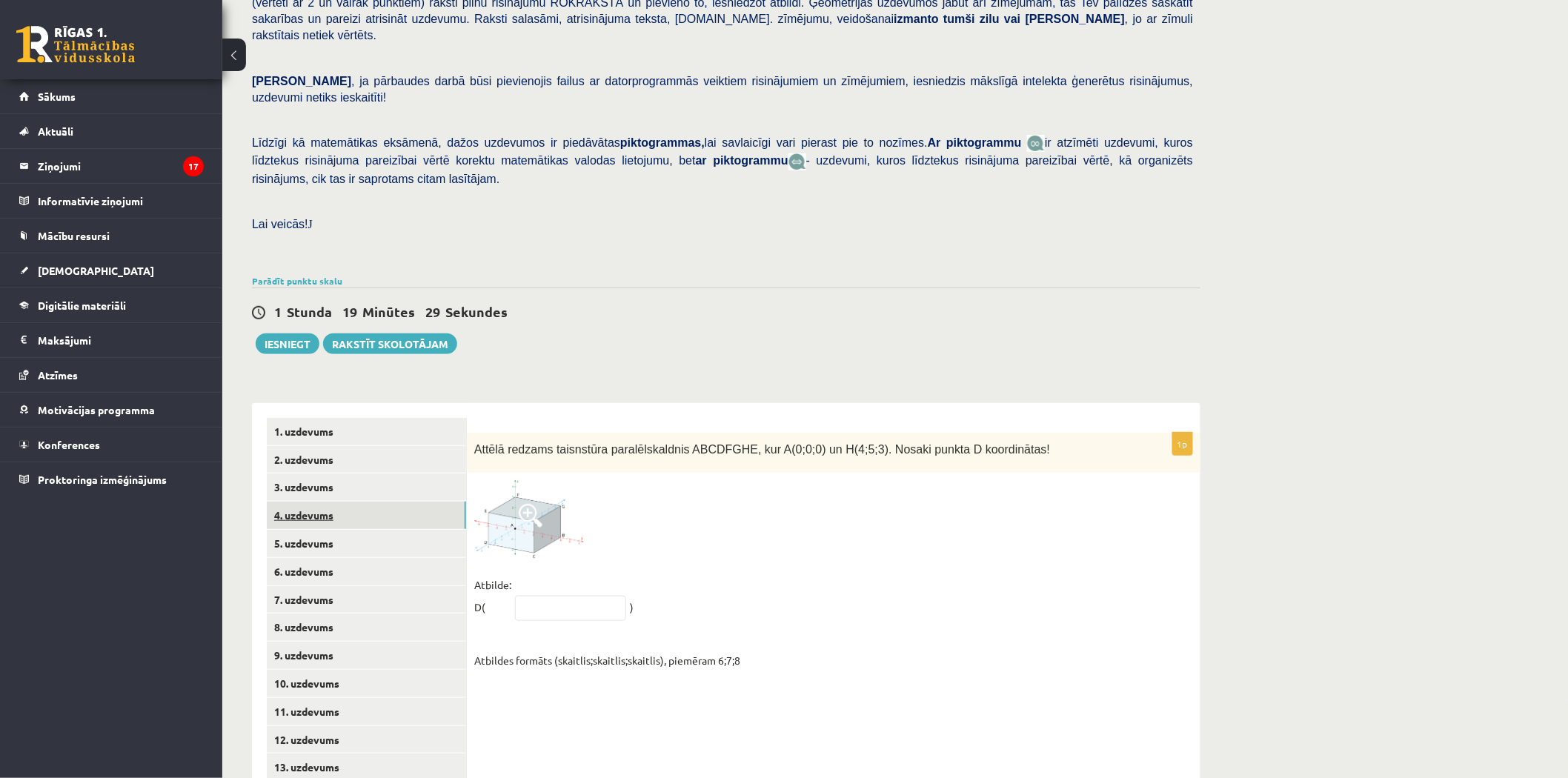
click at [317, 502] on link "4. uzdevums" at bounding box center [366, 515] width 199 height 28
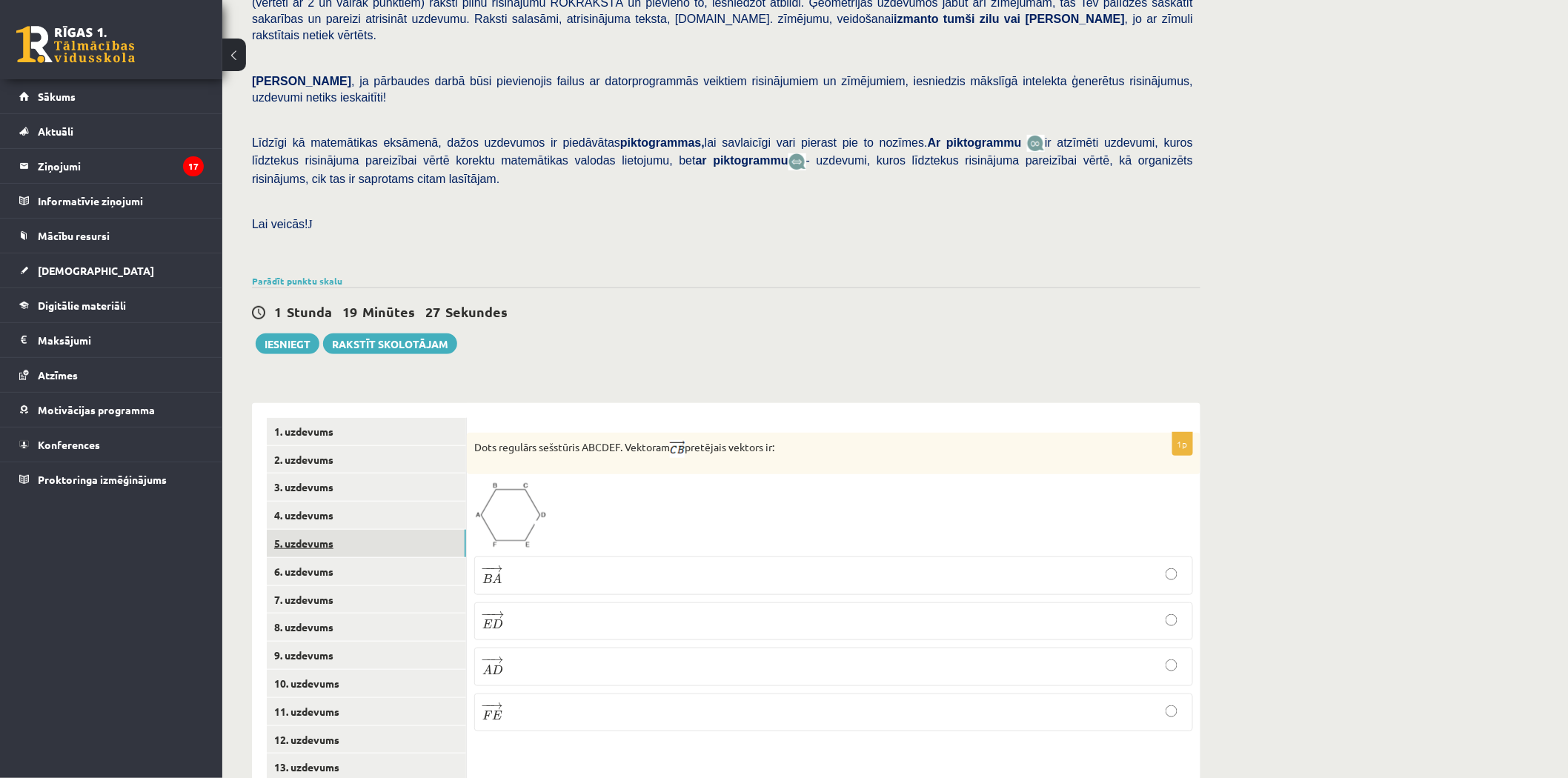
click at [300, 530] on link "5. uzdevums" at bounding box center [366, 544] width 199 height 28
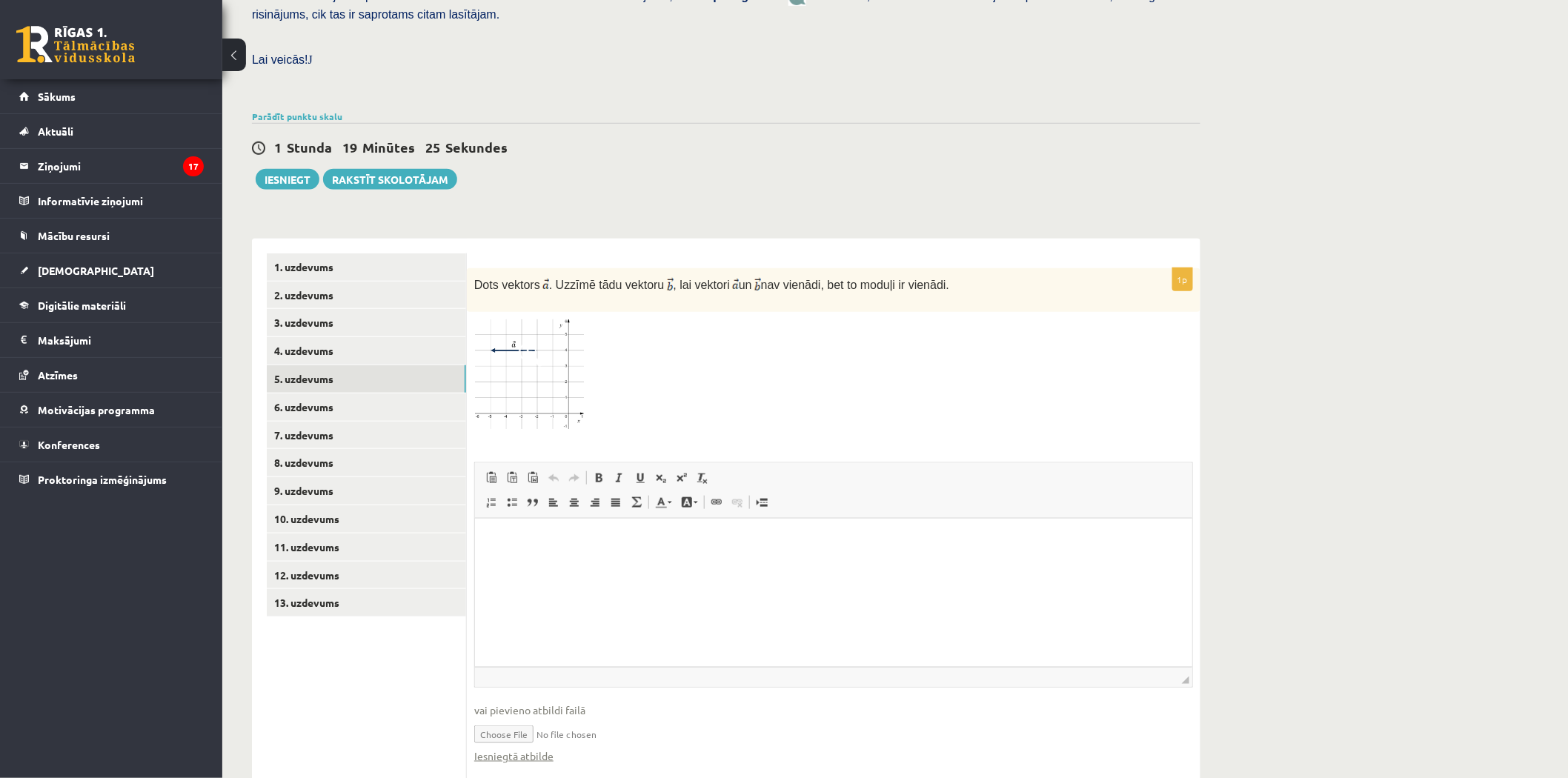
scroll to position [409, 0]
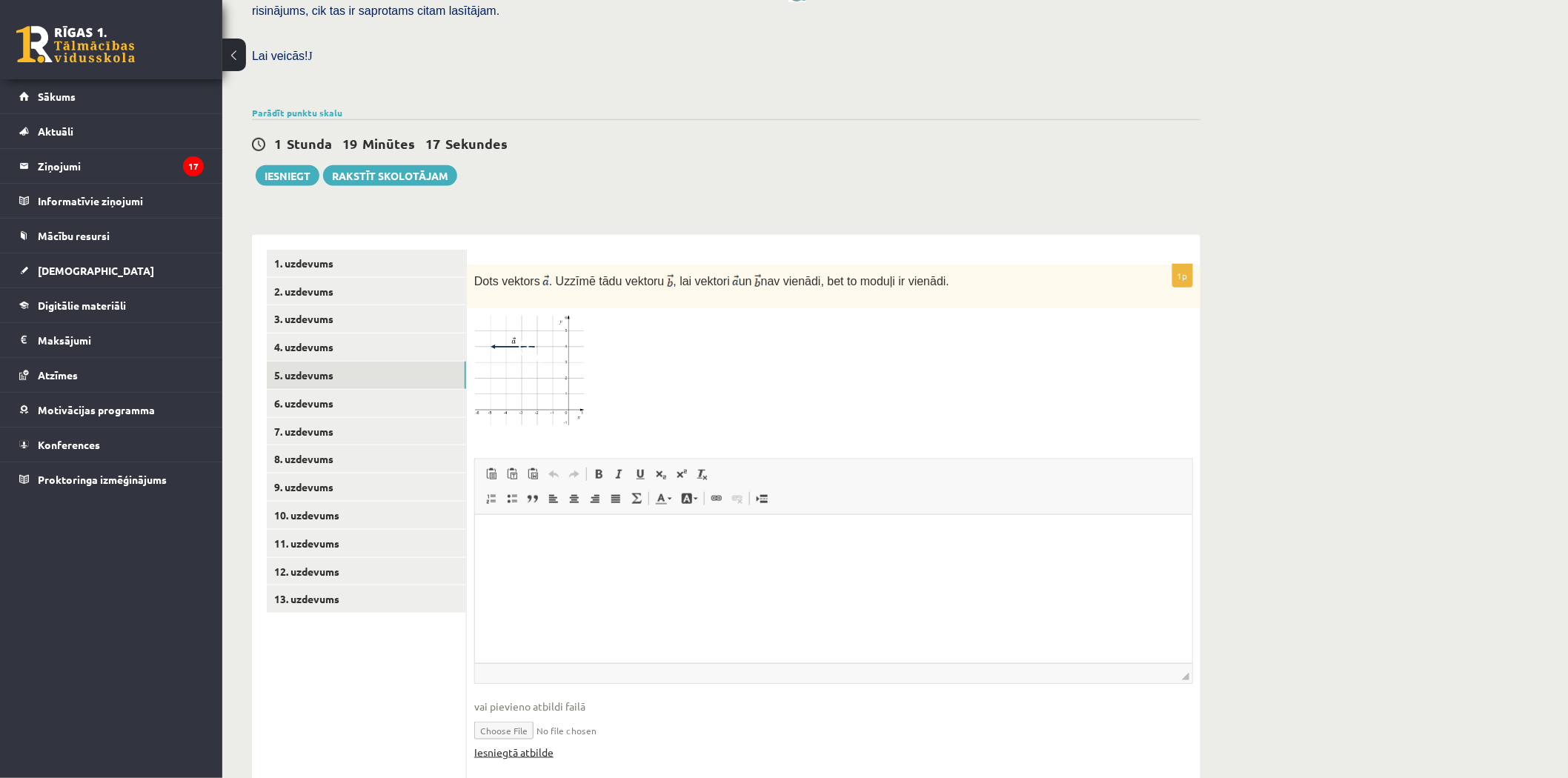
click at [523, 745] on link "Iesniegtā atbilde" at bounding box center [513, 752] width 80 height 15
click at [334, 390] on link "6. uzdevums" at bounding box center [366, 403] width 199 height 28
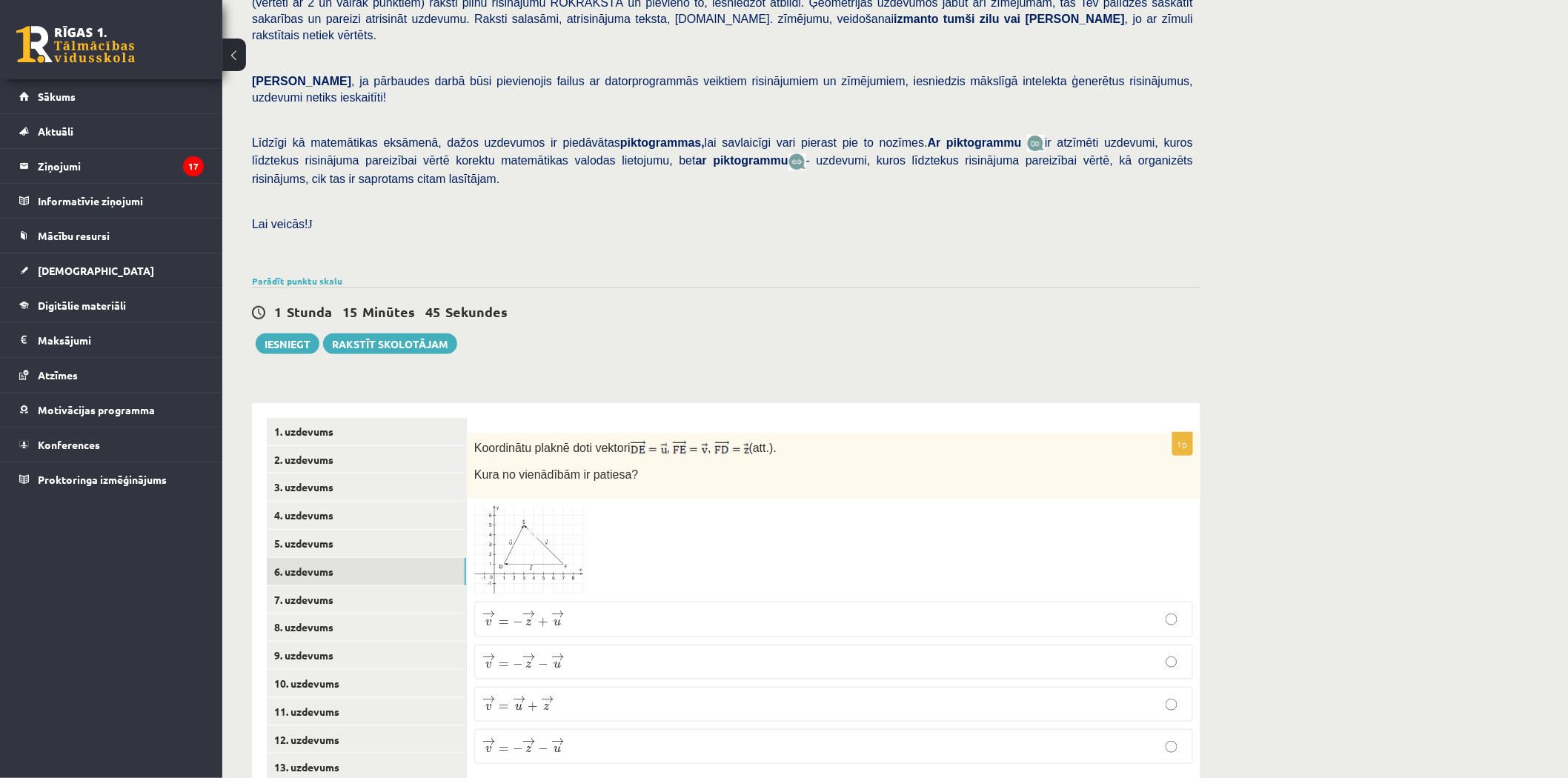
click at [574, 695] on p "→ v = → u + → z v → = u → + z →" at bounding box center [833, 704] width 703 height 19
click at [341, 587] on link "7. uzdevums" at bounding box center [366, 600] width 199 height 28
click at [328, 418] on link "1. uzdevums" at bounding box center [366, 431] width 199 height 28
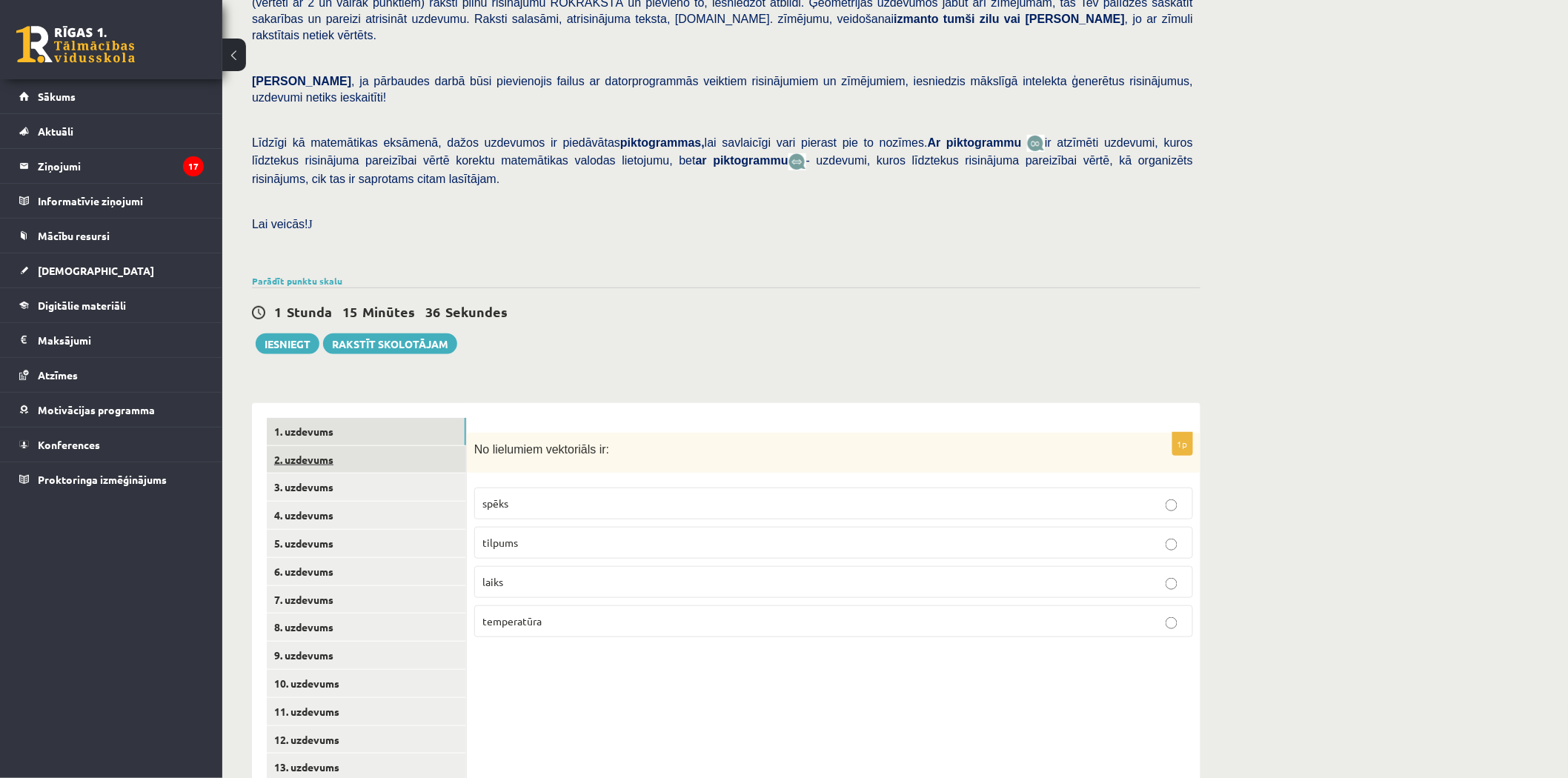
click at [318, 446] on link "2. uzdevums" at bounding box center [366, 460] width 199 height 28
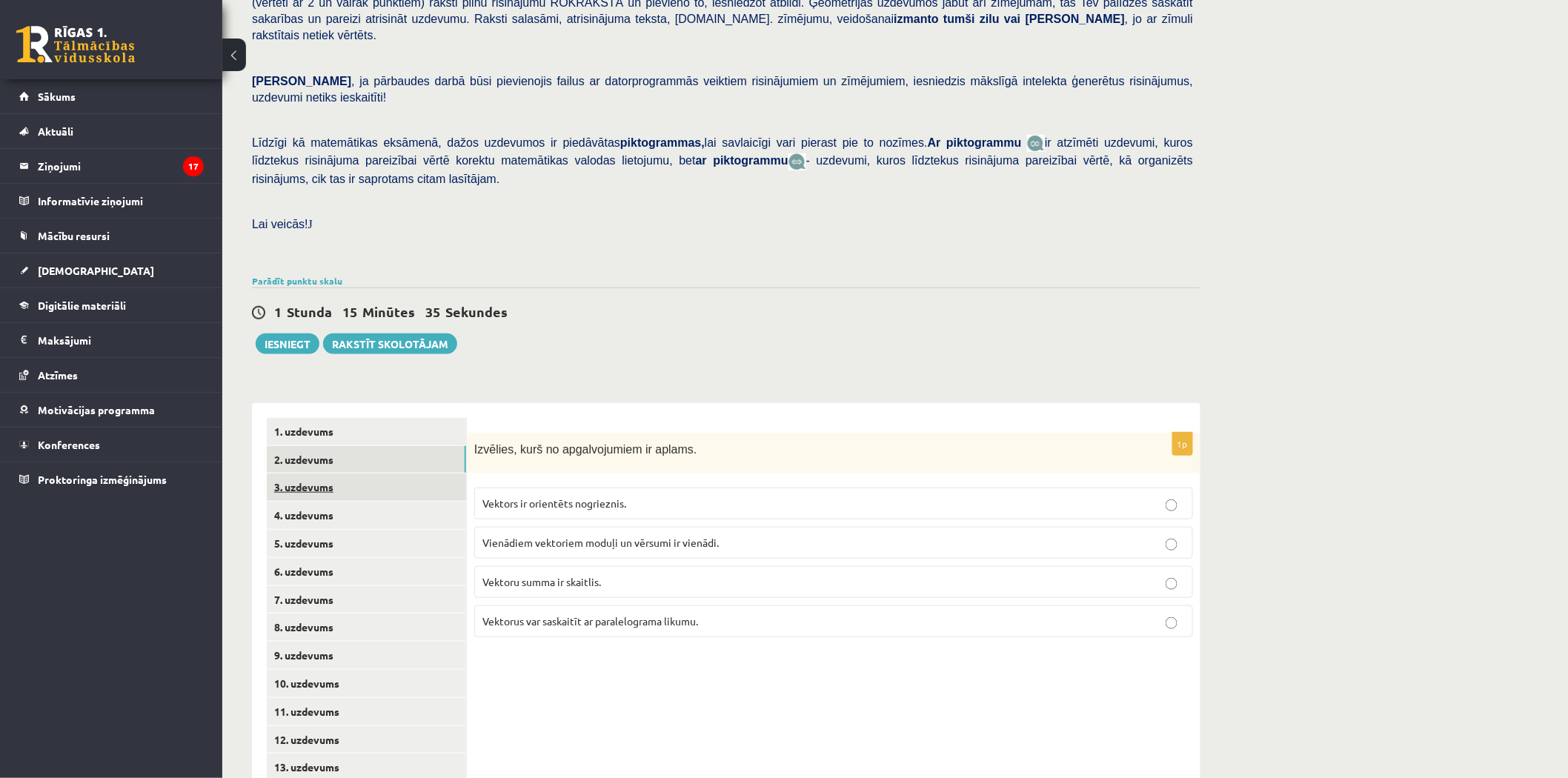
click at [329, 474] on link "3. uzdevums" at bounding box center [366, 487] width 199 height 28
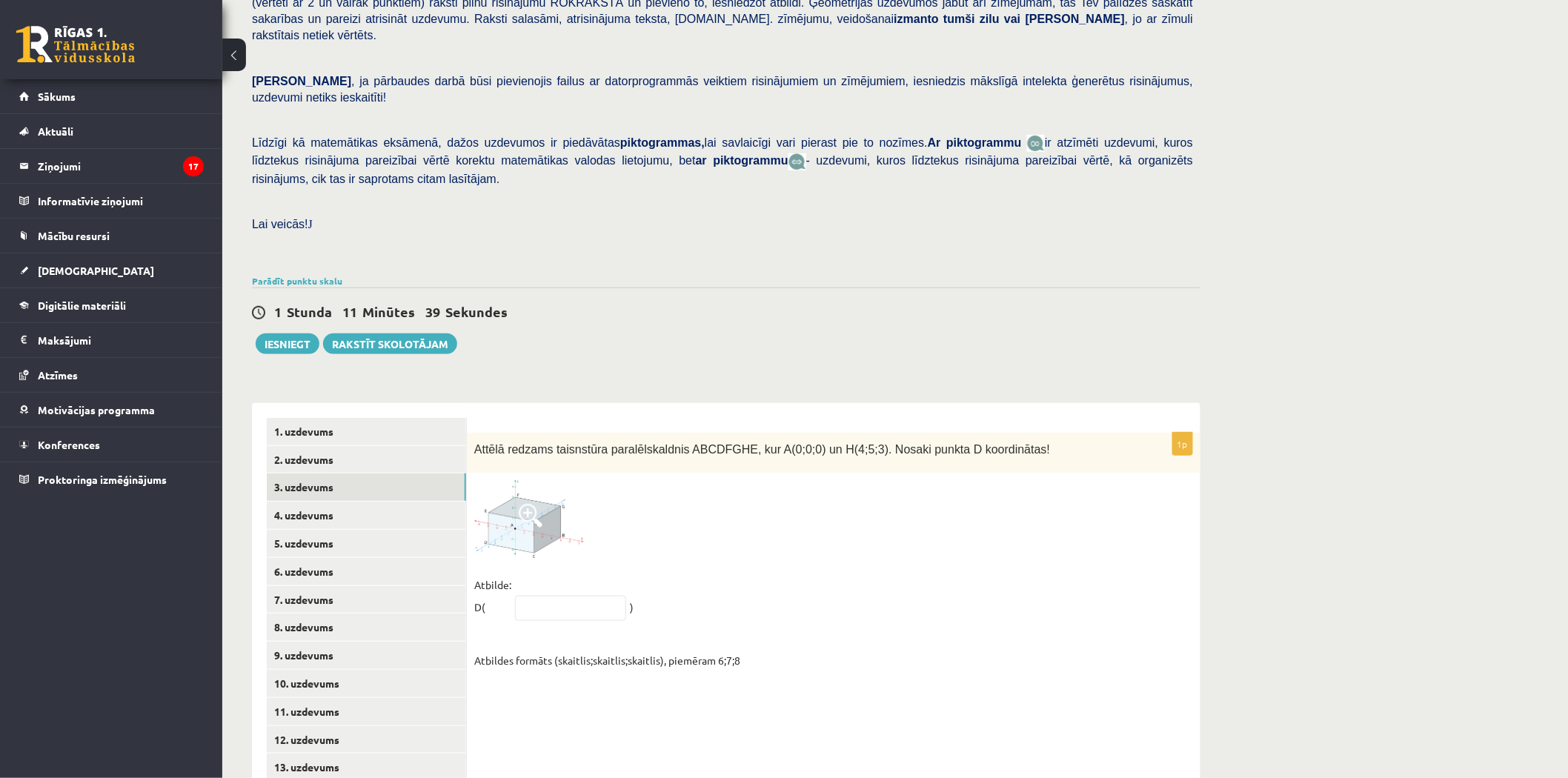
click at [528, 504] on span at bounding box center [530, 516] width 24 height 24
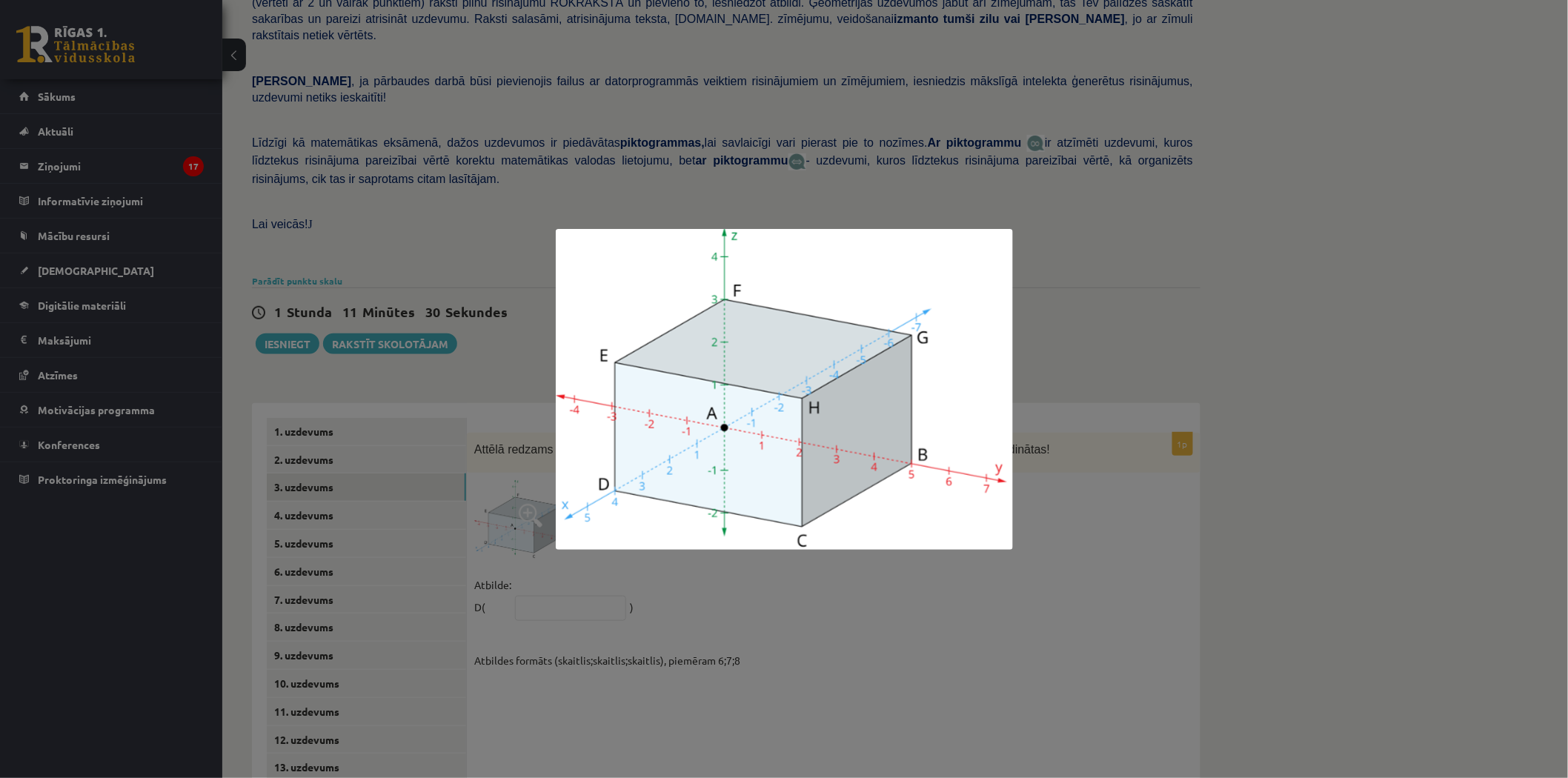
click at [1058, 363] on div at bounding box center [784, 389] width 1568 height 778
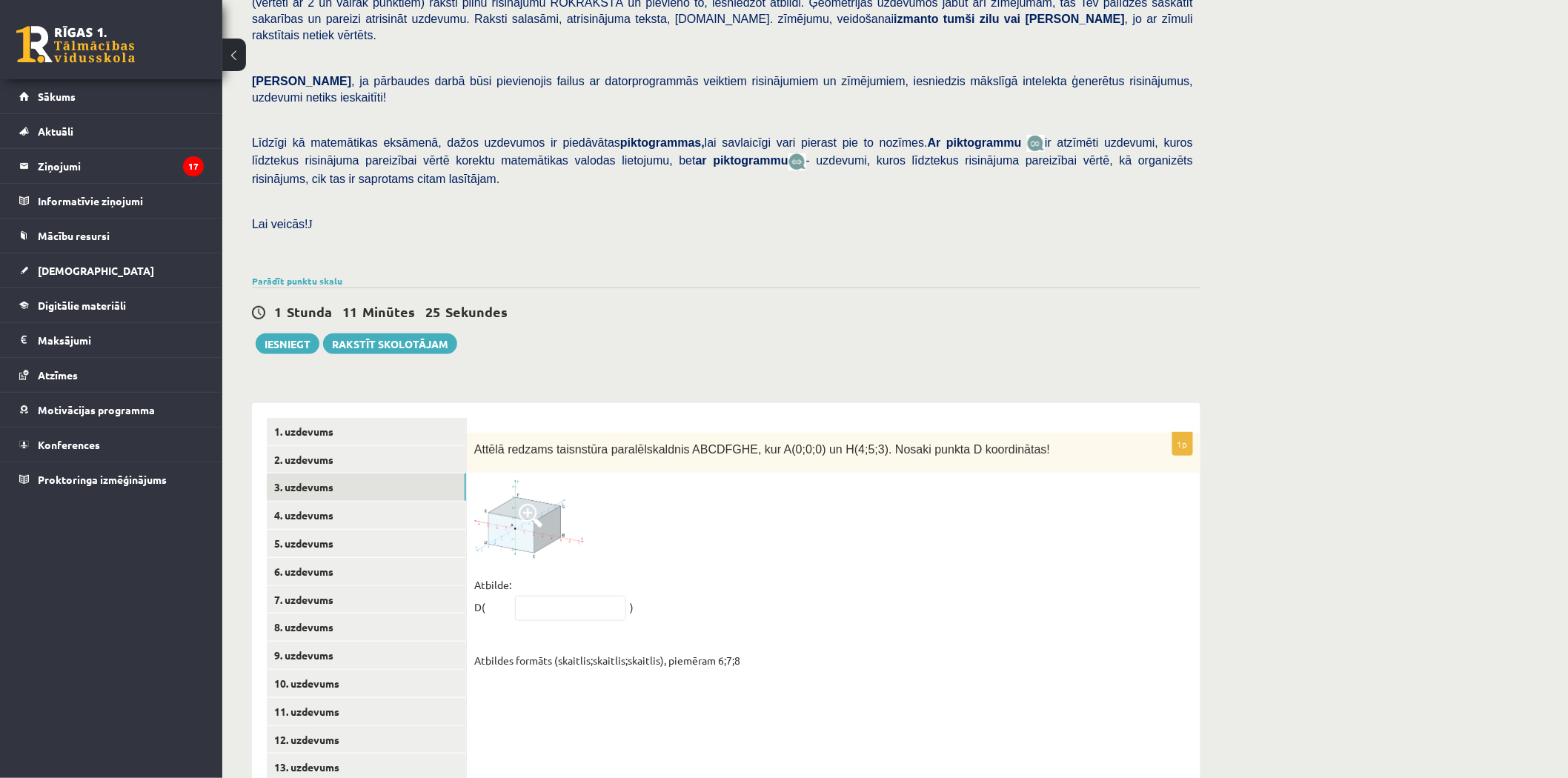
click at [530, 504] on span at bounding box center [530, 516] width 24 height 24
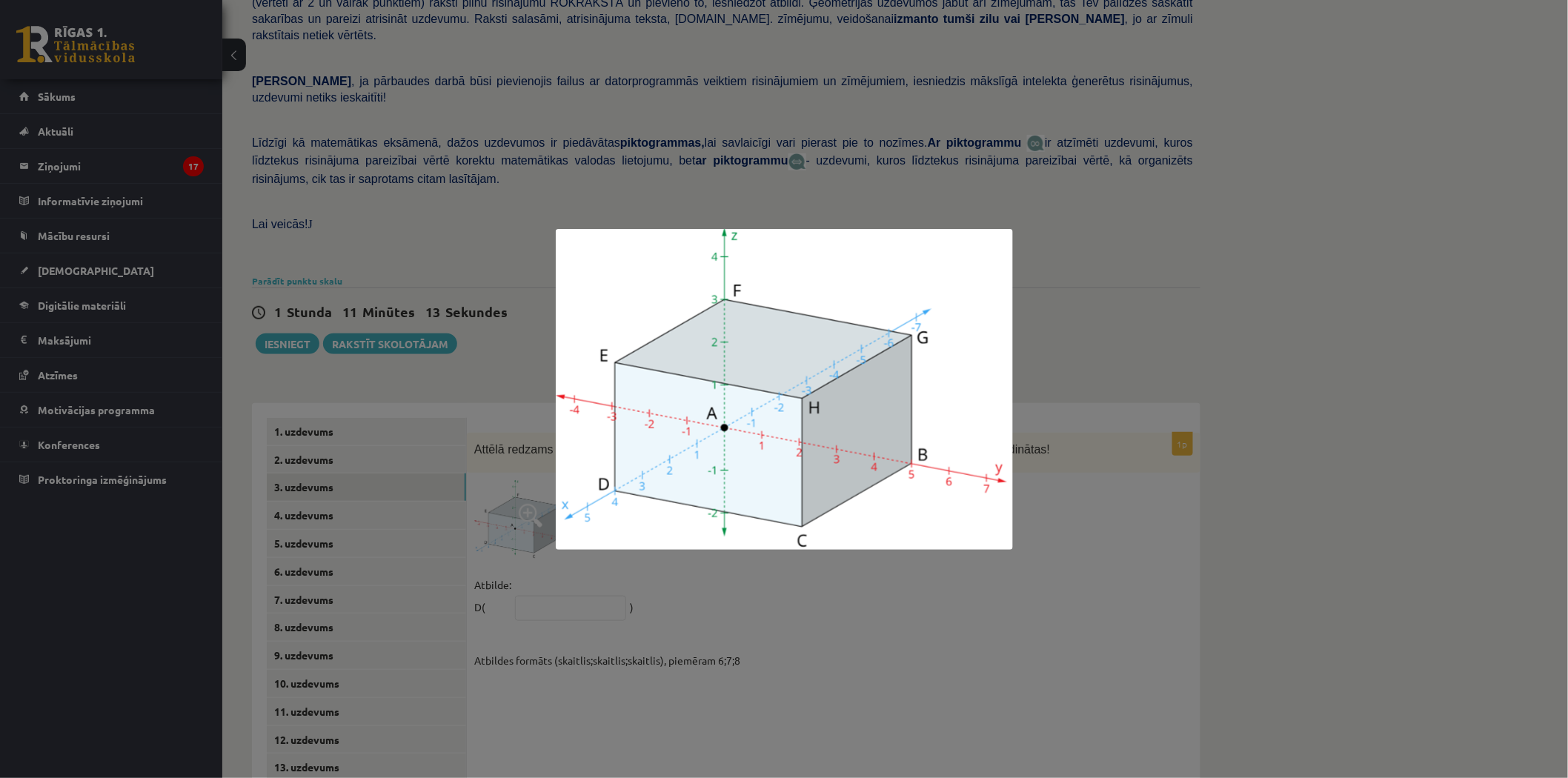
click at [690, 577] on div at bounding box center [784, 389] width 1568 height 778
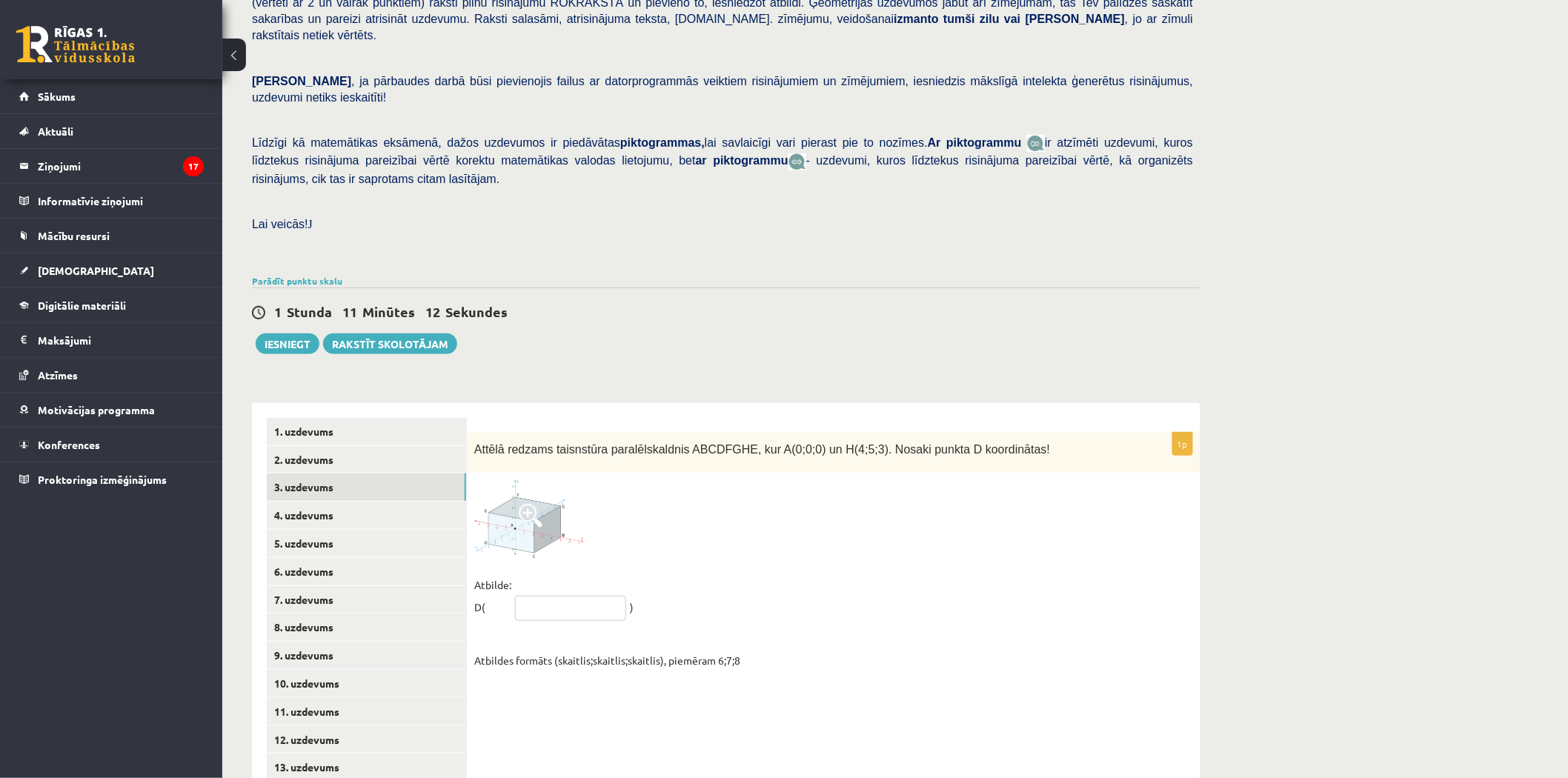
click at [549, 596] on input "text" at bounding box center [570, 608] width 111 height 25
type input "*****"
click at [954, 624] on div "1p Attēlā redzams taisnstūra paralēlskaldnis ABCDFGHE, kur A(0;0;0) un H(4;5;3)…" at bounding box center [833, 555] width 733 height 246
click at [342, 502] on link "4. uzdevums" at bounding box center [366, 515] width 199 height 28
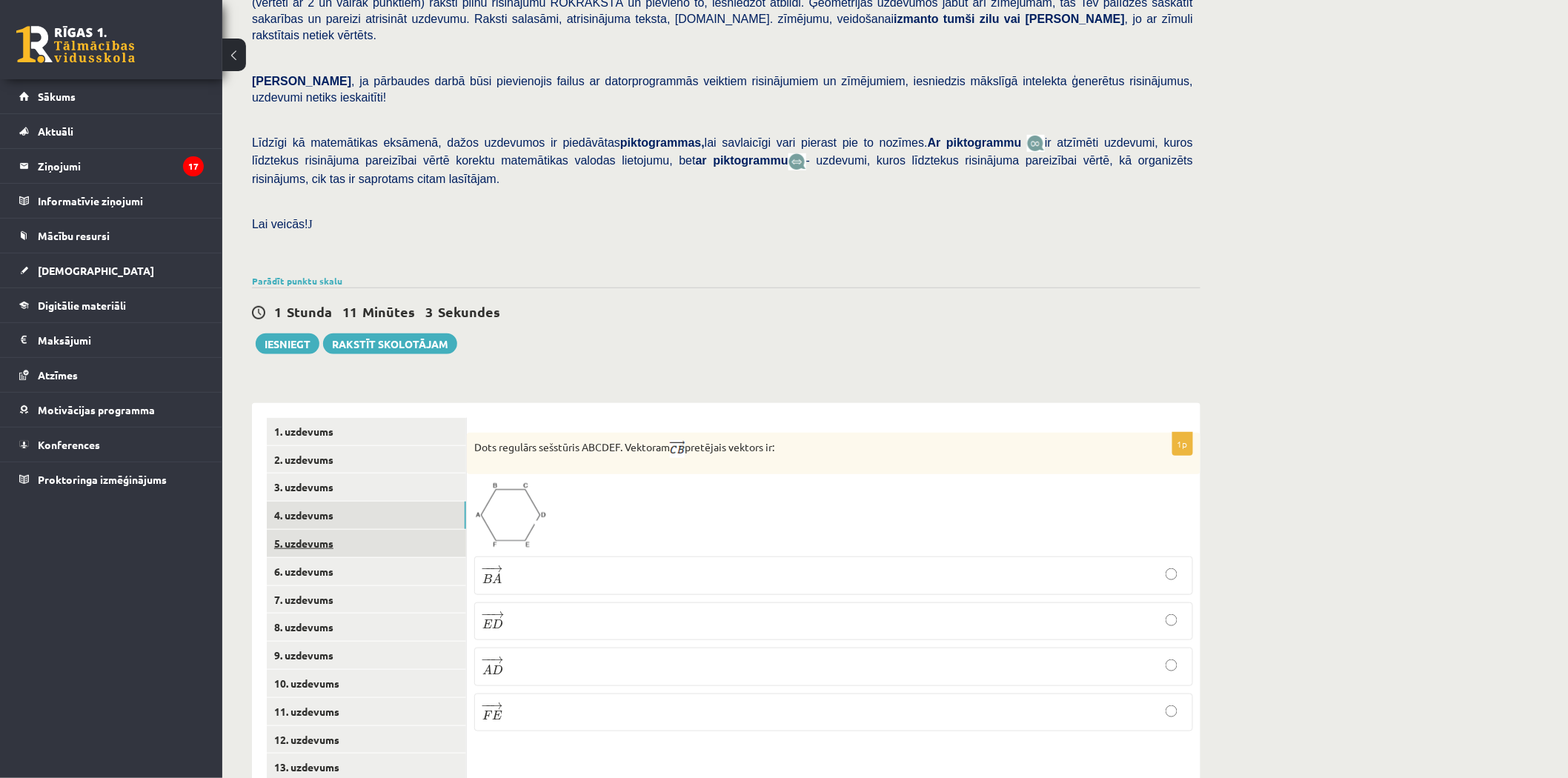
click at [335, 530] on link "5. uzdevums" at bounding box center [366, 544] width 199 height 28
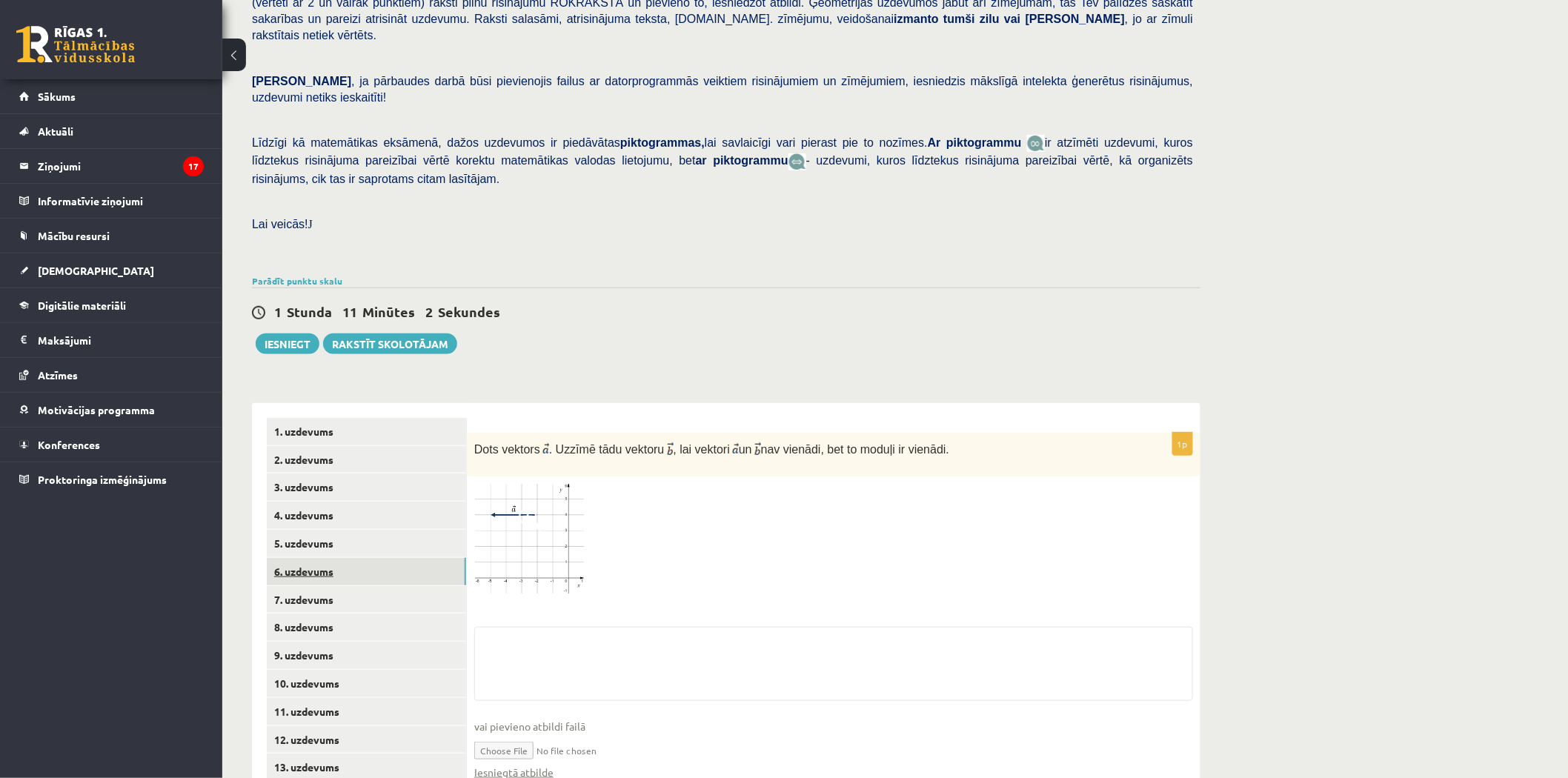
click at [337, 558] on link "6. uzdevums" at bounding box center [366, 571] width 199 height 28
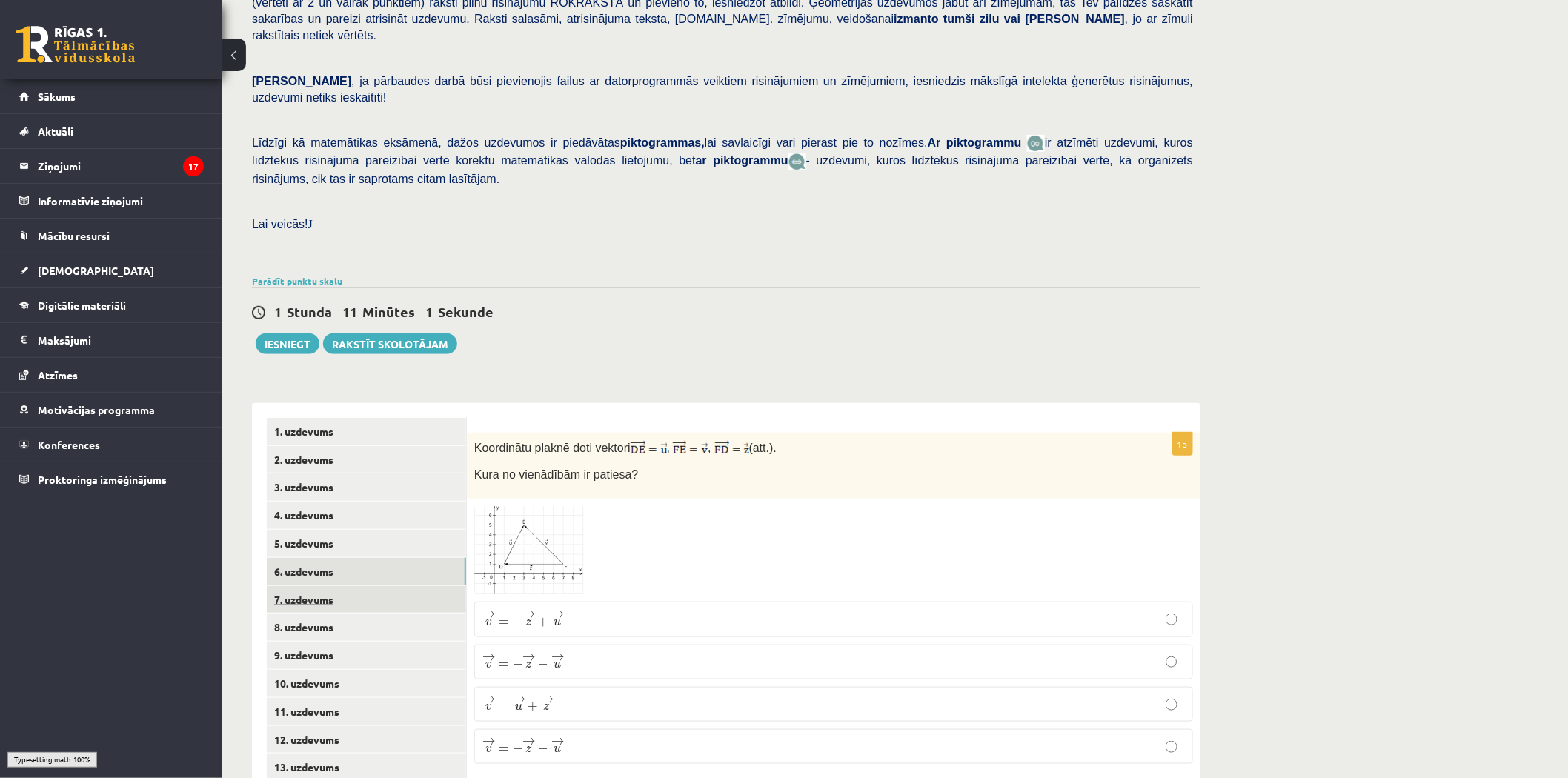
click at [333, 587] on link "7. uzdevums" at bounding box center [366, 600] width 199 height 28
click at [330, 613] on link "8. uzdevums" at bounding box center [366, 627] width 199 height 28
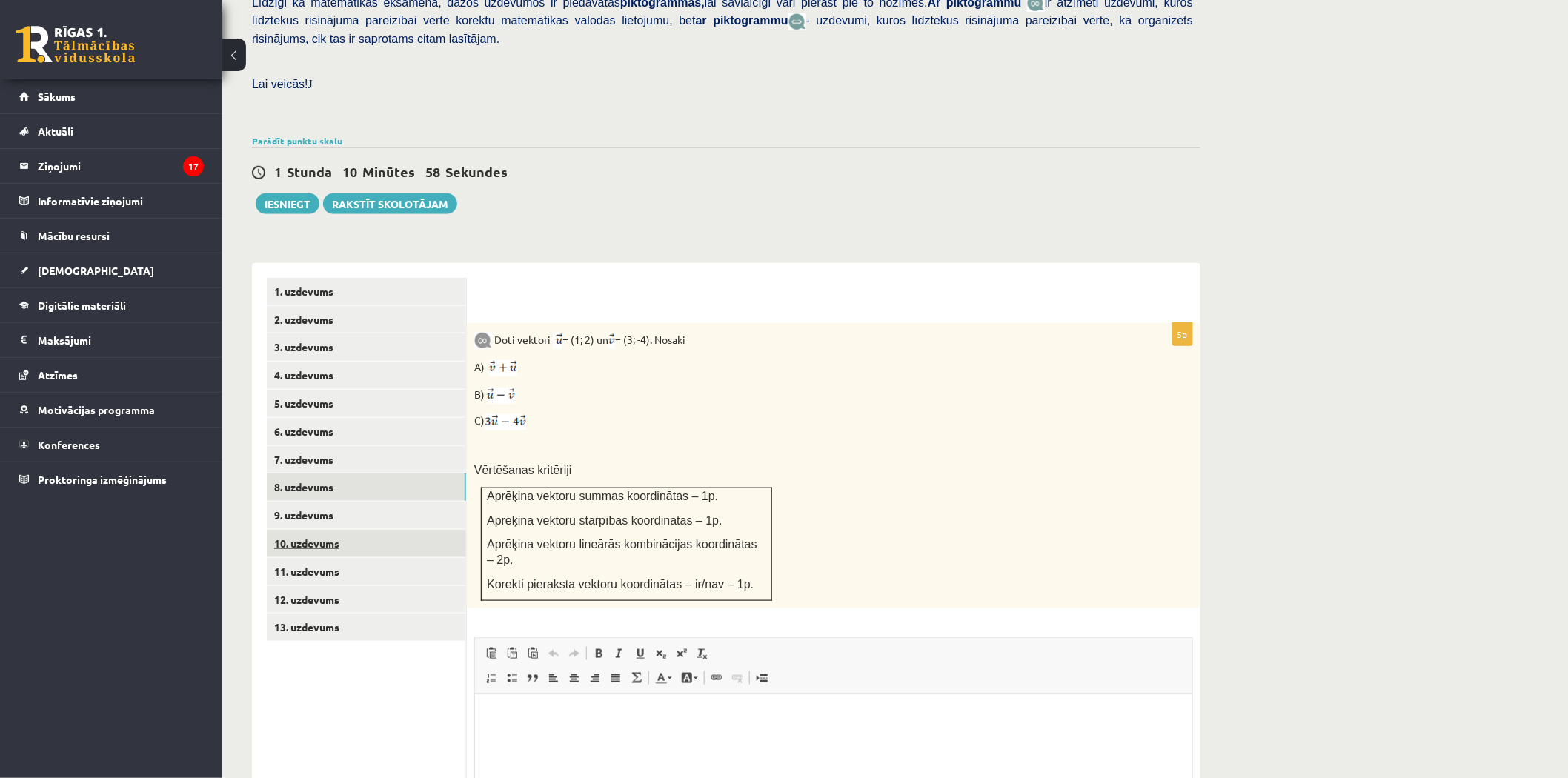
scroll to position [0, 0]
click at [313, 502] on link "9. uzdevums" at bounding box center [366, 515] width 199 height 28
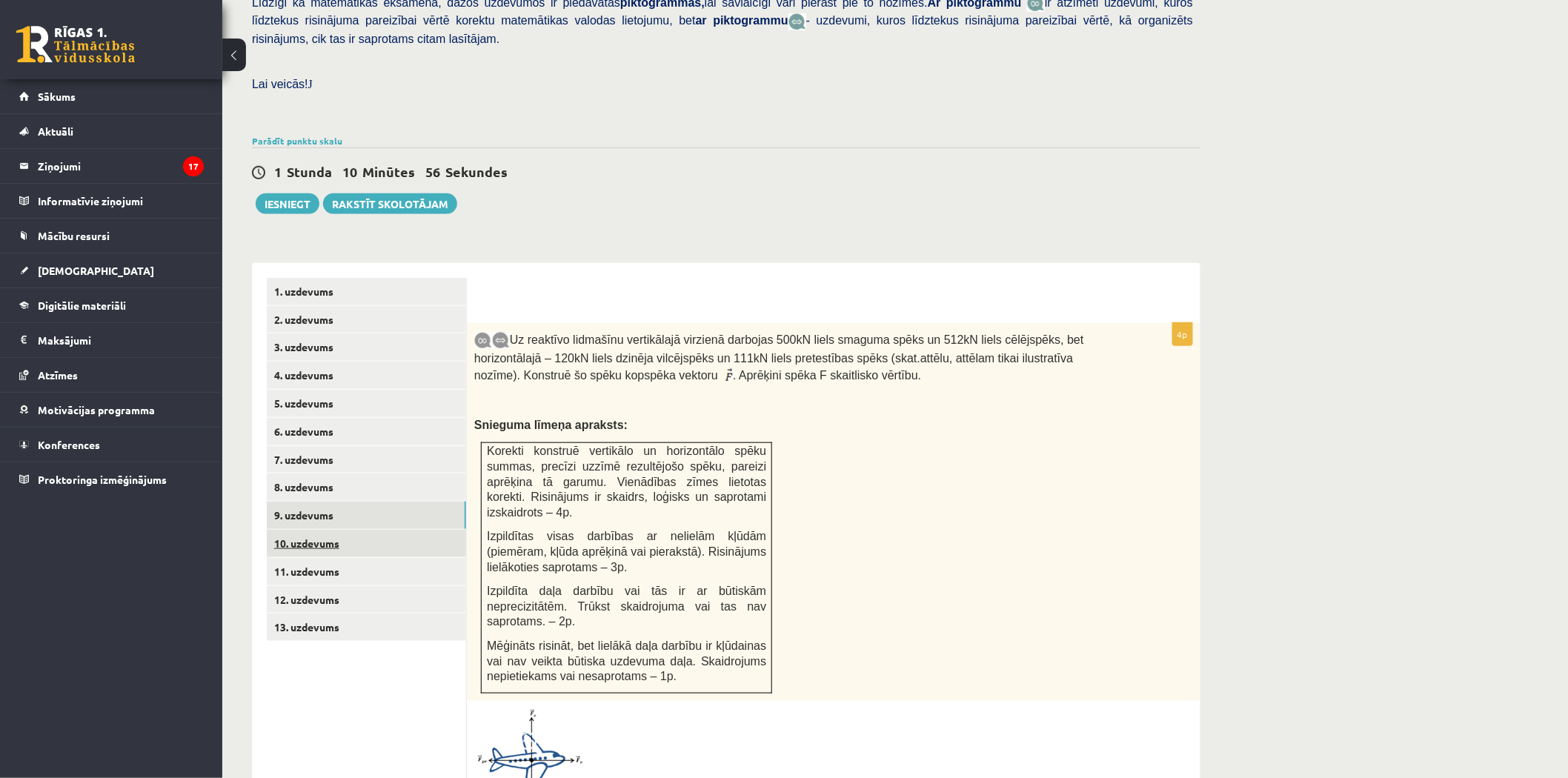
click at [331, 530] on link "10. uzdevums" at bounding box center [366, 544] width 199 height 28
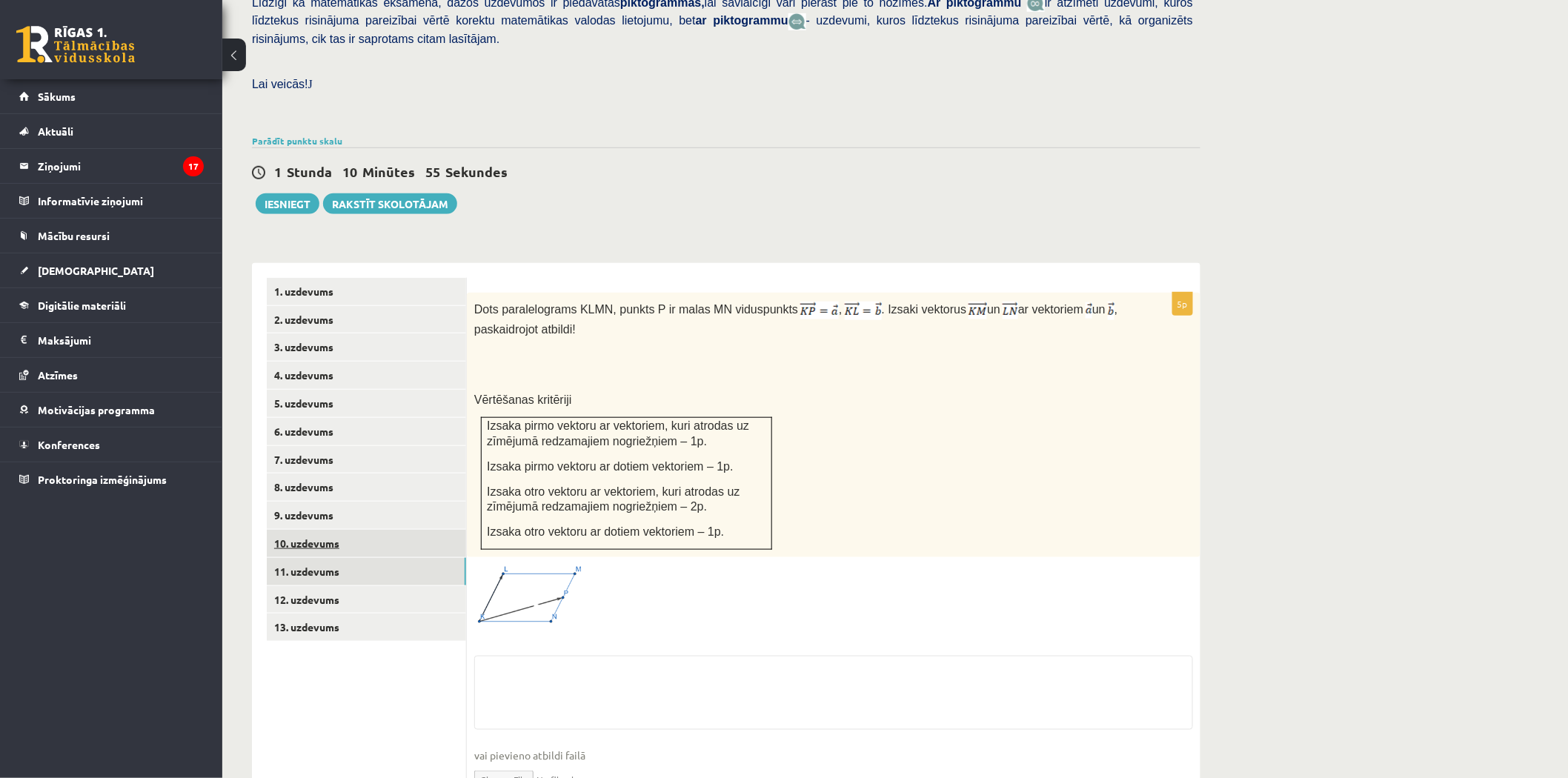
click at [328, 558] on link "11. uzdevums" at bounding box center [366, 571] width 199 height 28
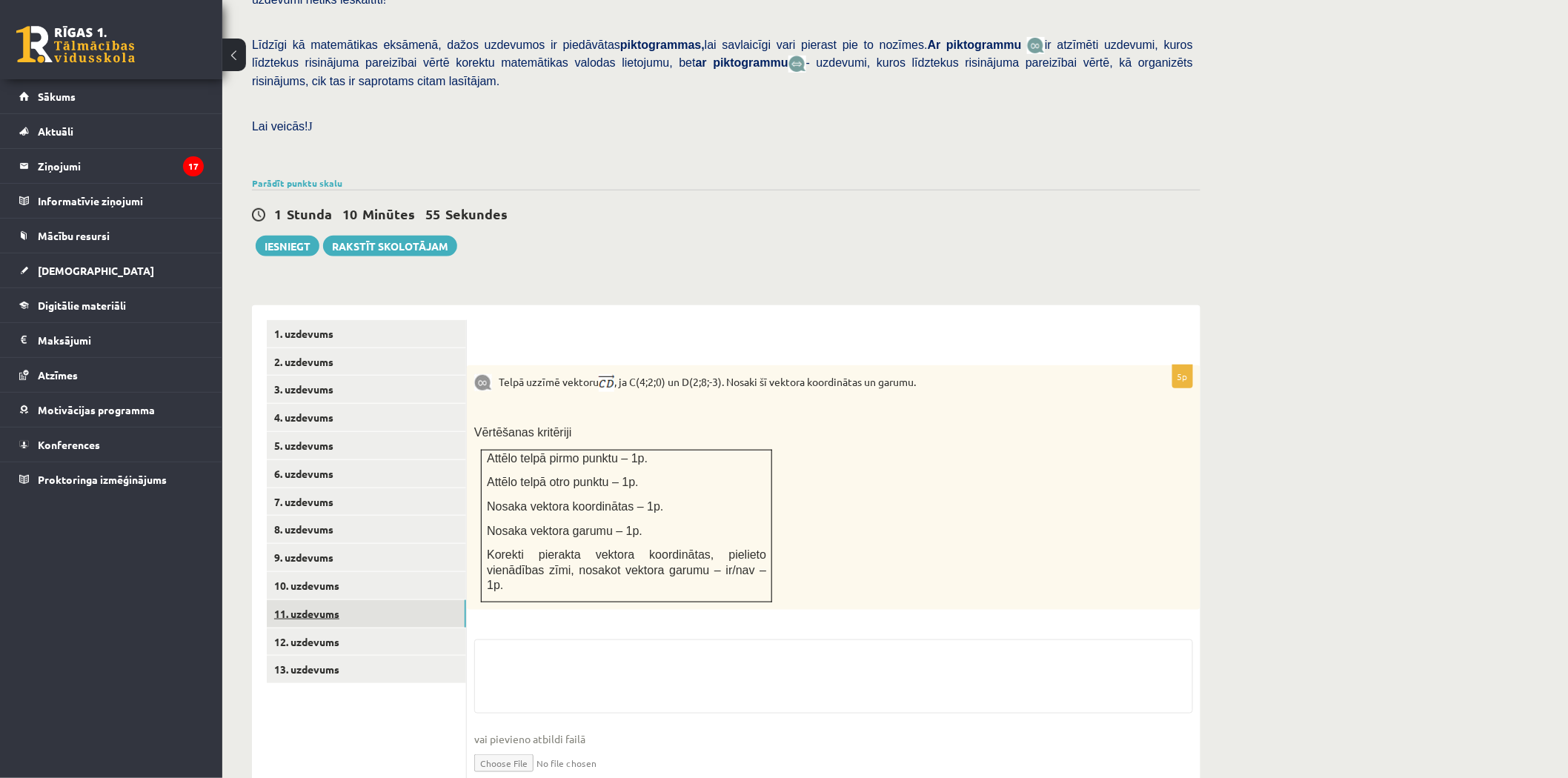
click at [329, 600] on link "11. uzdevums" at bounding box center [366, 613] width 199 height 28
click at [339, 629] on link "12. uzdevums" at bounding box center [366, 642] width 199 height 28
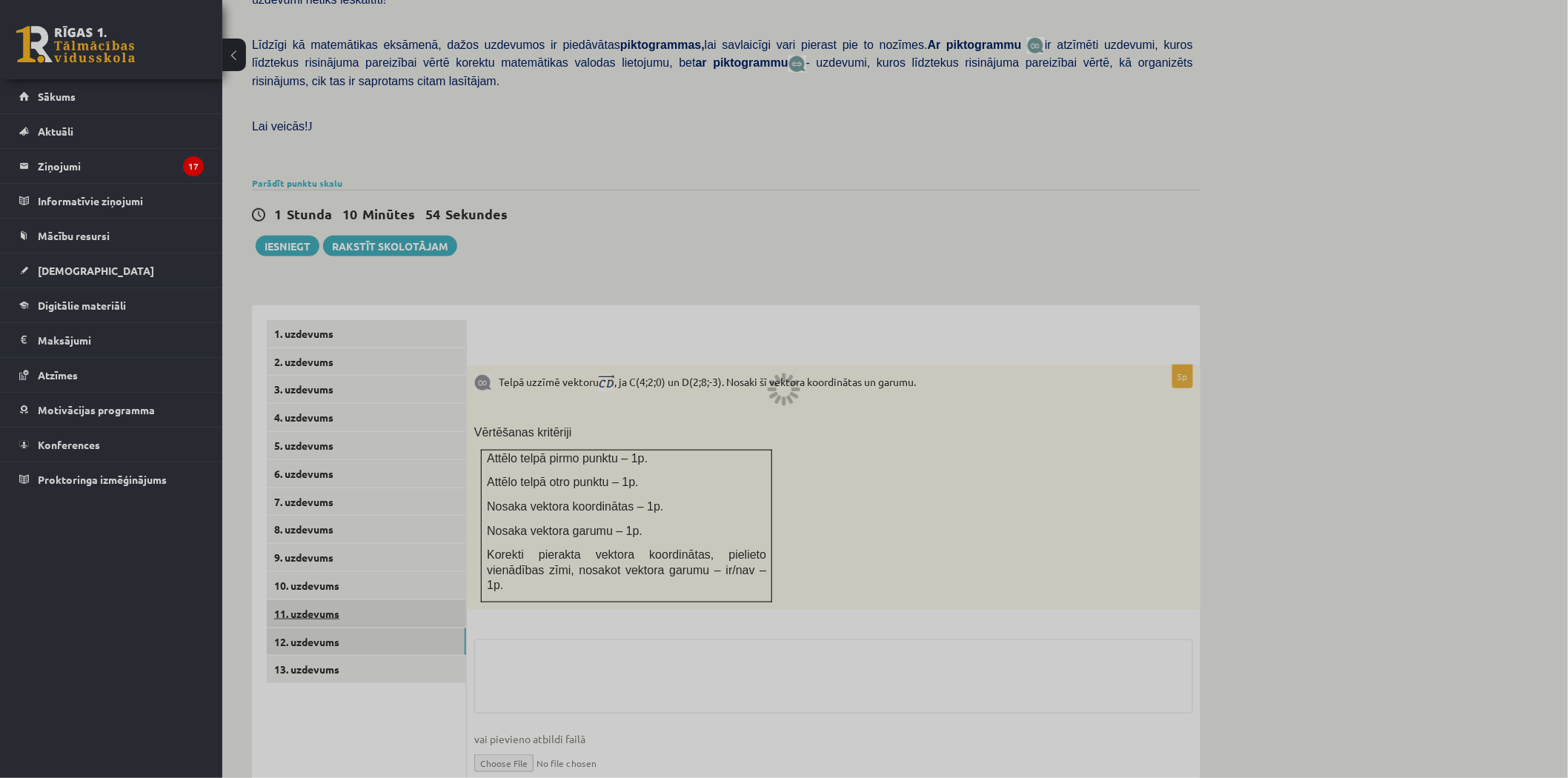
scroll to position [291, 0]
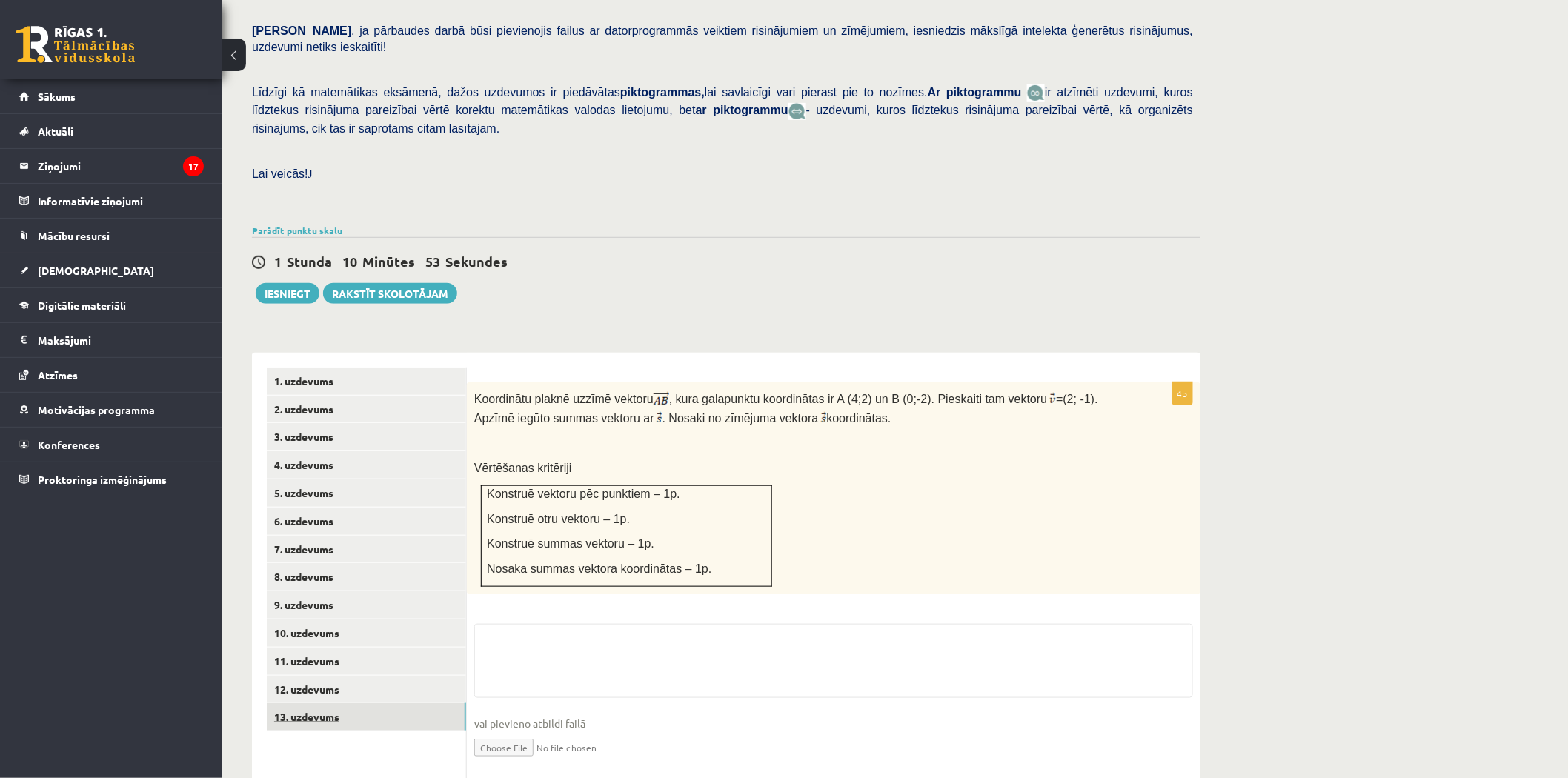
click at [337, 703] on link "13. uzdevums" at bounding box center [366, 716] width 199 height 28
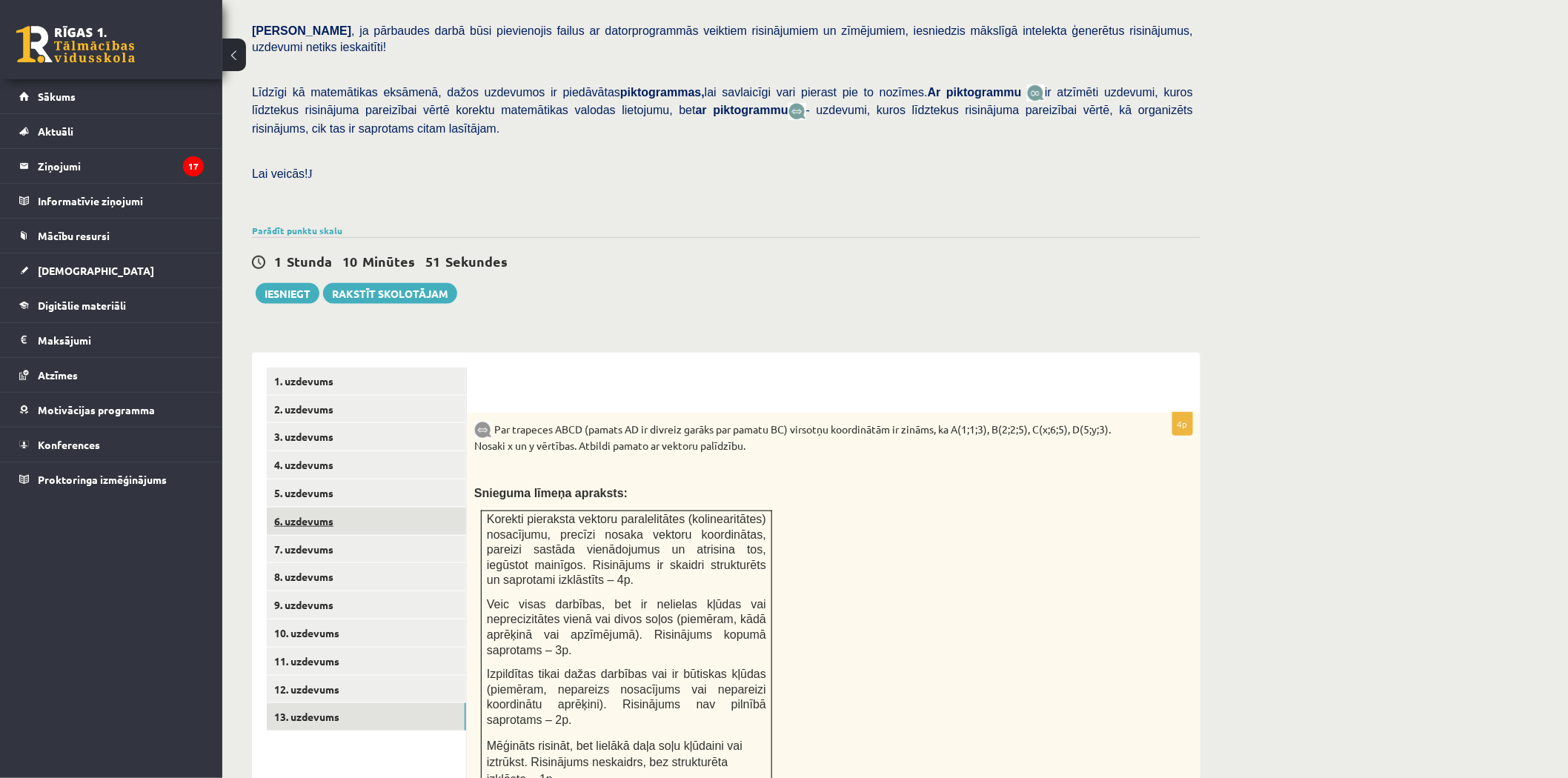
scroll to position [0, 0]
click at [316, 536] on link "7. uzdevums" at bounding box center [366, 549] width 199 height 28
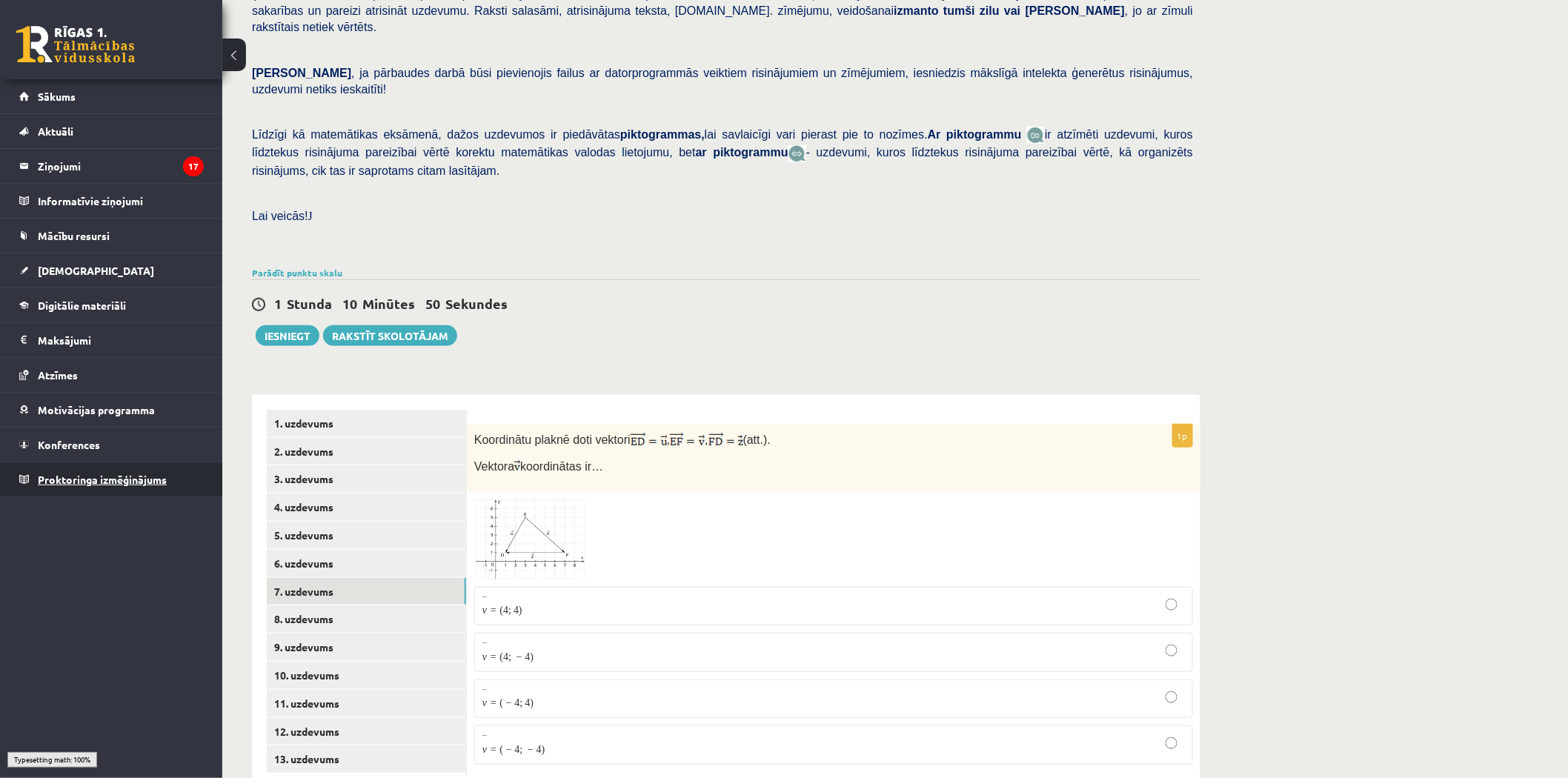
scroll to position [240, 0]
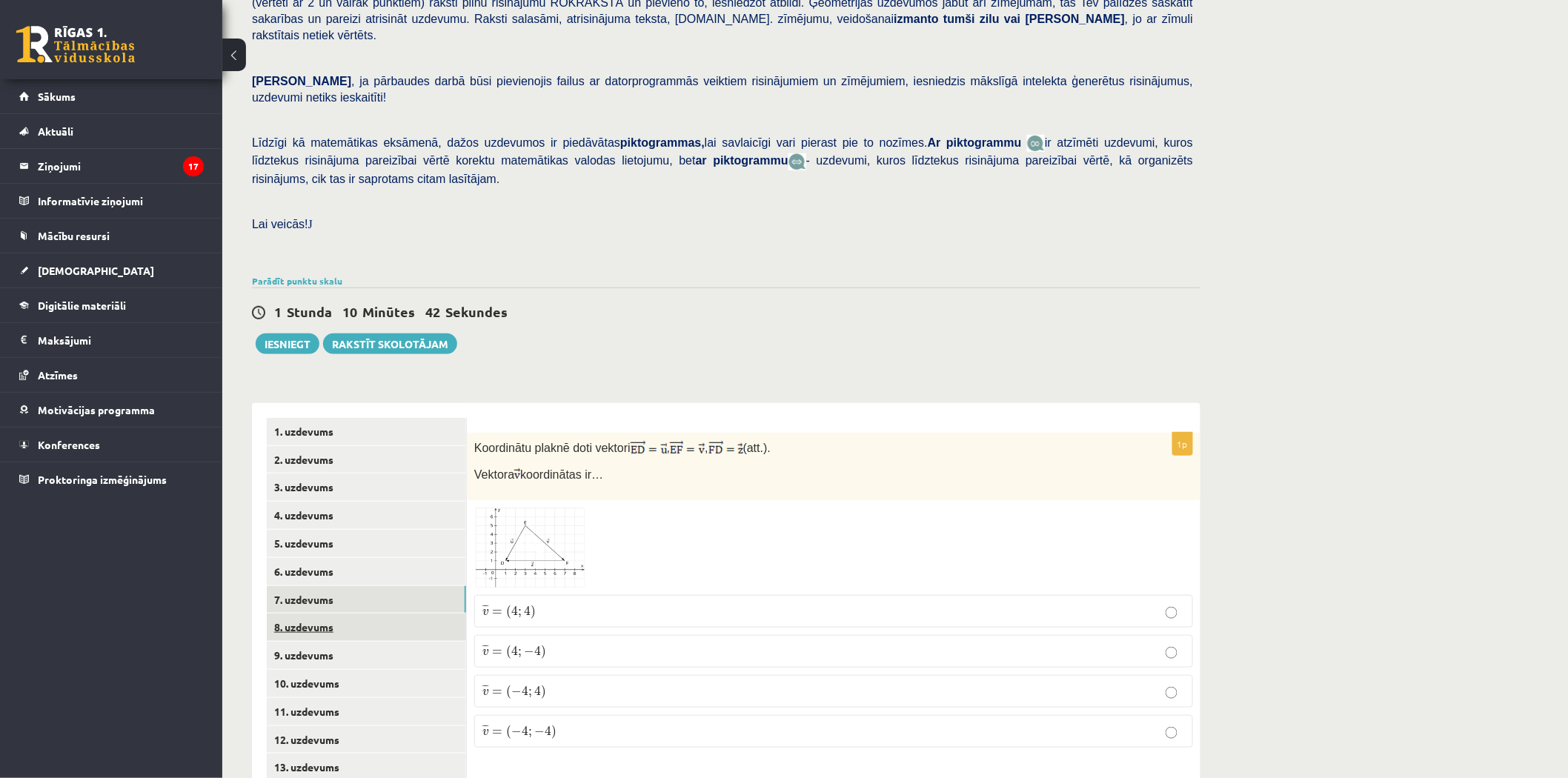
click at [314, 613] on link "8. uzdevums" at bounding box center [366, 627] width 199 height 28
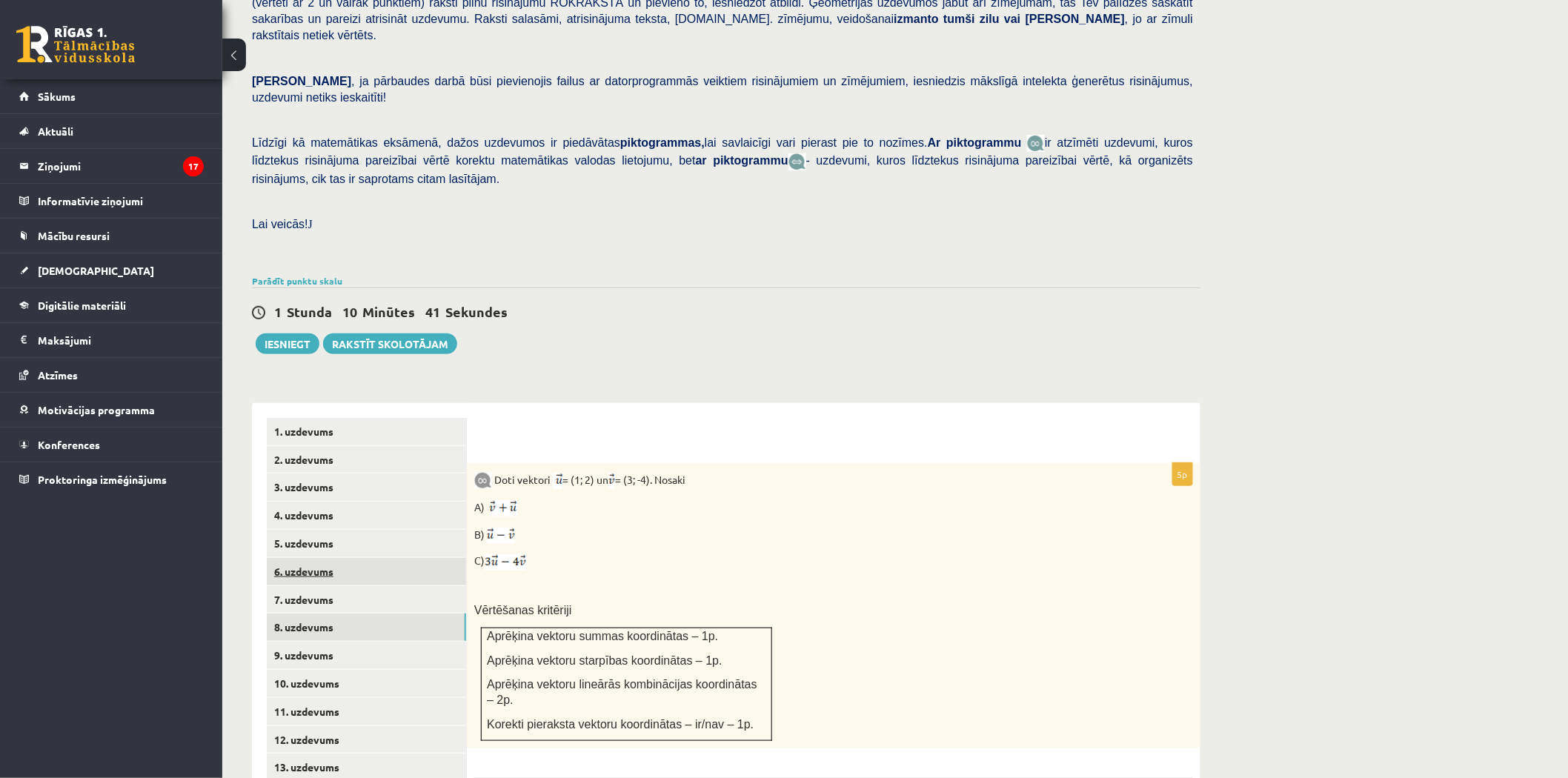
scroll to position [0, 0]
click at [326, 558] on link "6. uzdevums" at bounding box center [366, 571] width 199 height 28
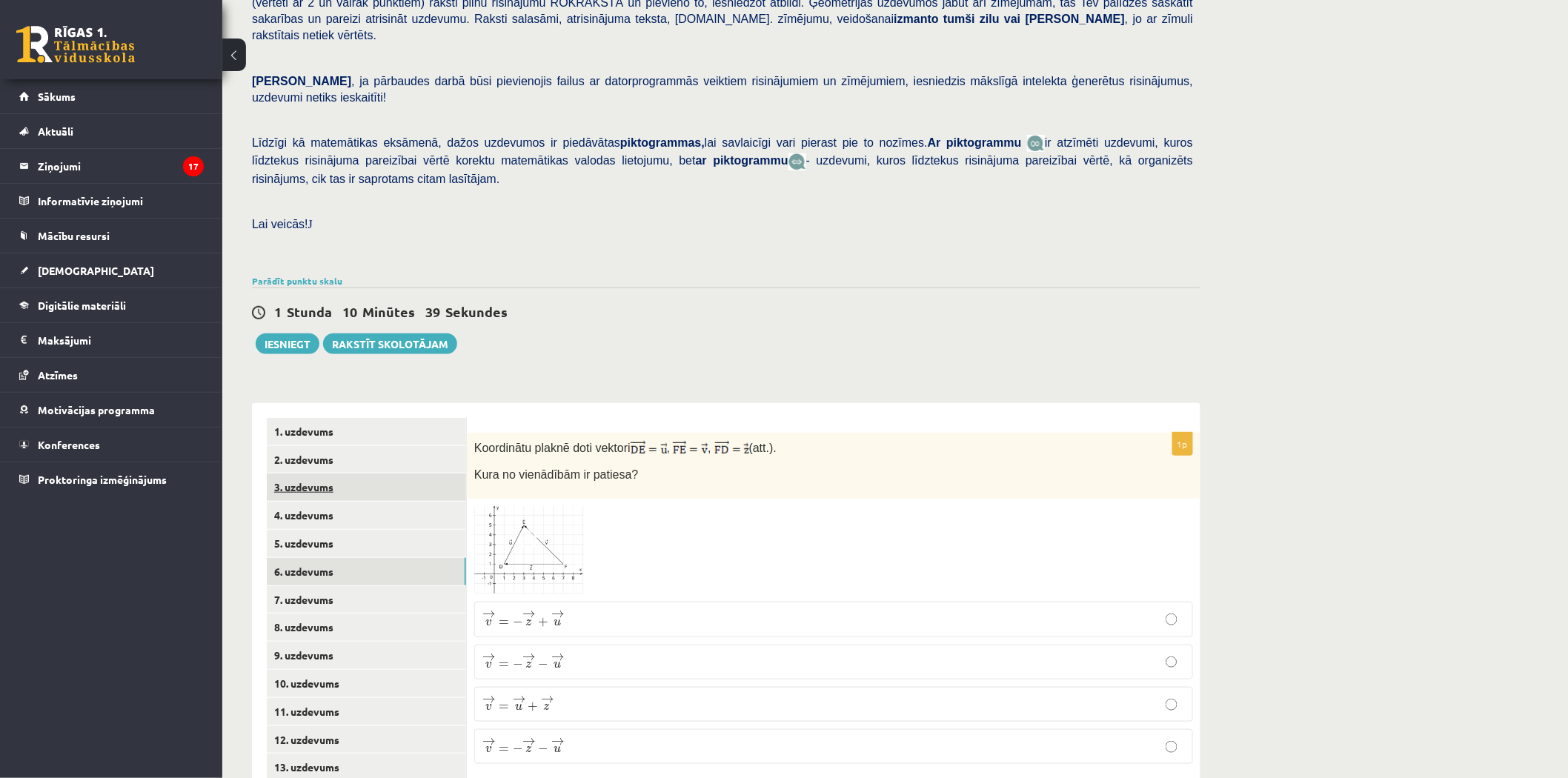
click at [316, 474] on link "3. uzdevums" at bounding box center [366, 487] width 199 height 28
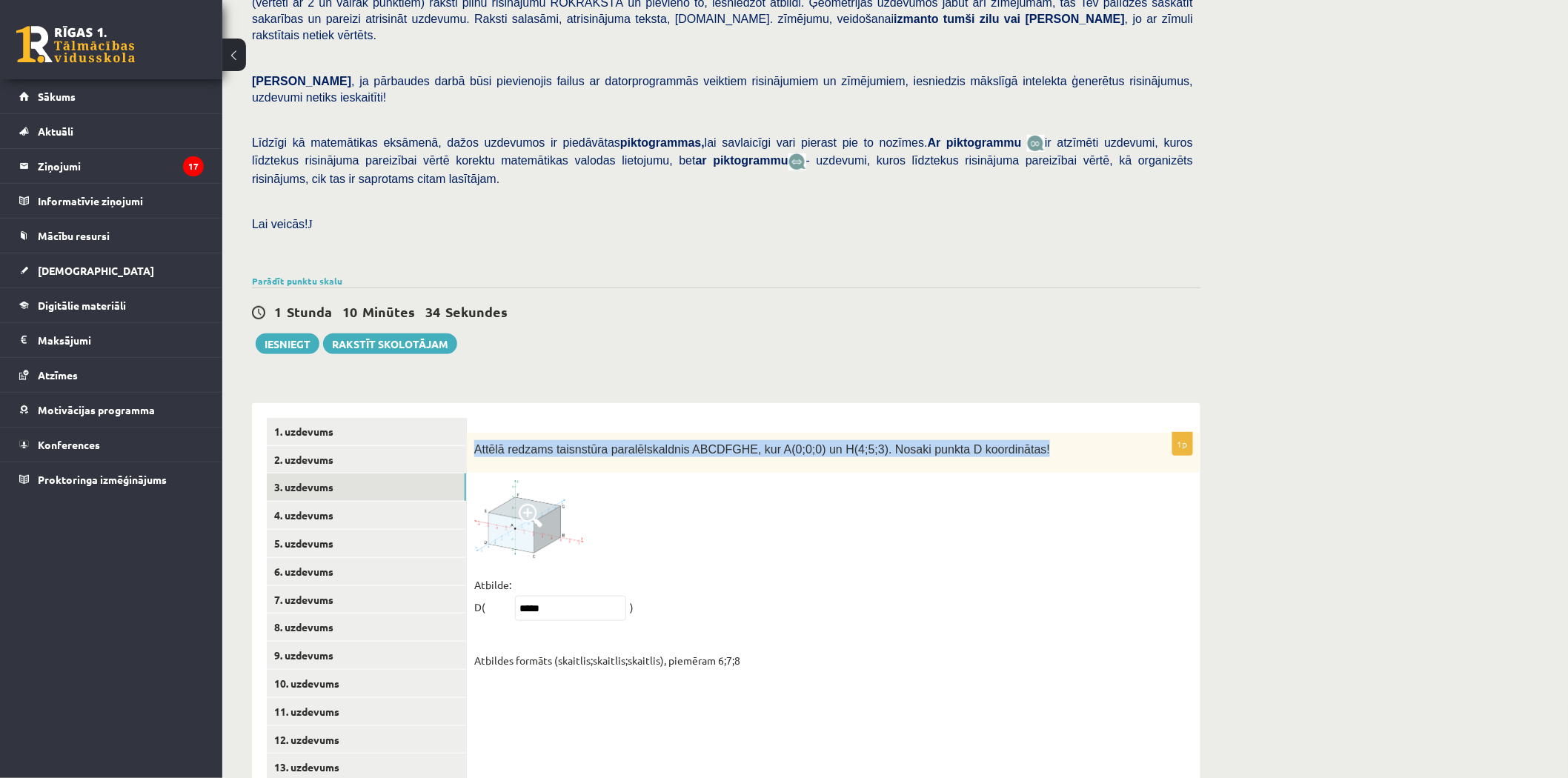
drag, startPoint x: 985, startPoint y: 396, endPoint x: 468, endPoint y: 420, distance: 517.6
click at [468, 433] on div "Attēlā redzams taisnstūra paralēlskaldnis ABCDFGHE, kur A(0;0;0) un H(4;5;3). N…" at bounding box center [833, 453] width 733 height 41
click at [548, 433] on div "Attēlā redzams taisnstūra paralēlskaldnis ABCDFGHE, kur A(0;0;0) un H(4;5;3). N…" at bounding box center [833, 453] width 733 height 41
drag, startPoint x: 502, startPoint y: 403, endPoint x: 965, endPoint y: 411, distance: 463.1
click at [966, 433] on div "Attēlā redzams taisnstūra paralēlskaldnis ABCDFGHE, kur A(0;0;0) un H(4;5;3). N…" at bounding box center [833, 453] width 733 height 41
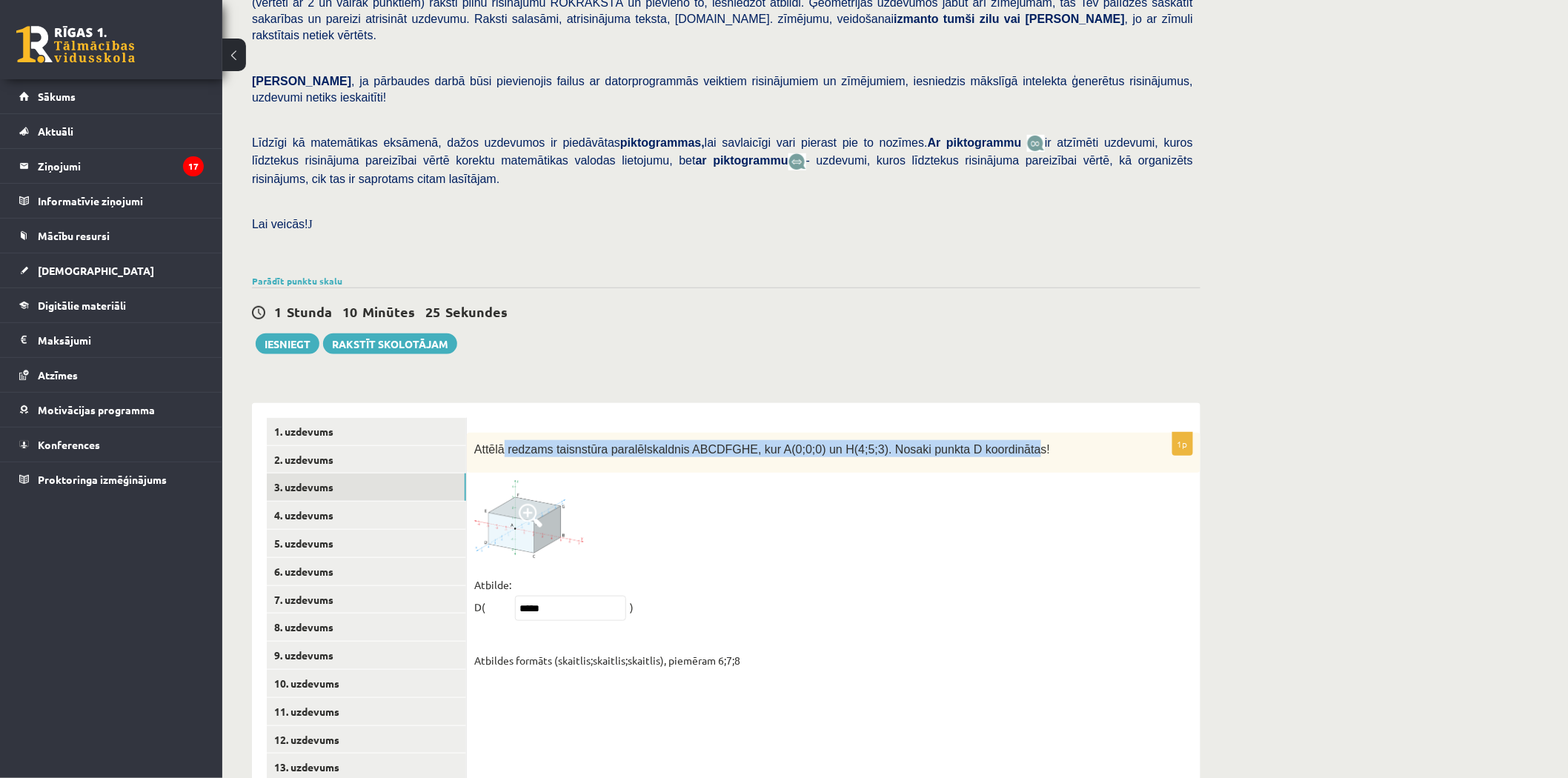
copy span "redzams taisnstūra paralēlskaldnis ABCDFGHE, kur A(0;0;0) un H(4;5;3). Nosaki p…"
click at [386, 418] on link "1. uzdevums" at bounding box center [366, 431] width 199 height 28
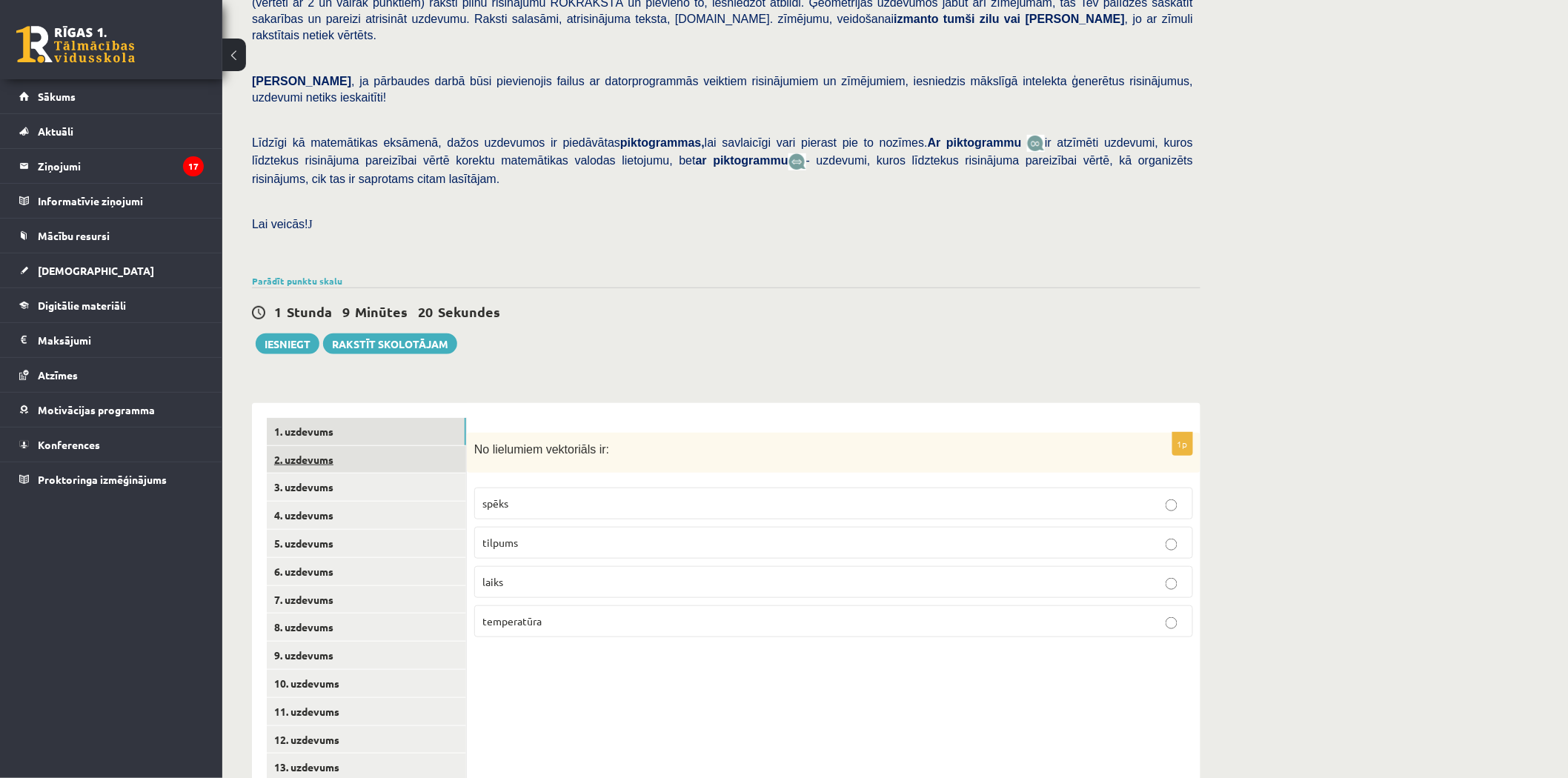
click at [370, 446] on link "2. uzdevums" at bounding box center [366, 460] width 199 height 28
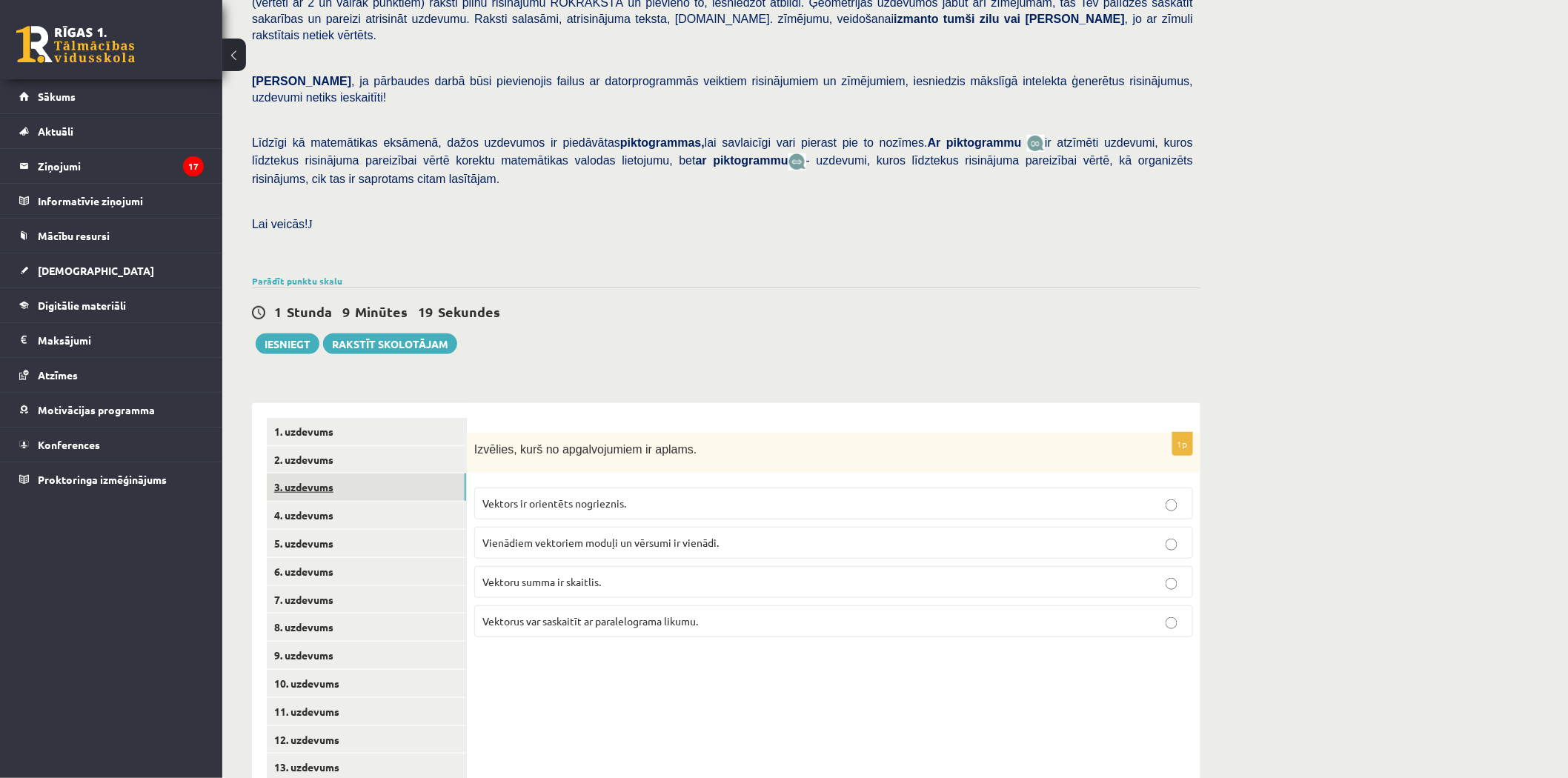
click at [356, 474] on link "3. uzdevums" at bounding box center [366, 487] width 199 height 28
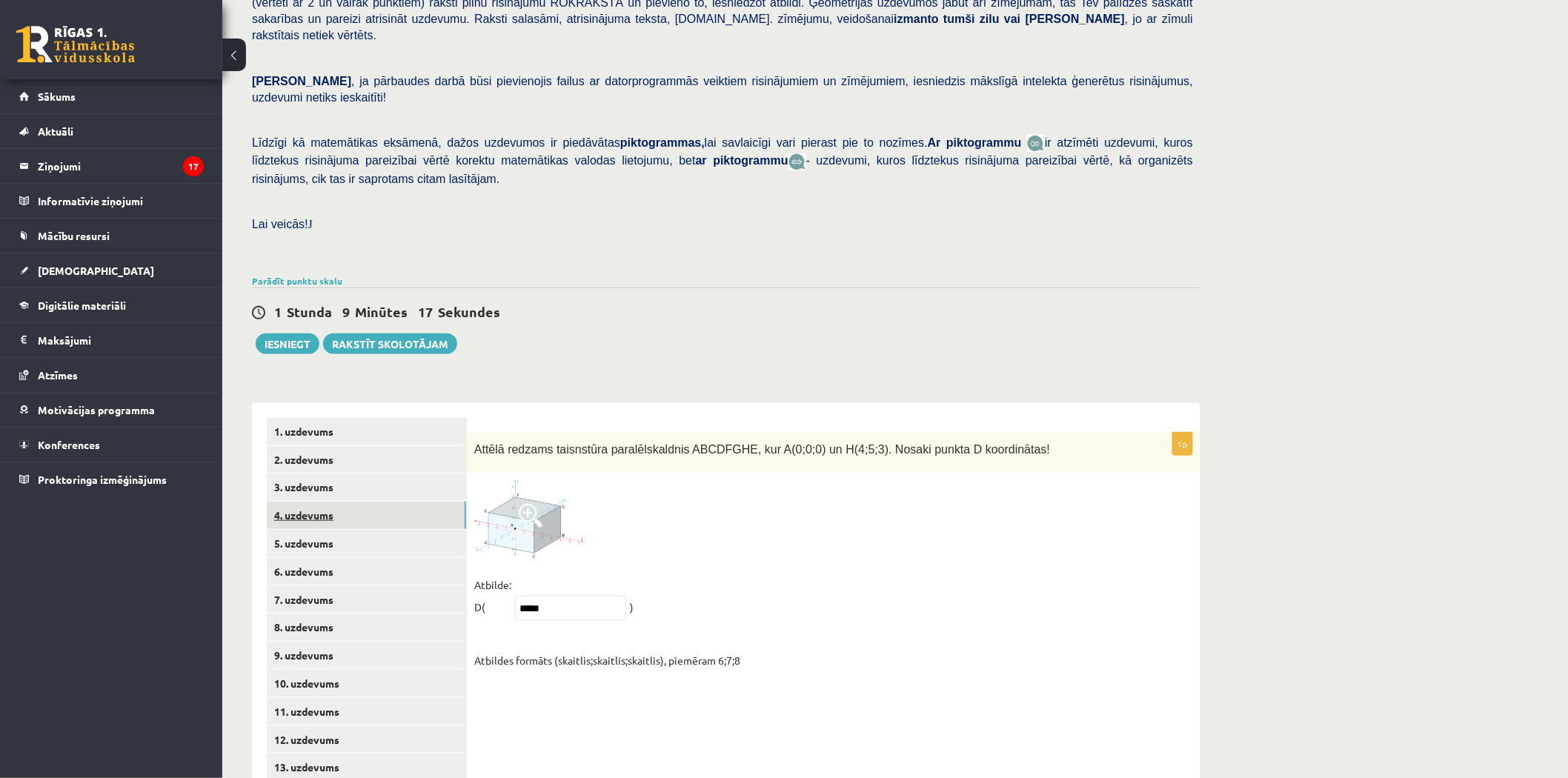
click at [357, 502] on link "4. uzdevums" at bounding box center [366, 515] width 199 height 28
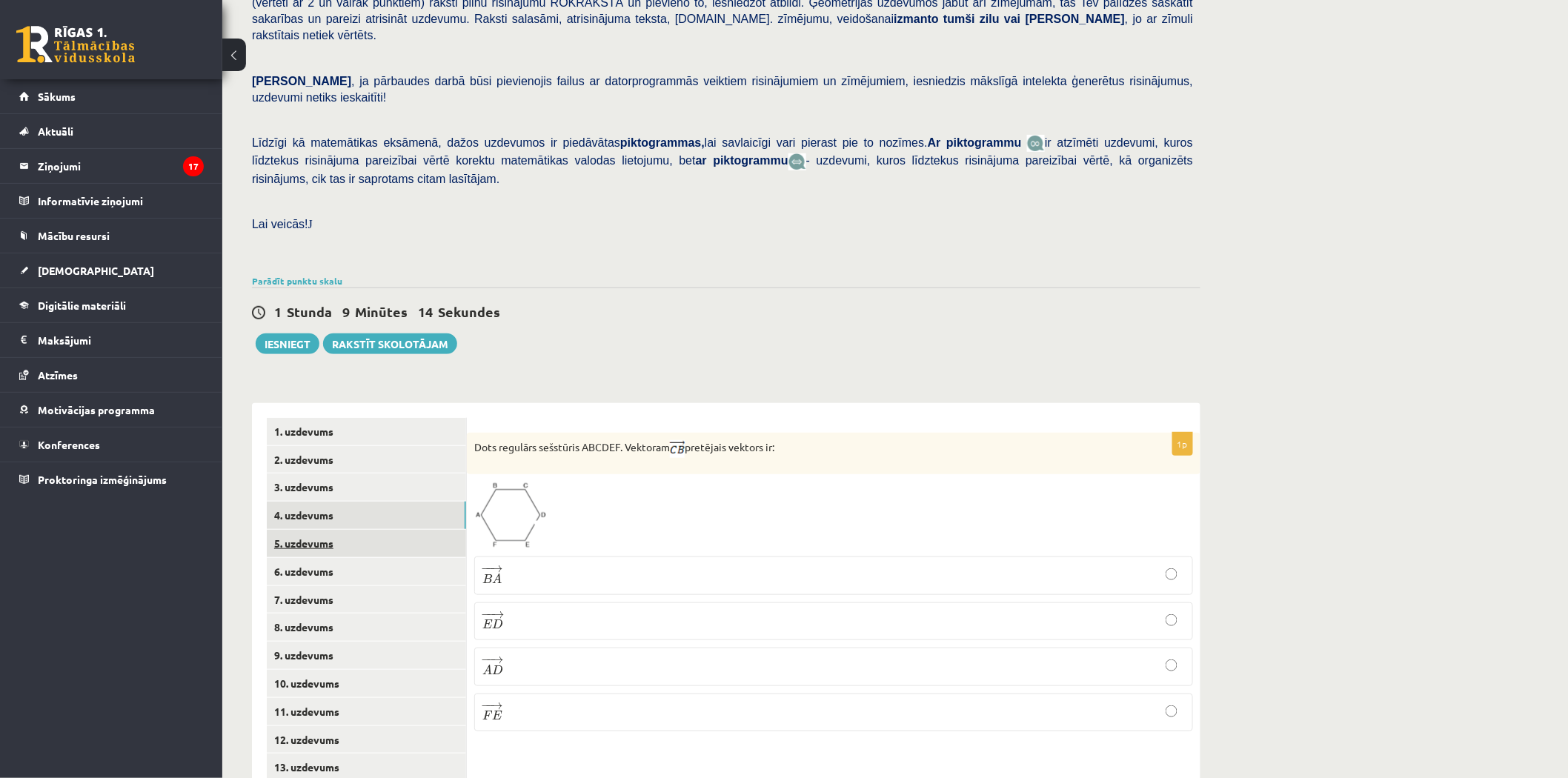
click at [352, 530] on link "5. uzdevums" at bounding box center [366, 544] width 199 height 28
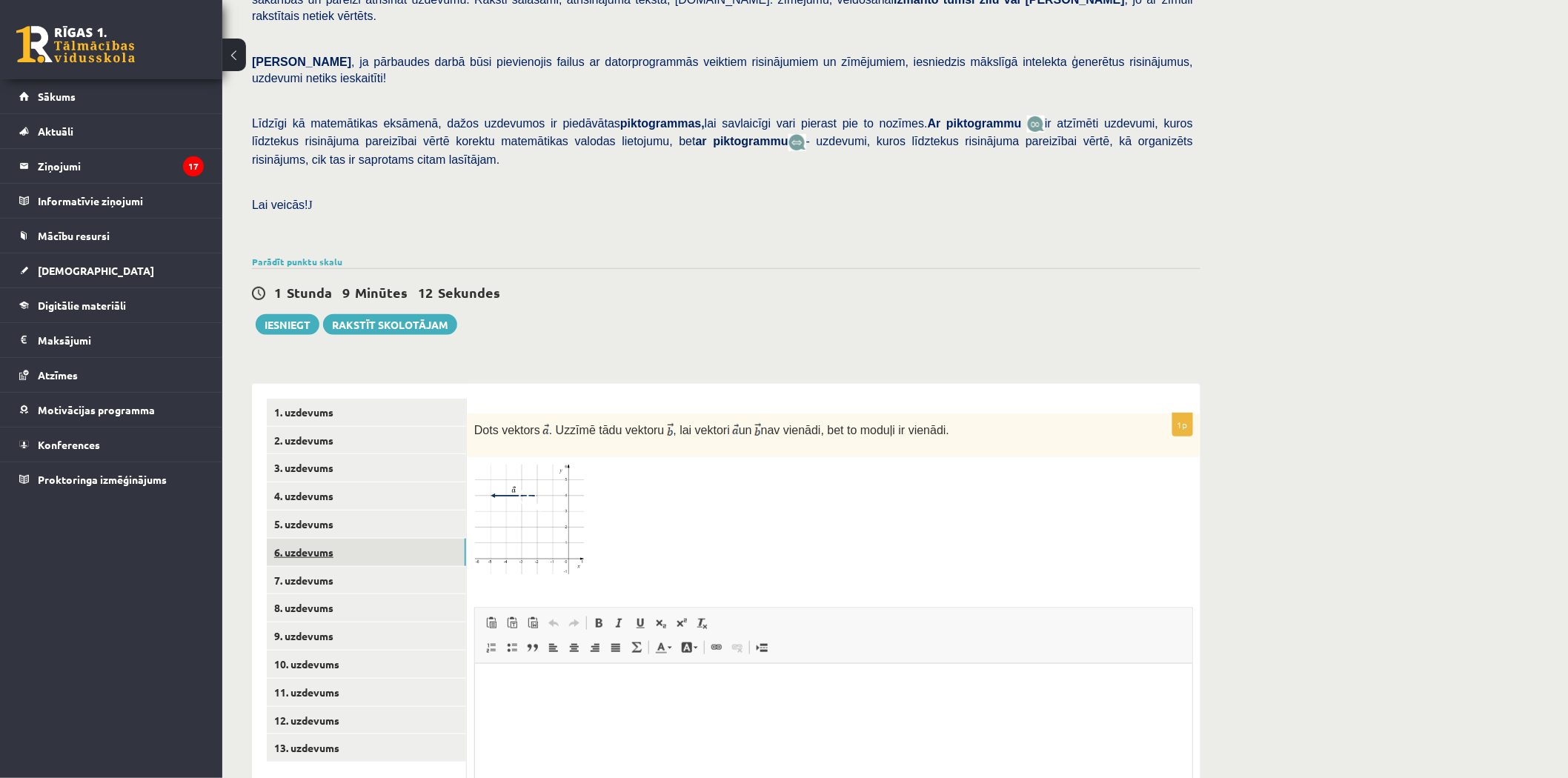
click at [385, 538] on link "6. uzdevums" at bounding box center [366, 552] width 199 height 28
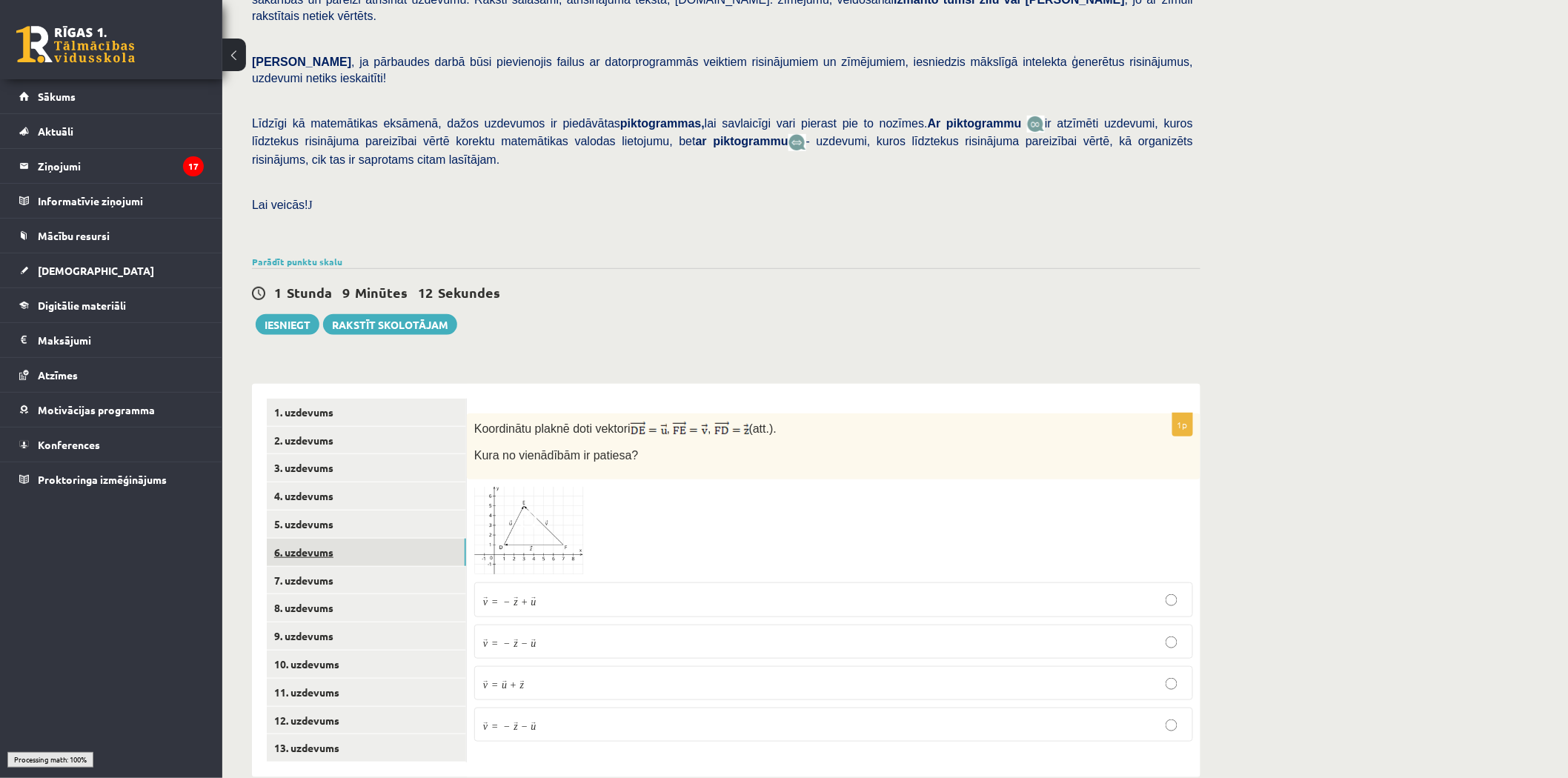
scroll to position [240, 0]
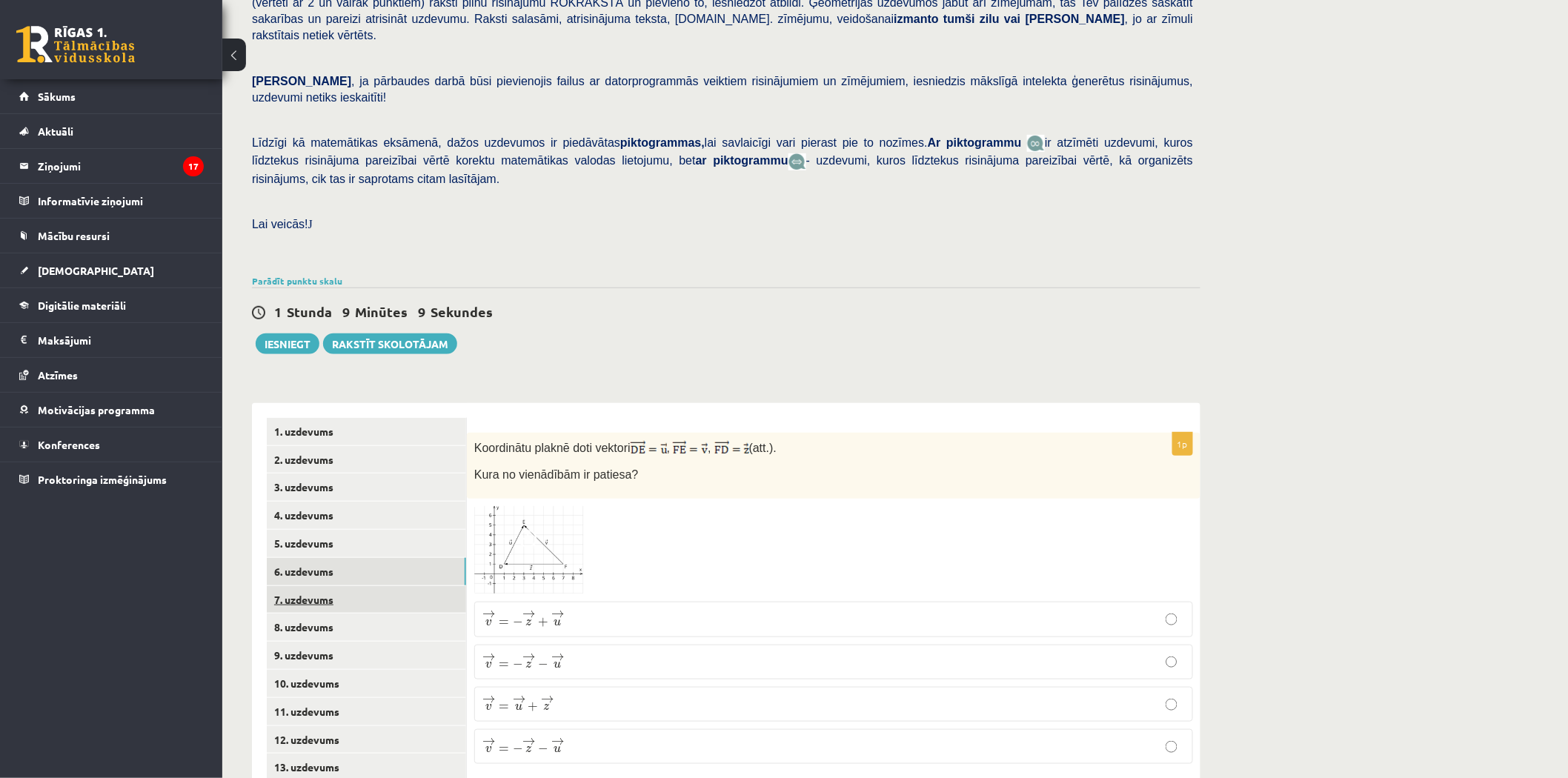
click at [344, 587] on link "7. uzdevums" at bounding box center [366, 600] width 199 height 28
click at [340, 613] on link "8. uzdevums" at bounding box center [366, 627] width 199 height 28
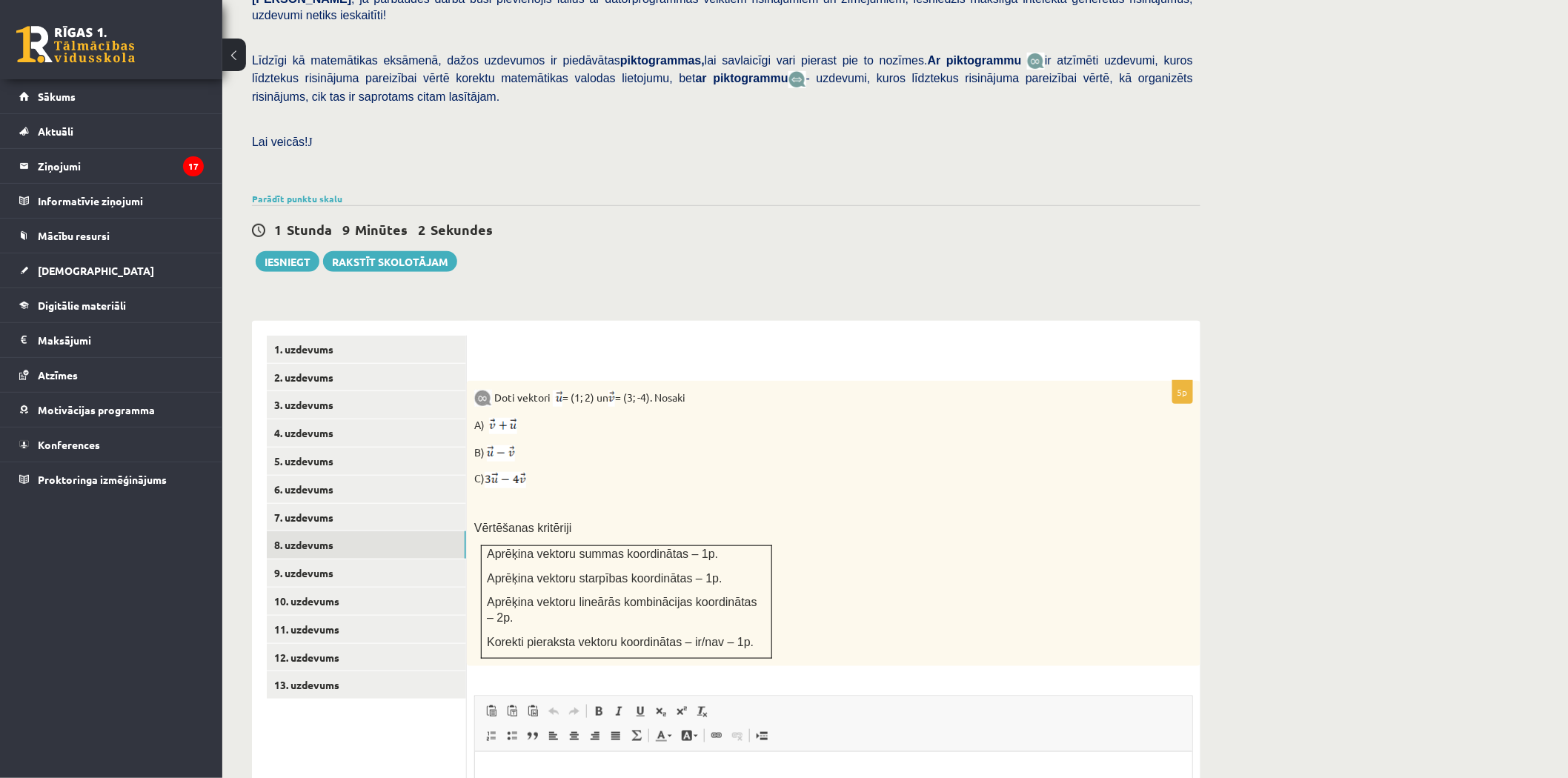
scroll to position [530, 0]
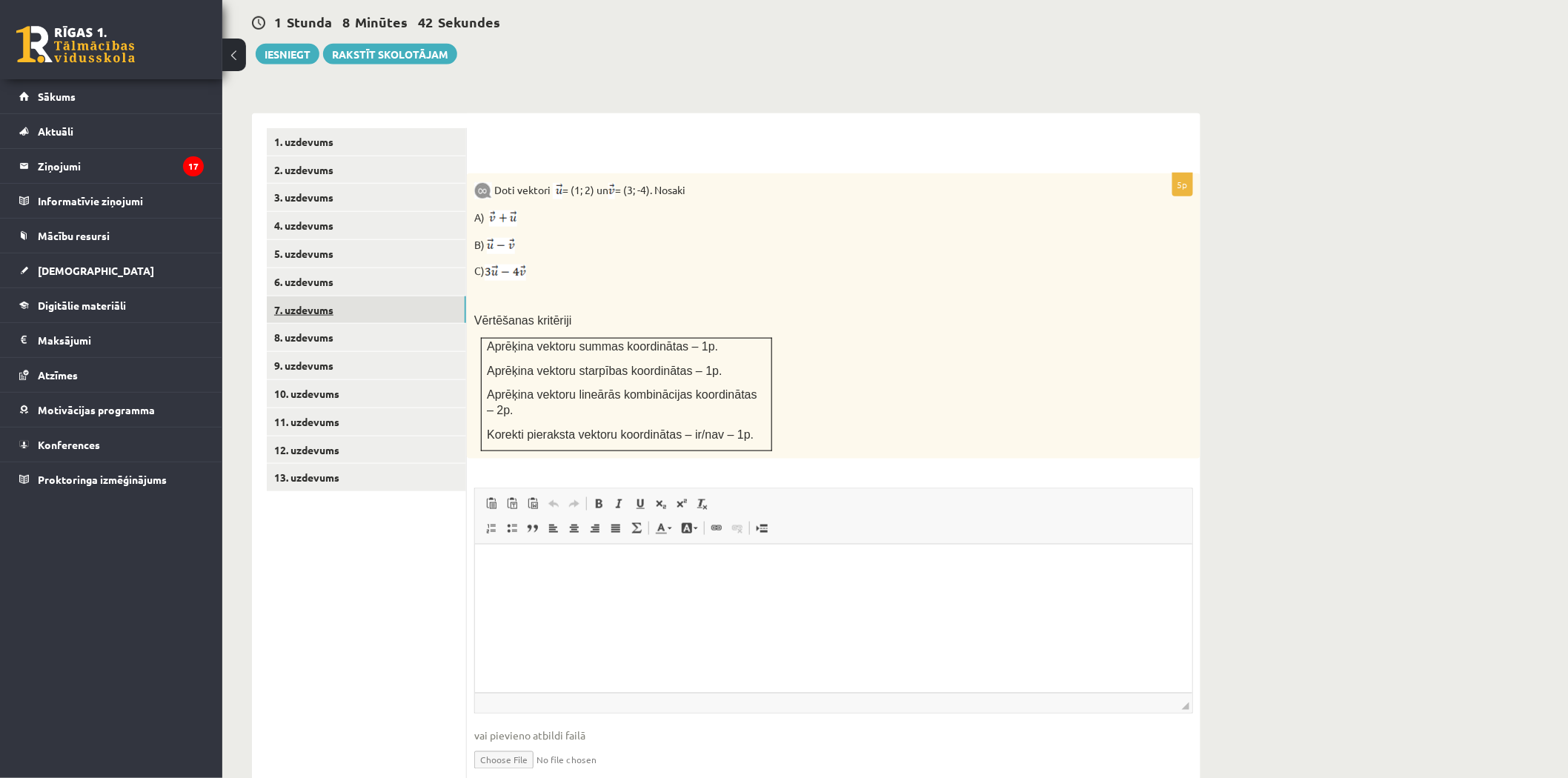
click at [335, 296] on link "7. uzdevums" at bounding box center [366, 309] width 199 height 28
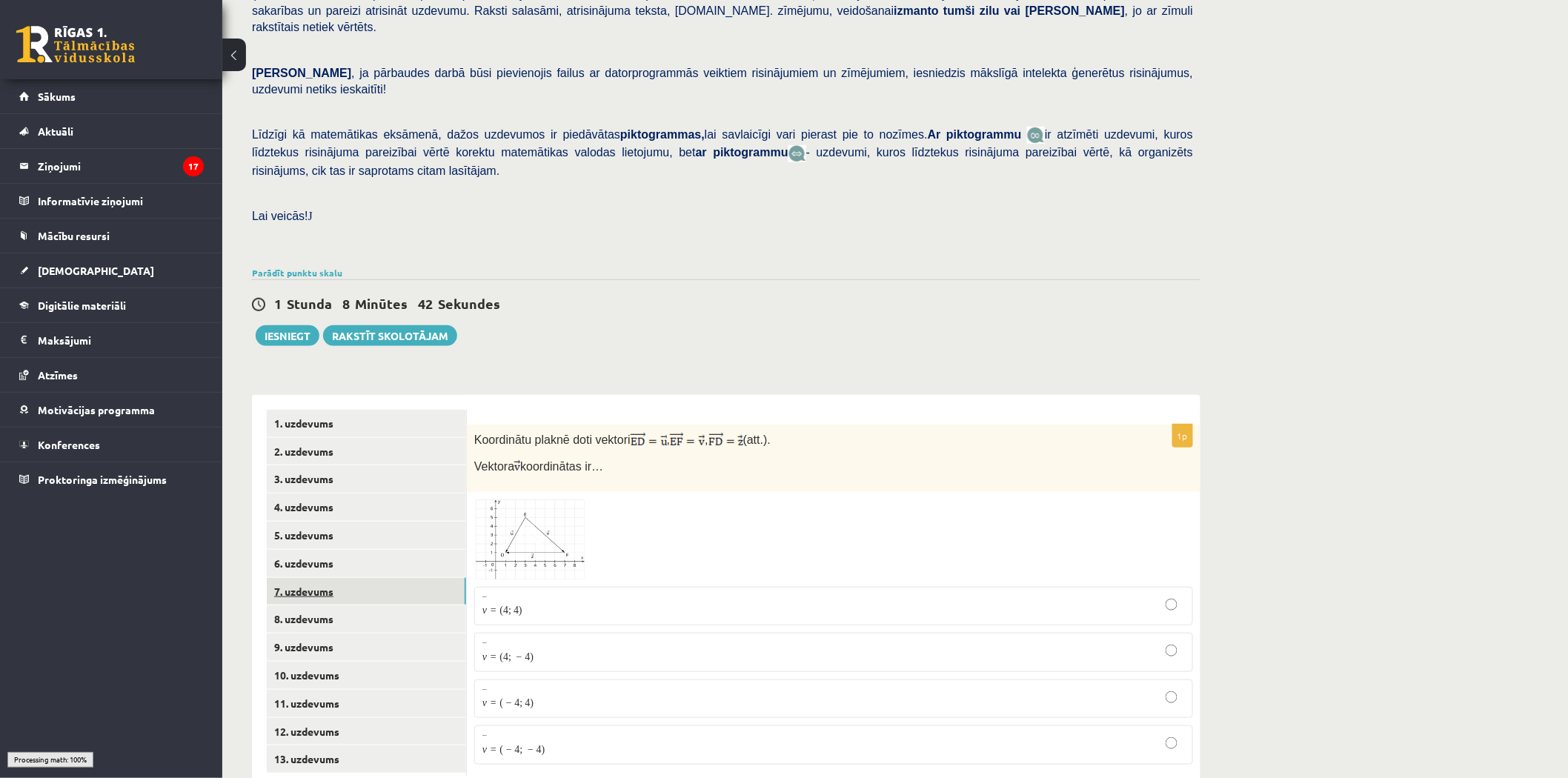
scroll to position [240, 0]
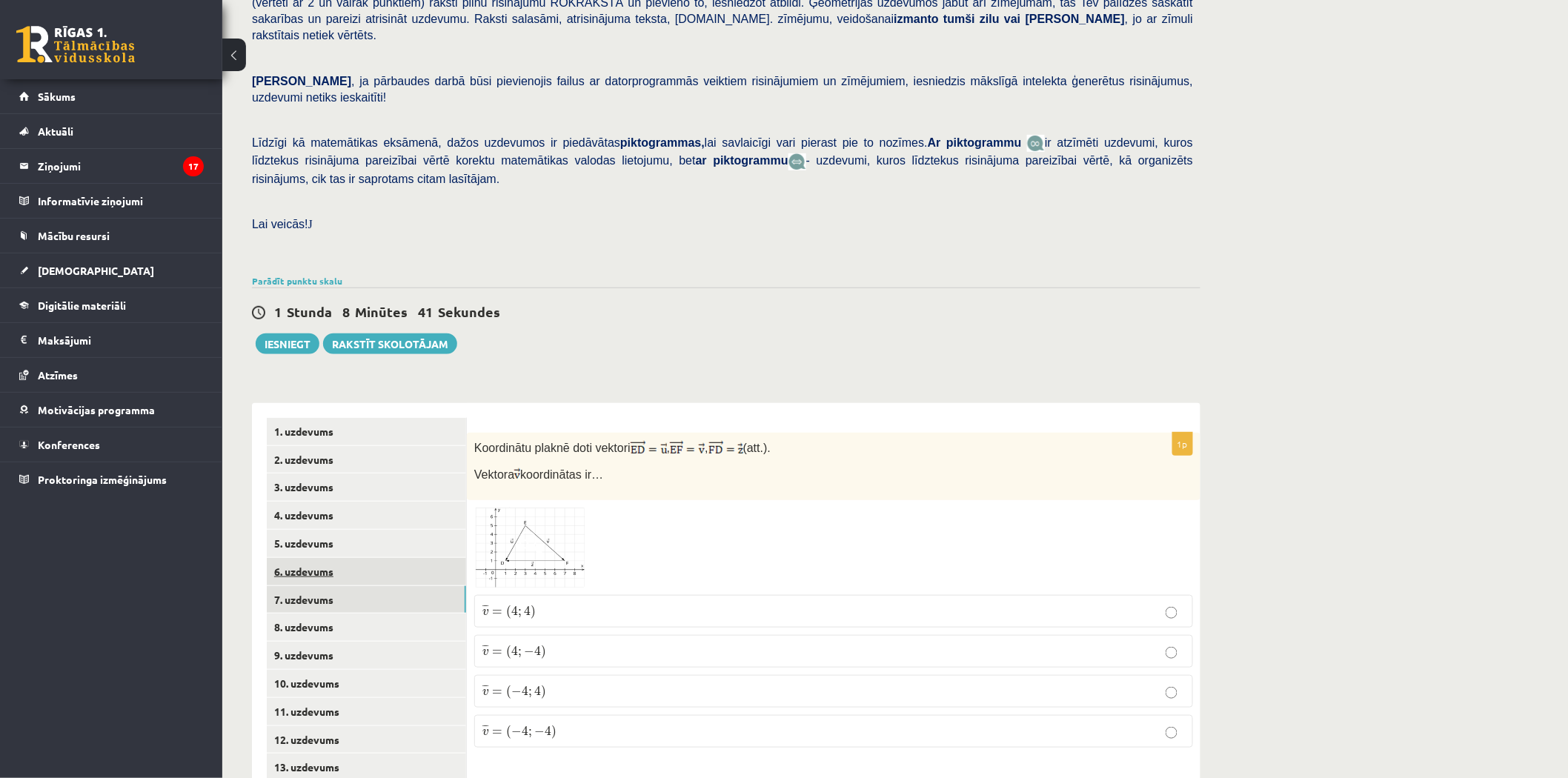
click at [294, 558] on link "6. uzdevums" at bounding box center [366, 571] width 199 height 28
click at [302, 530] on link "5. uzdevums" at bounding box center [366, 544] width 199 height 28
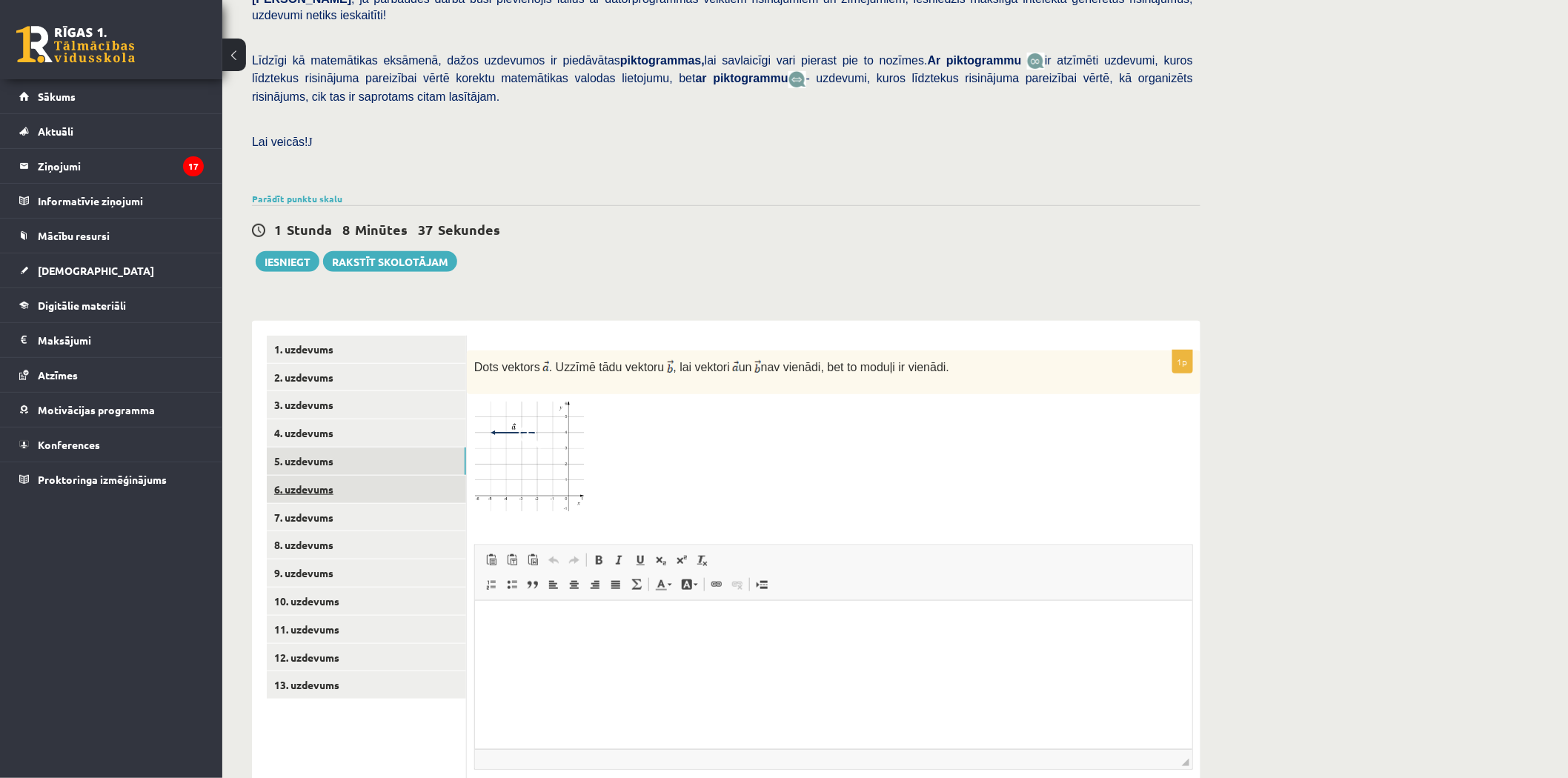
scroll to position [404, 0]
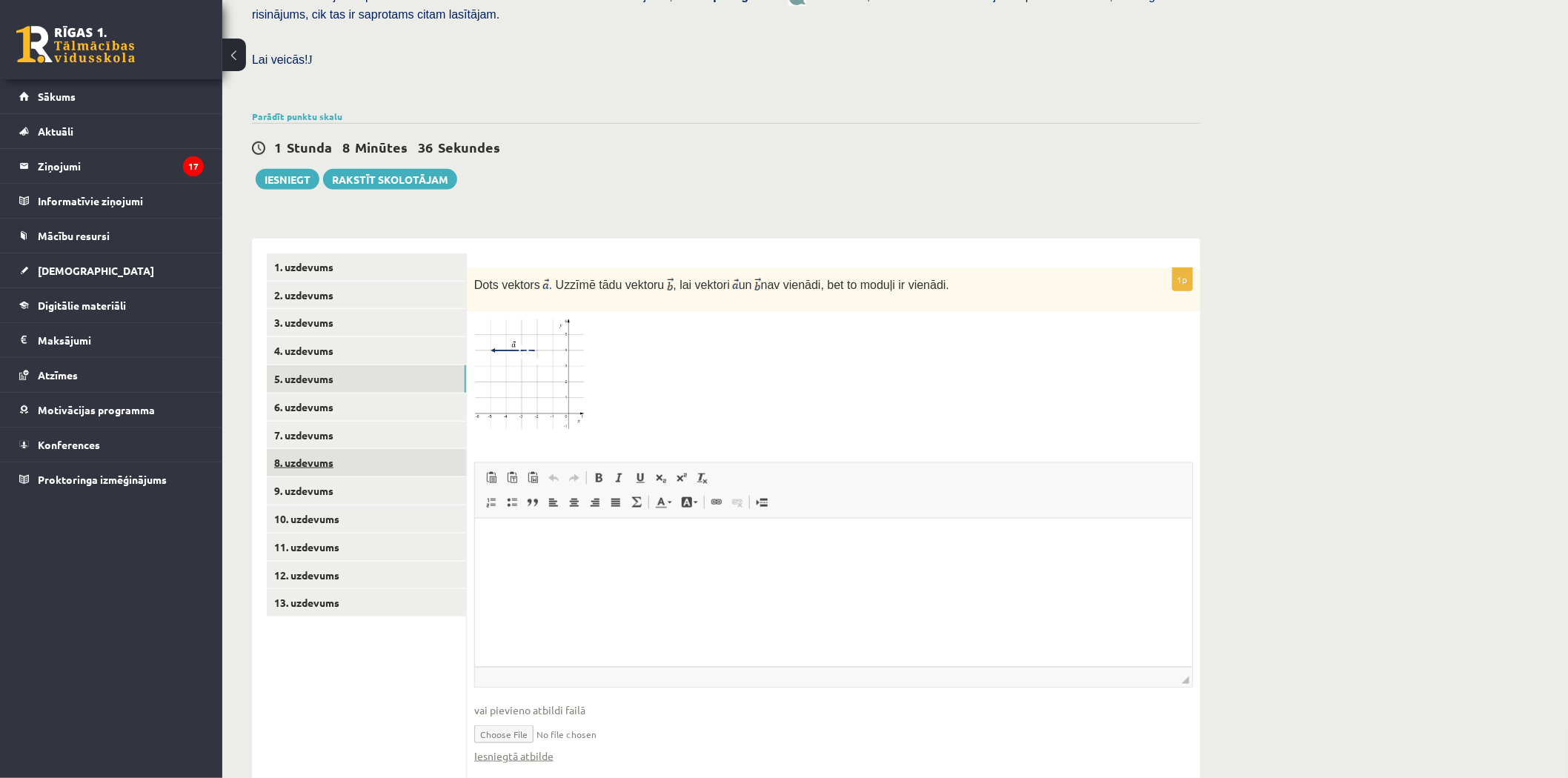
click at [294, 449] on link "8. uzdevums" at bounding box center [366, 462] width 199 height 28
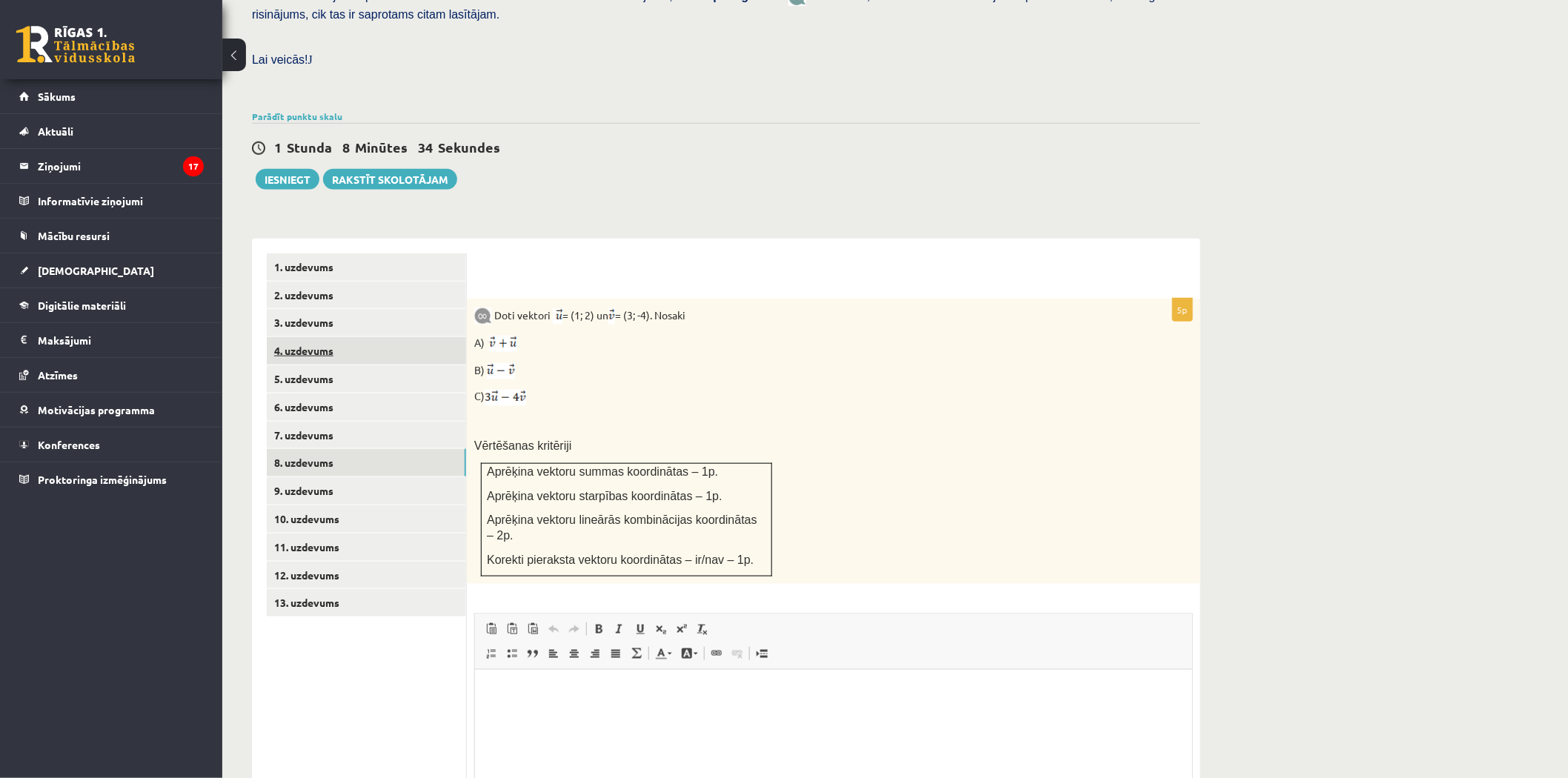
scroll to position [0, 0]
click at [314, 337] on link "4. uzdevums" at bounding box center [366, 351] width 199 height 28
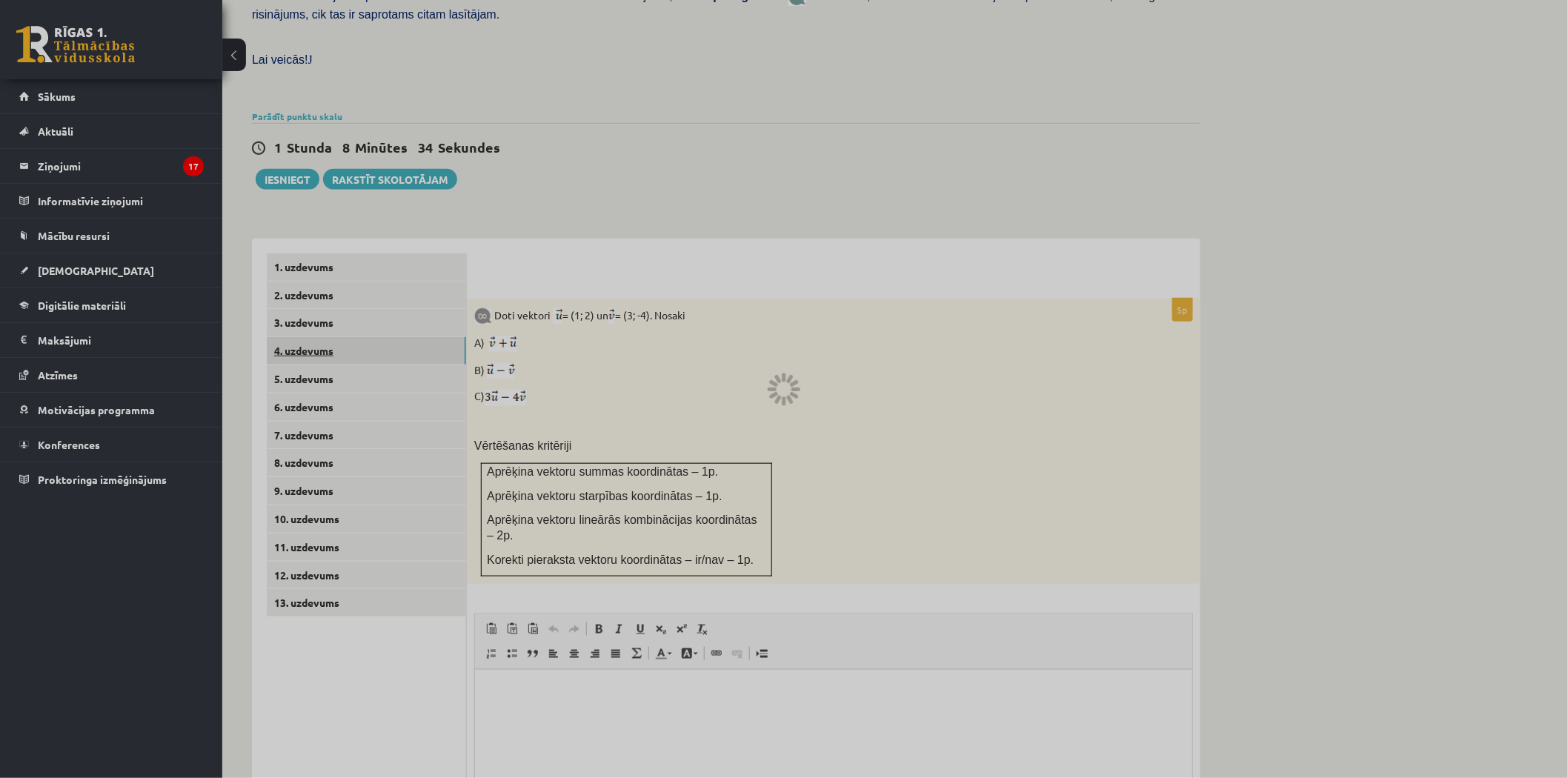
scroll to position [240, 0]
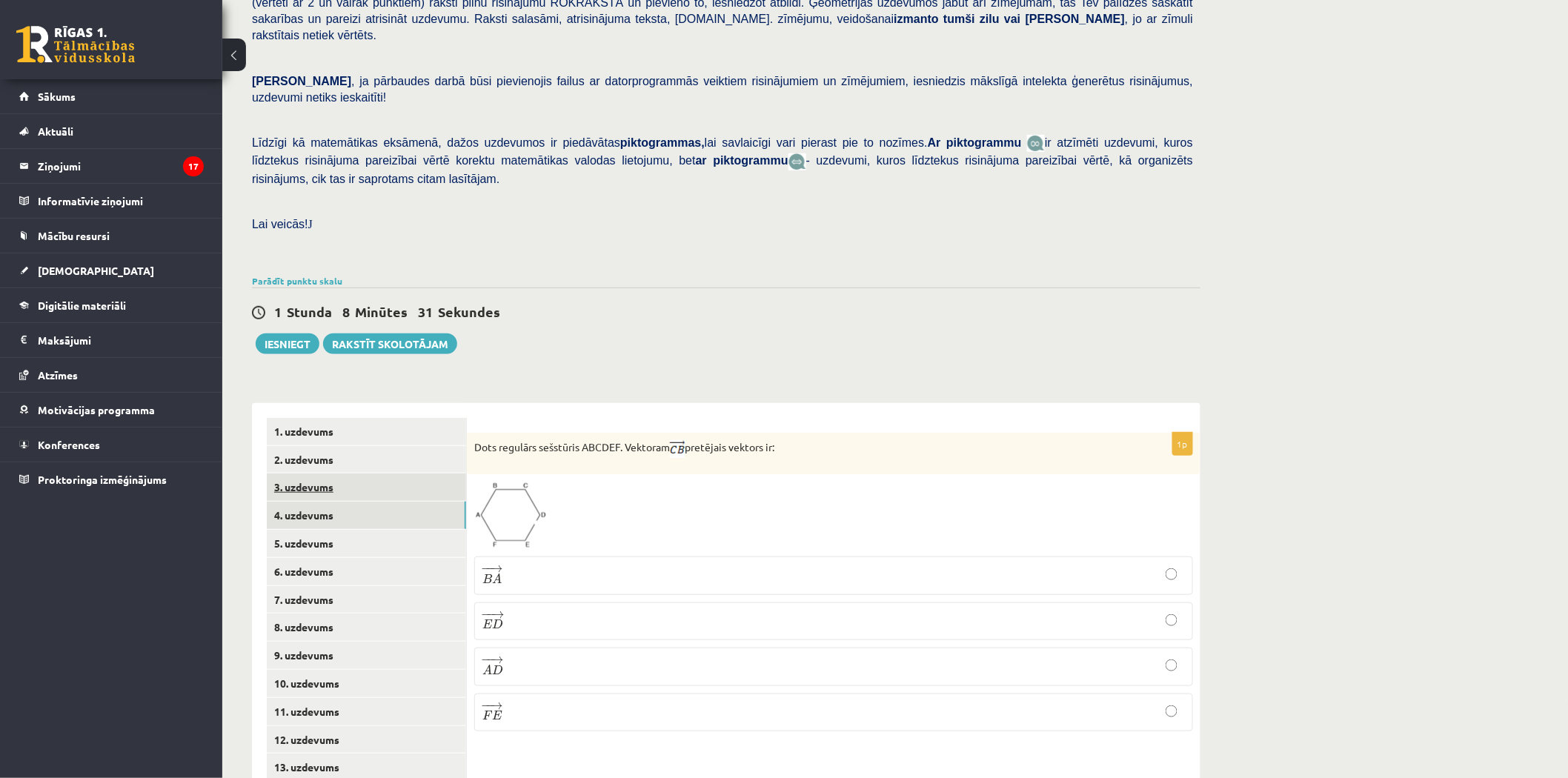
click at [308, 474] on link "3. uzdevums" at bounding box center [366, 487] width 199 height 28
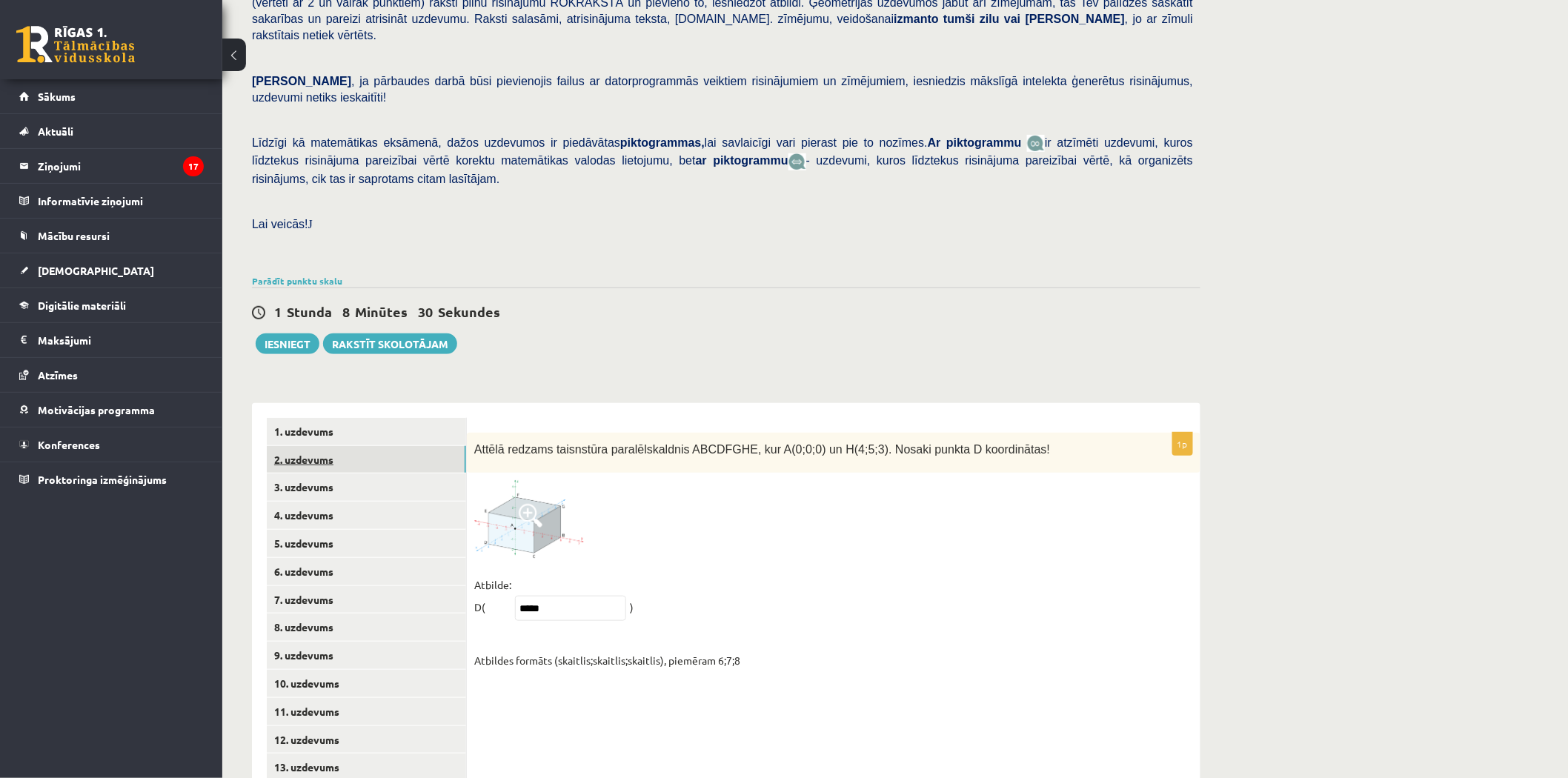
click at [313, 446] on link "2. uzdevums" at bounding box center [366, 460] width 199 height 28
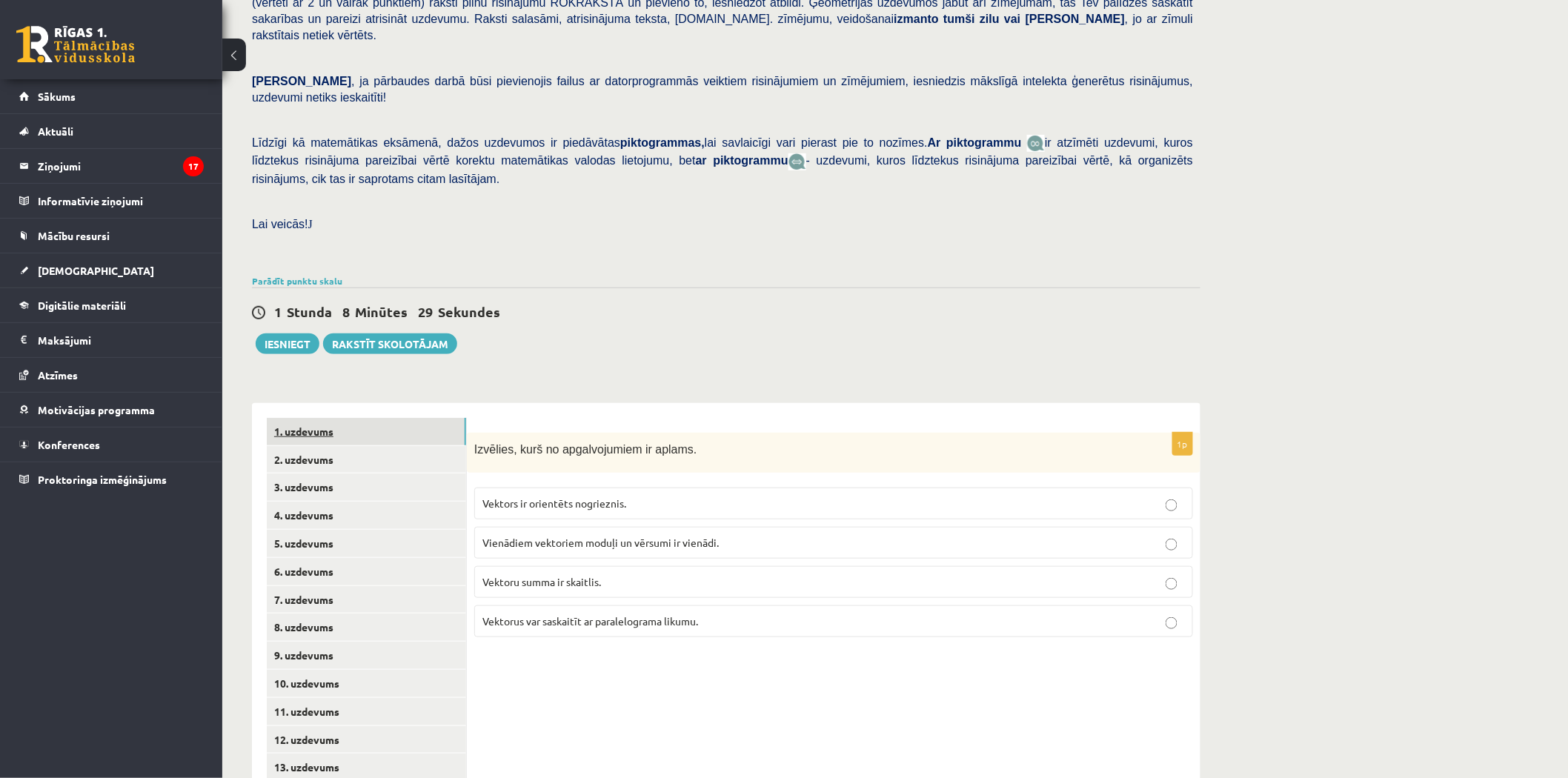
click at [322, 418] on link "1. uzdevums" at bounding box center [366, 431] width 199 height 28
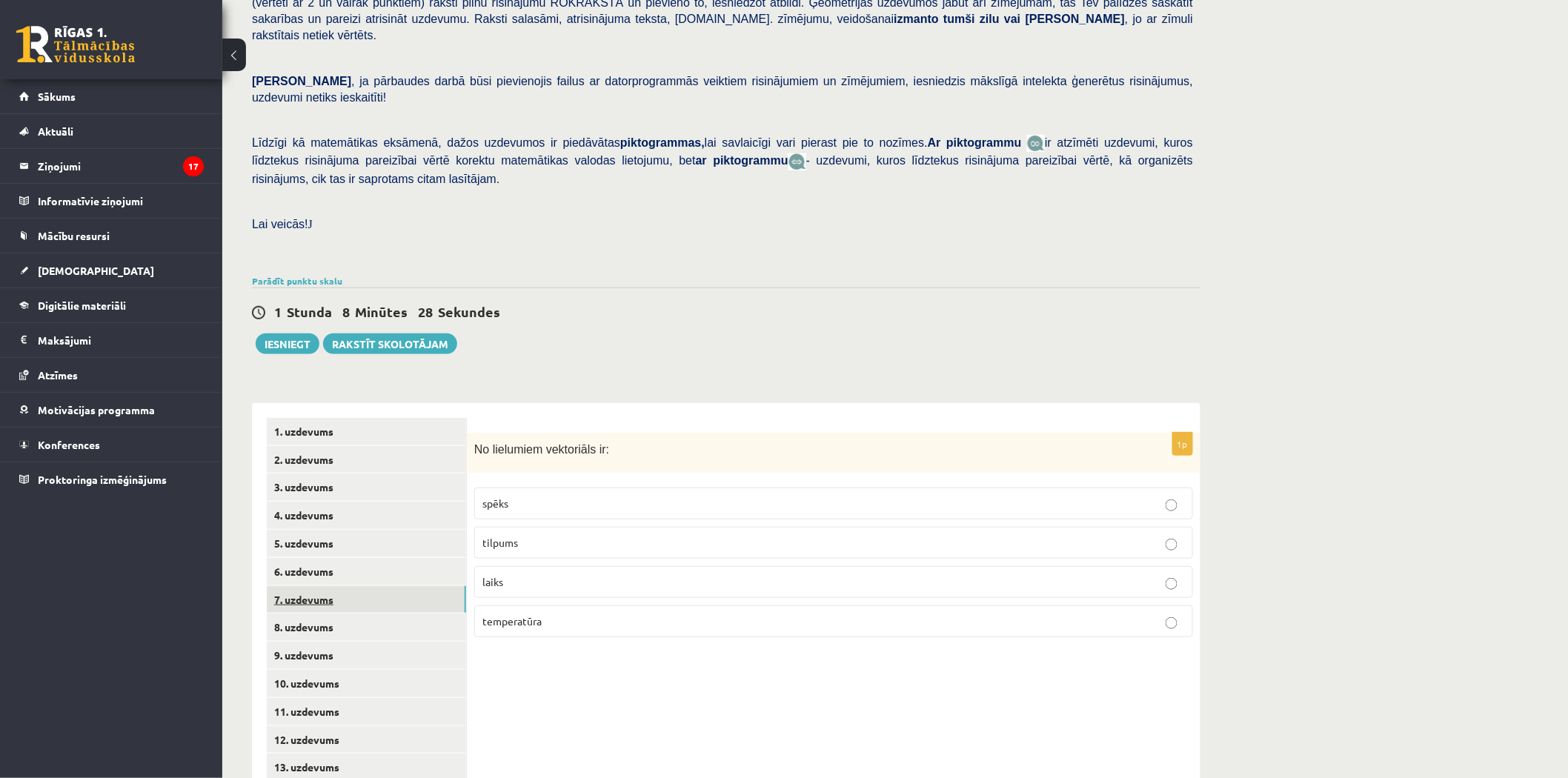
click at [295, 587] on link "7. uzdevums" at bounding box center [366, 600] width 199 height 28
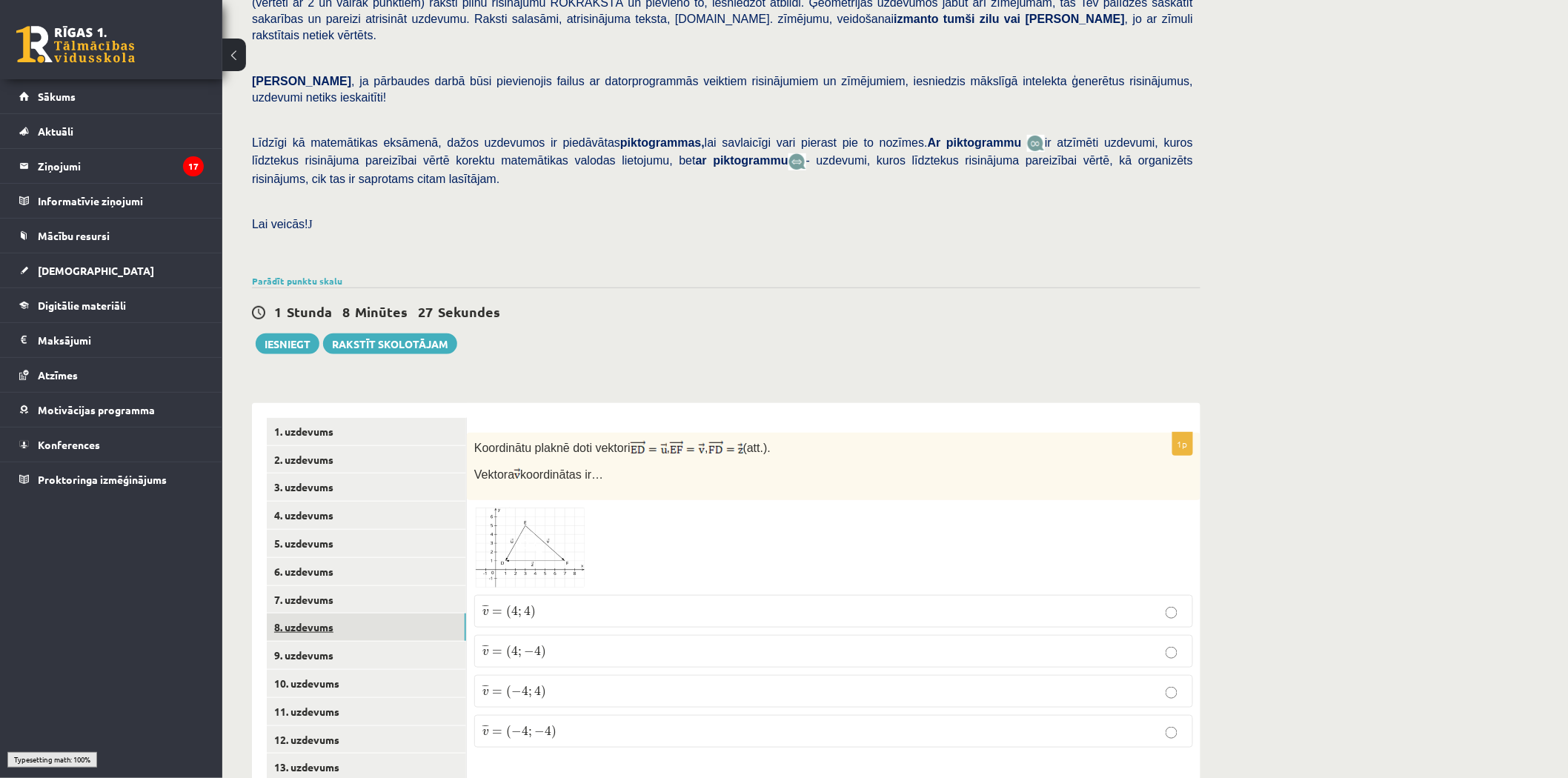
click at [299, 613] on link "8. uzdevums" at bounding box center [366, 627] width 199 height 28
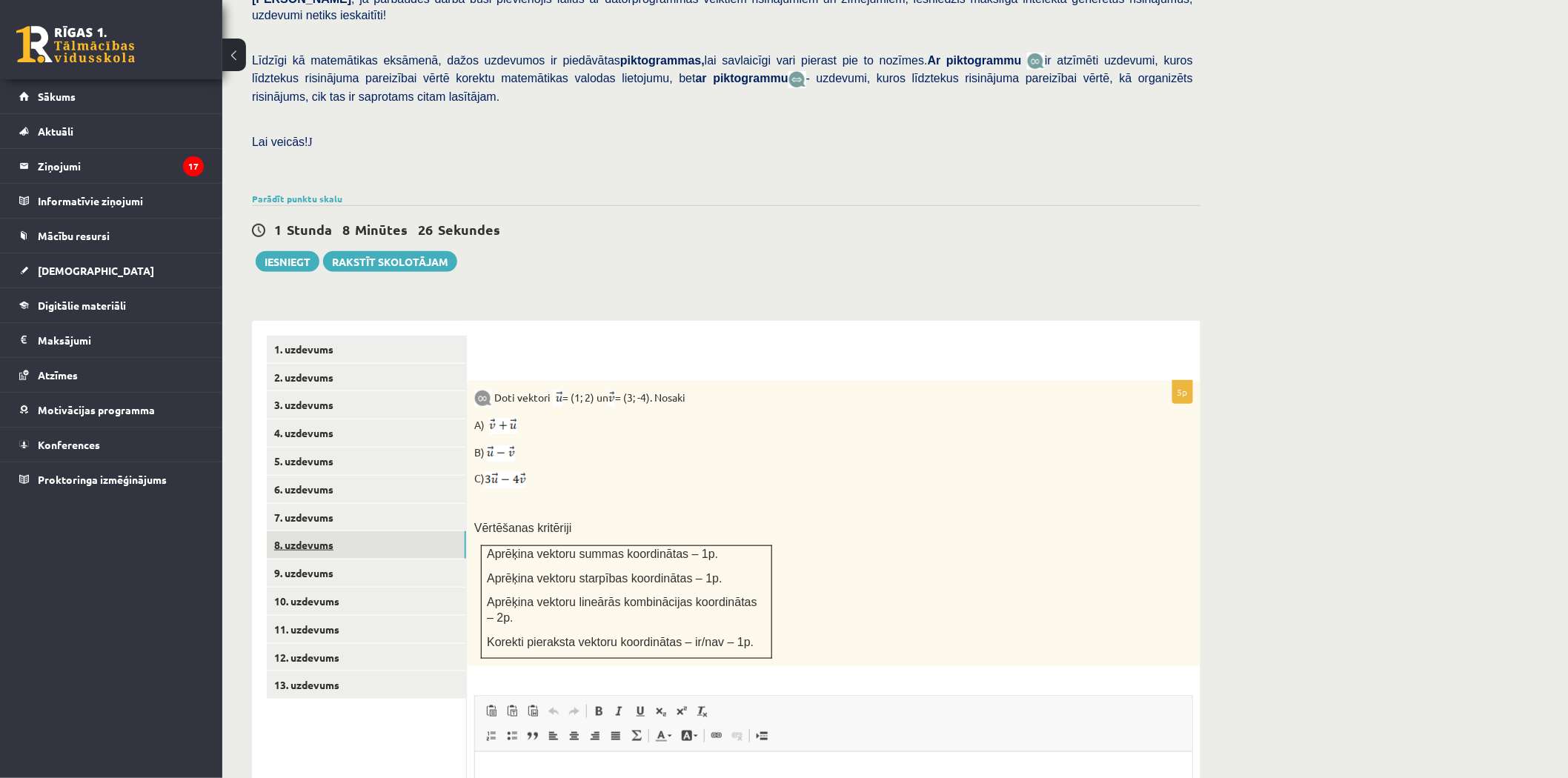
scroll to position [0, 0]
click at [307, 672] on link "13. uzdevums" at bounding box center [366, 685] width 199 height 28
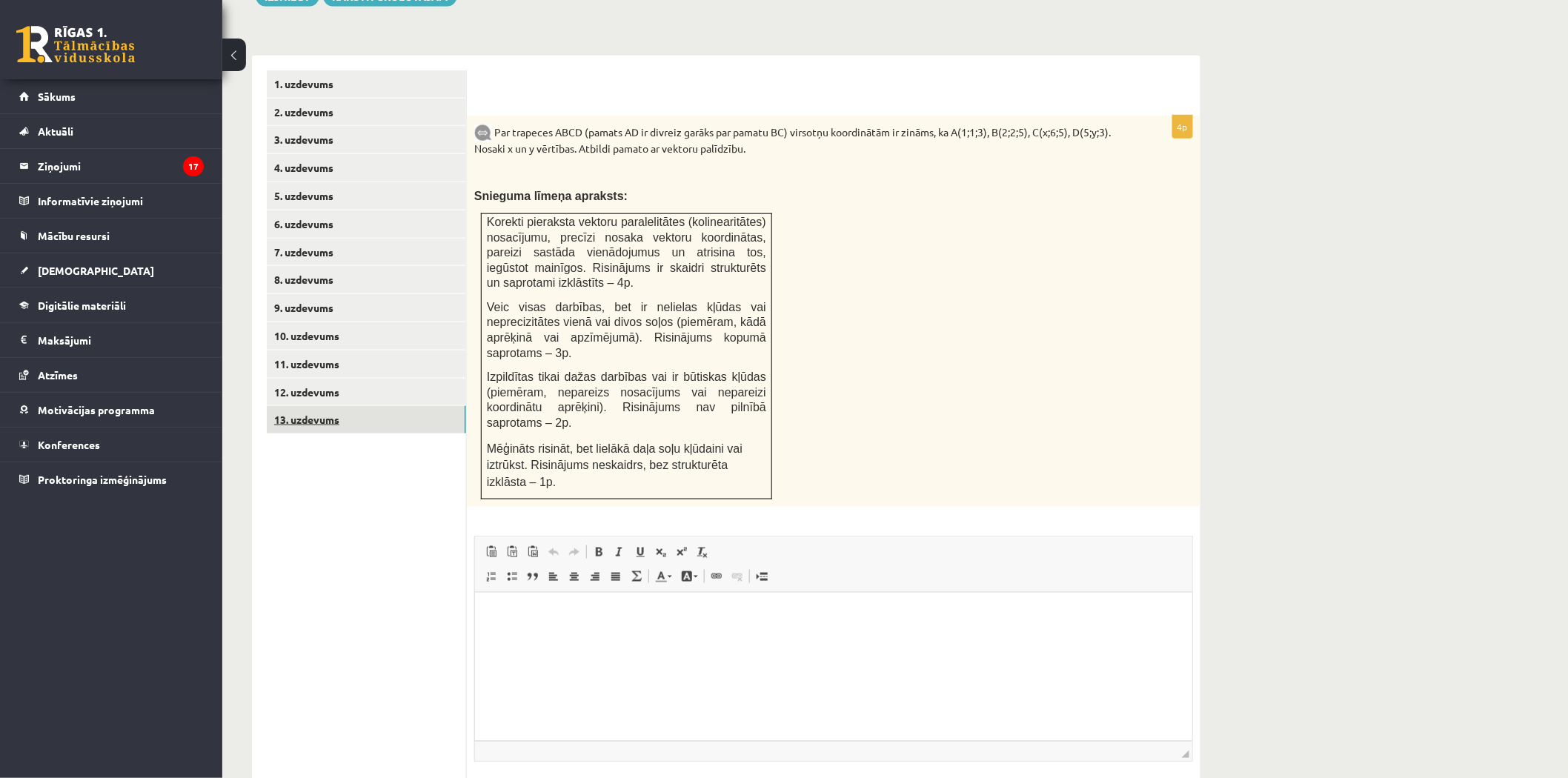
click at [376, 406] on link "13. uzdevums" at bounding box center [366, 419] width 199 height 28
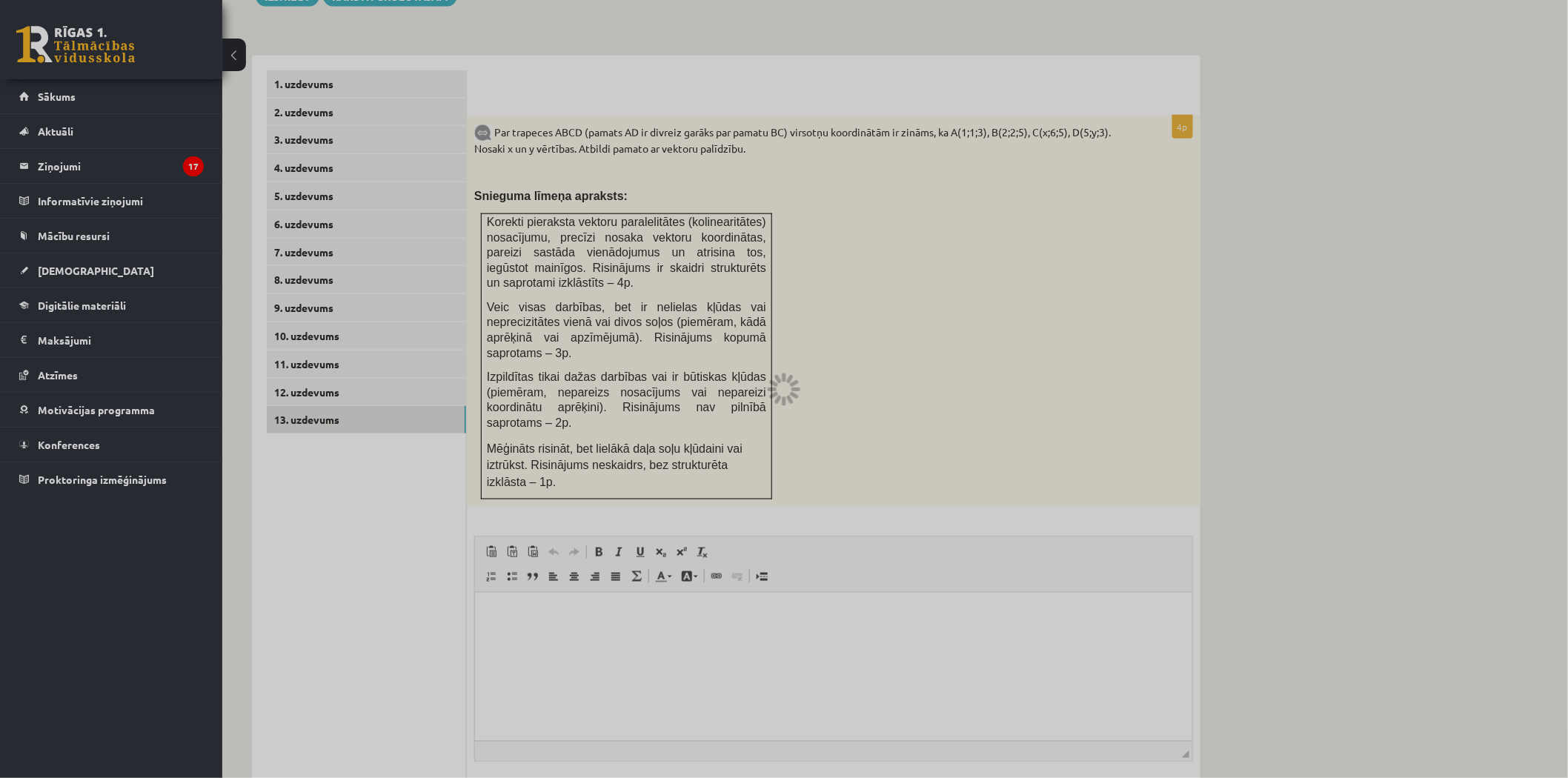
scroll to position [438, 0]
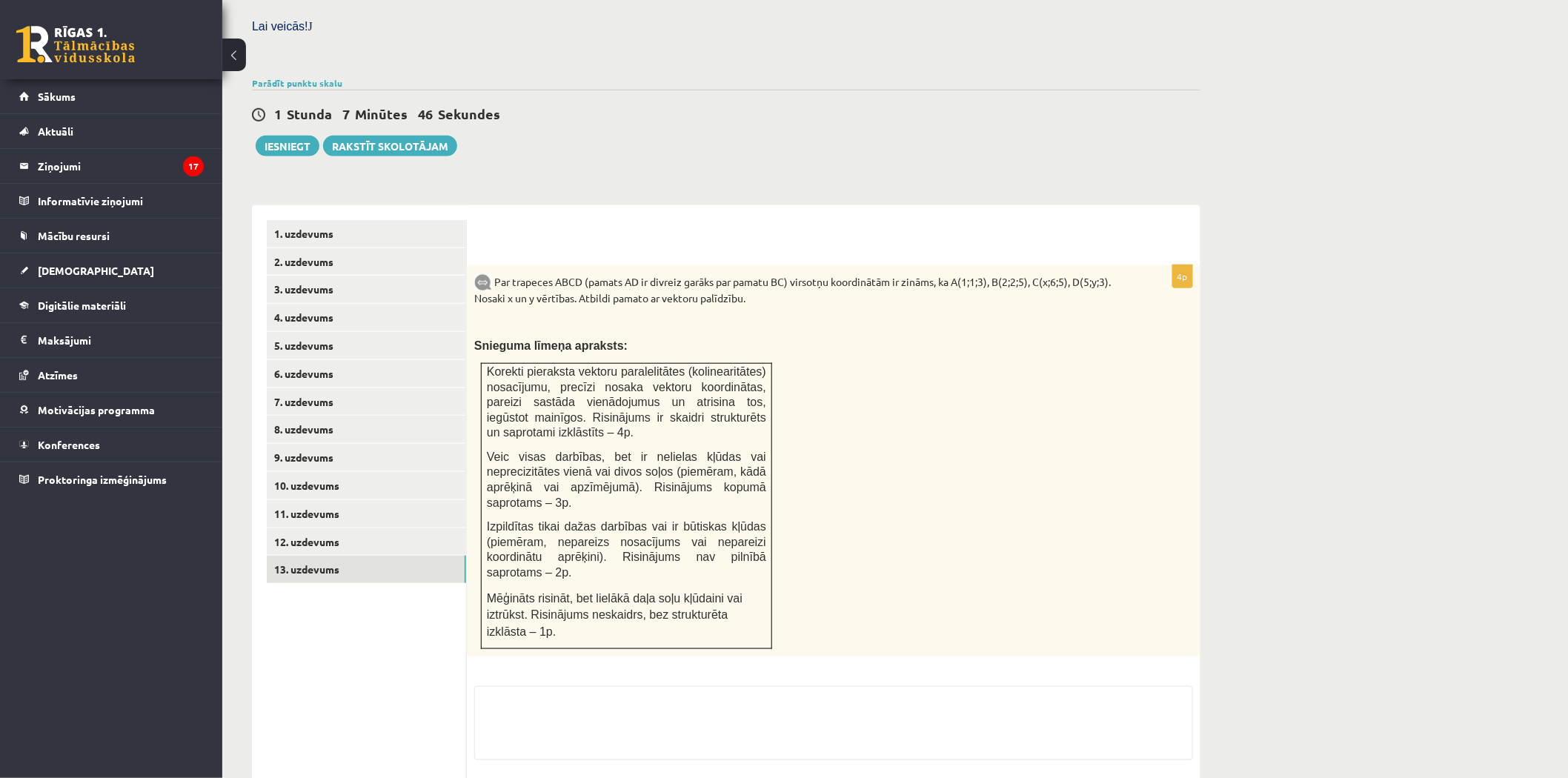
type input "**********"
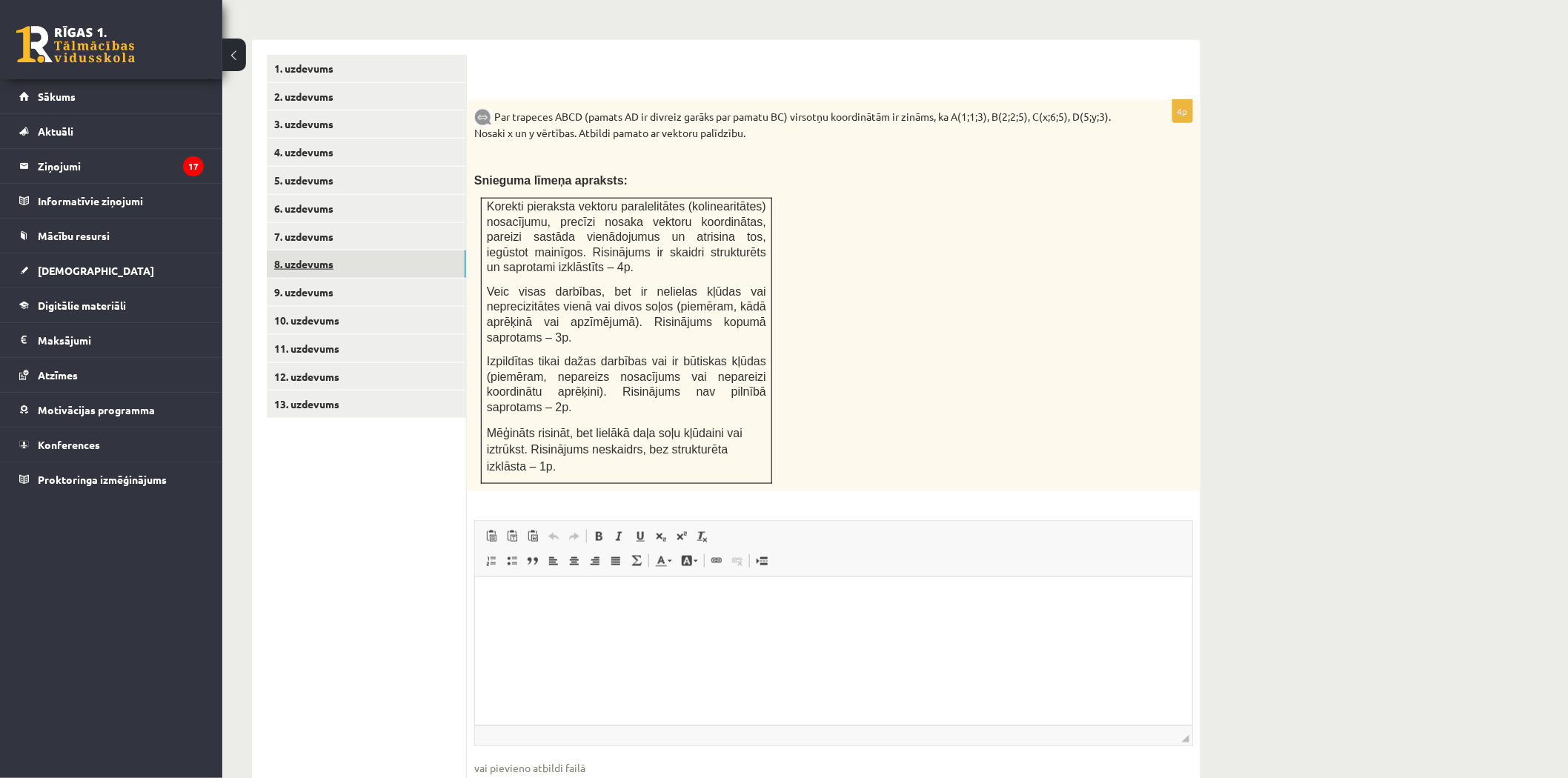
click at [312, 250] on link "8. uzdevums" at bounding box center [366, 264] width 199 height 28
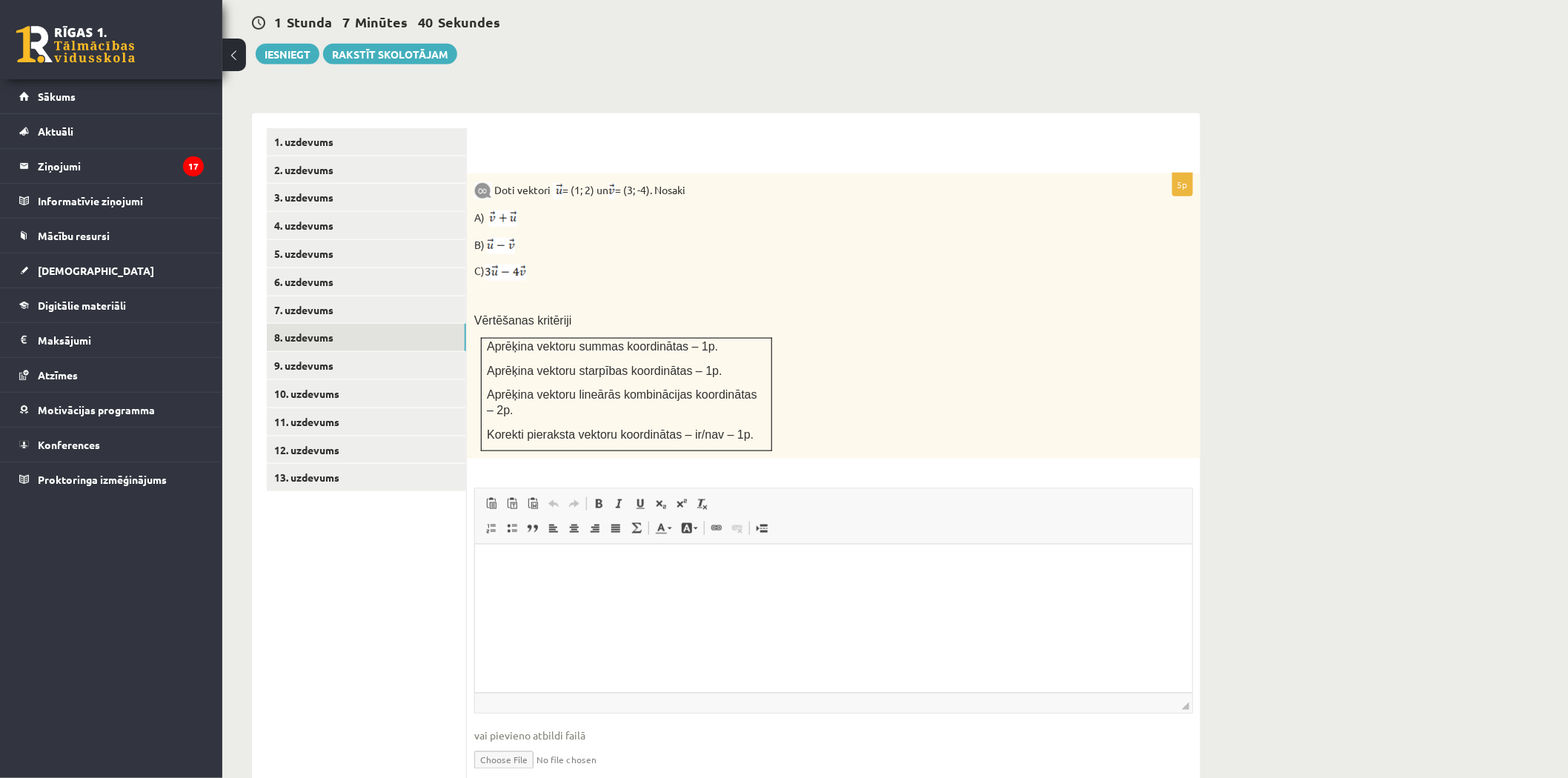
scroll to position [0, 0]
drag, startPoint x: 456, startPoint y: 90, endPoint x: 626, endPoint y: 112, distance: 171.4
drag, startPoint x: 626, startPoint y: 112, endPoint x: 609, endPoint y: 85, distance: 31.9
click at [609, 128] on div at bounding box center [833, 143] width 704 height 30
click at [410, 563] on ul "1. uzdevums 2. uzdevums 3. uzdevums 4. uzdevums 5. uzdevums 6. uzdevums 7. uzde…" at bounding box center [367, 461] width 200 height 668
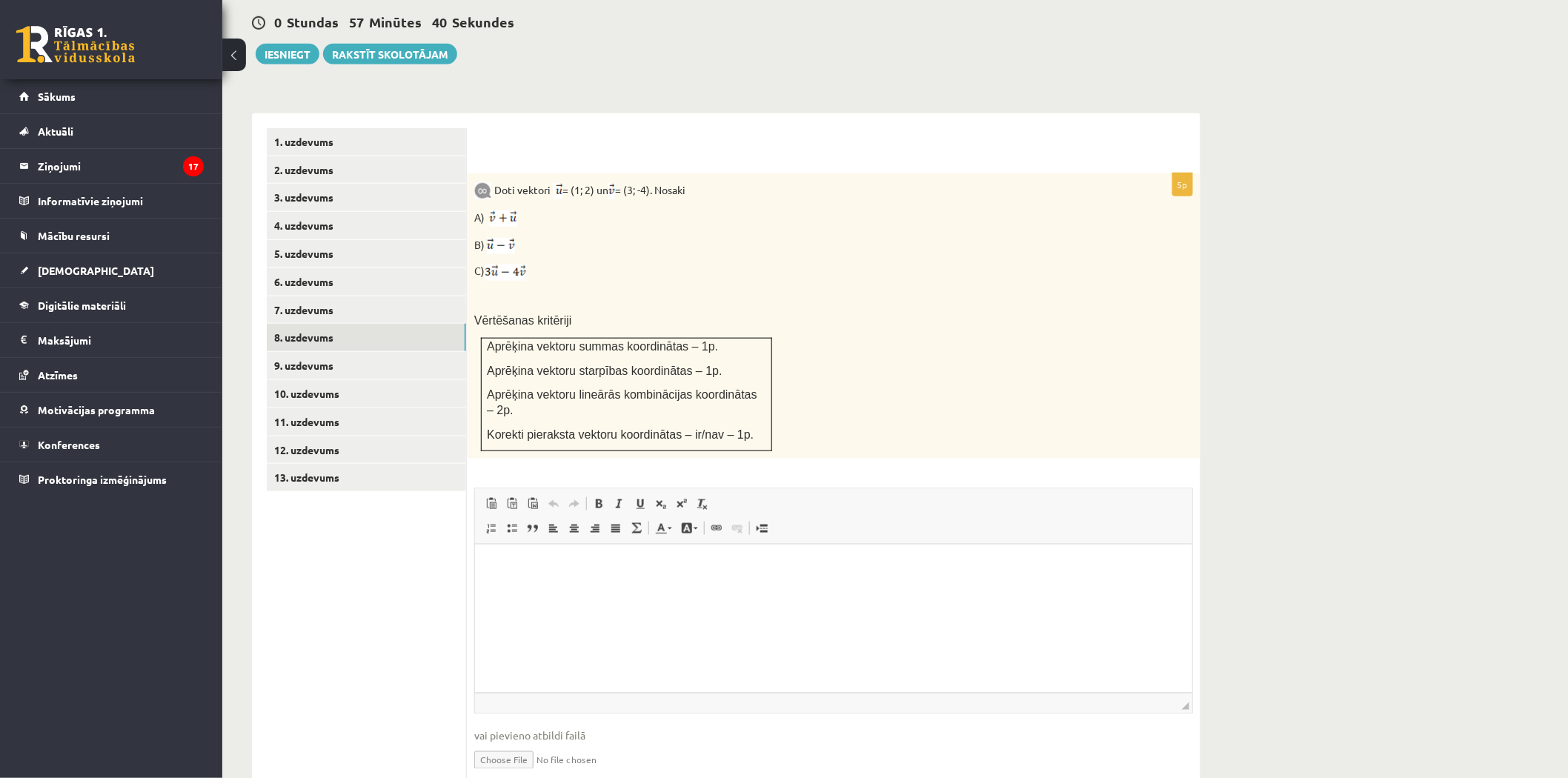
click at [502, 744] on input "file" at bounding box center [833, 759] width 719 height 30
type input "**********"
click at [553, 774] on link "Iesniegtā atbilde" at bounding box center [513, 782] width 80 height 15
click at [346, 532] on ul "1. uzdevums 2. uzdevums 3. uzdevums 4. uzdevums 5. uzdevums 6. uzdevums 7. uzde…" at bounding box center [367, 469] width 200 height 684
click at [329, 352] on link "9. uzdevums" at bounding box center [366, 366] width 199 height 28
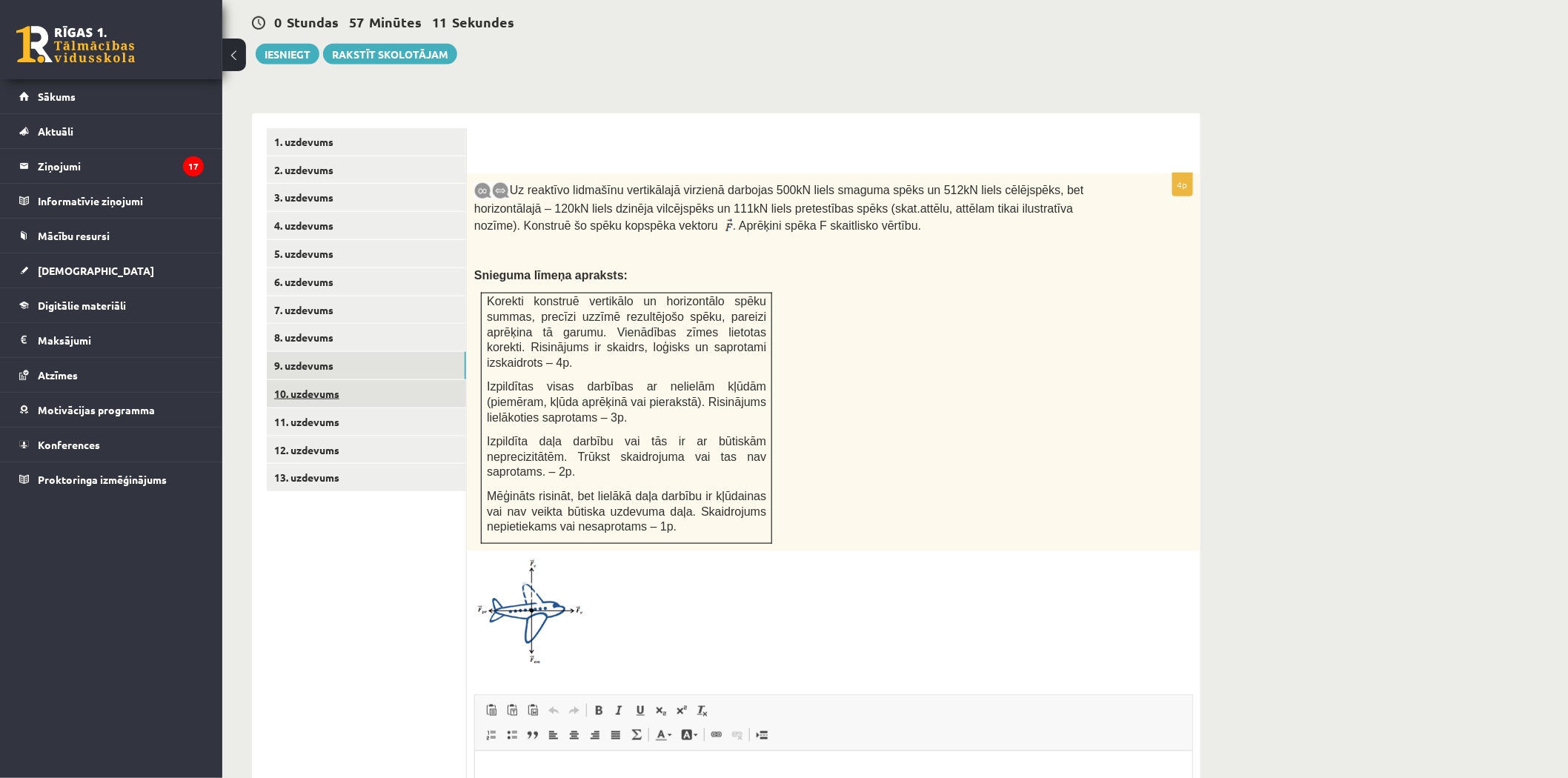
click at [323, 380] on link "10. uzdevums" at bounding box center [366, 393] width 199 height 28
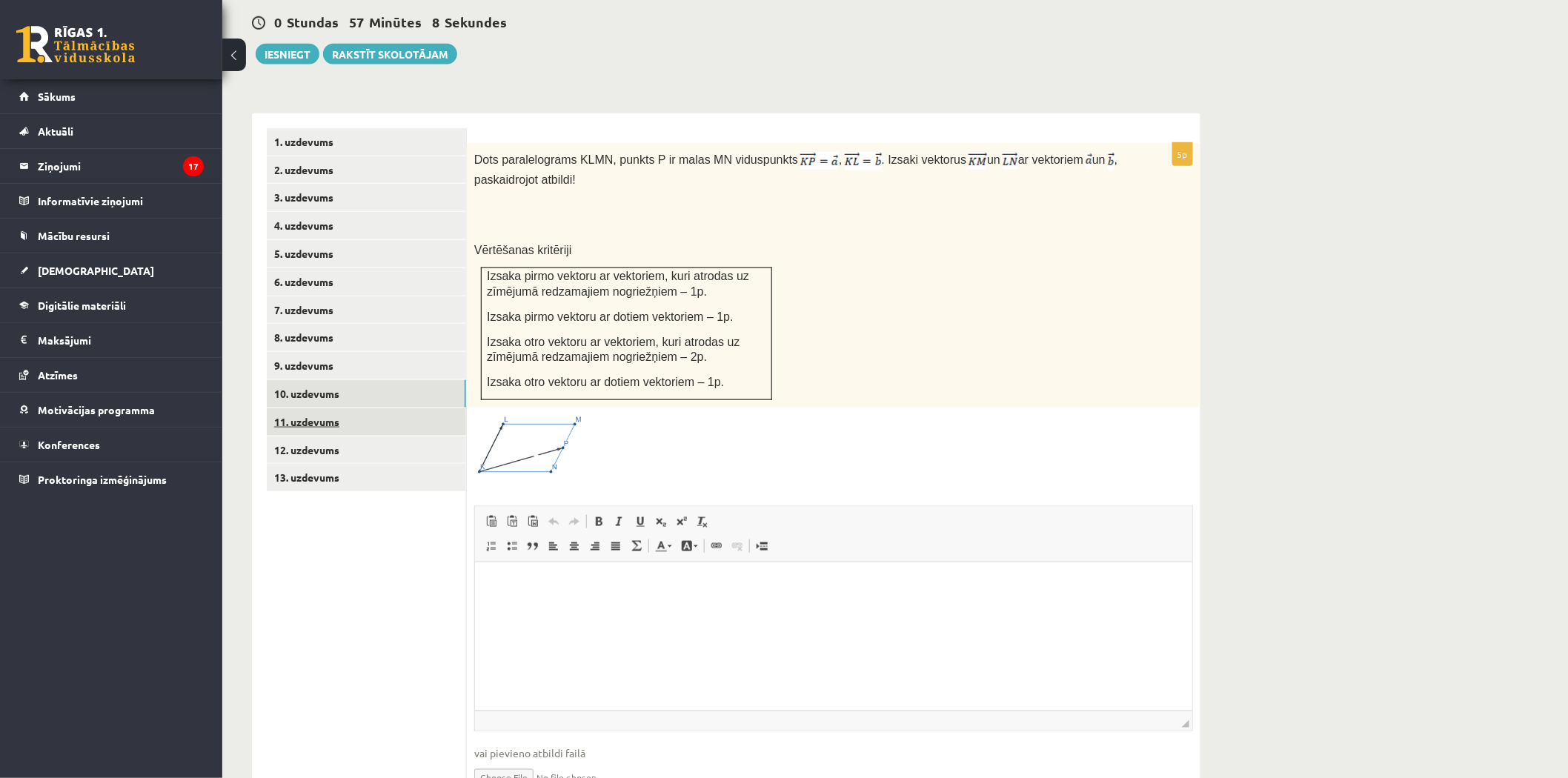
click at [314, 409] on link "11. uzdevums" at bounding box center [366, 422] width 199 height 28
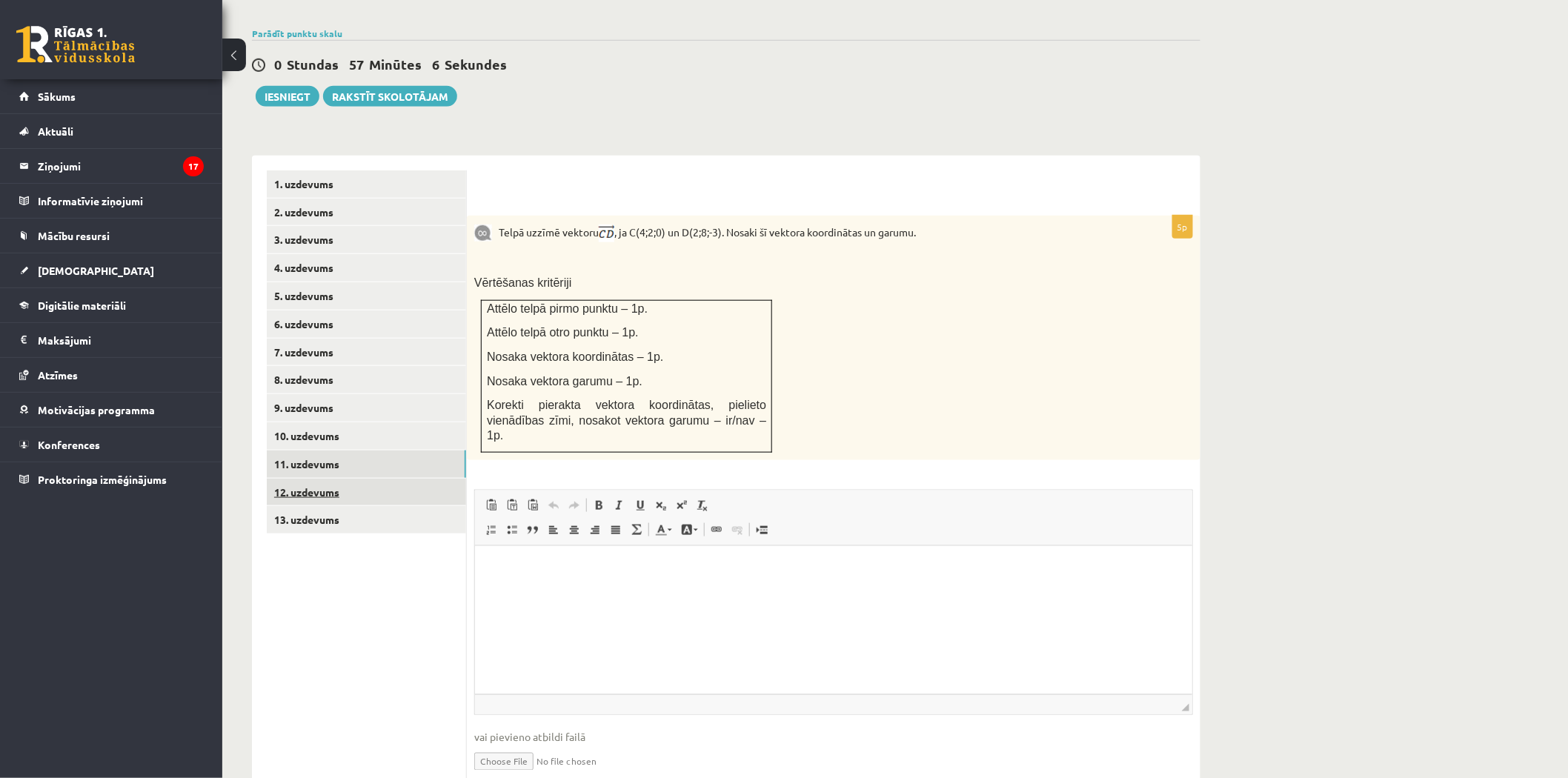
click at [306, 478] on link "12. uzdevums" at bounding box center [366, 492] width 199 height 28
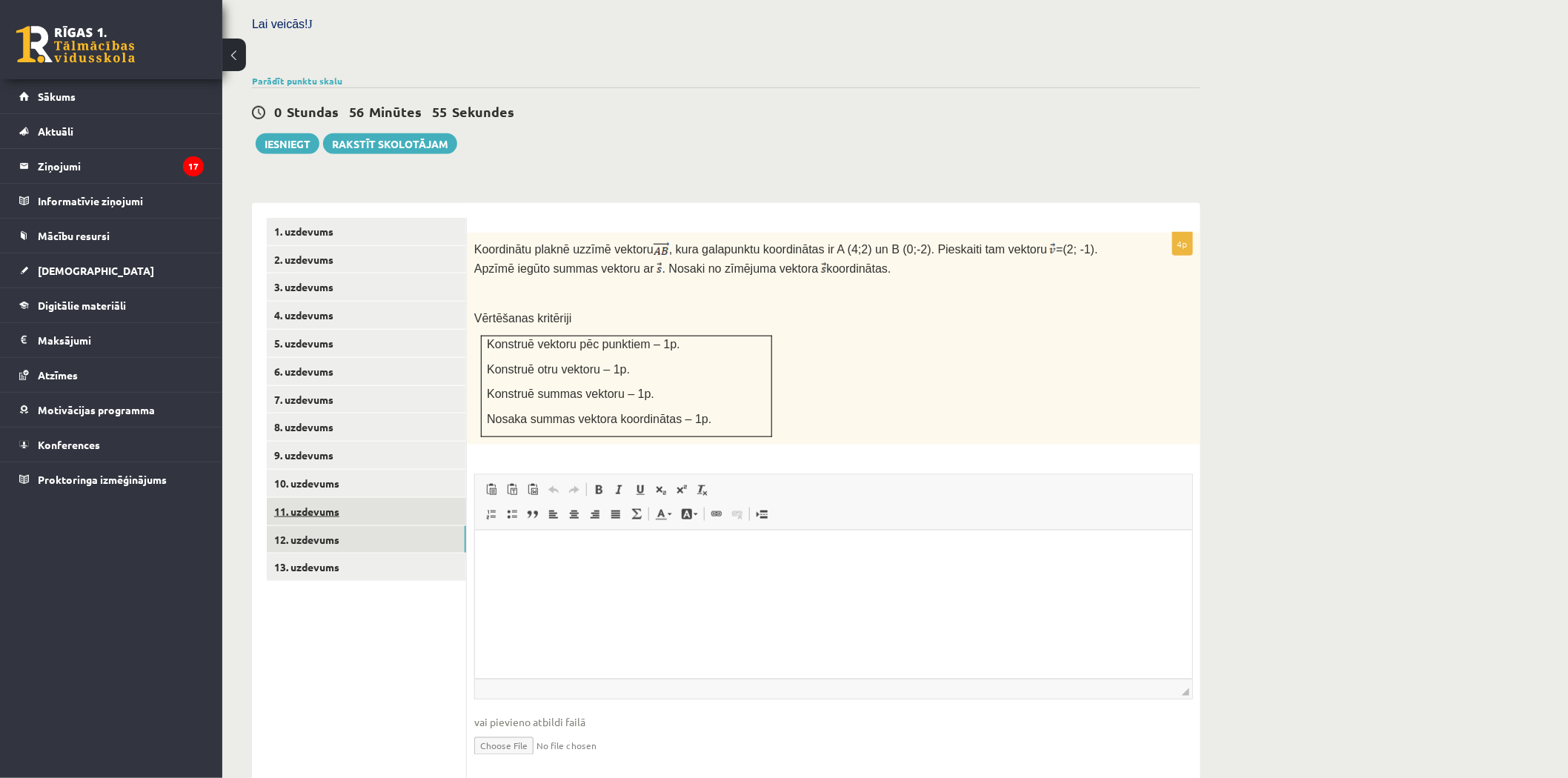
click at [322, 498] on link "11. uzdevums" at bounding box center [366, 512] width 199 height 28
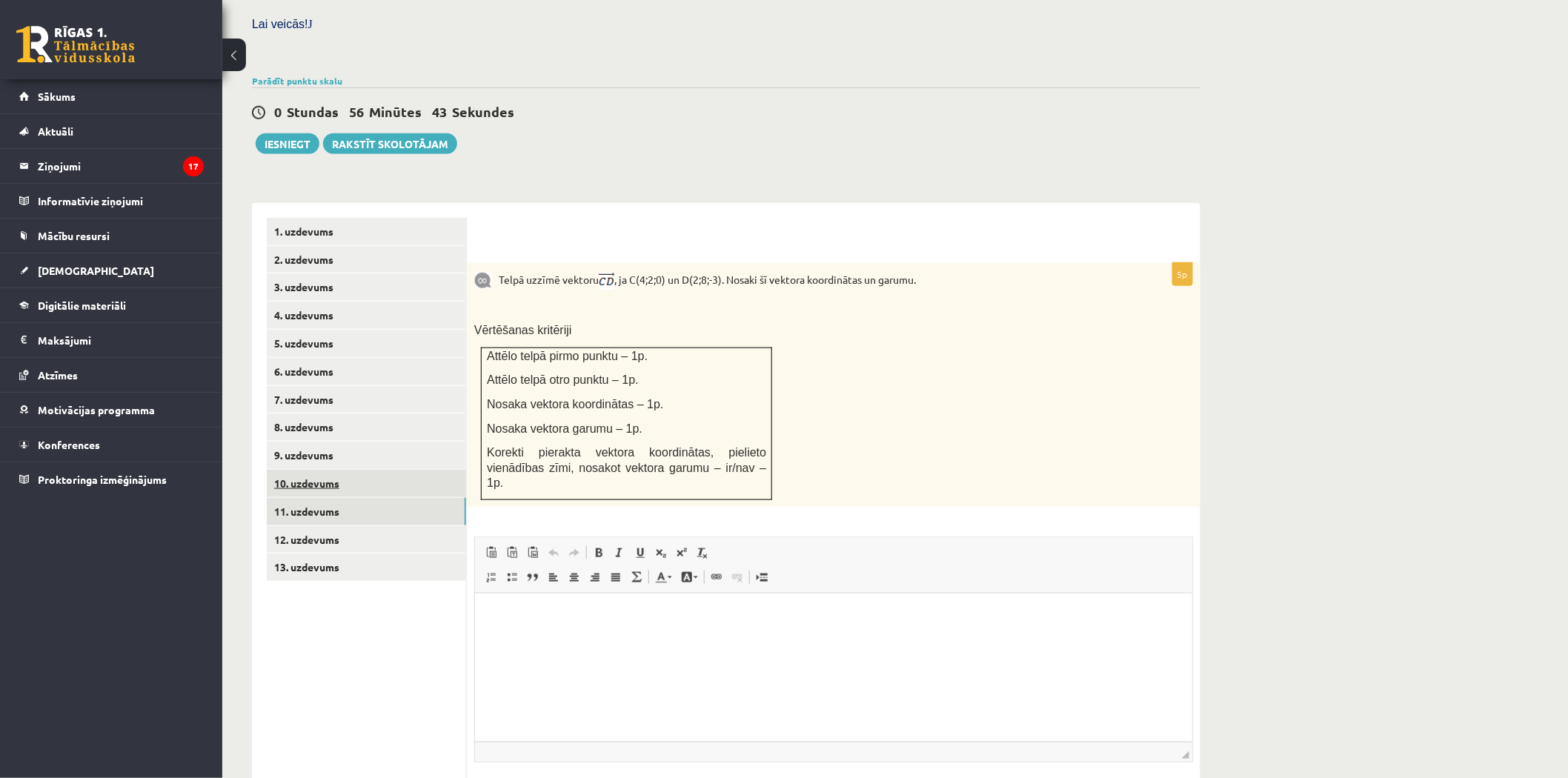
click at [317, 469] on link "10. uzdevums" at bounding box center [366, 483] width 199 height 28
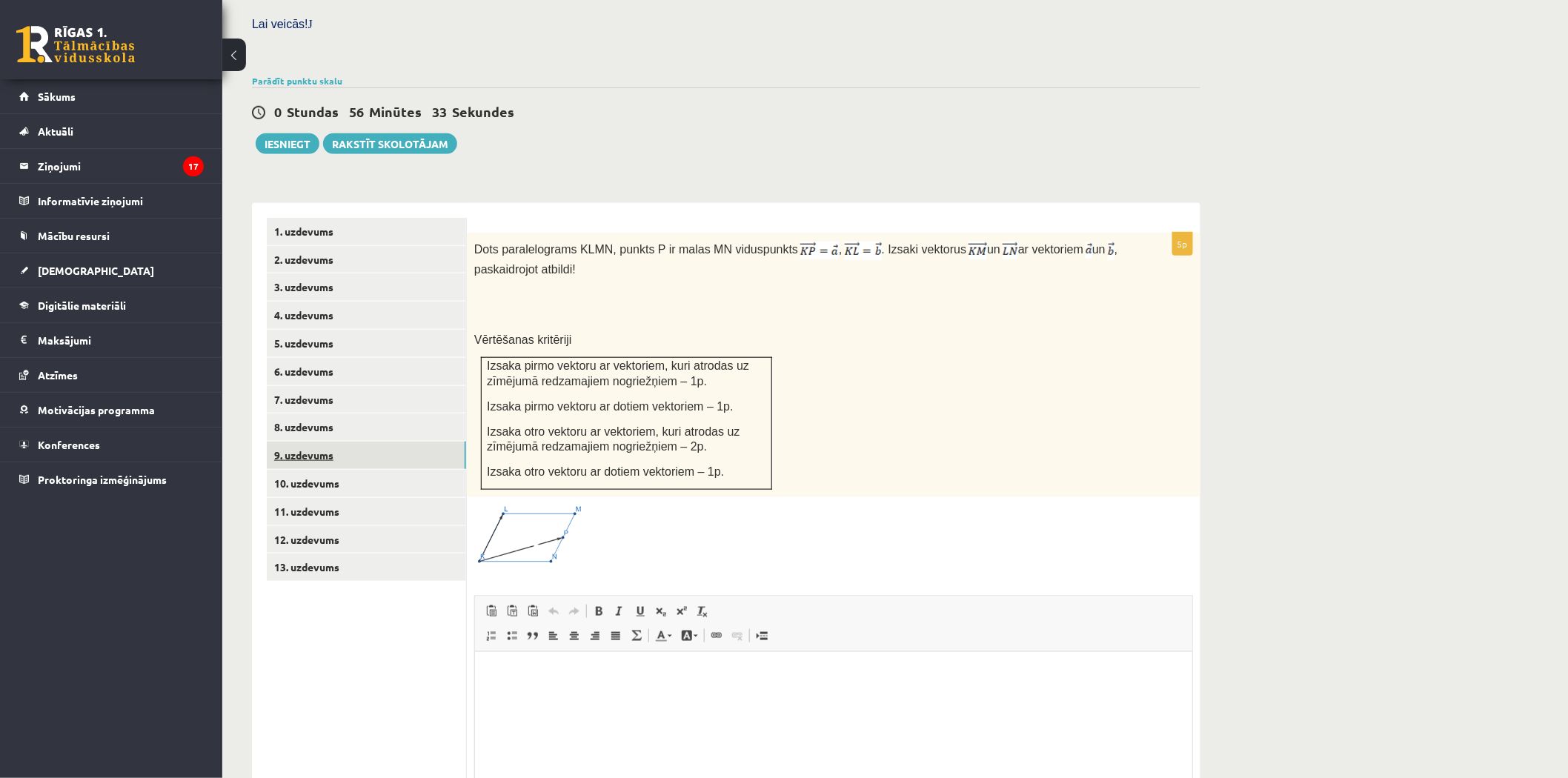
click at [299, 442] on link "9. uzdevums" at bounding box center [366, 455] width 199 height 28
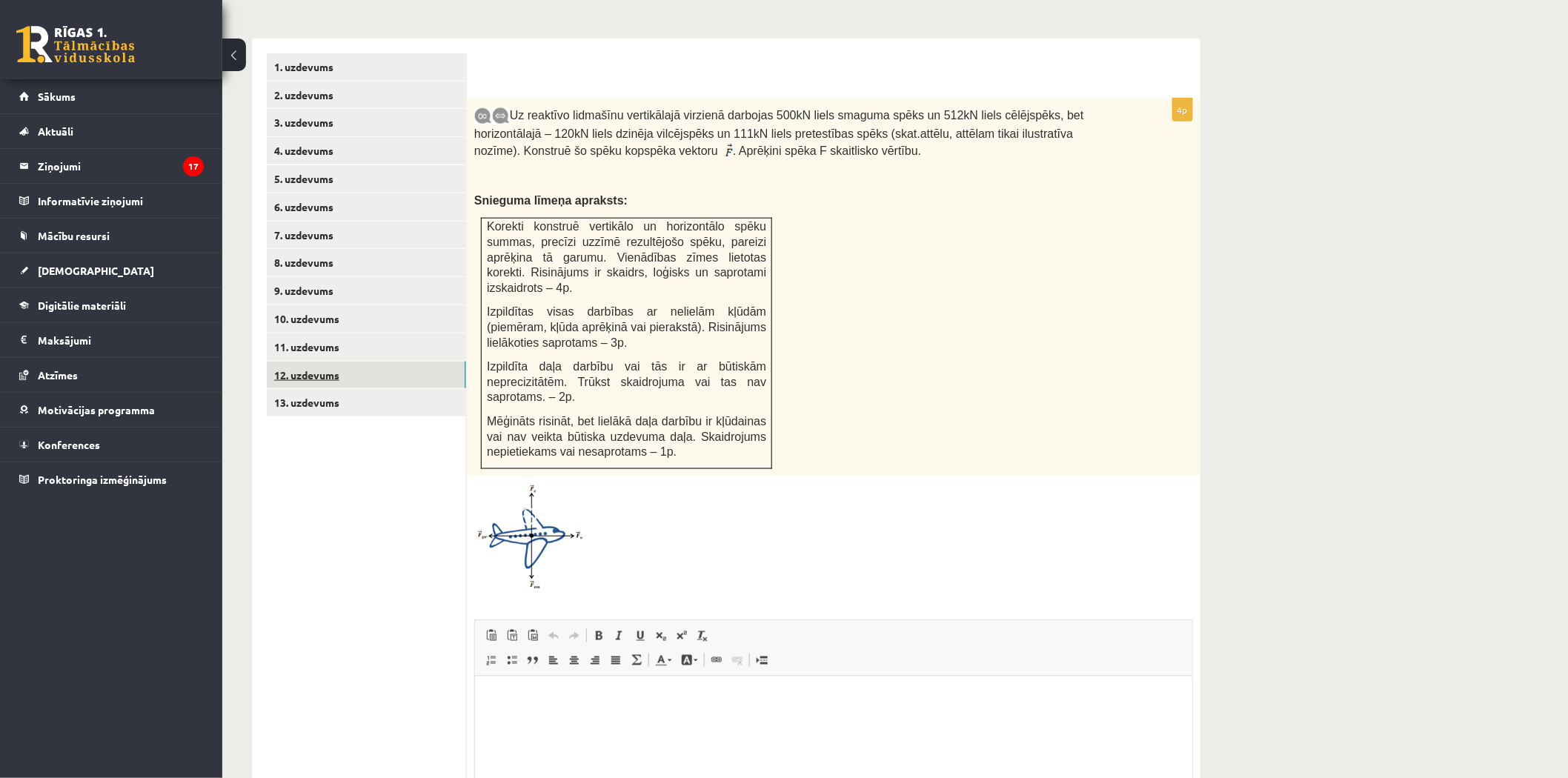
click at [335, 361] on link "12. uzdevums" at bounding box center [366, 375] width 199 height 28
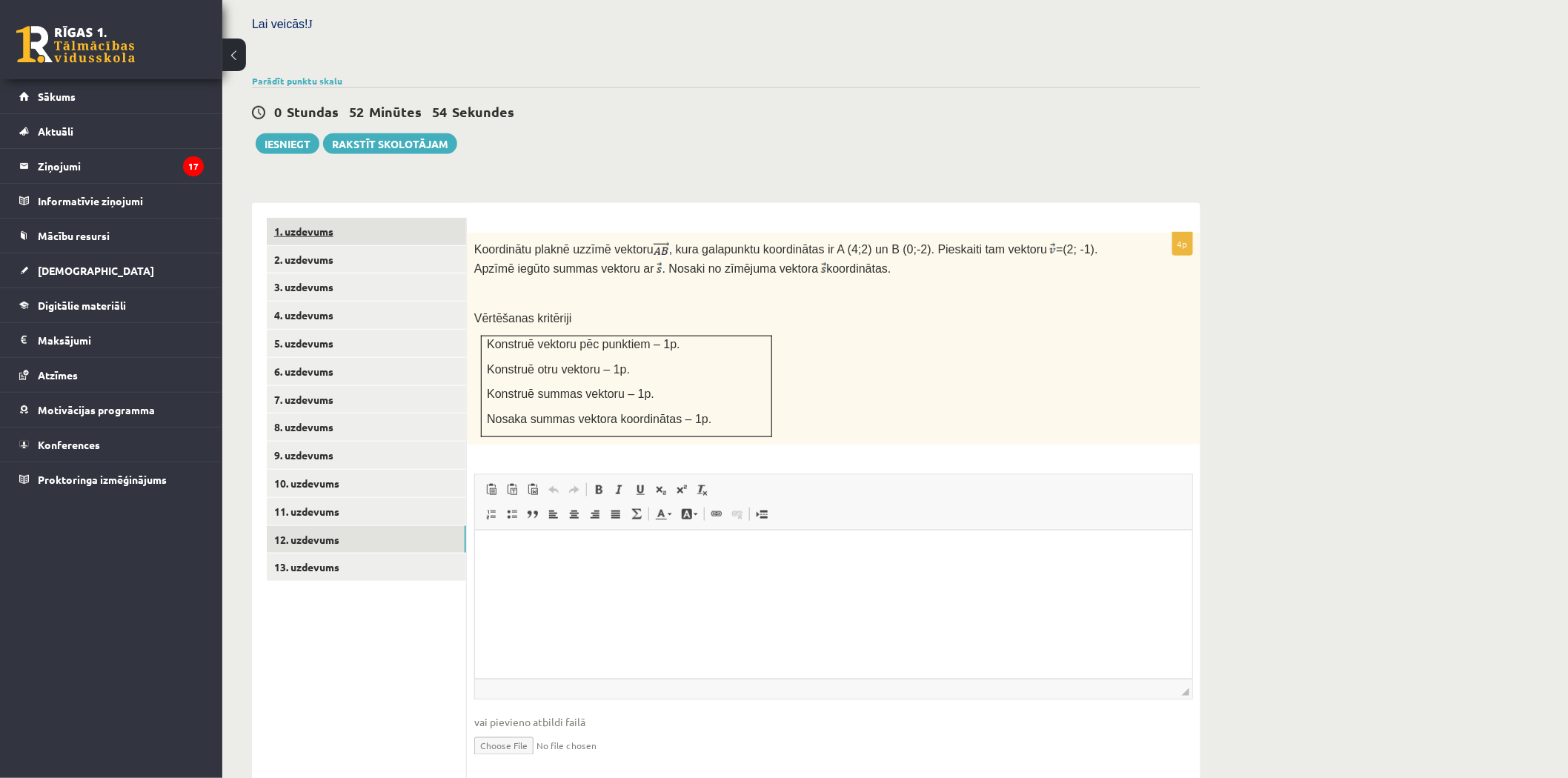
click at [408, 218] on link "1. uzdevums" at bounding box center [366, 232] width 199 height 28
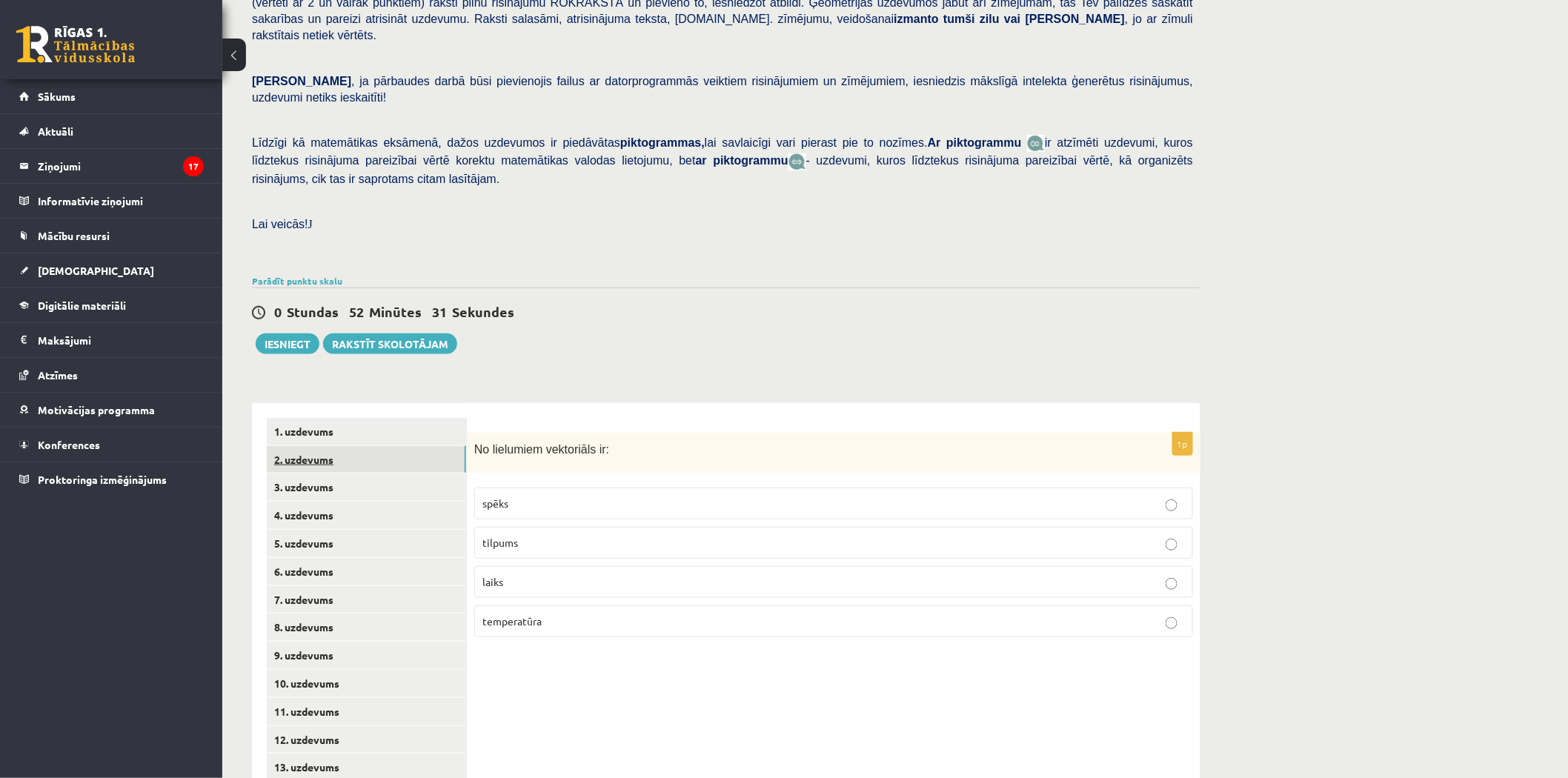
click at [383, 446] on link "2. uzdevums" at bounding box center [366, 460] width 199 height 28
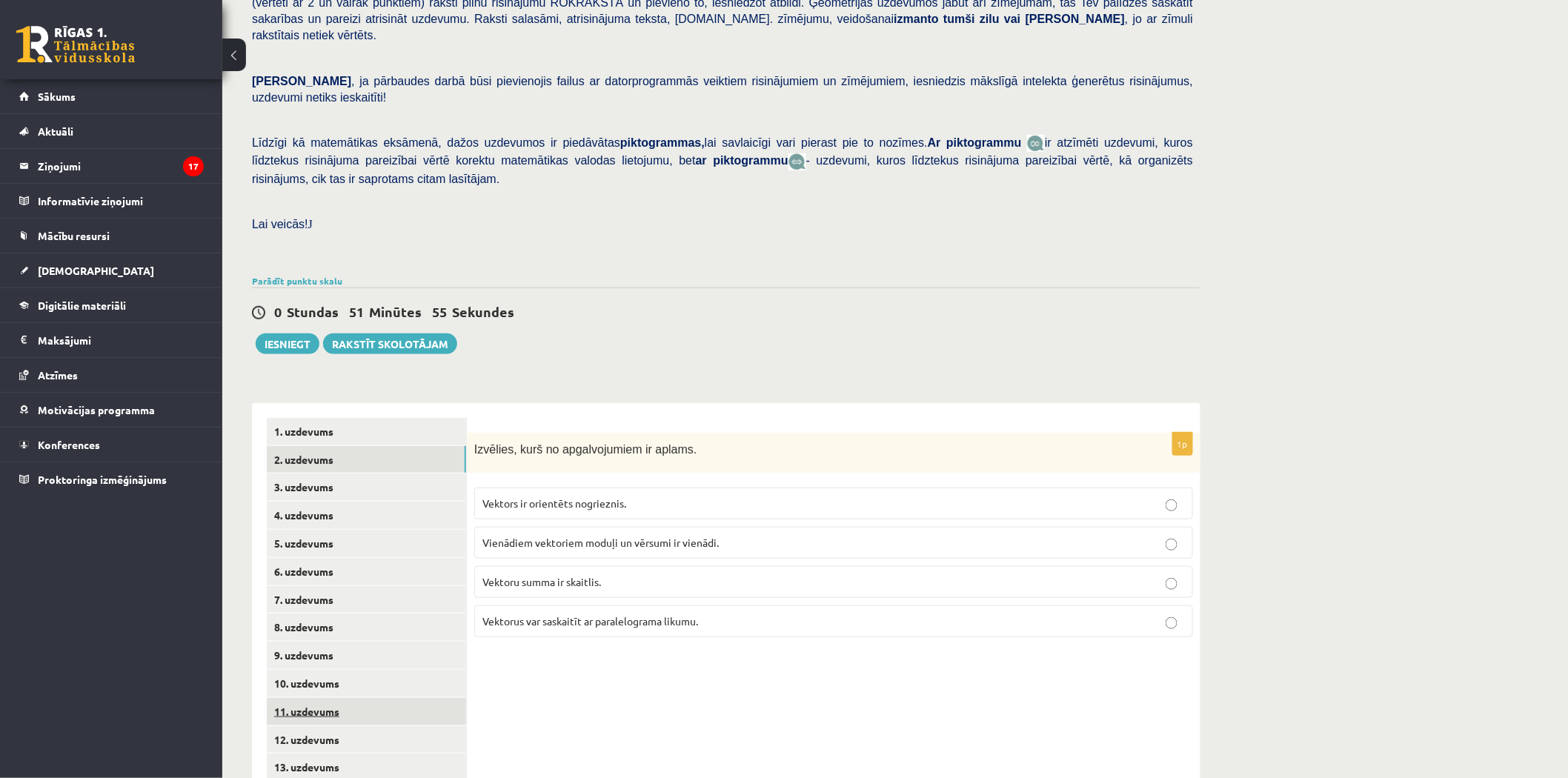
click at [376, 698] on link "11. uzdevums" at bounding box center [366, 712] width 199 height 28
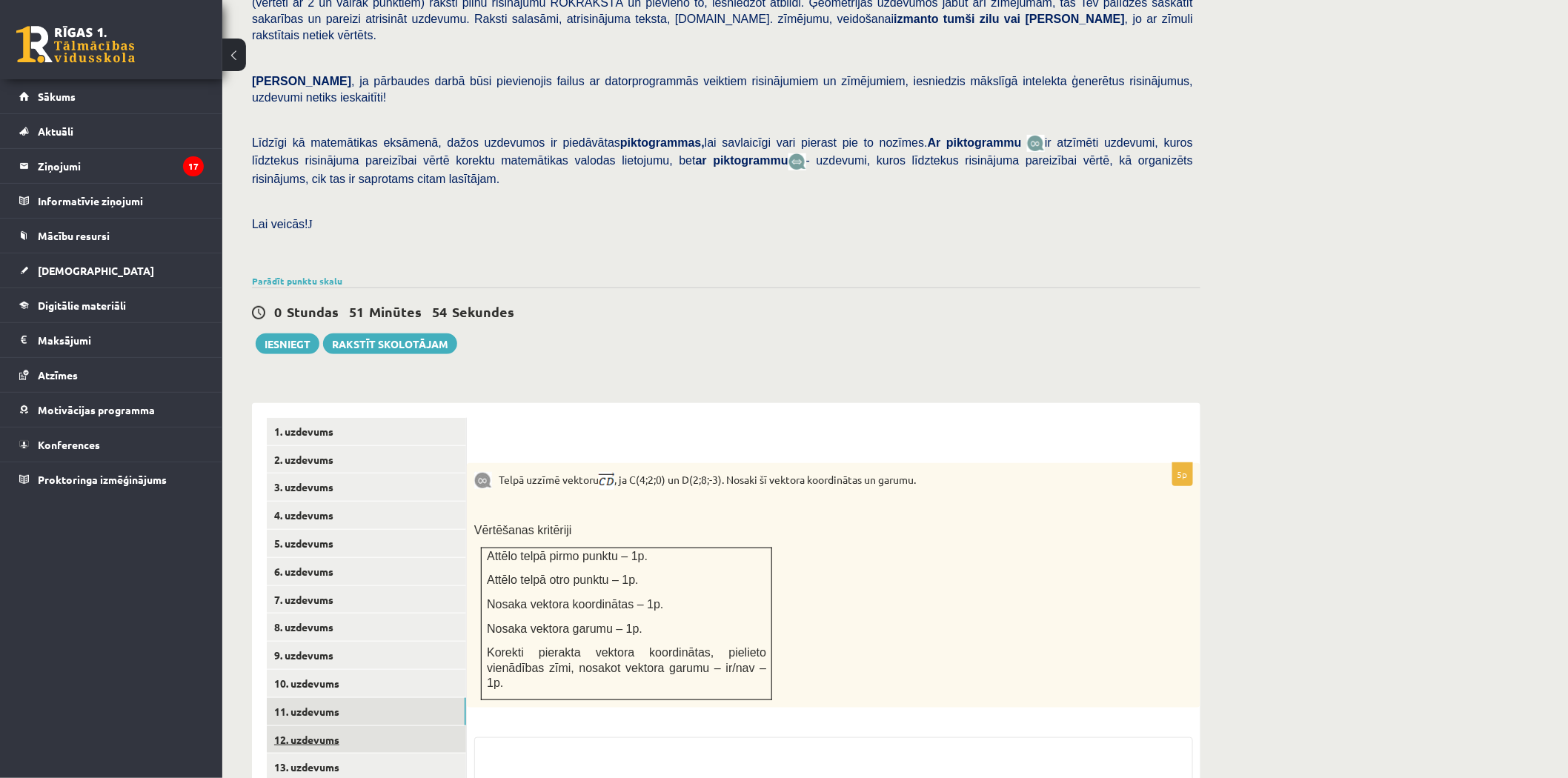
click at [366, 726] on link "12. uzdevums" at bounding box center [366, 740] width 199 height 28
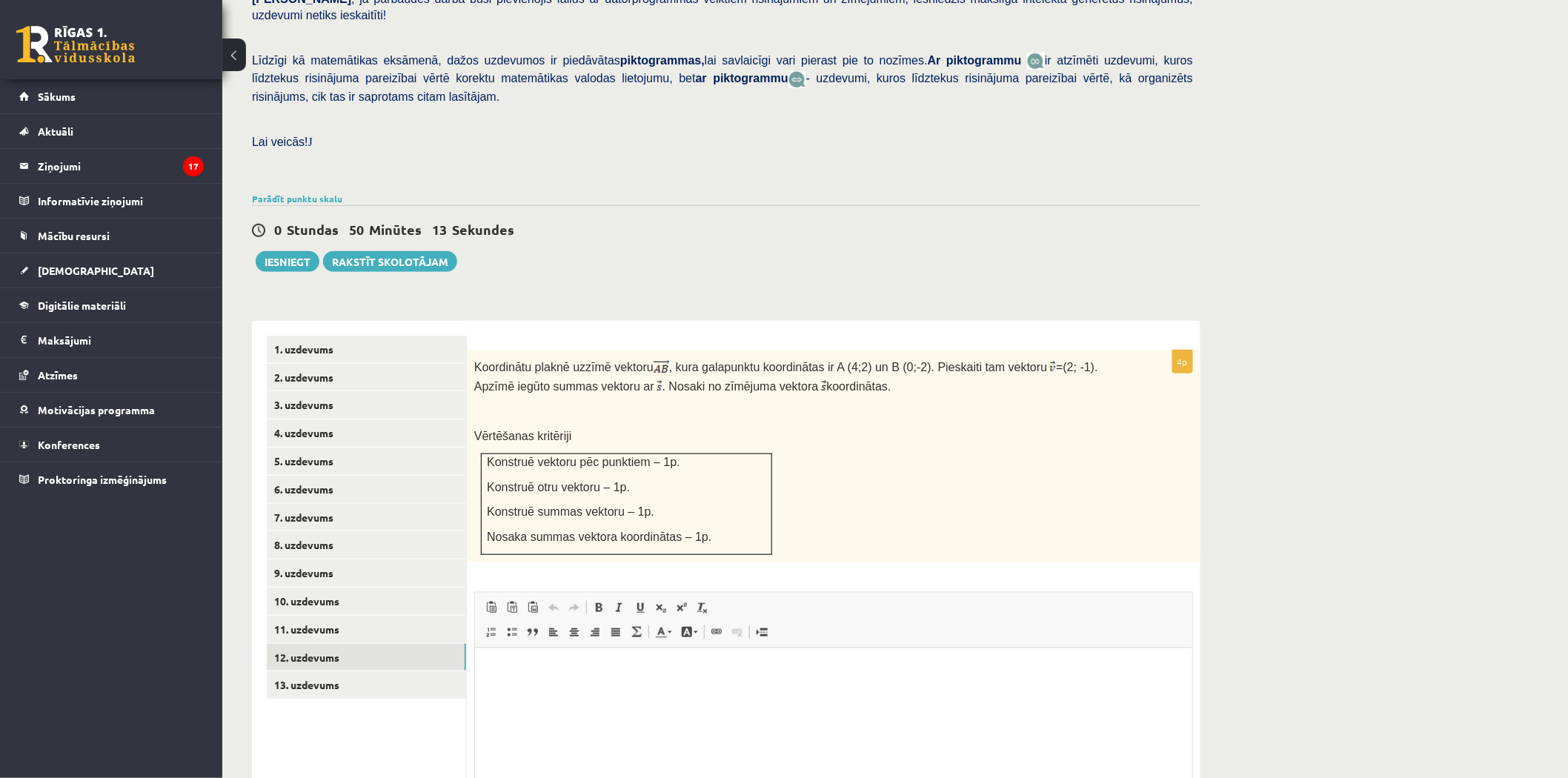
scroll to position [404, 0]
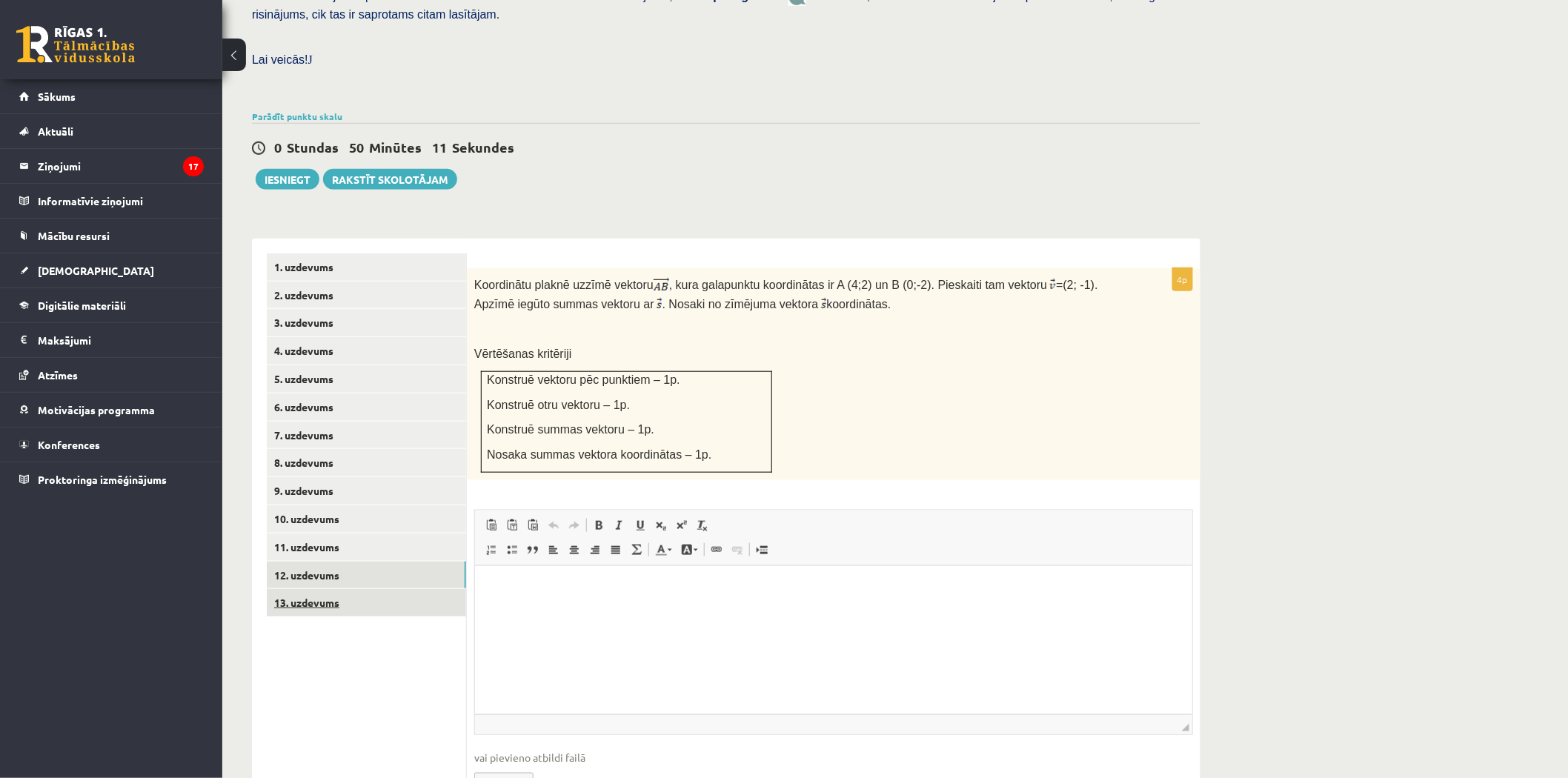
click at [316, 589] on link "13. uzdevums" at bounding box center [366, 603] width 199 height 28
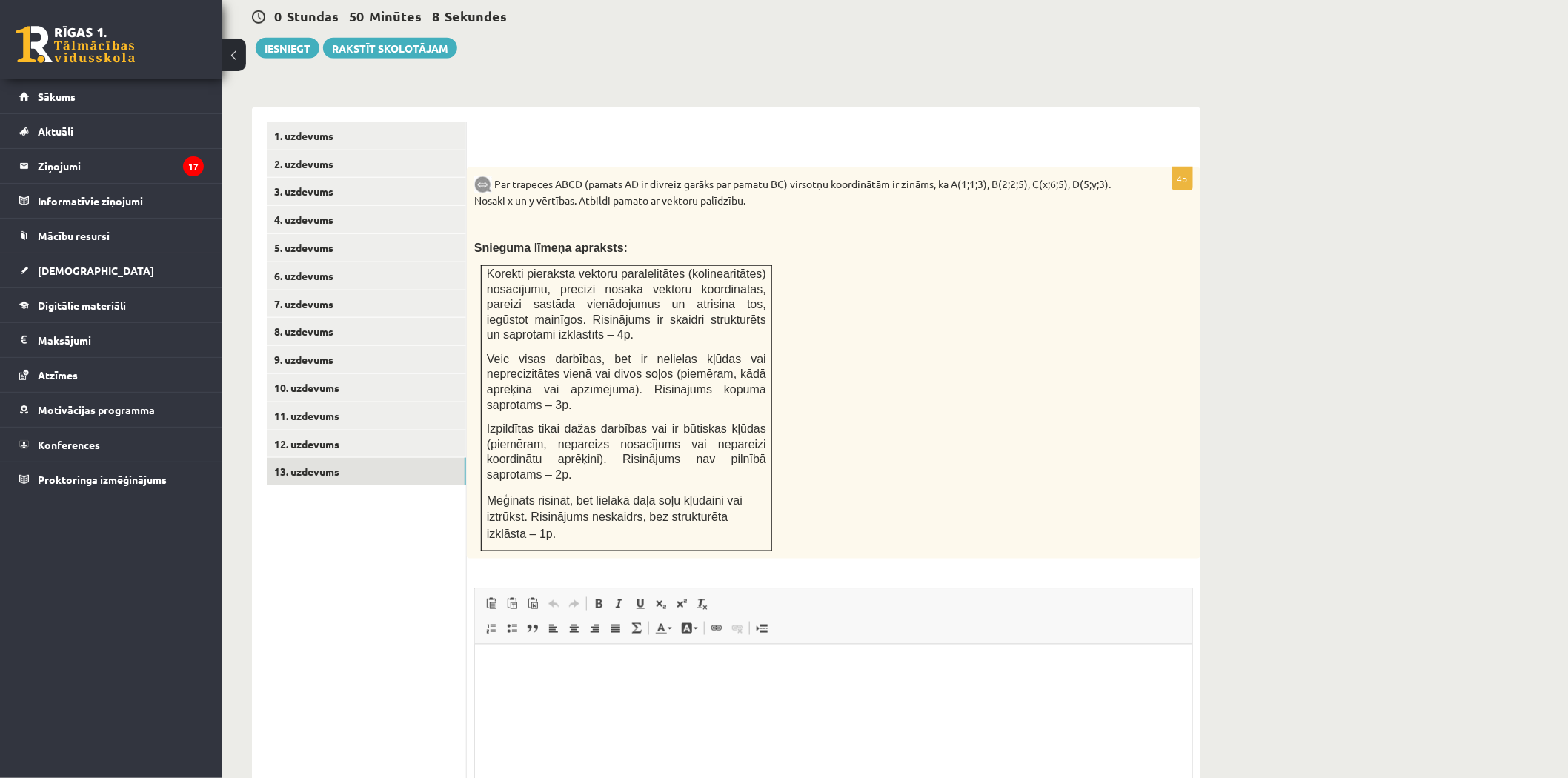
scroll to position [604, 0]
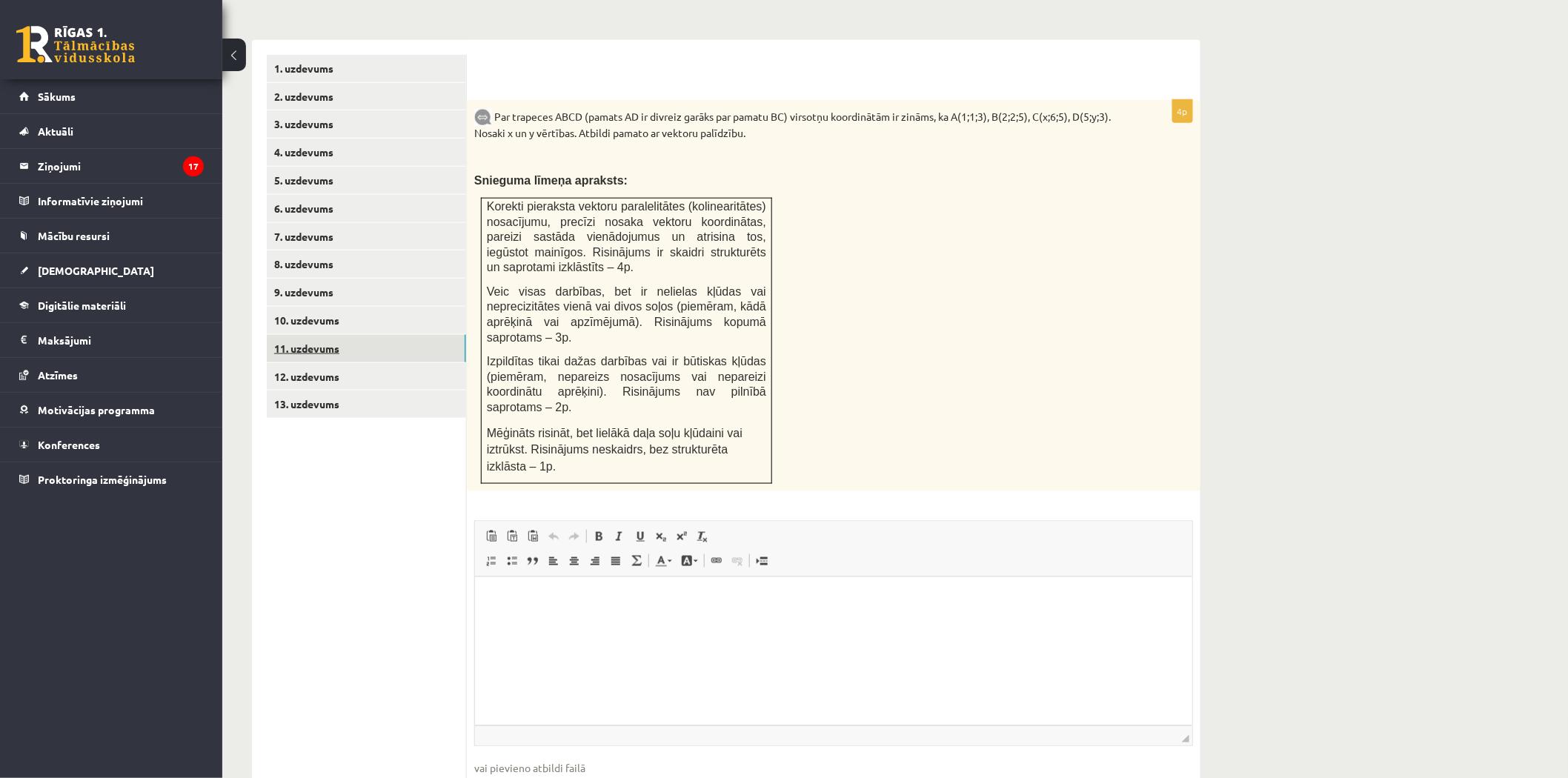
click at [333, 335] on link "11. uzdevums" at bounding box center [366, 349] width 199 height 28
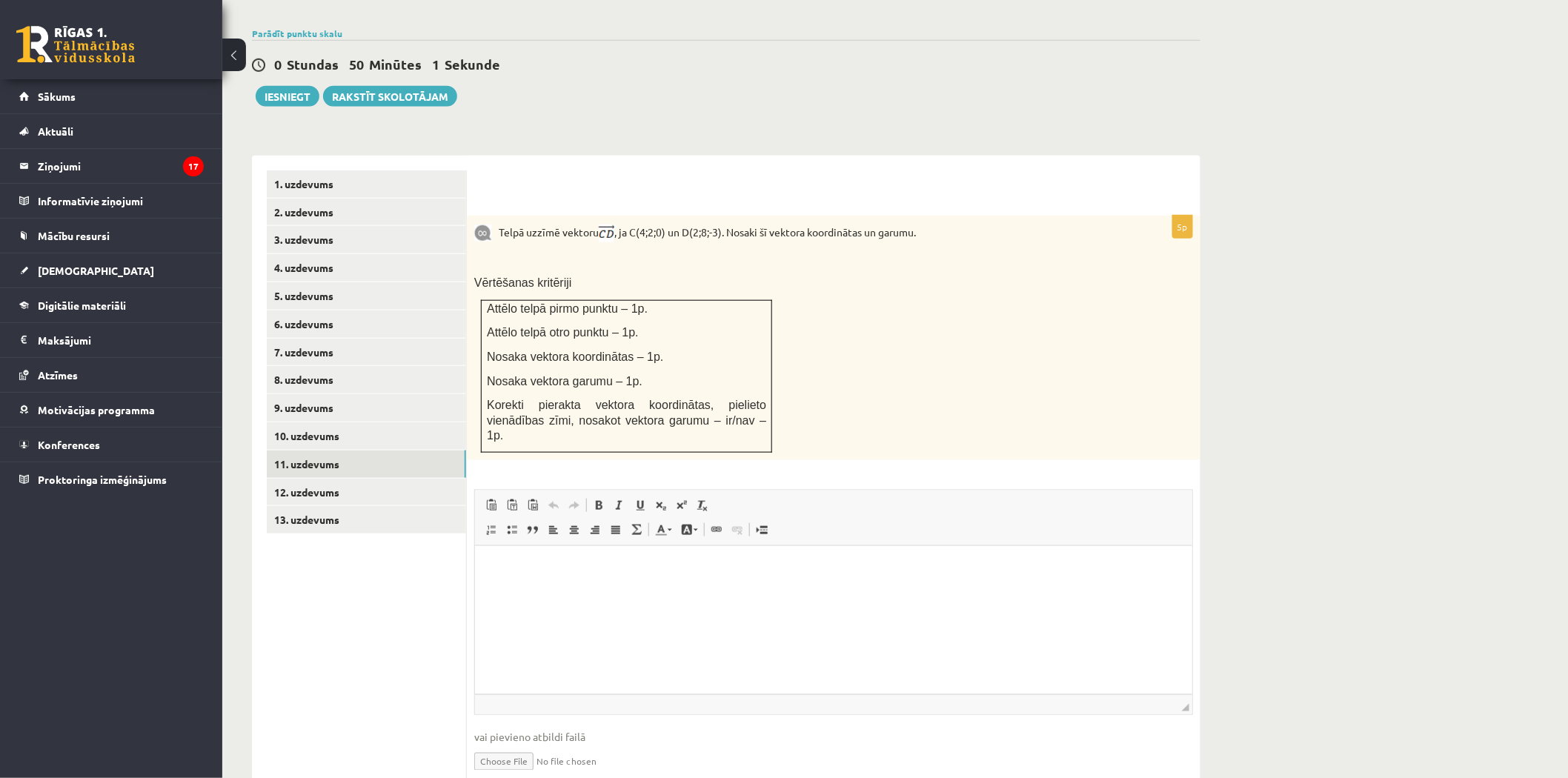
scroll to position [0, 0]
click at [302, 422] on link "10. uzdevums" at bounding box center [366, 436] width 199 height 28
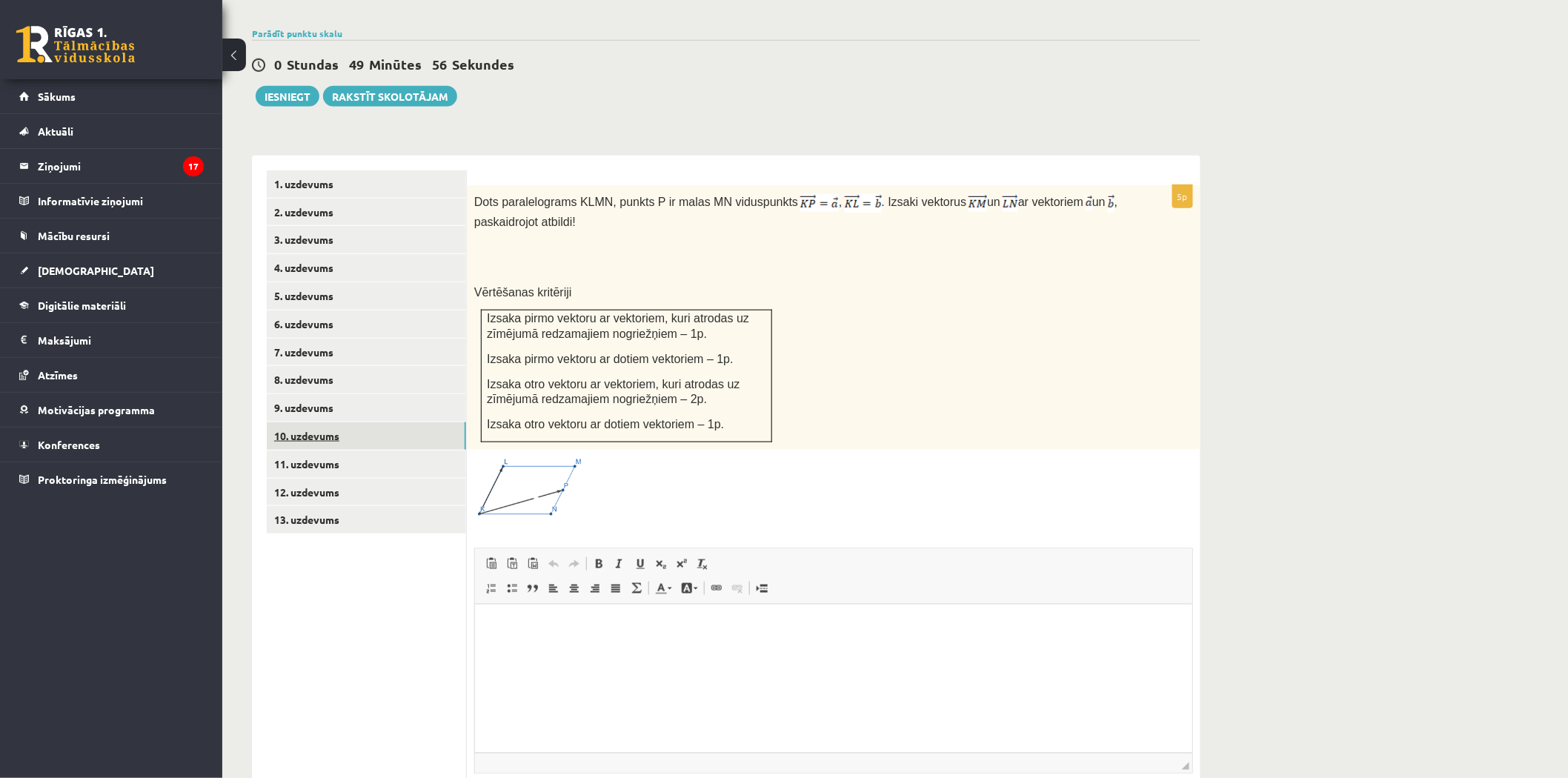
click at [317, 422] on link "10. uzdevums" at bounding box center [366, 436] width 199 height 28
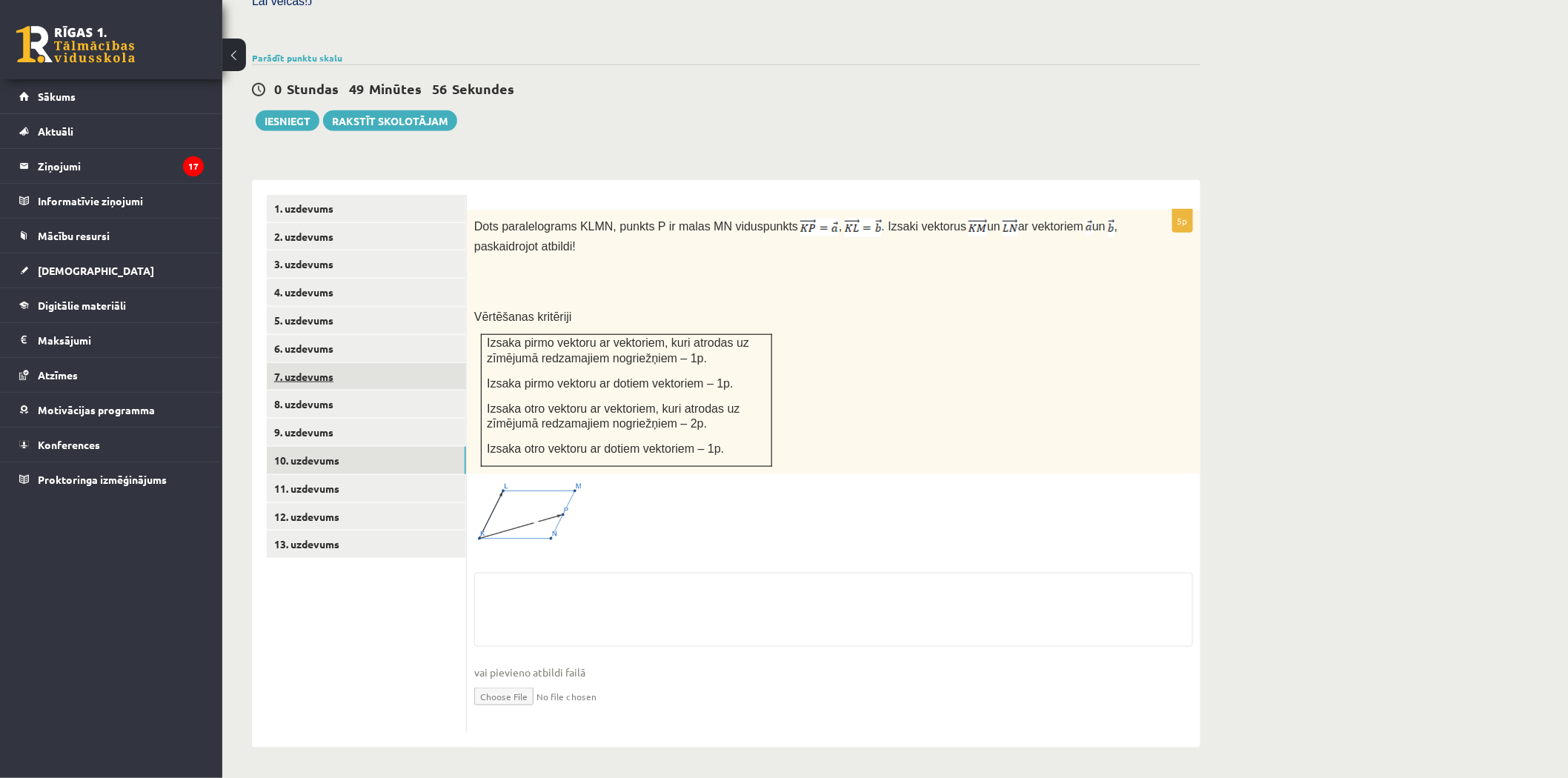
scroll to position [412, 0]
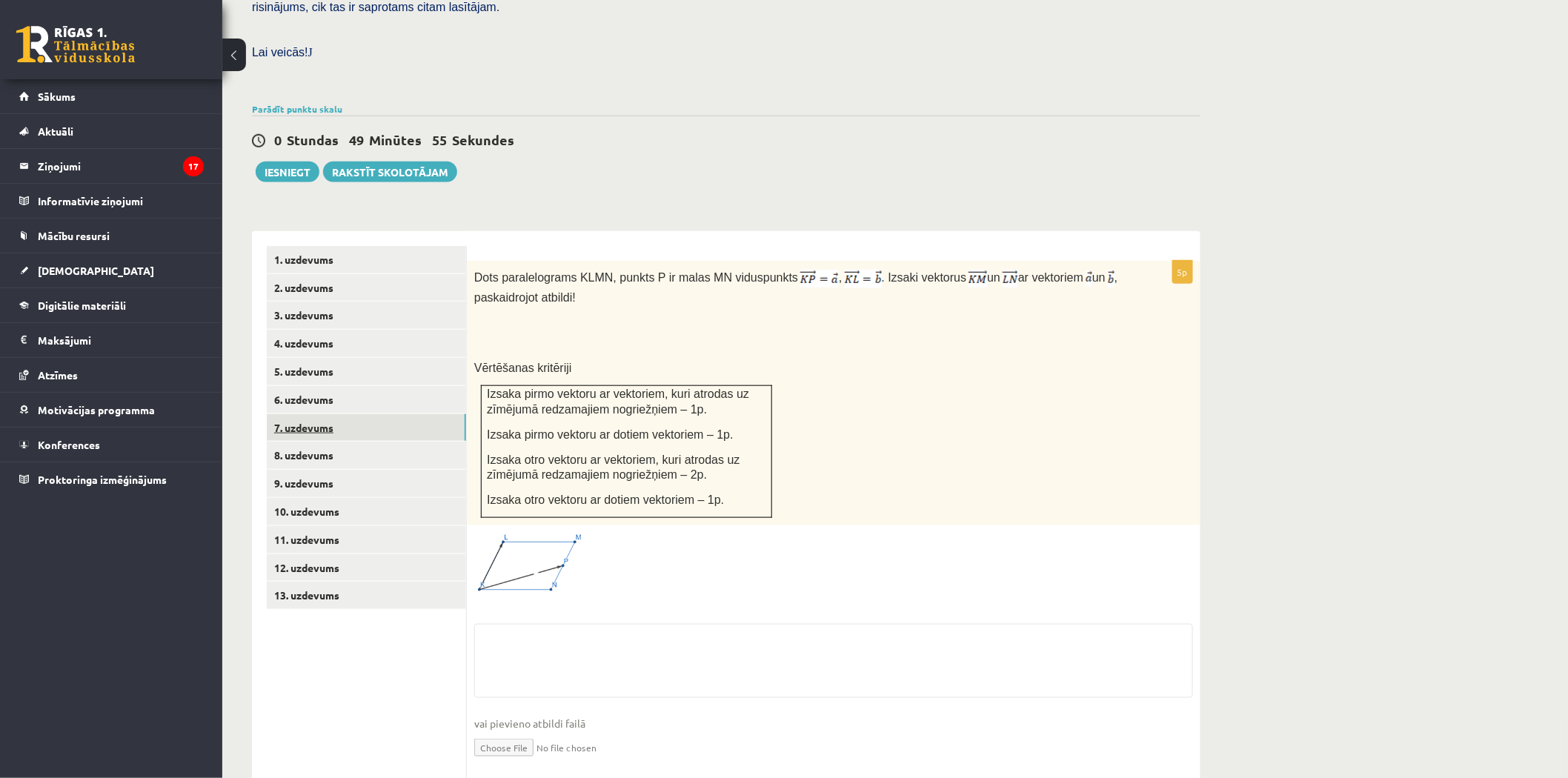
click at [316, 414] on link "7. uzdevums" at bounding box center [366, 427] width 199 height 28
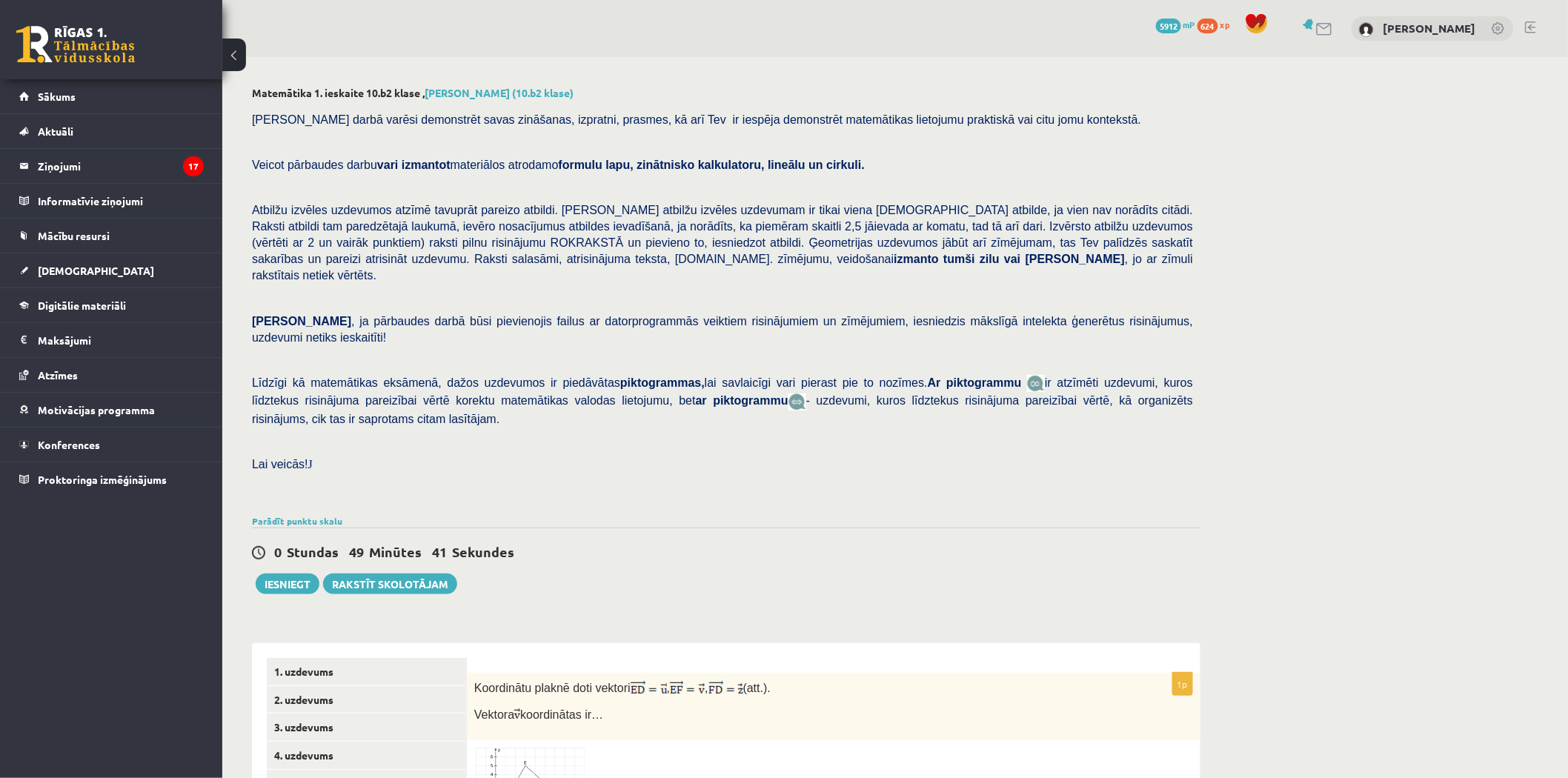
scroll to position [240, 0]
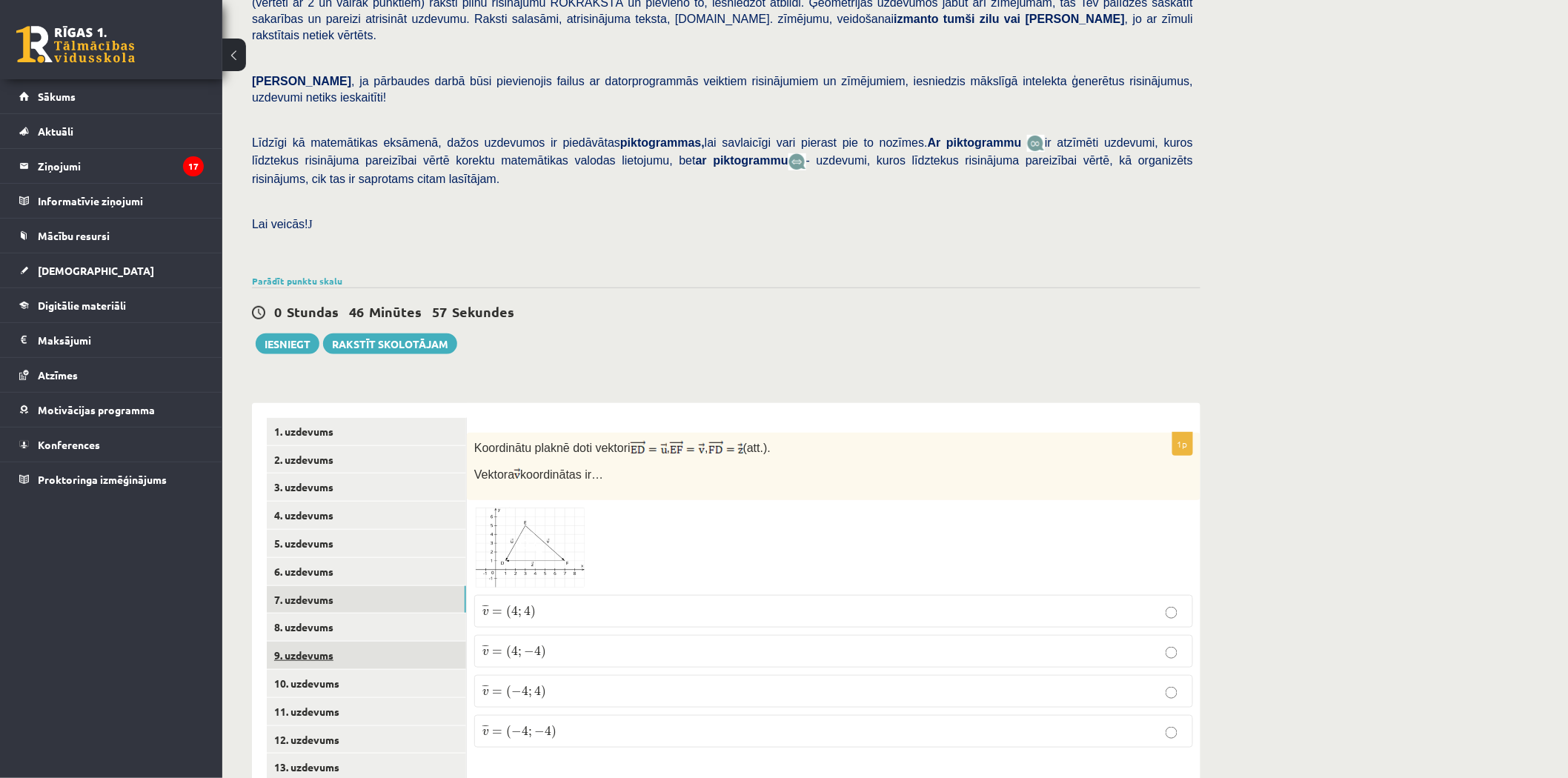
click at [326, 642] on link "9. uzdevums" at bounding box center [366, 655] width 199 height 28
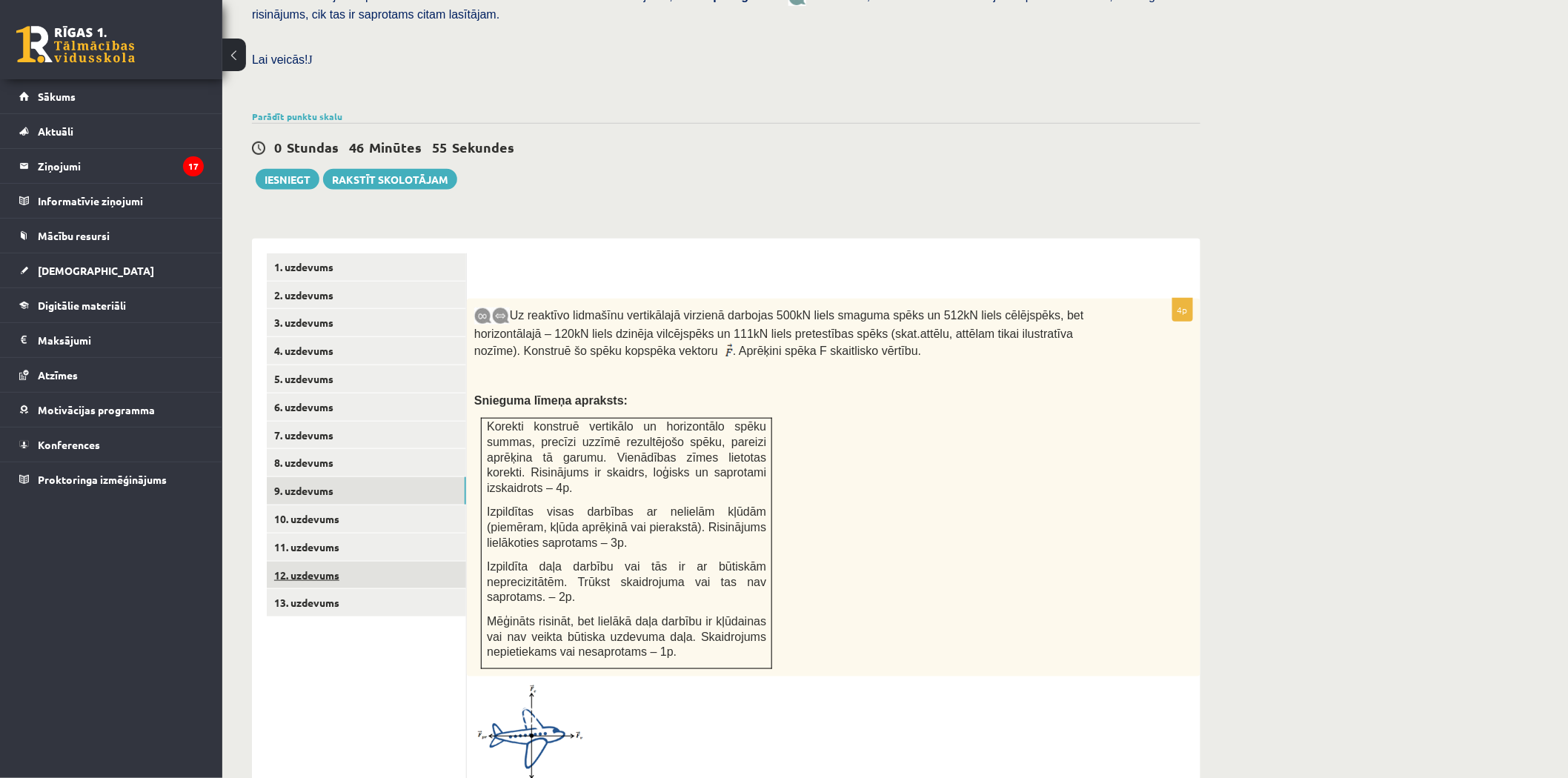
scroll to position [0, 0]
click at [312, 505] on link "10. uzdevums" at bounding box center [366, 519] width 199 height 28
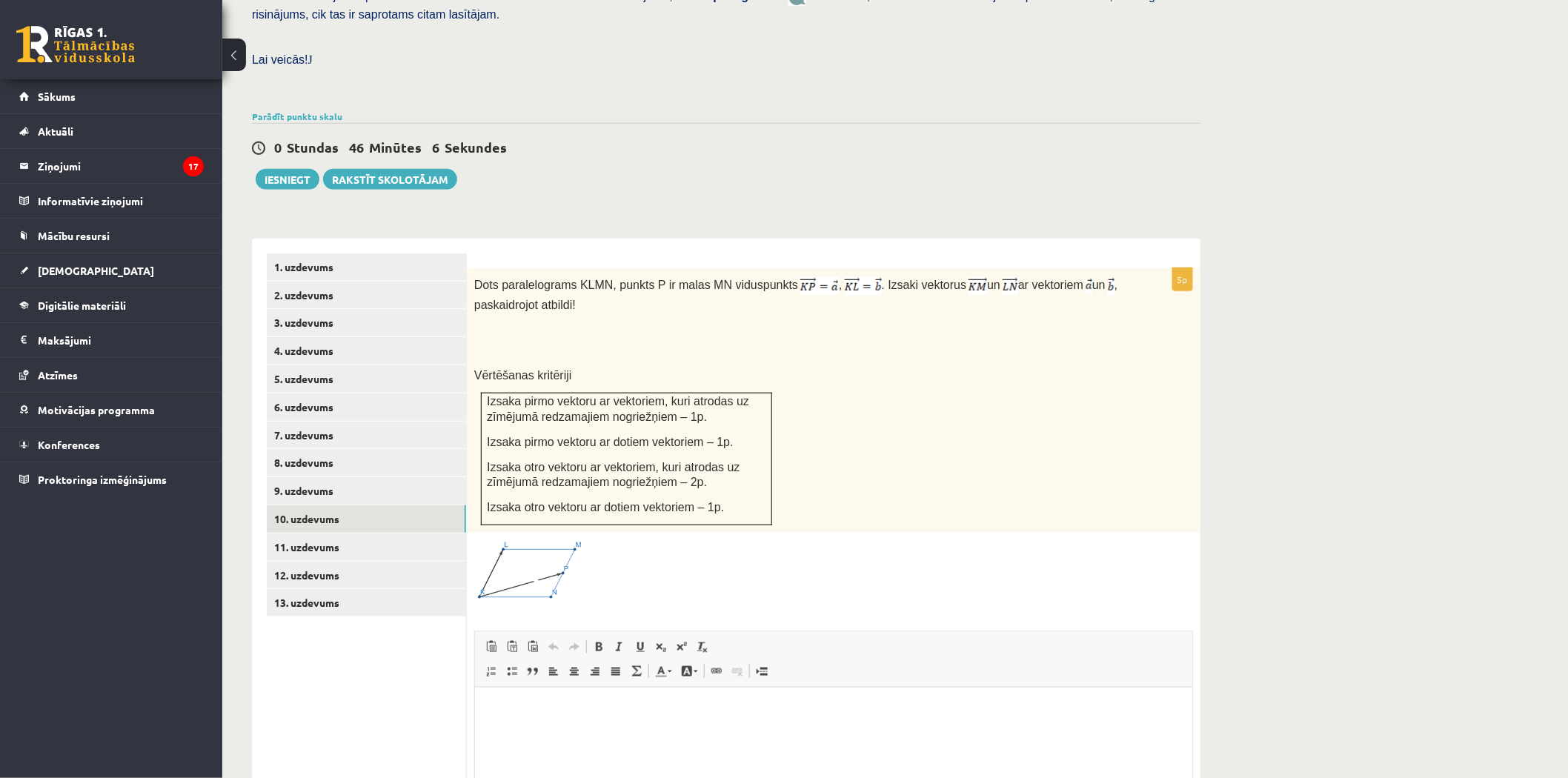
click at [1479, 241] on div "Matemātika 1. ieskaite 10.b2 klase , [PERSON_NAME] (10.b2 klase) [PERSON_NAME] …" at bounding box center [895, 317] width 1345 height 1332
click at [1479, 241] on div "Matemātika 1. ieskaite 10.b2 klase , [PERSON_NAME] (10.b2 klase) [PERSON_NAME] …" at bounding box center [895, 317] width 1345 height 1332
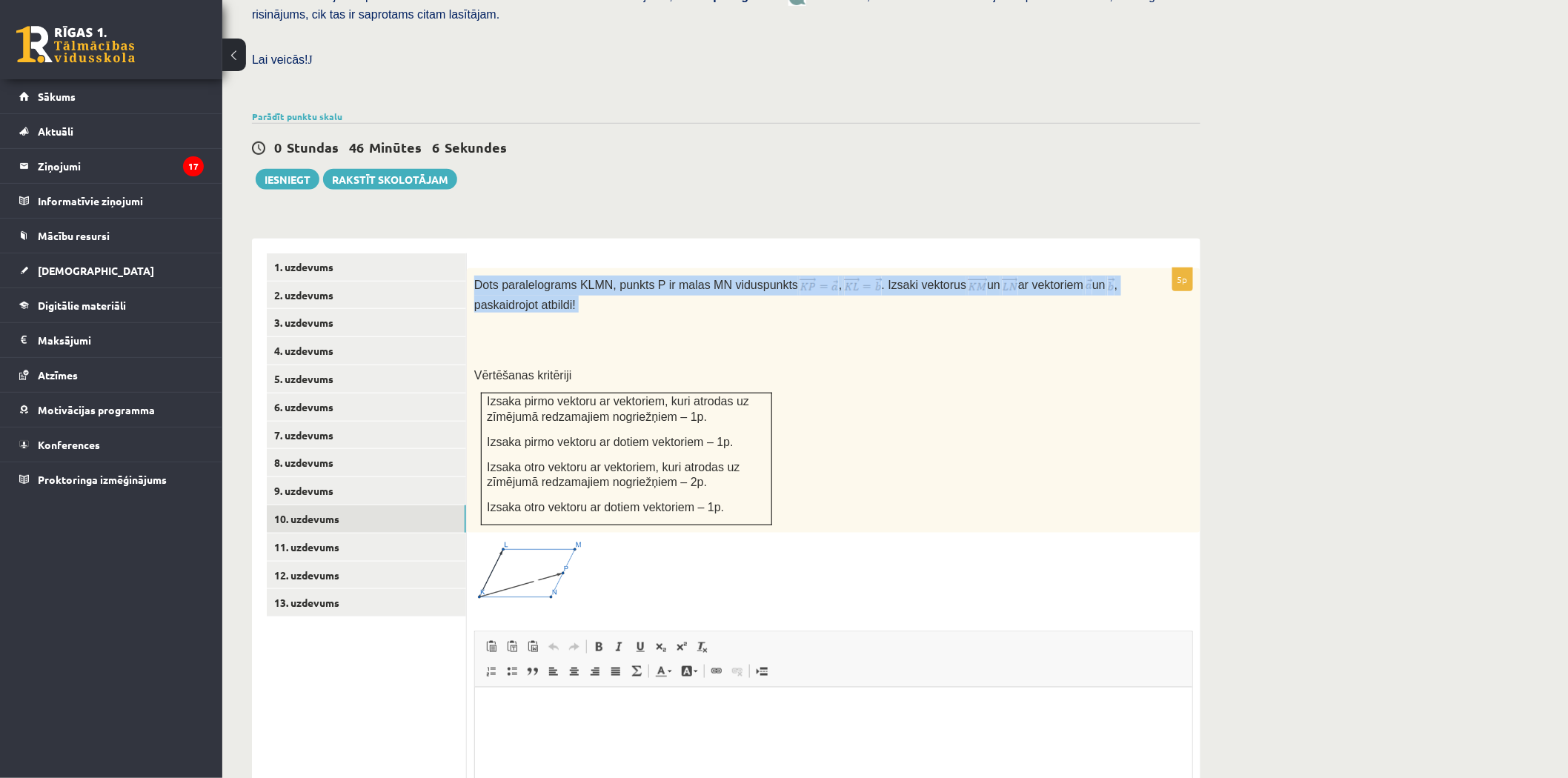
drag, startPoint x: 1479, startPoint y: 241, endPoint x: 1479, endPoint y: 227, distance: 14.0
click at [1479, 238] on div "Matemātika 1. ieskaite 10.b2 klase , [PERSON_NAME] (10.b2 klase) [PERSON_NAME] …" at bounding box center [895, 317] width 1345 height 1332
click at [1458, 216] on div "Matemātika 1. ieskaite 10.b2 klase , [PERSON_NAME] (10.b2 klase) [PERSON_NAME] …" at bounding box center [895, 317] width 1345 height 1332
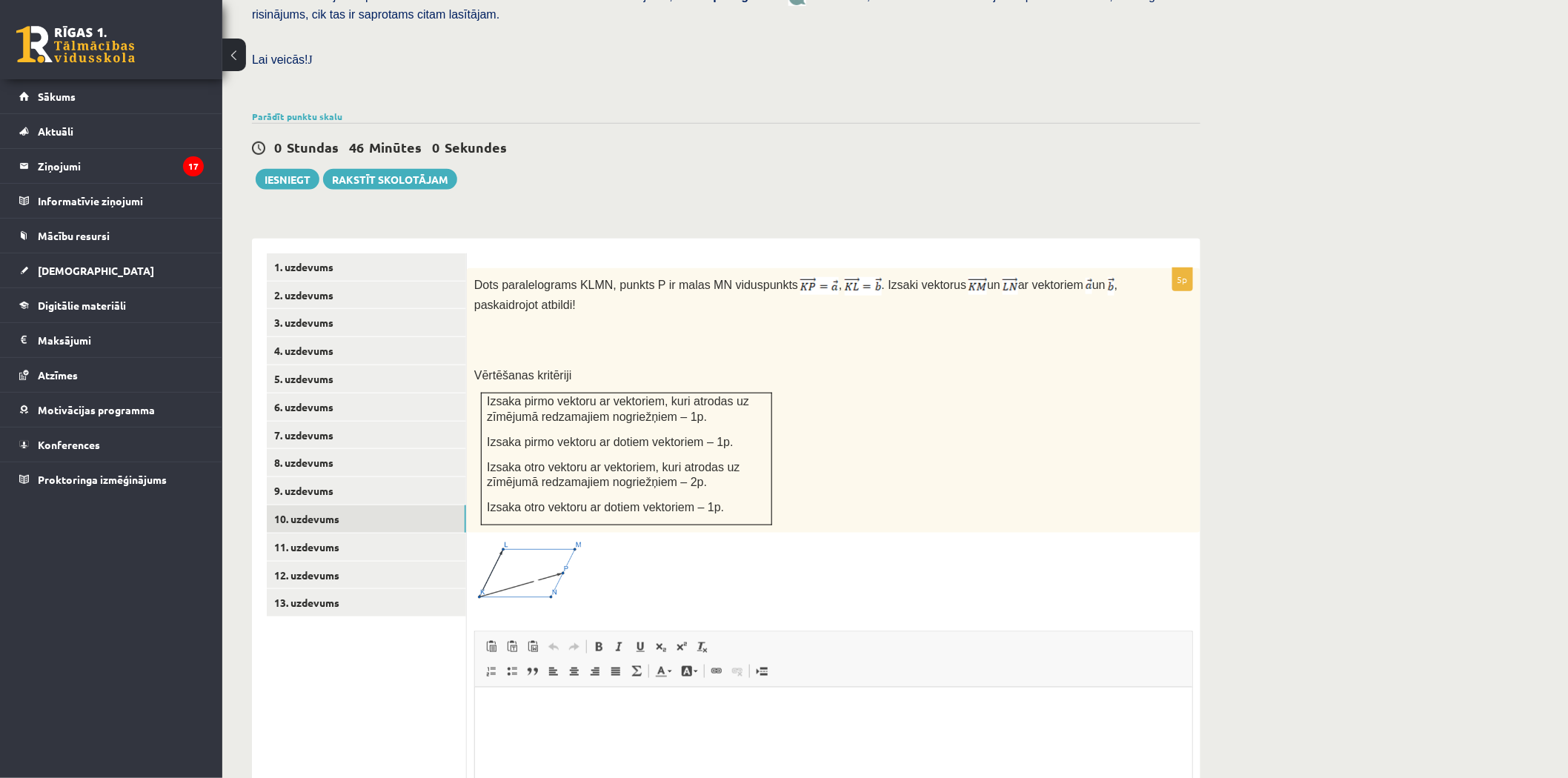
click at [1418, 54] on div "Matemātika 1. ieskaite 10.b2 klase , [PERSON_NAME] (10.b2 klase) [PERSON_NAME] …" at bounding box center [895, 317] width 1345 height 1332
click at [1419, 55] on div "Matemātika 1. ieskaite 10.b2 klase , [PERSON_NAME] (10.b2 klase) [PERSON_NAME] …" at bounding box center [895, 317] width 1345 height 1332
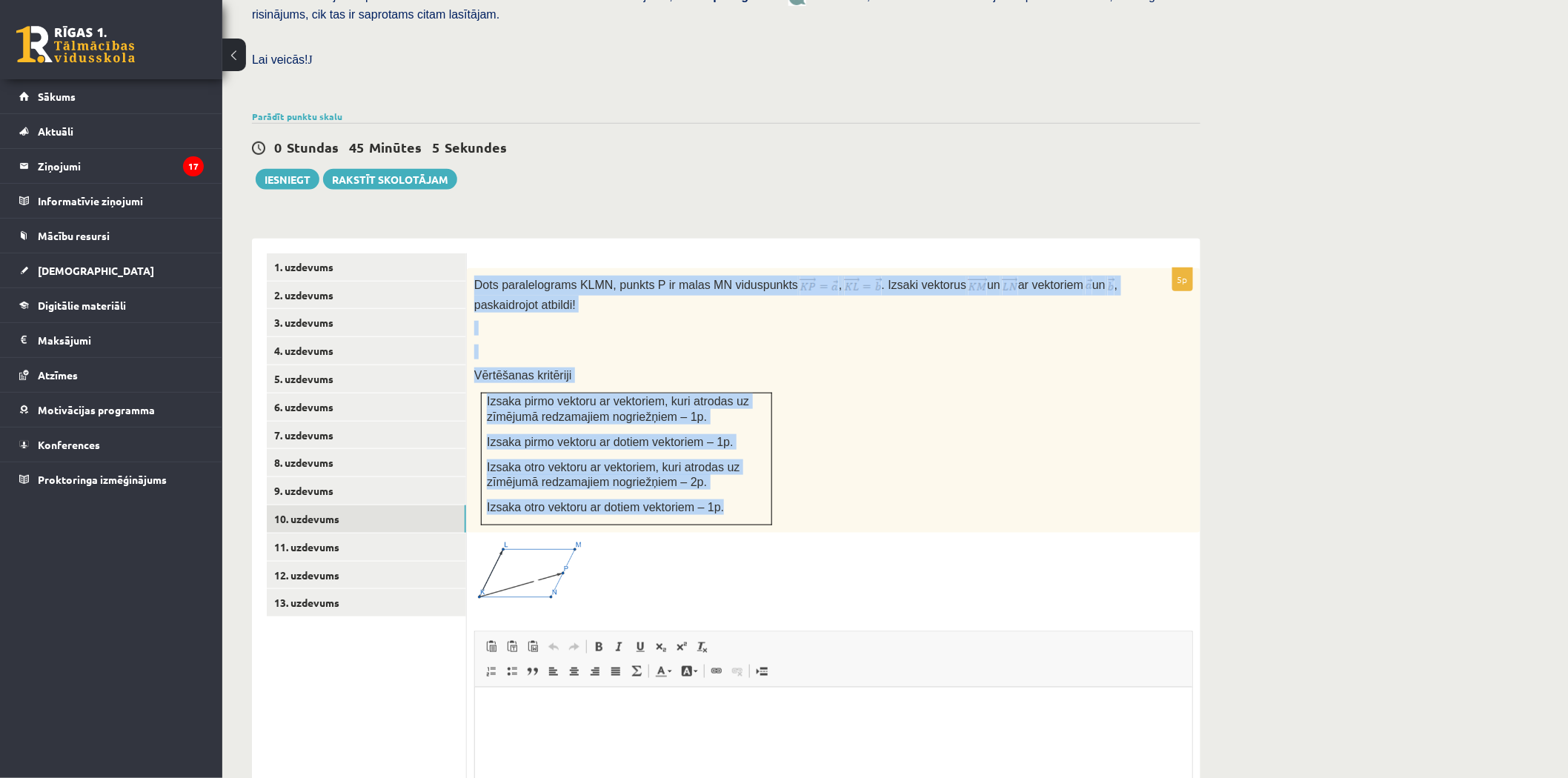
drag, startPoint x: 471, startPoint y: 234, endPoint x: 753, endPoint y: 475, distance: 371.0
click at [753, 475] on div "Dots paralelograms KLMN, punkts P ir malas MN viduspunkts , . Izsaki vektorus u…" at bounding box center [833, 401] width 733 height 265
copy div "Dots paralelograms KLMN, punkts P ir malas MN viduspunkts , . Izsaki vektorus u…"
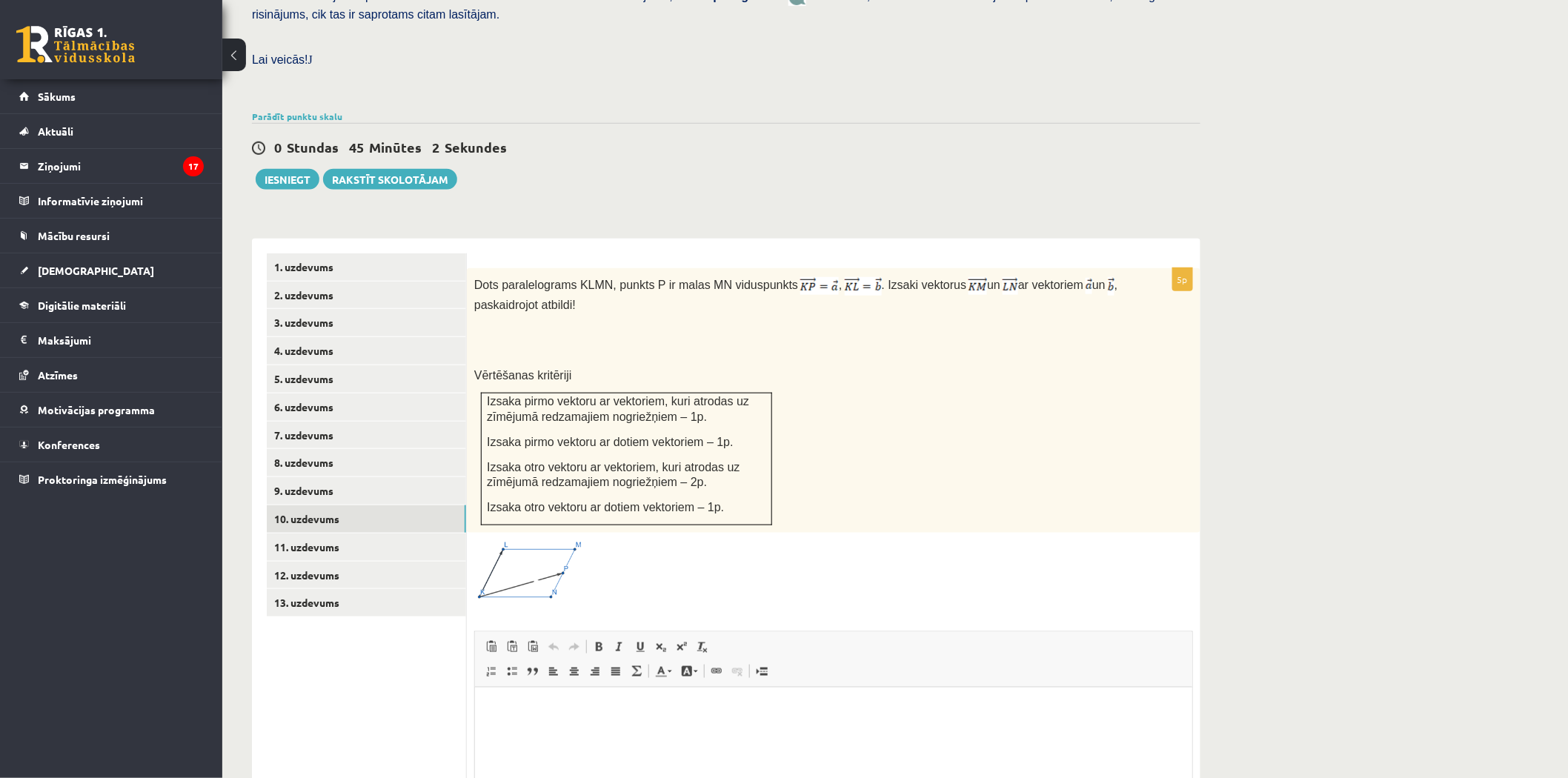
drag, startPoint x: 663, startPoint y: 521, endPoint x: 671, endPoint y: 521, distance: 8.0
click at [671, 540] on div at bounding box center [833, 571] width 719 height 62
drag, startPoint x: 560, startPoint y: 528, endPoint x: 936, endPoint y: 491, distance: 377.8
click at [936, 540] on div at bounding box center [833, 571] width 719 height 62
click at [800, 277] on img at bounding box center [819, 286] width 38 height 18
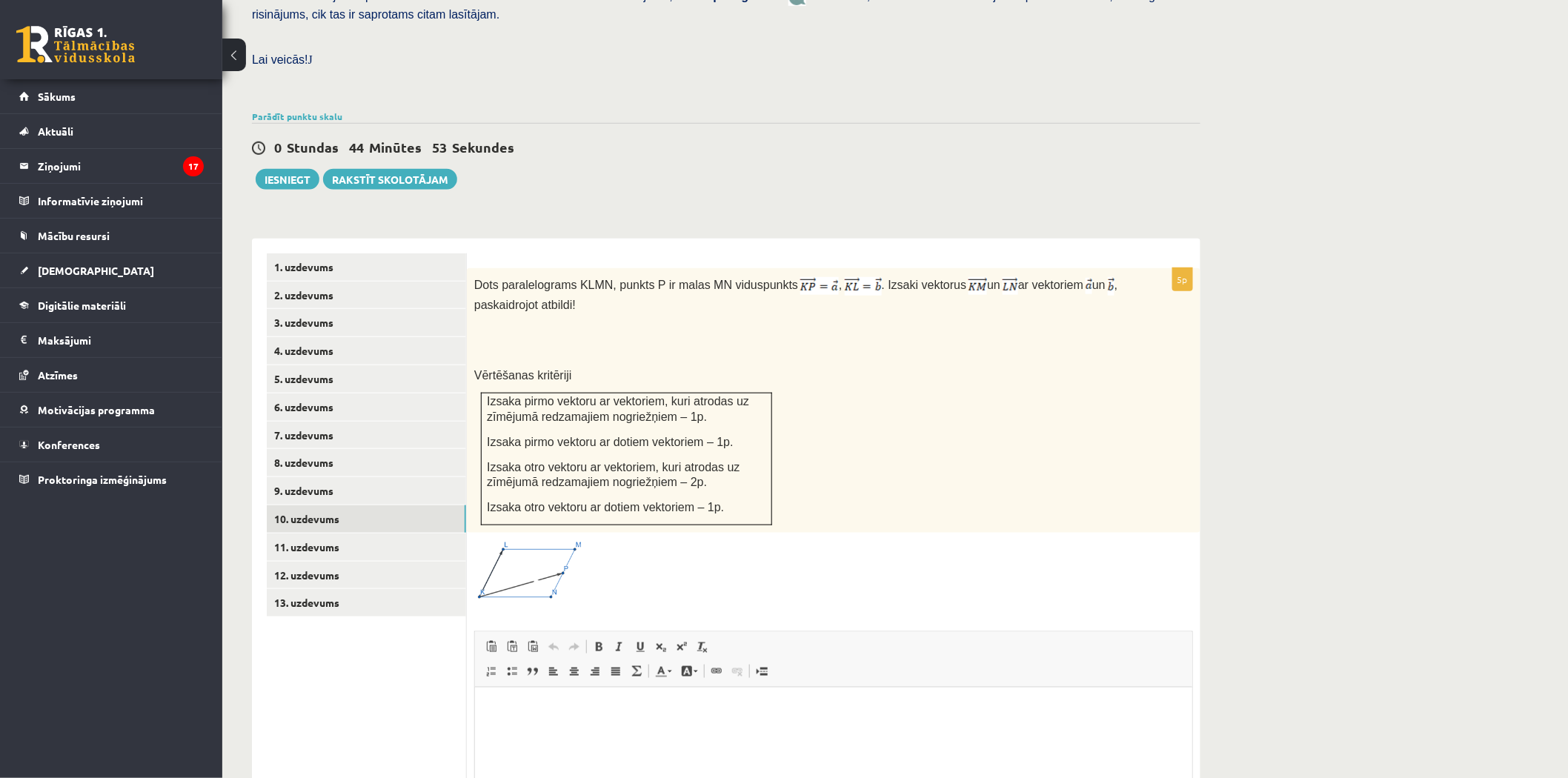
drag, startPoint x: 782, startPoint y: 240, endPoint x: 756, endPoint y: 262, distance: 34.1
click at [756, 275] on p "Dots paralelograms KLMN, punkts P ir malas MN viduspunkts , . Izsaki vektorus u…" at bounding box center [796, 293] width 645 height 37
click at [623, 139] on div "0 Stundas 44 Minūtes 31 Sekundes" at bounding box center [726, 148] width 948 height 20
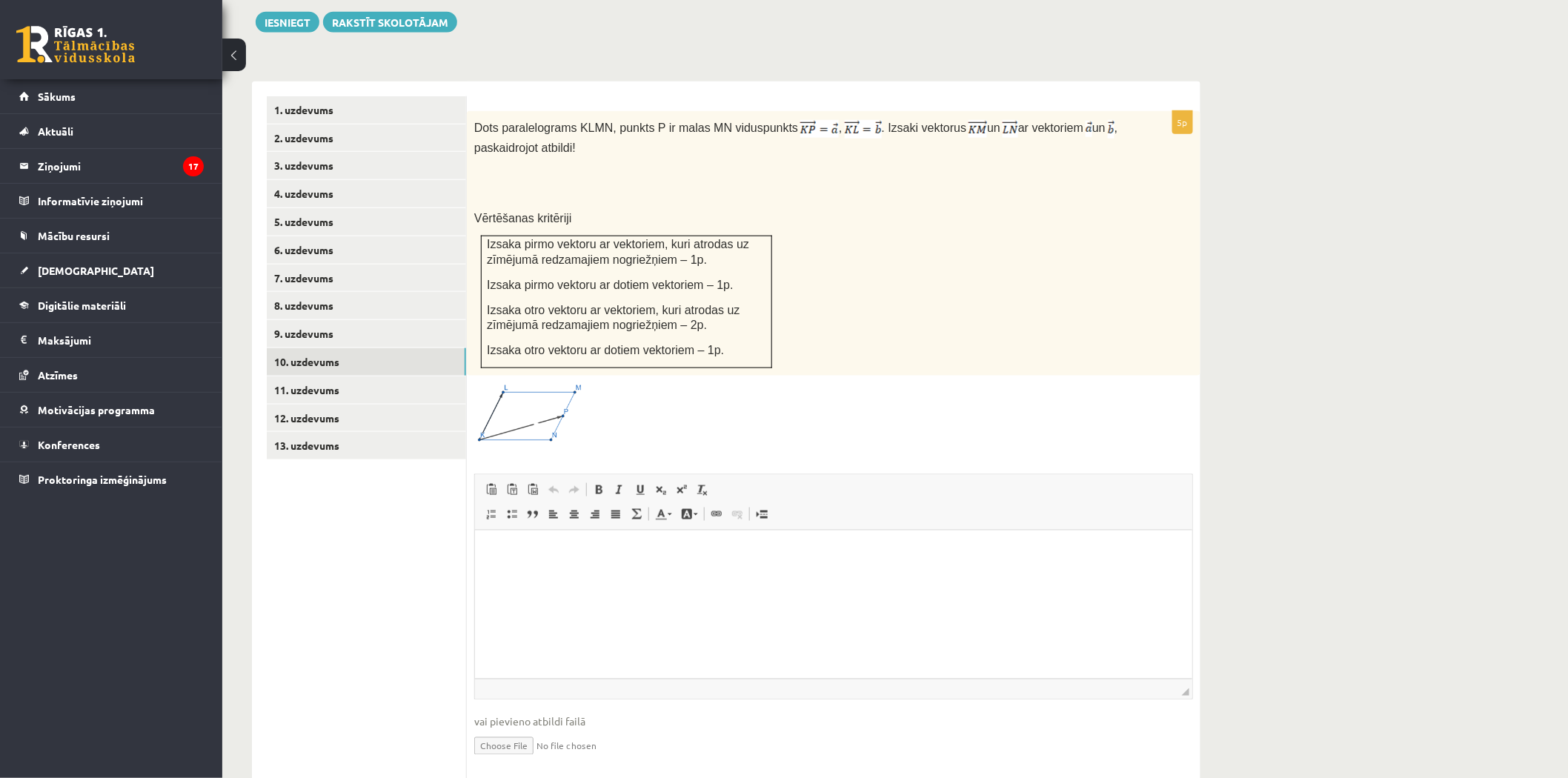
click at [509, 730] on input "file" at bounding box center [833, 745] width 719 height 30
type input "**********"
click at [487, 760] on link "Iesniegtā atbilde" at bounding box center [513, 767] width 80 height 15
click at [322, 376] on link "11. uzdevums" at bounding box center [366, 390] width 199 height 28
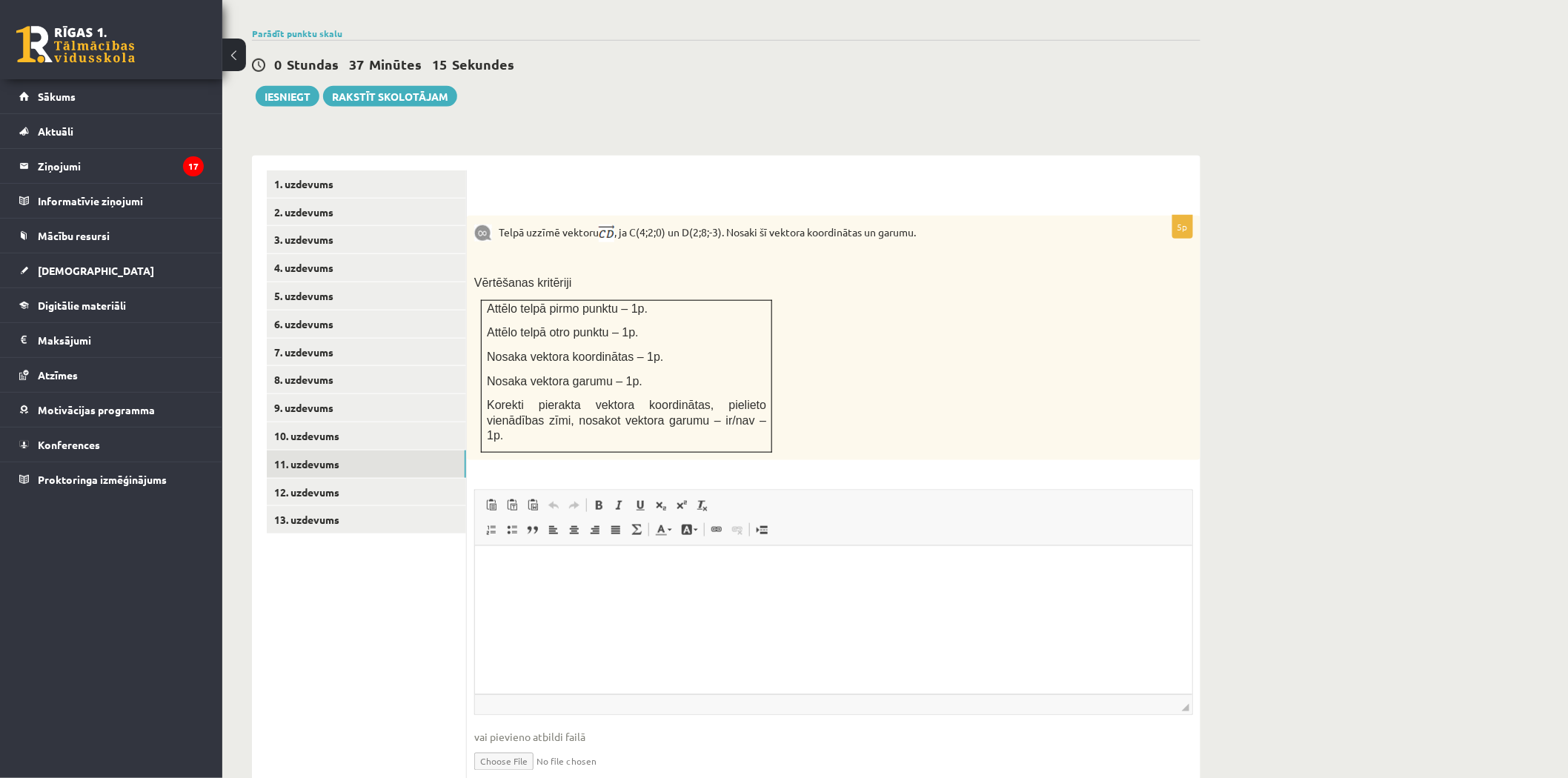
scroll to position [0, 0]
click at [282, 478] on link "12. uzdevums" at bounding box center [366, 492] width 199 height 28
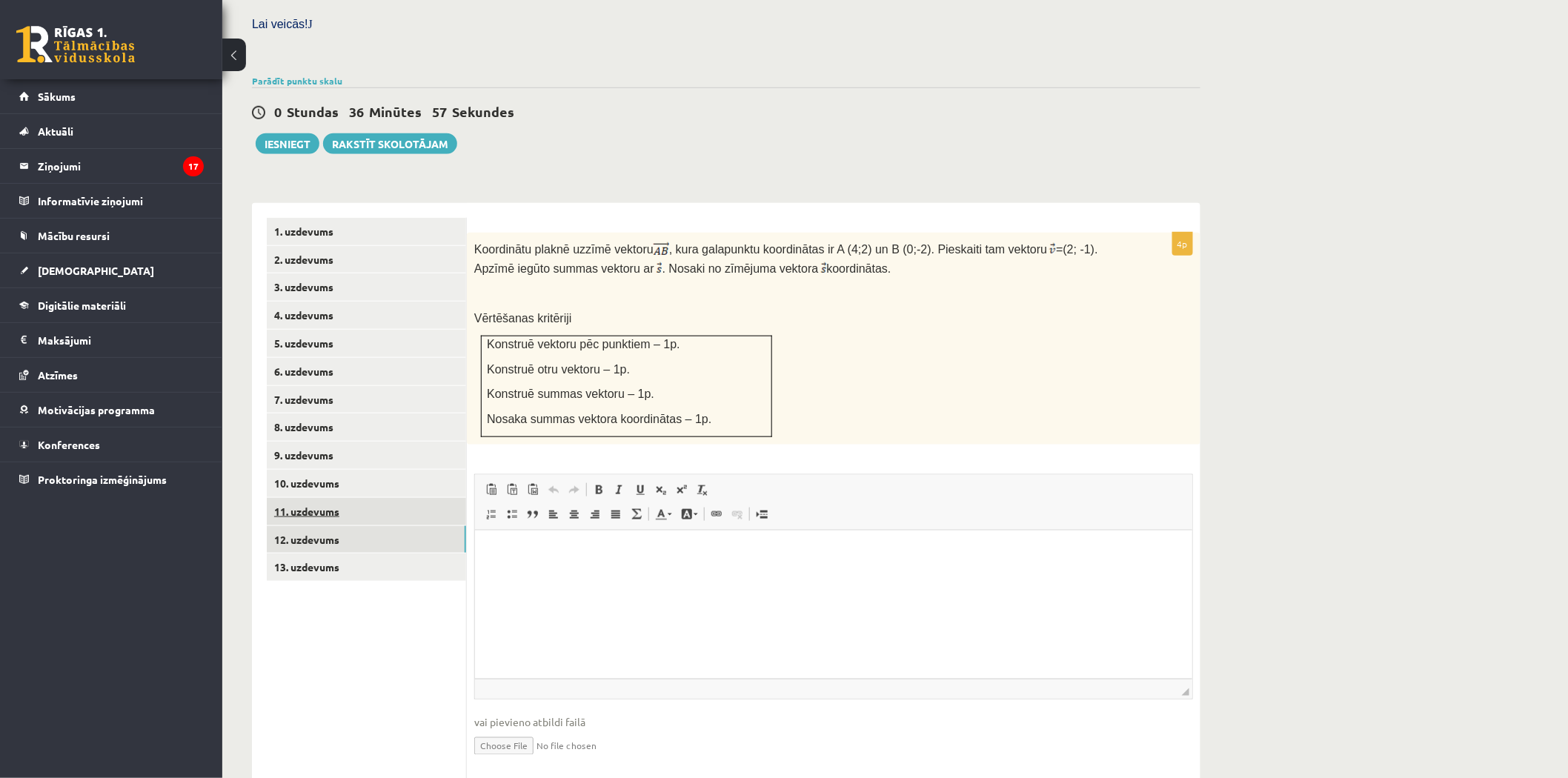
click at [345, 498] on link "11. uzdevums" at bounding box center [366, 512] width 199 height 28
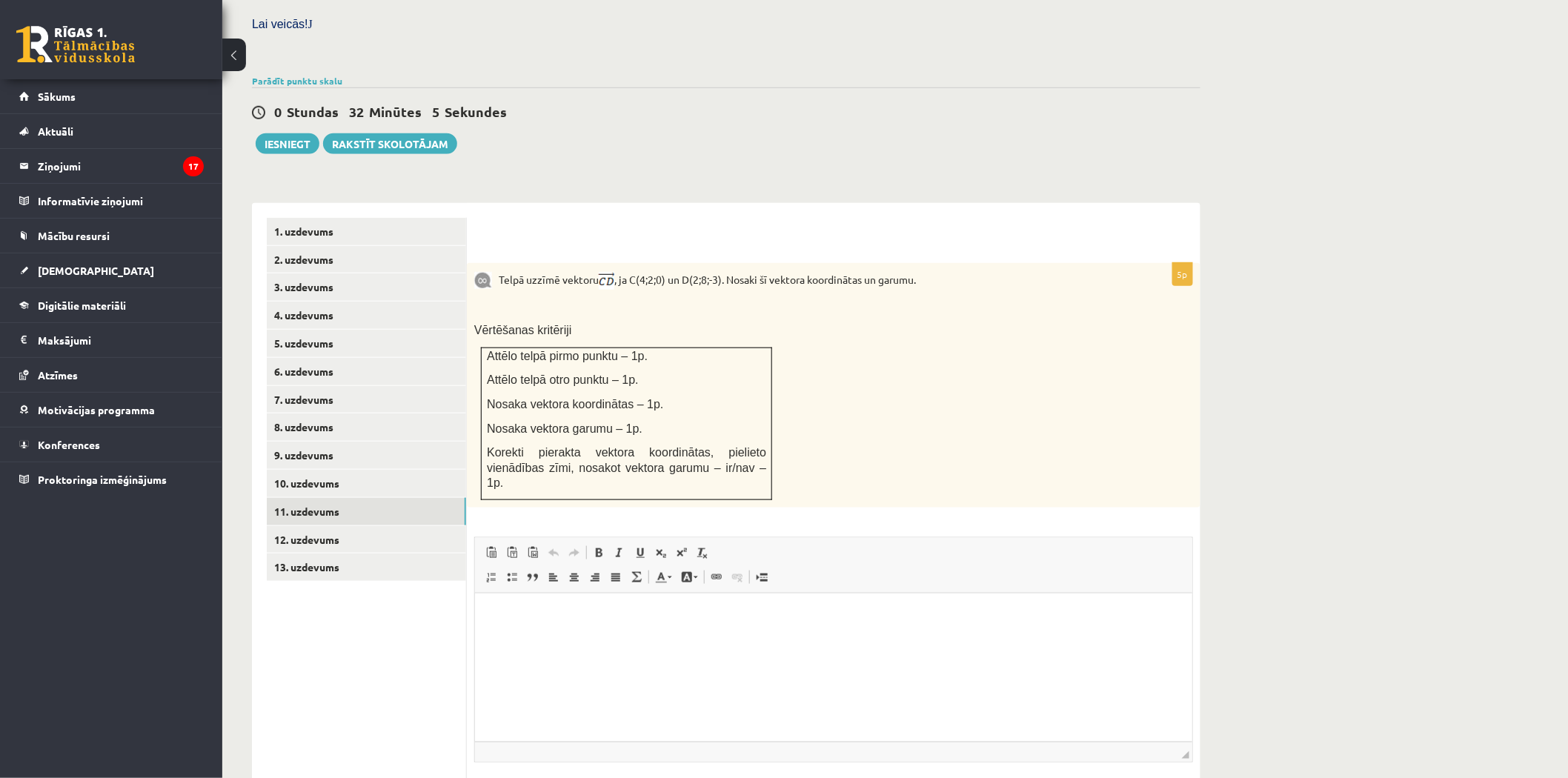
type input "**********"
click at [327, 526] on link "12. uzdevums" at bounding box center [366, 539] width 199 height 28
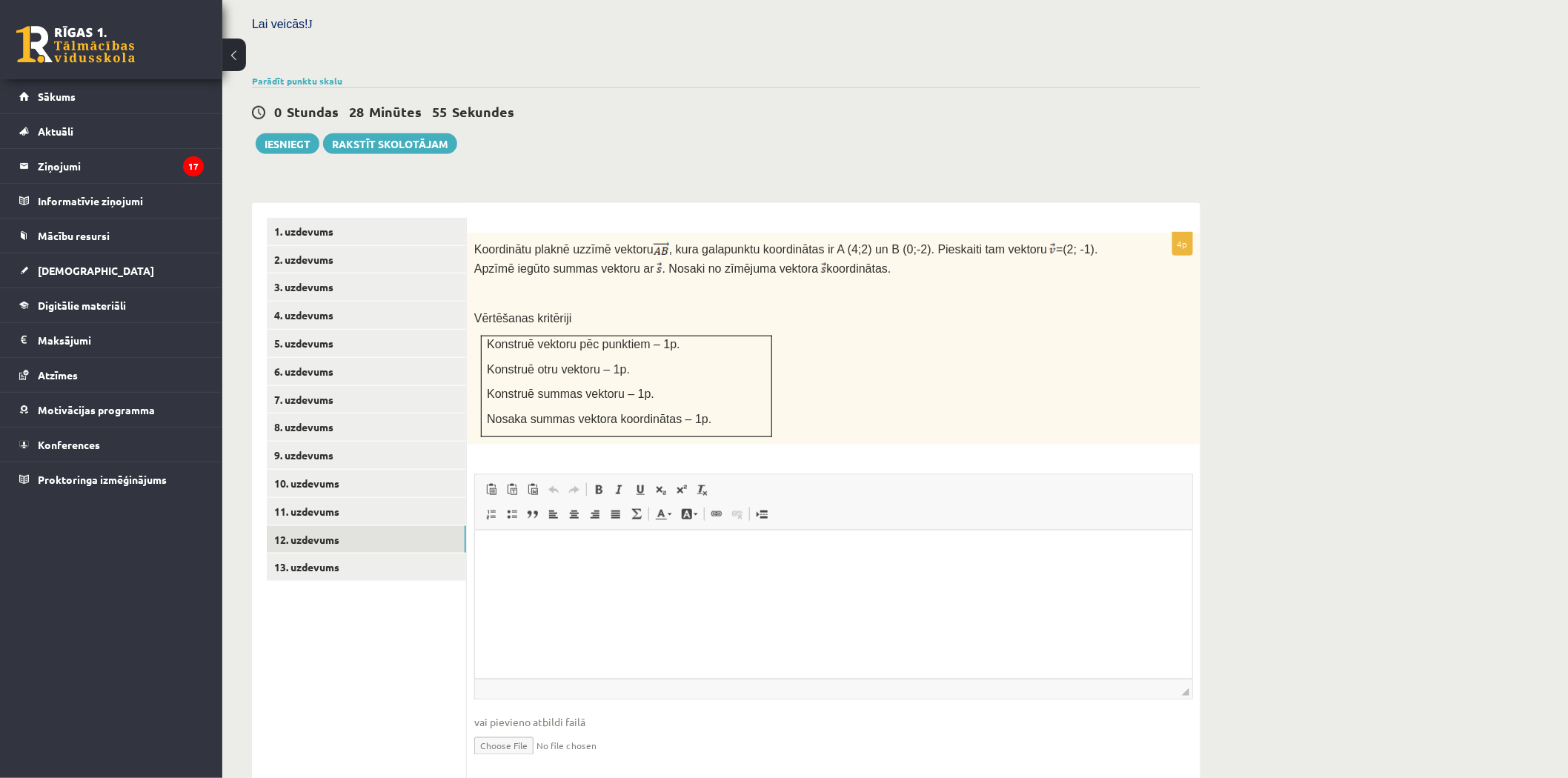
click at [564, 188] on div "**********" at bounding box center [726, 492] width 948 height 609
click at [360, 442] on link "9. uzdevums" at bounding box center [366, 455] width 199 height 28
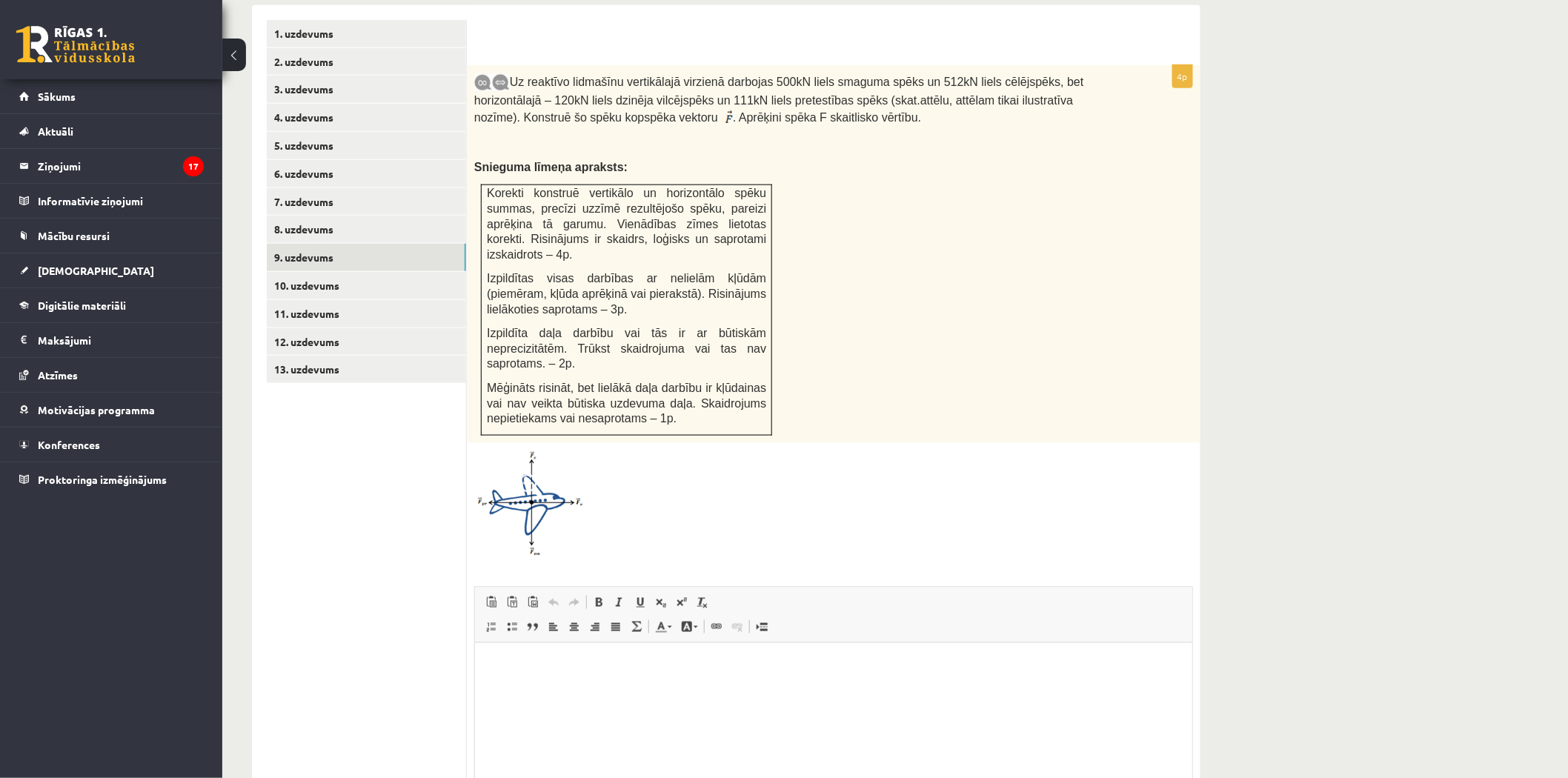
scroll to position [556, 0]
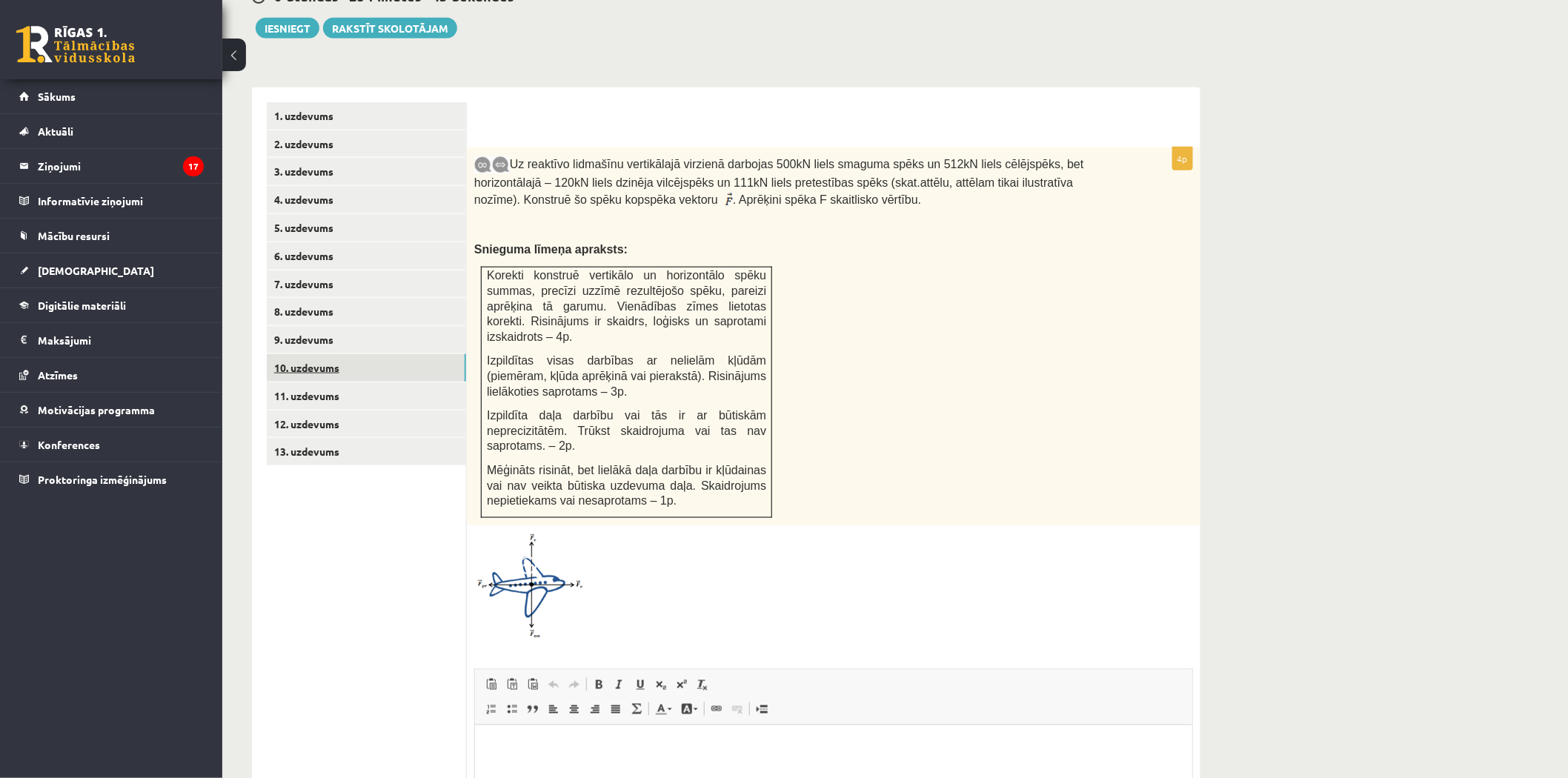
click at [335, 354] on link "10. uzdevums" at bounding box center [366, 368] width 199 height 28
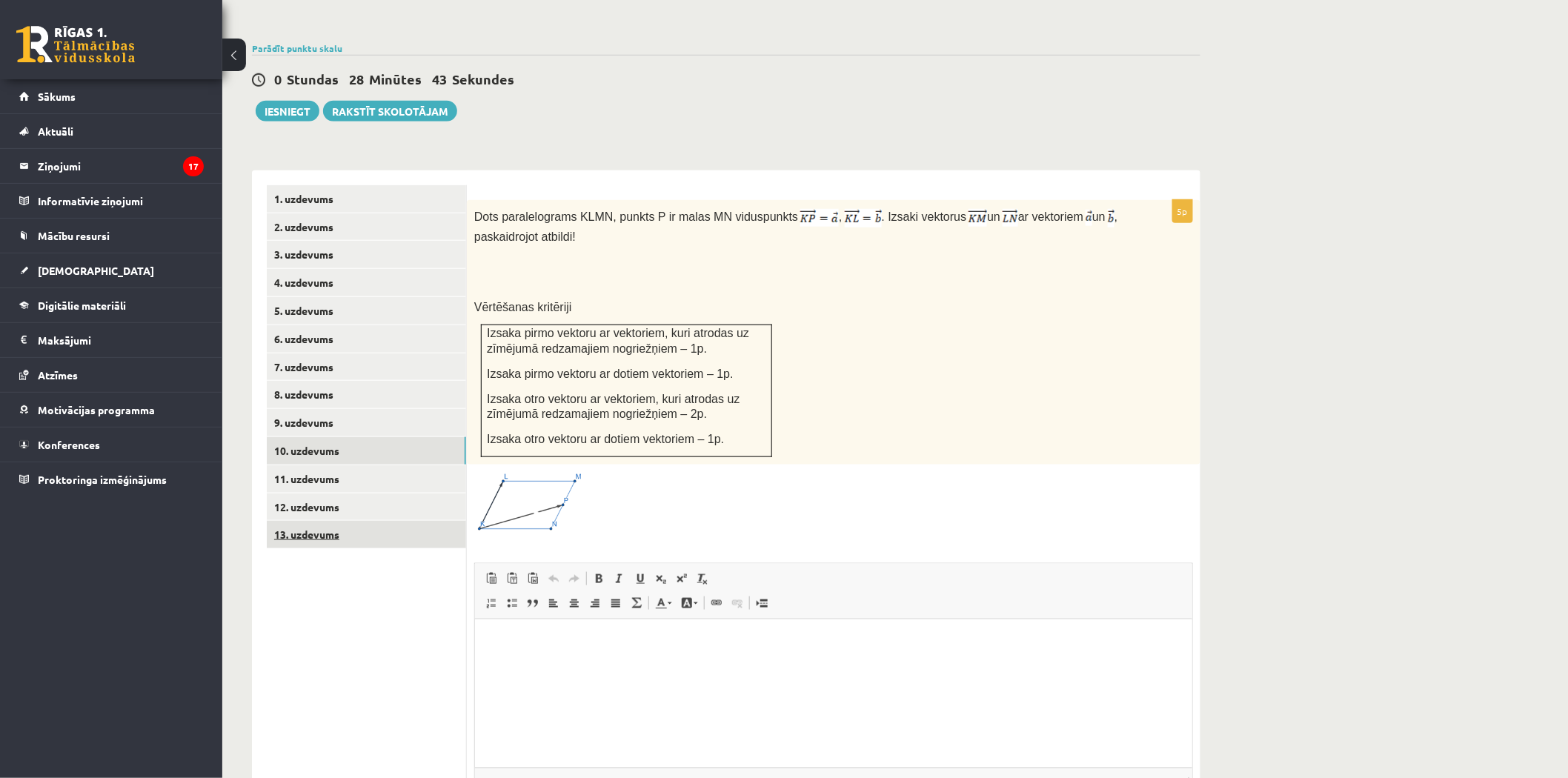
scroll to position [309, 0]
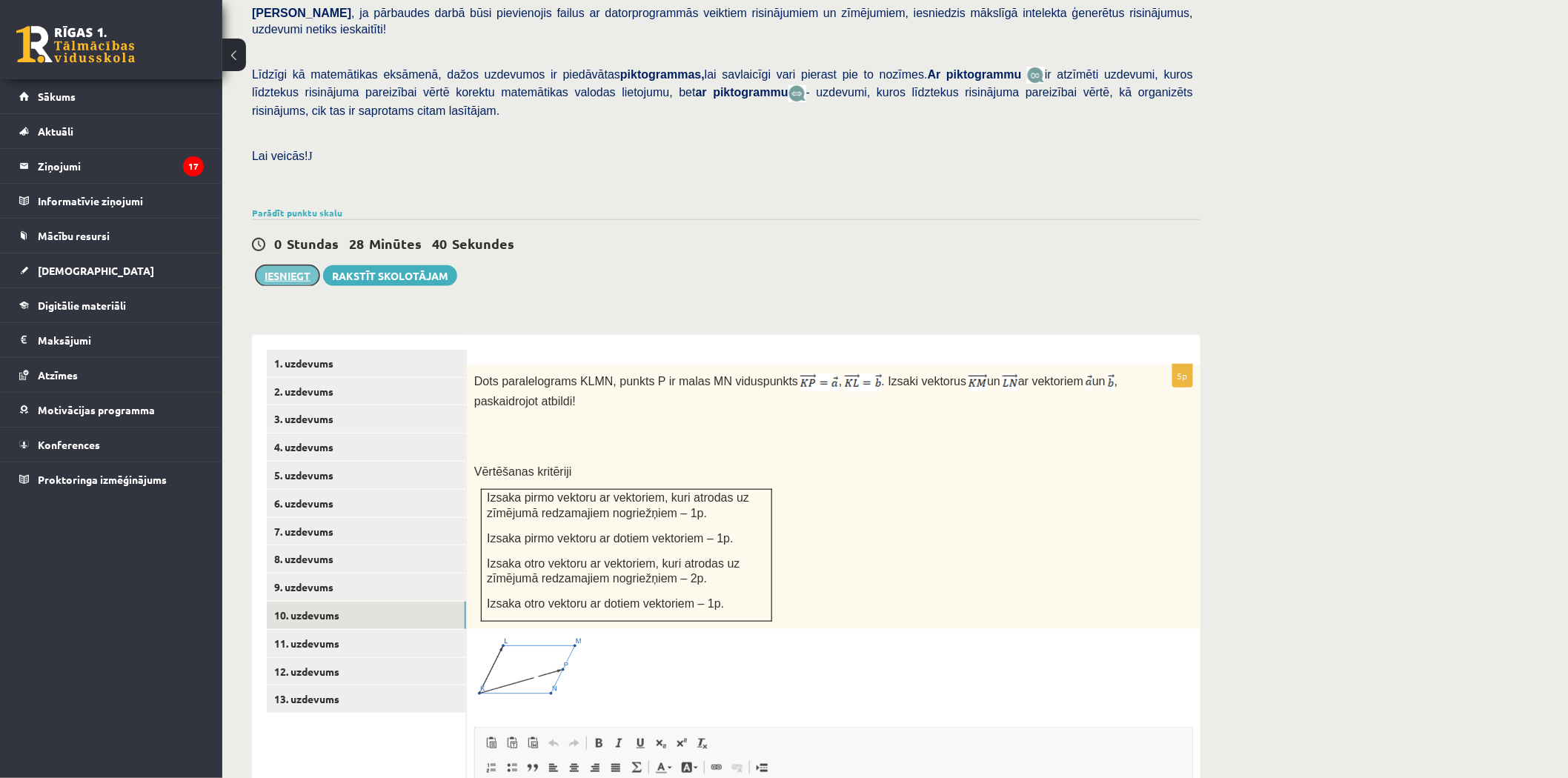
click at [291, 266] on button "Iesniegt" at bounding box center [287, 275] width 63 height 21
